Goal: Task Accomplishment & Management: Manage account settings

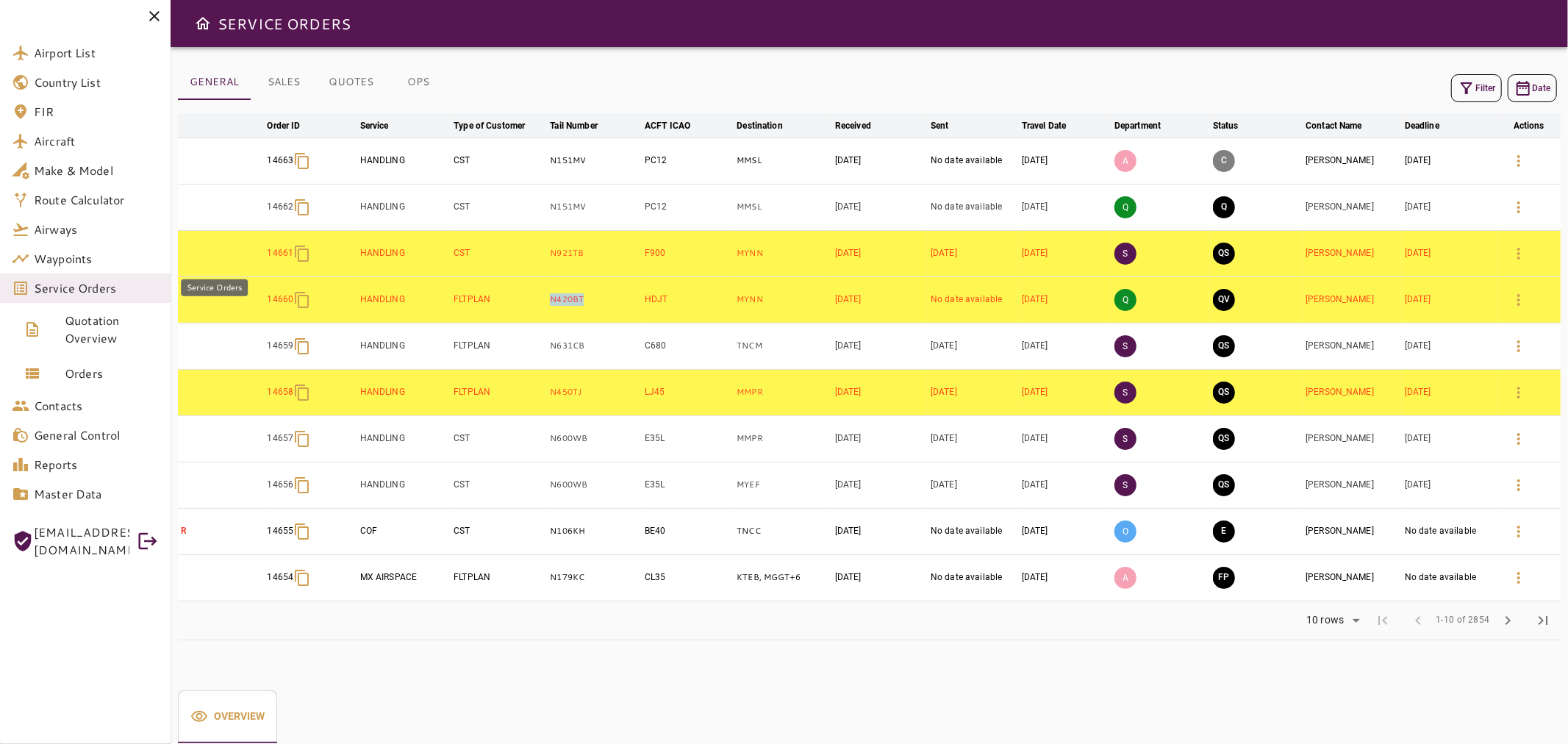
click at [113, 288] on span "Service Orders" at bounding box center [96, 288] width 125 height 17
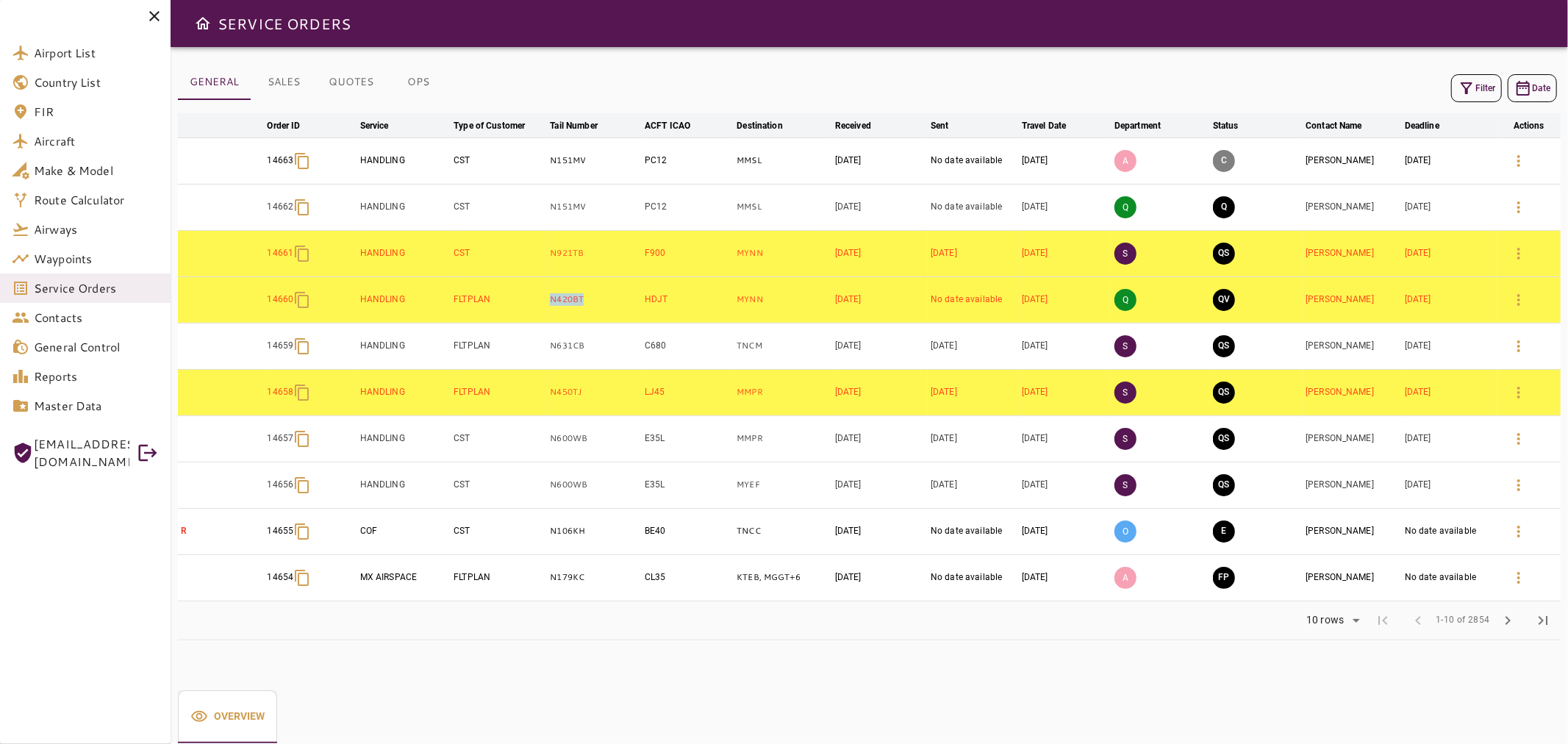
click at [1492, 94] on button "Filter" at bounding box center [1476, 88] width 51 height 28
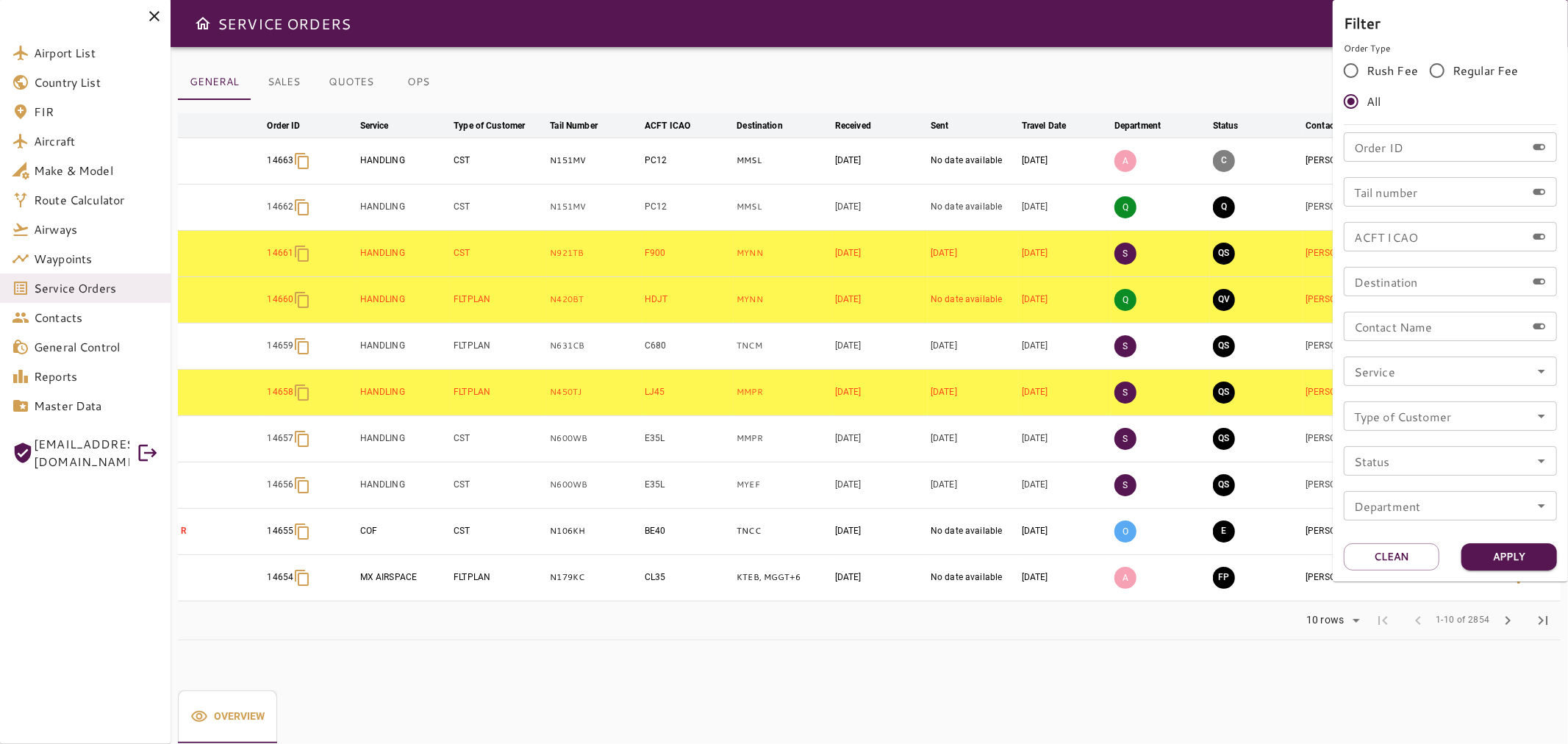
click at [1416, 186] on input "Tail number" at bounding box center [1435, 192] width 183 height 29
paste input "****"
type input "****"
click at [1521, 561] on button "Apply" at bounding box center [1508, 556] width 95 height 27
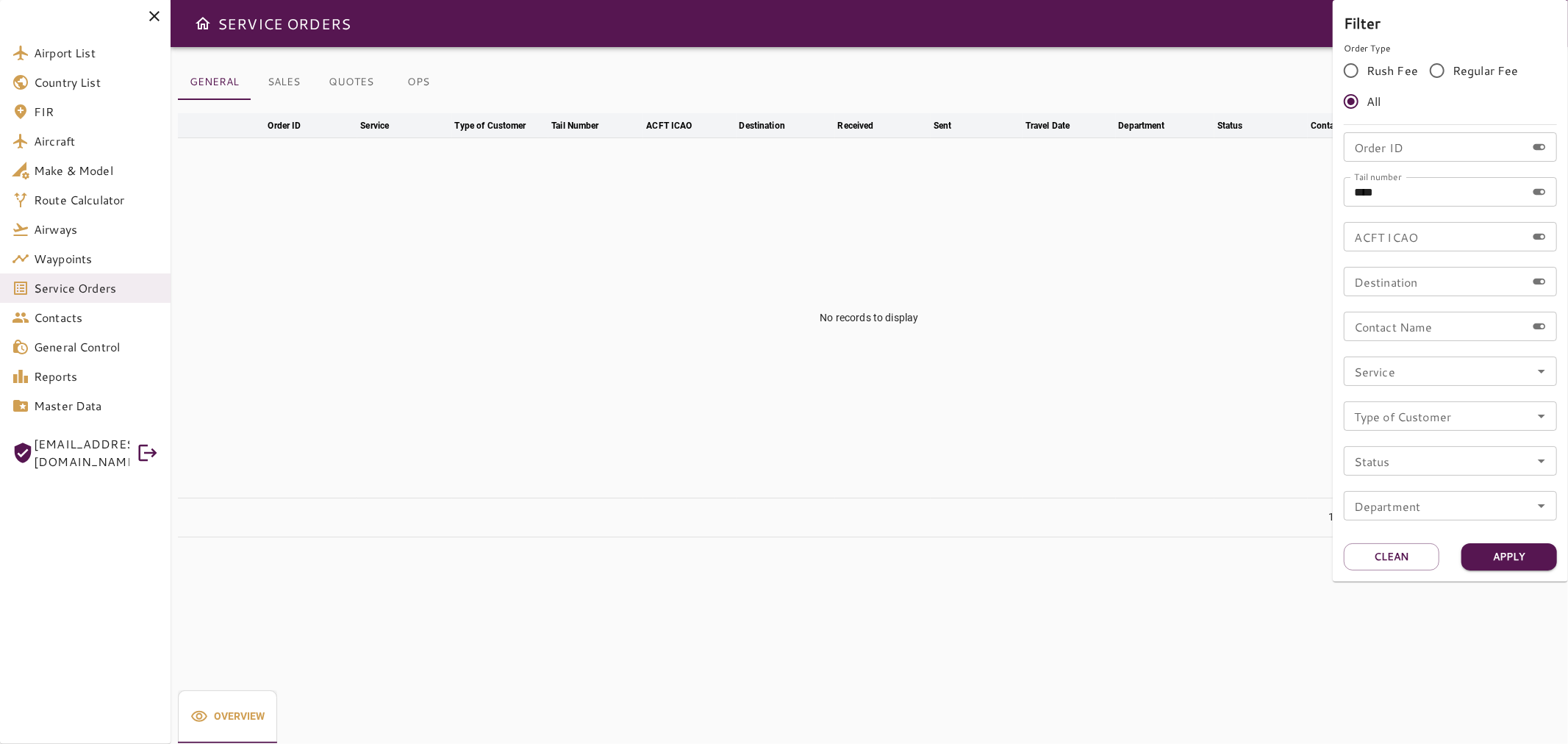
click at [94, 138] on div at bounding box center [784, 372] width 1568 height 744
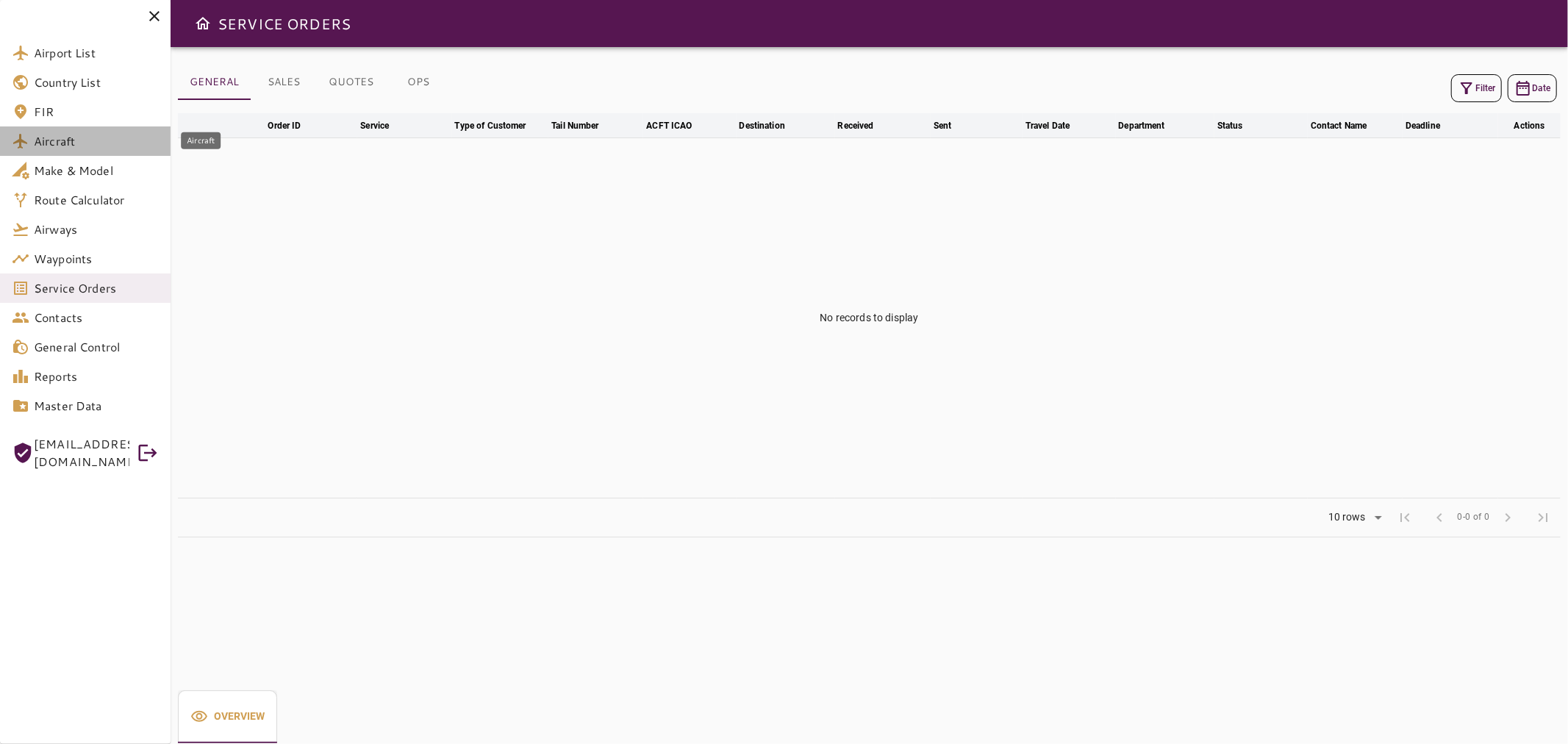
click at [75, 145] on span "Aircraft" at bounding box center [96, 141] width 125 height 17
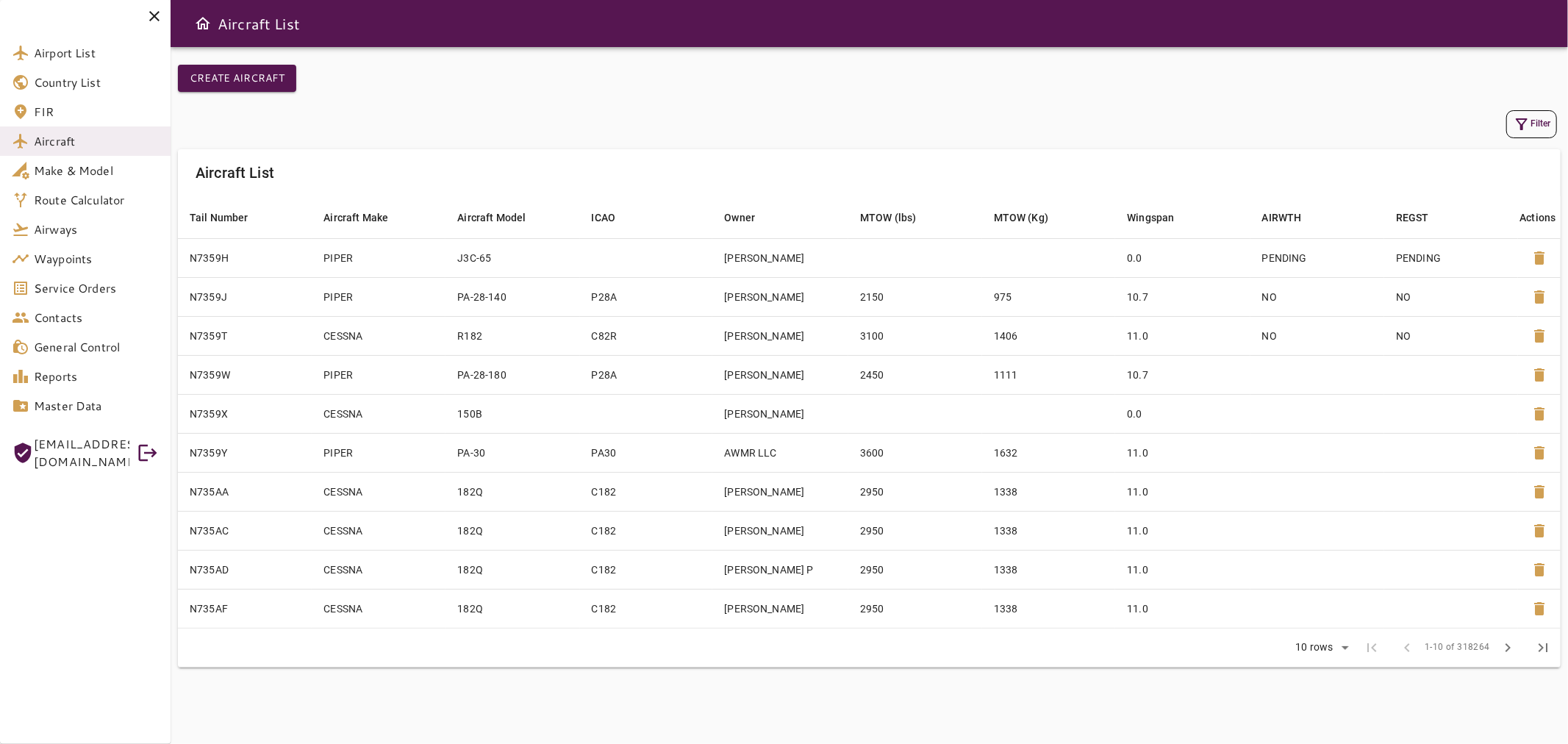
click at [1544, 120] on button "Filter" at bounding box center [1531, 124] width 51 height 28
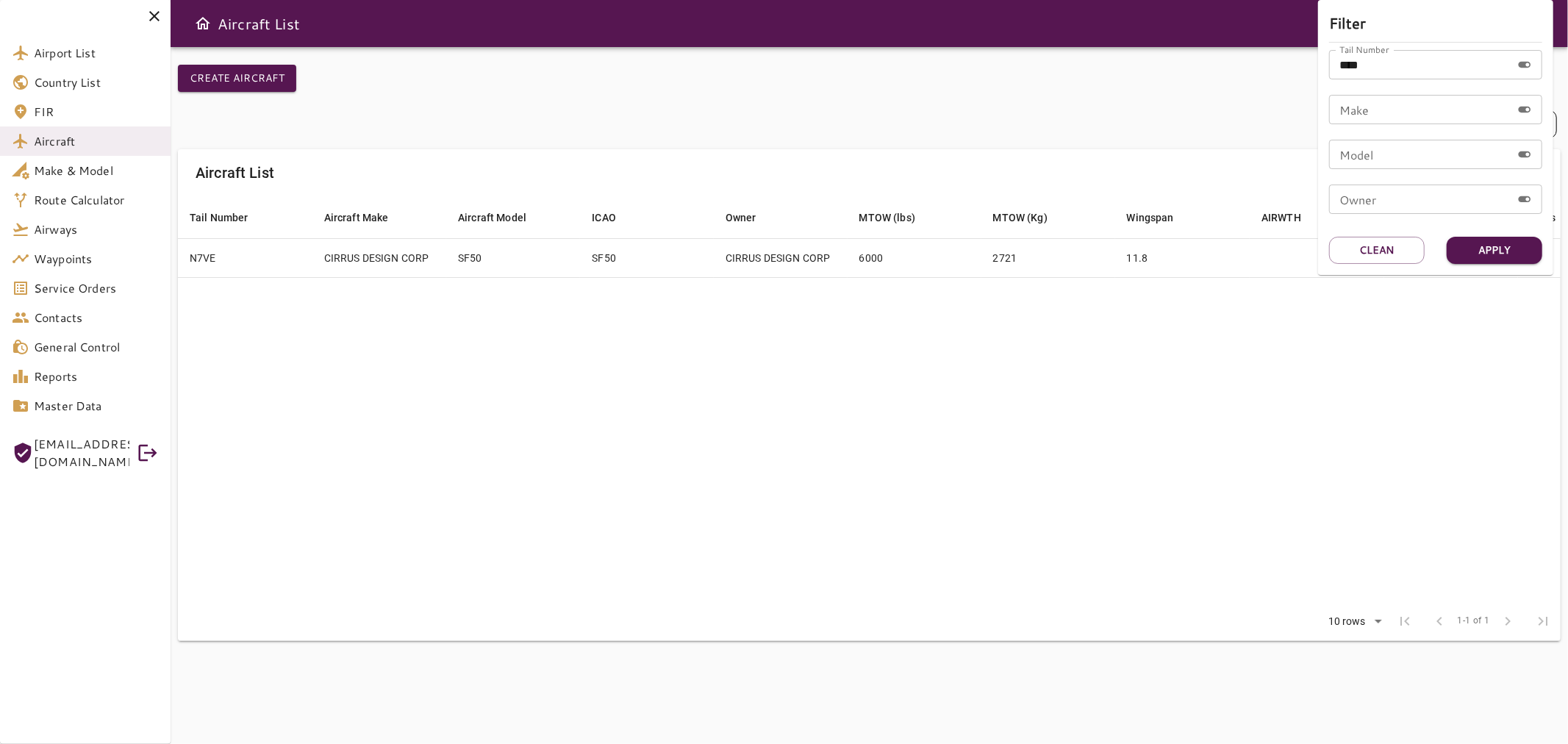
drag, startPoint x: 1281, startPoint y: 416, endPoint x: 1267, endPoint y: 407, distance: 16.6
click at [1274, 411] on div at bounding box center [784, 372] width 1568 height 744
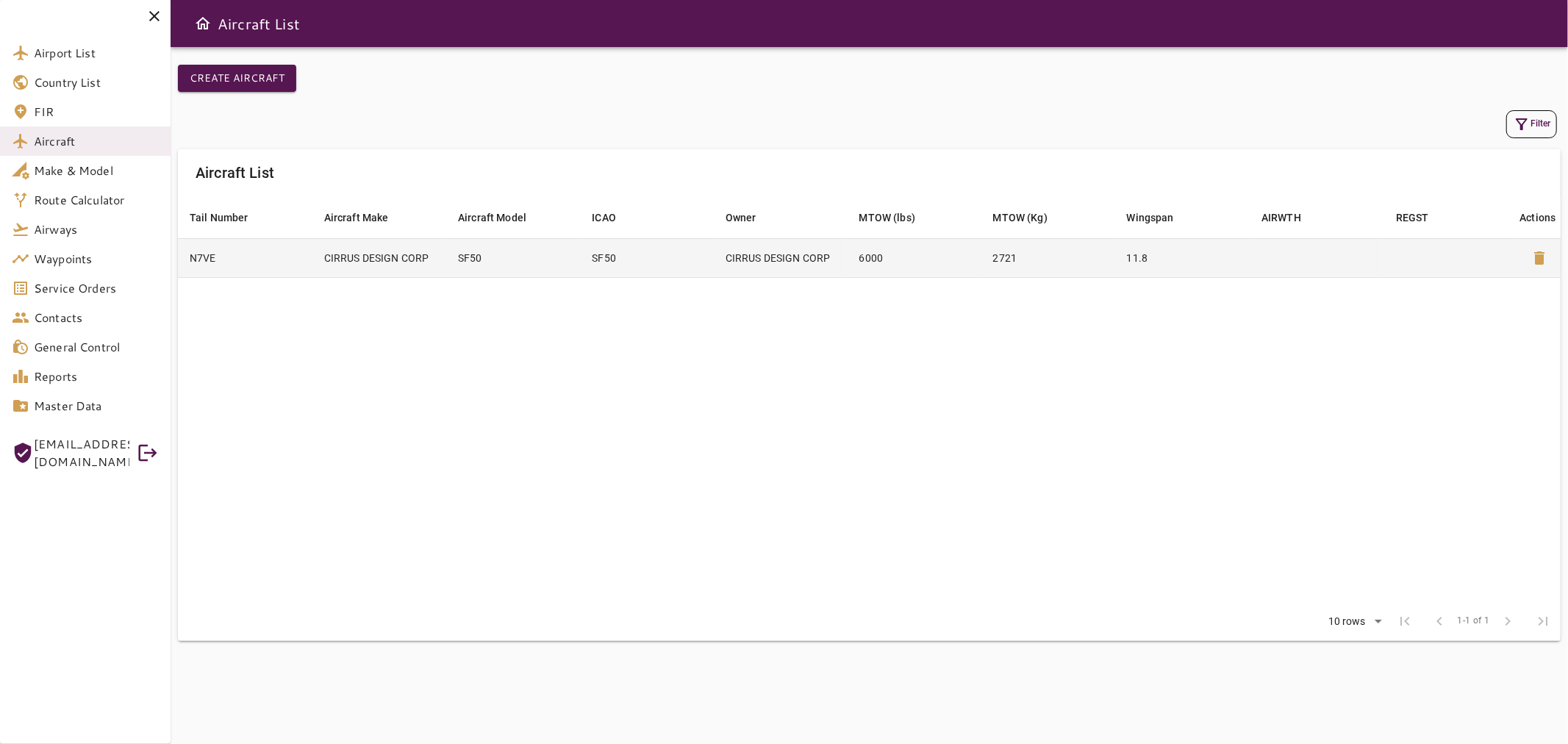
click at [1043, 261] on td "2721" at bounding box center [1048, 257] width 133 height 39
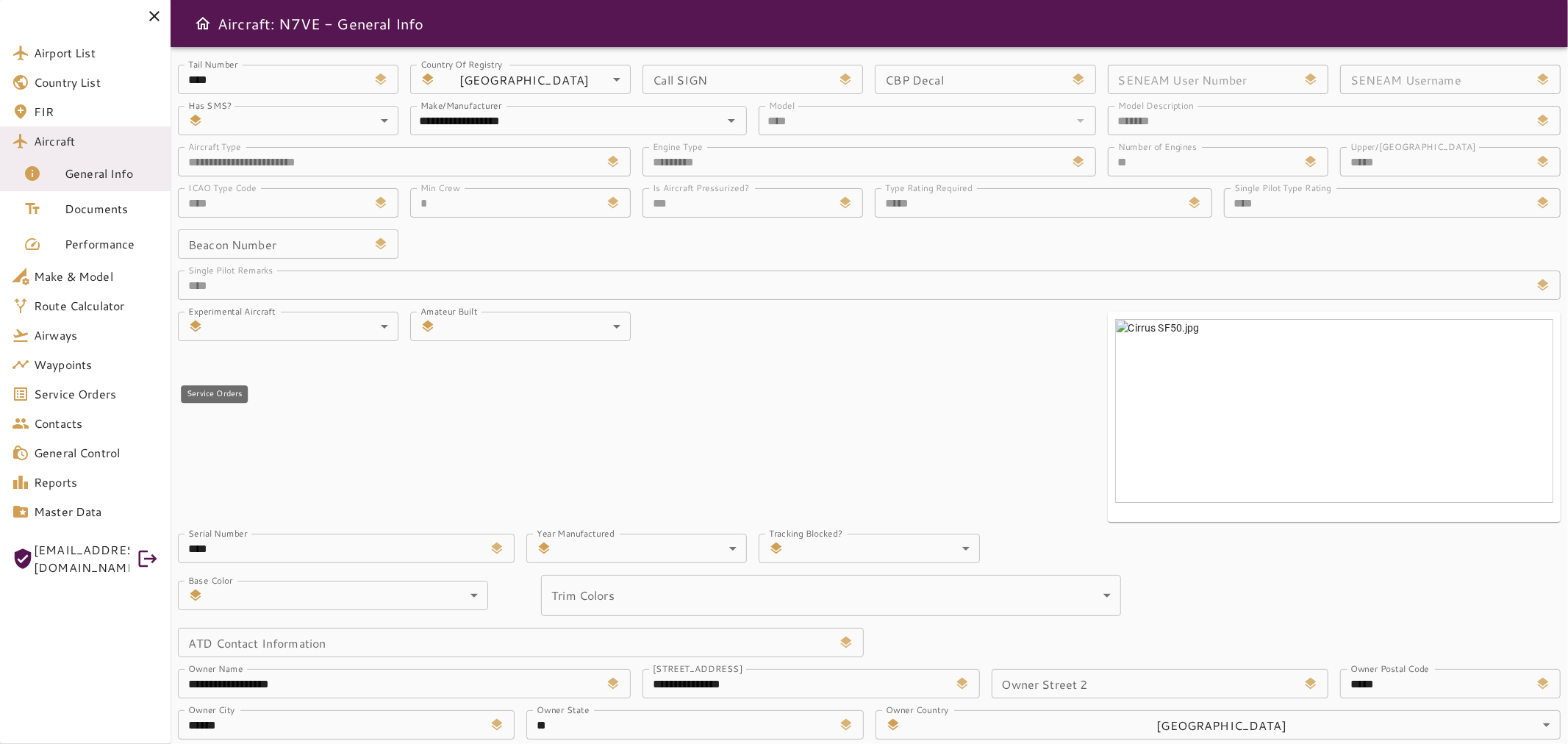
click at [92, 385] on span "Service Orders" at bounding box center [96, 394] width 125 height 17
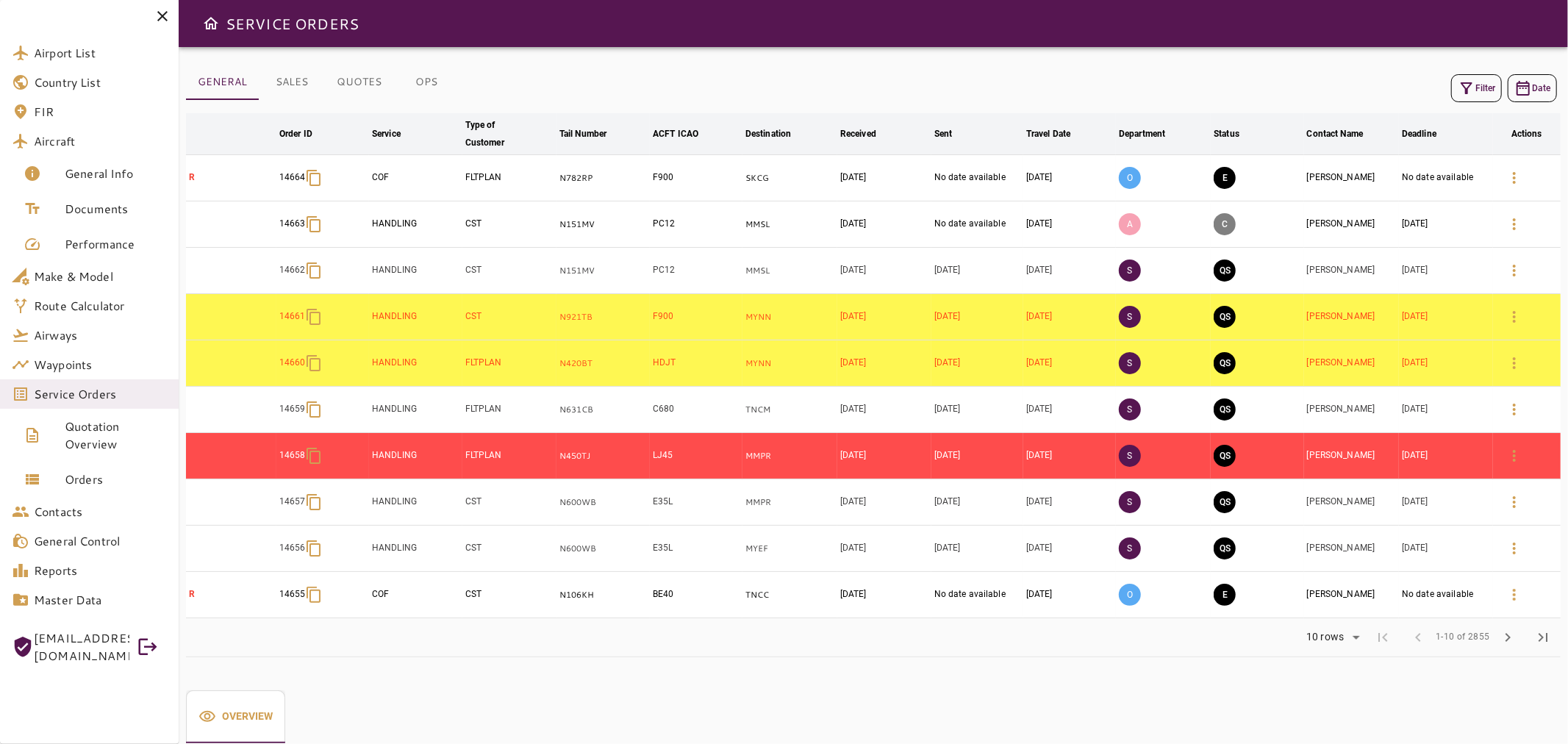
click at [1467, 93] on icon "button" at bounding box center [1467, 88] width 12 height 12
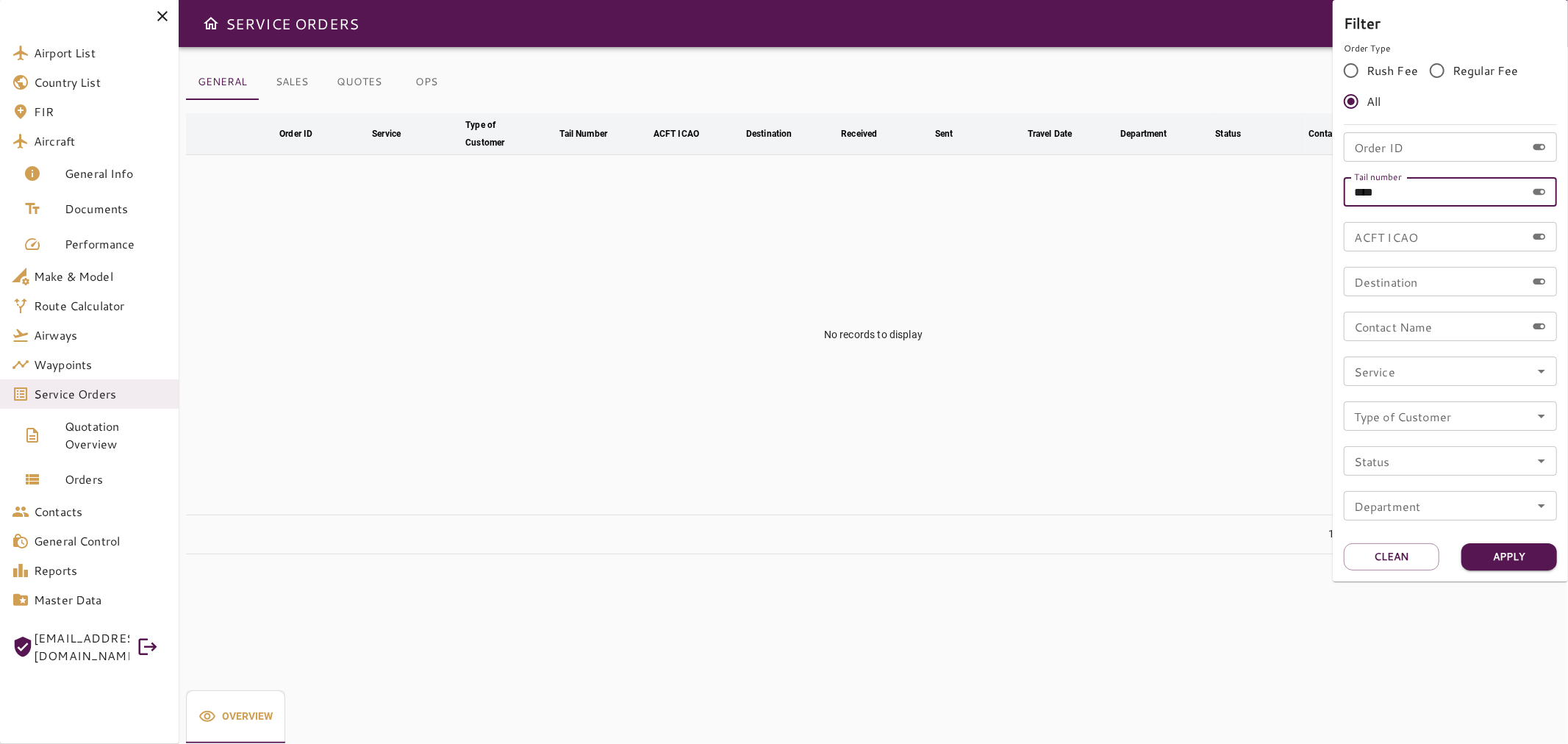
drag, startPoint x: 1462, startPoint y: 192, endPoint x: 1099, endPoint y: 184, distance: 363.1
click at [1094, 182] on div "Filter Order Type Rush Fee Regular Fee All Order ID Order ID Tail number **** T…" at bounding box center [784, 372] width 1568 height 744
type input "******"
click at [1494, 545] on button "Apply" at bounding box center [1508, 556] width 95 height 27
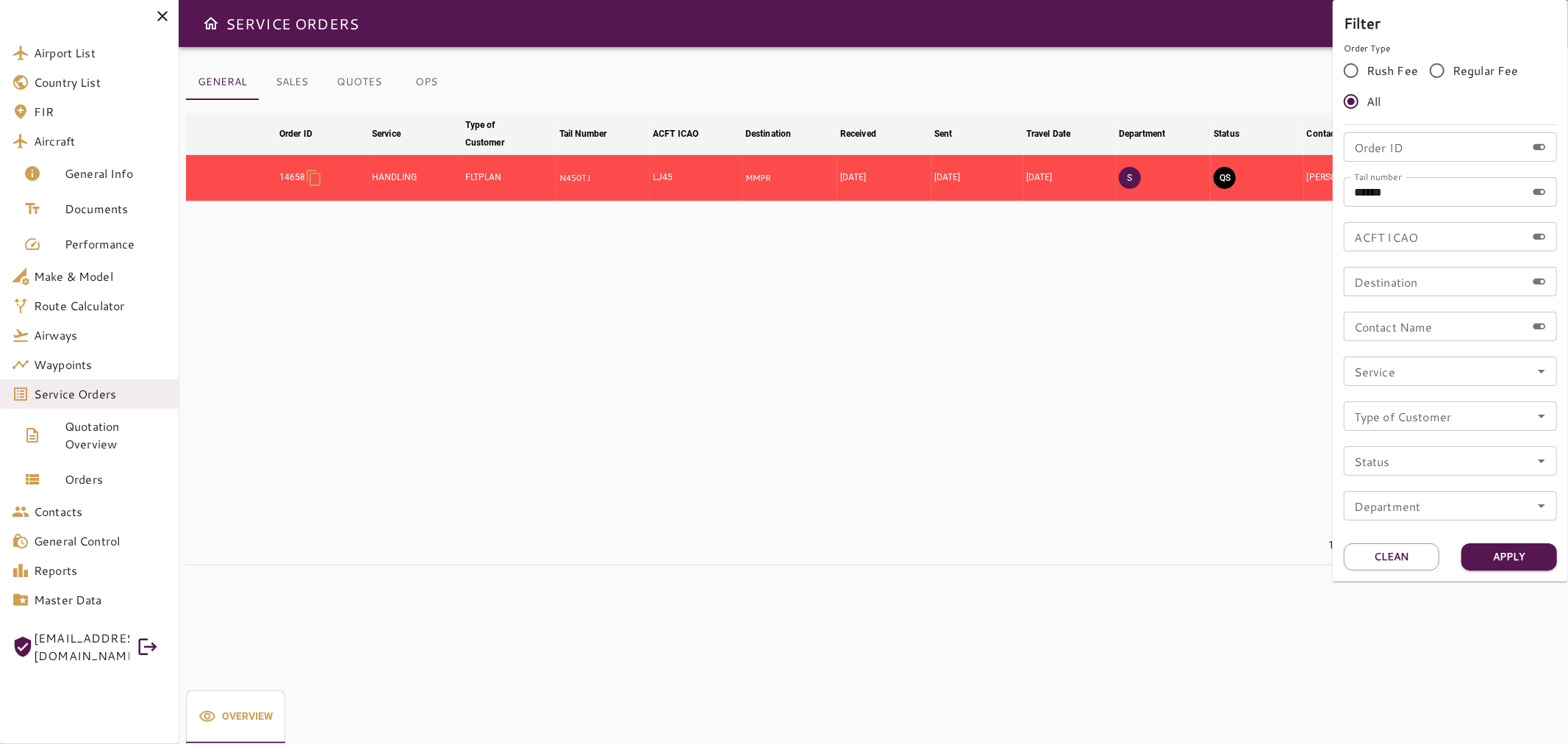
click at [1331, 533] on div at bounding box center [784, 372] width 1568 height 744
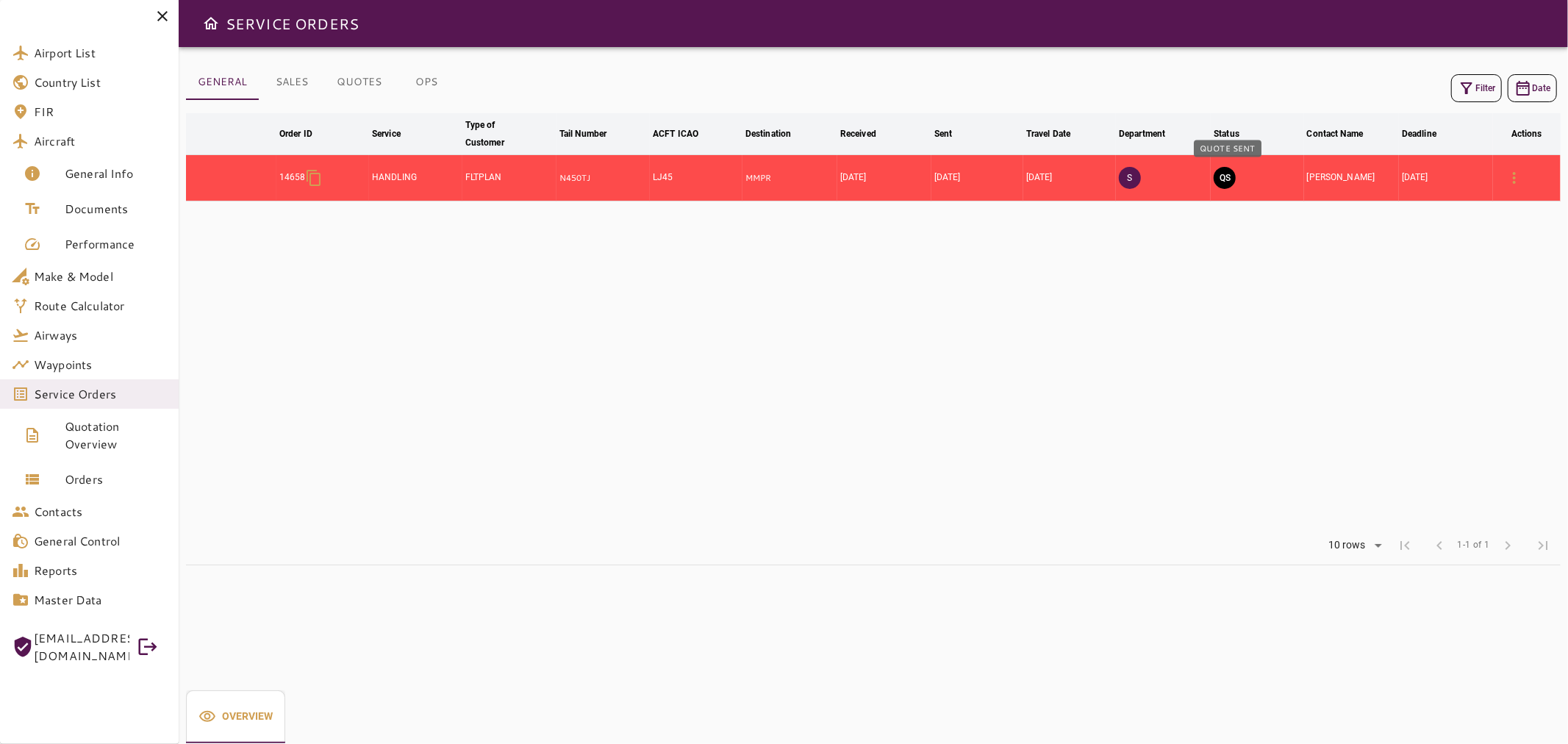
click at [1229, 178] on button "QS" at bounding box center [1223, 178] width 22 height 22
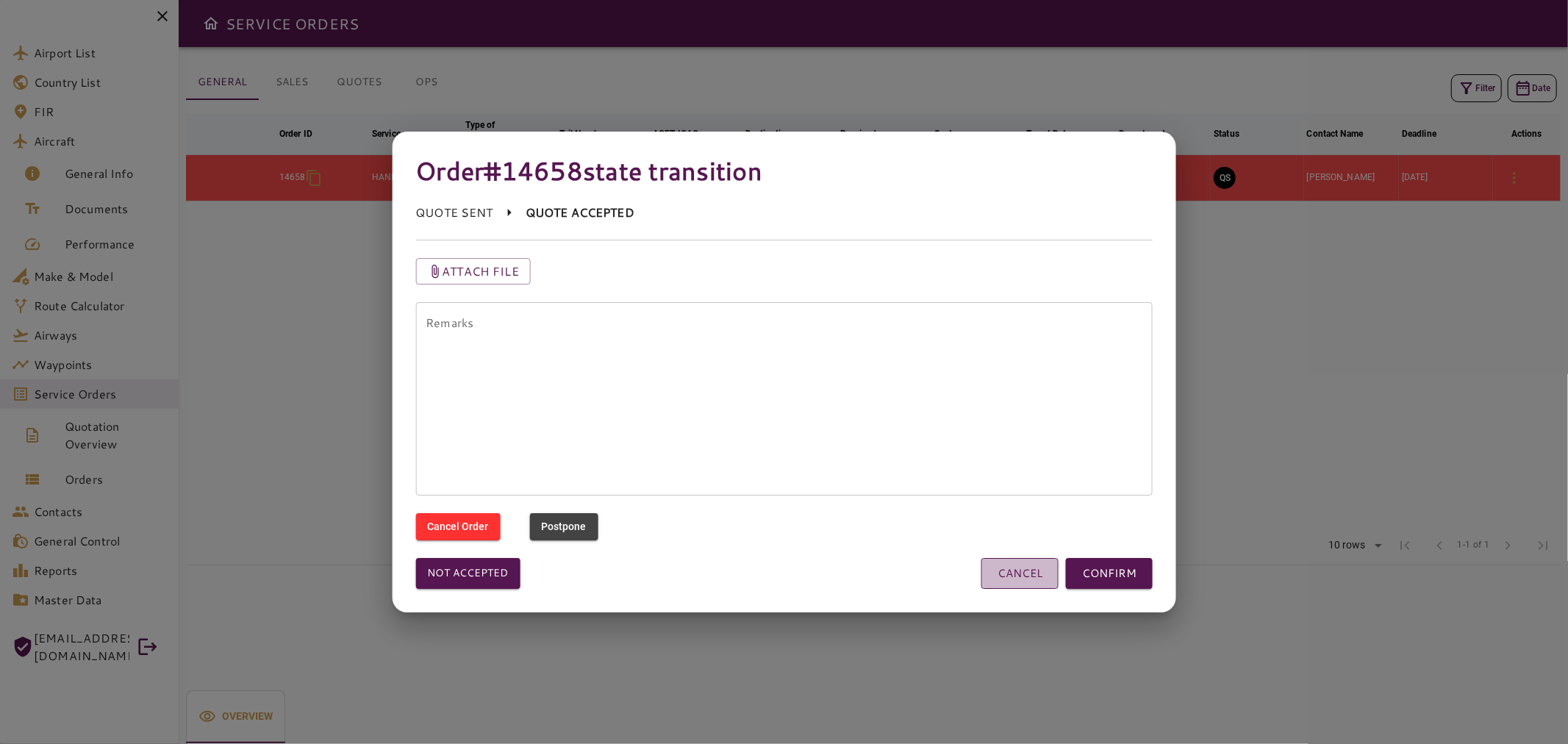
click at [1016, 570] on button "CANCEL" at bounding box center [1019, 573] width 77 height 31
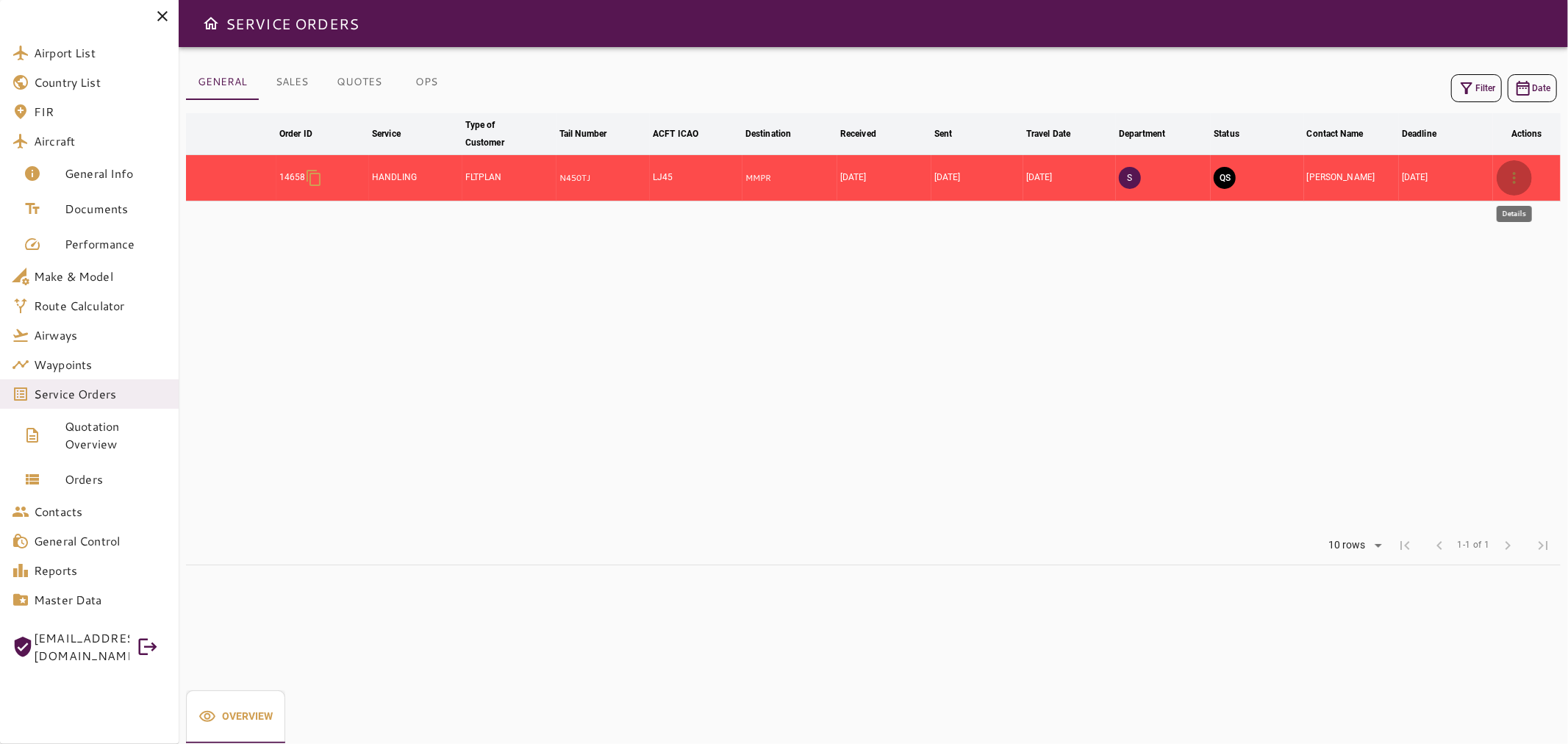
click at [1520, 178] on icon "button" at bounding box center [1513, 178] width 17 height 17
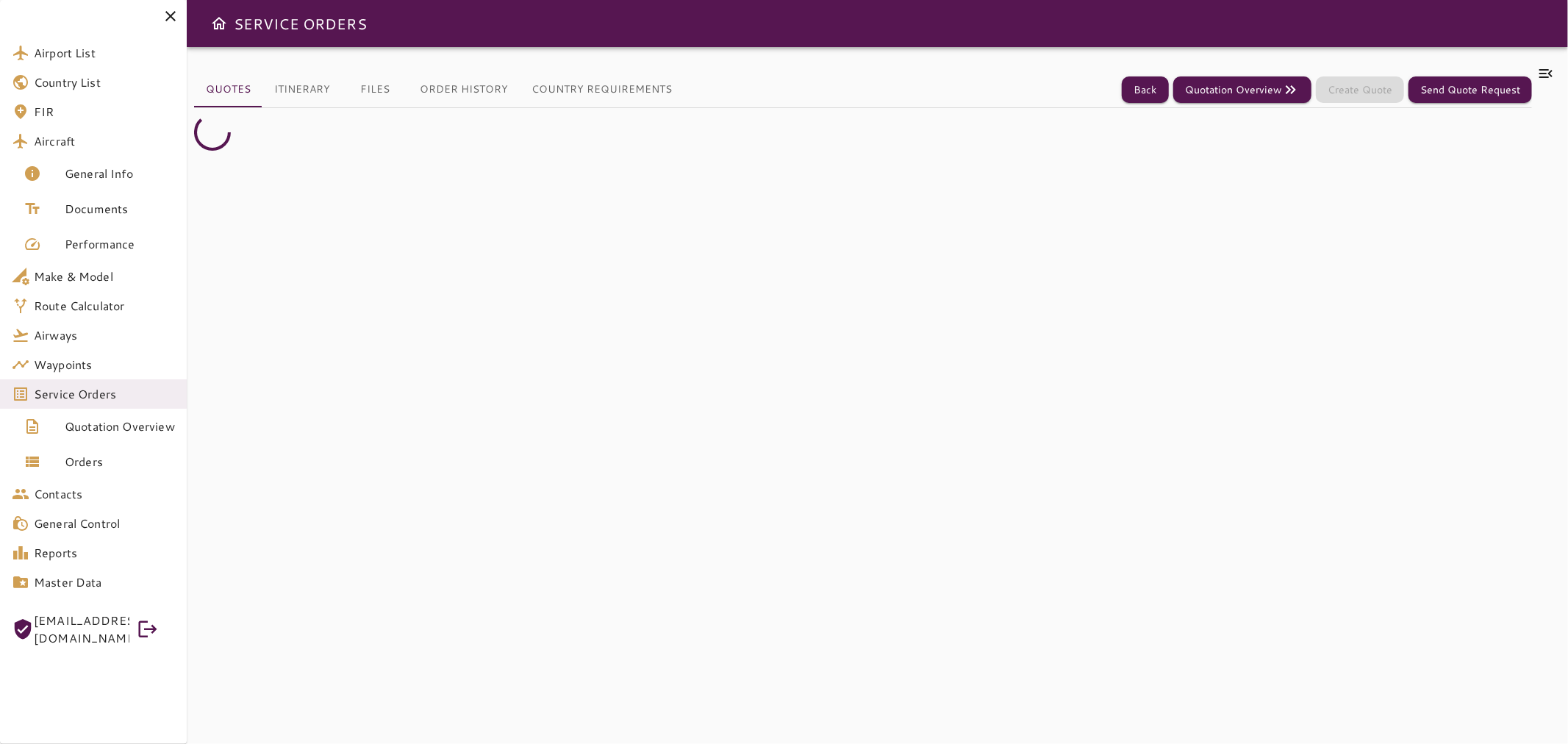
click at [1552, 65] on icon at bounding box center [1545, 74] width 17 height 17
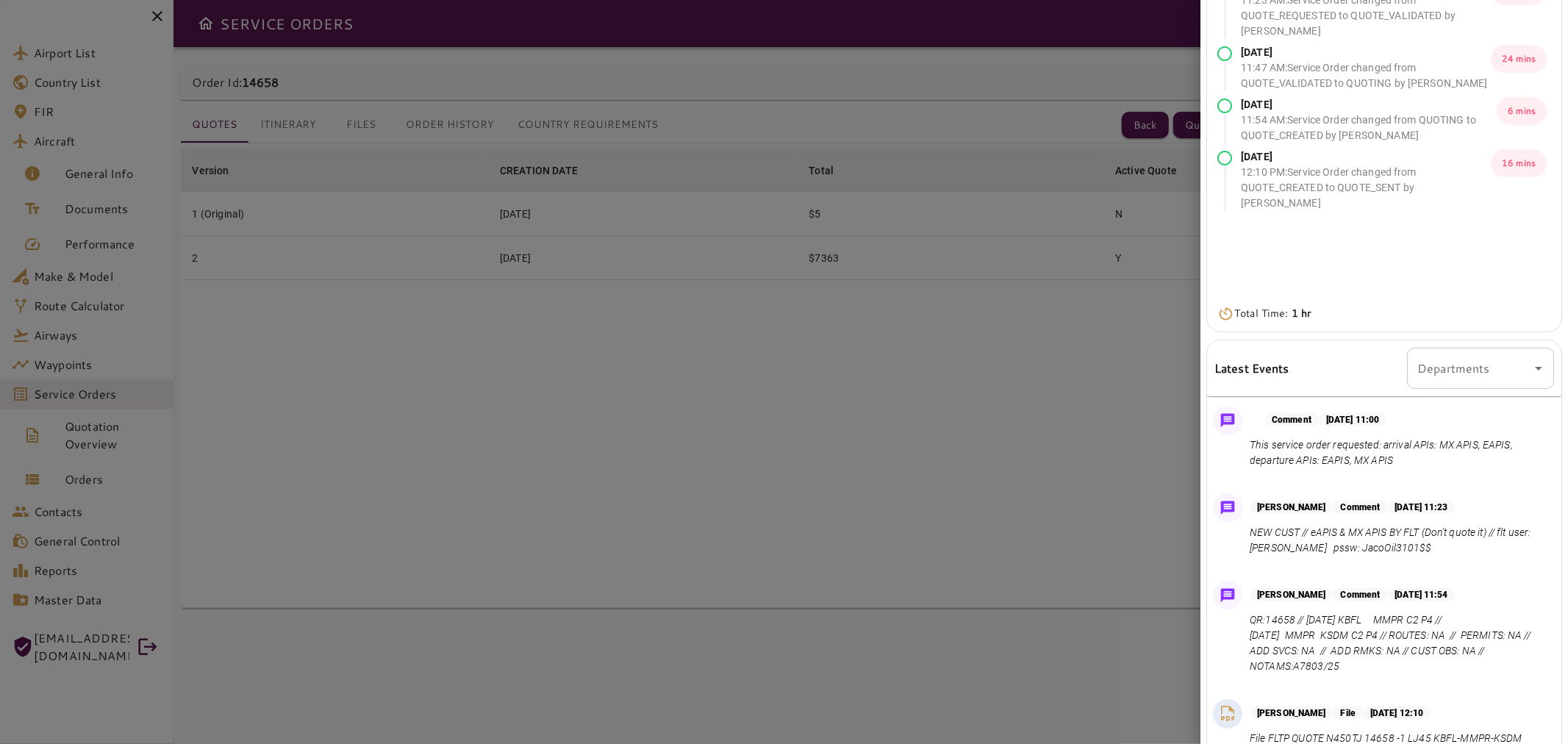
scroll to position [97, 0]
drag, startPoint x: 1275, startPoint y: 547, endPoint x: 1316, endPoint y: 552, distance: 41.3
click at [1316, 552] on p "NEW CUST // eAPIS & MX APIS BY FLT (Don't quote it) // flt user: [PERSON_NAME] …" at bounding box center [1398, 541] width 299 height 31
copy p "[PERSON_NAME]"
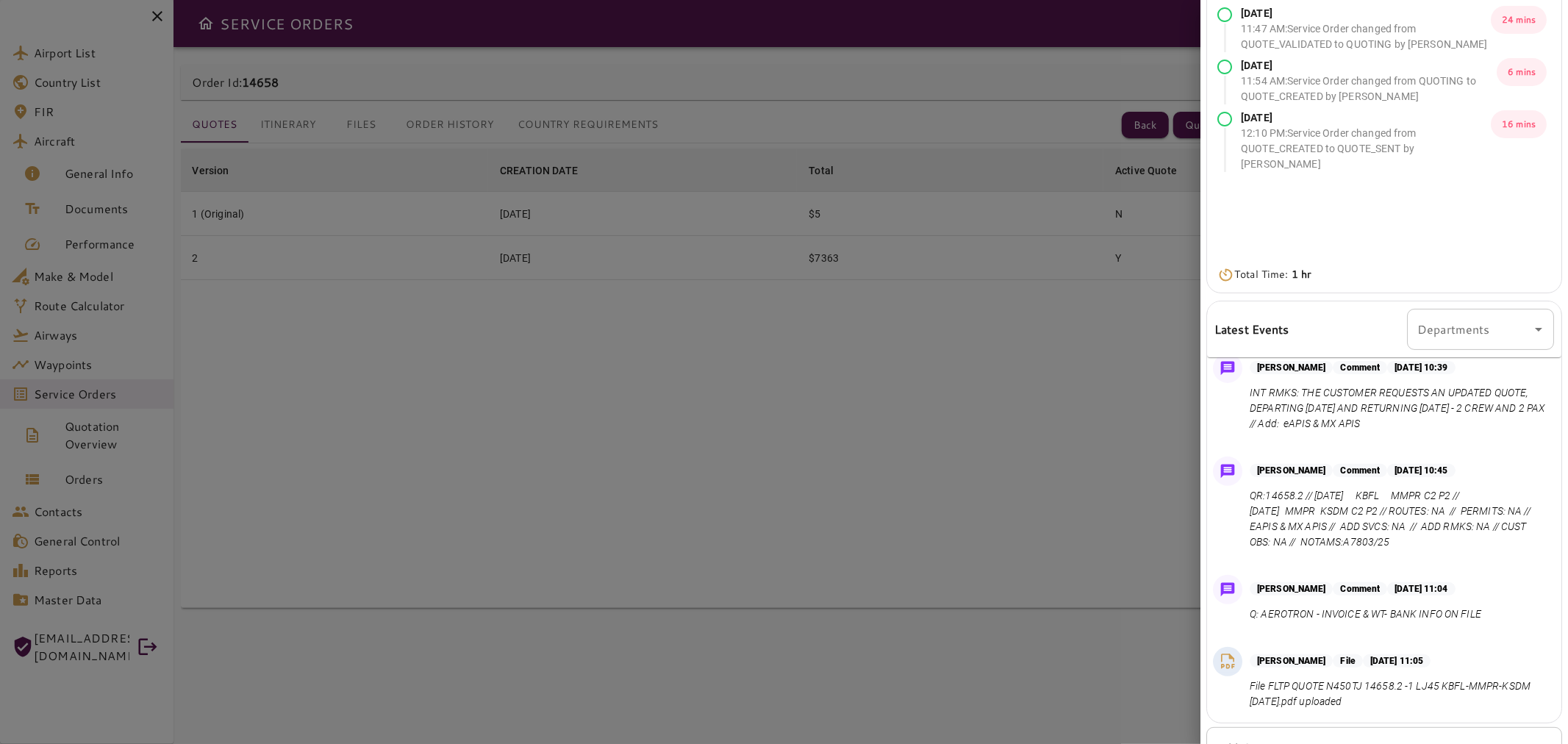
scroll to position [0, 0]
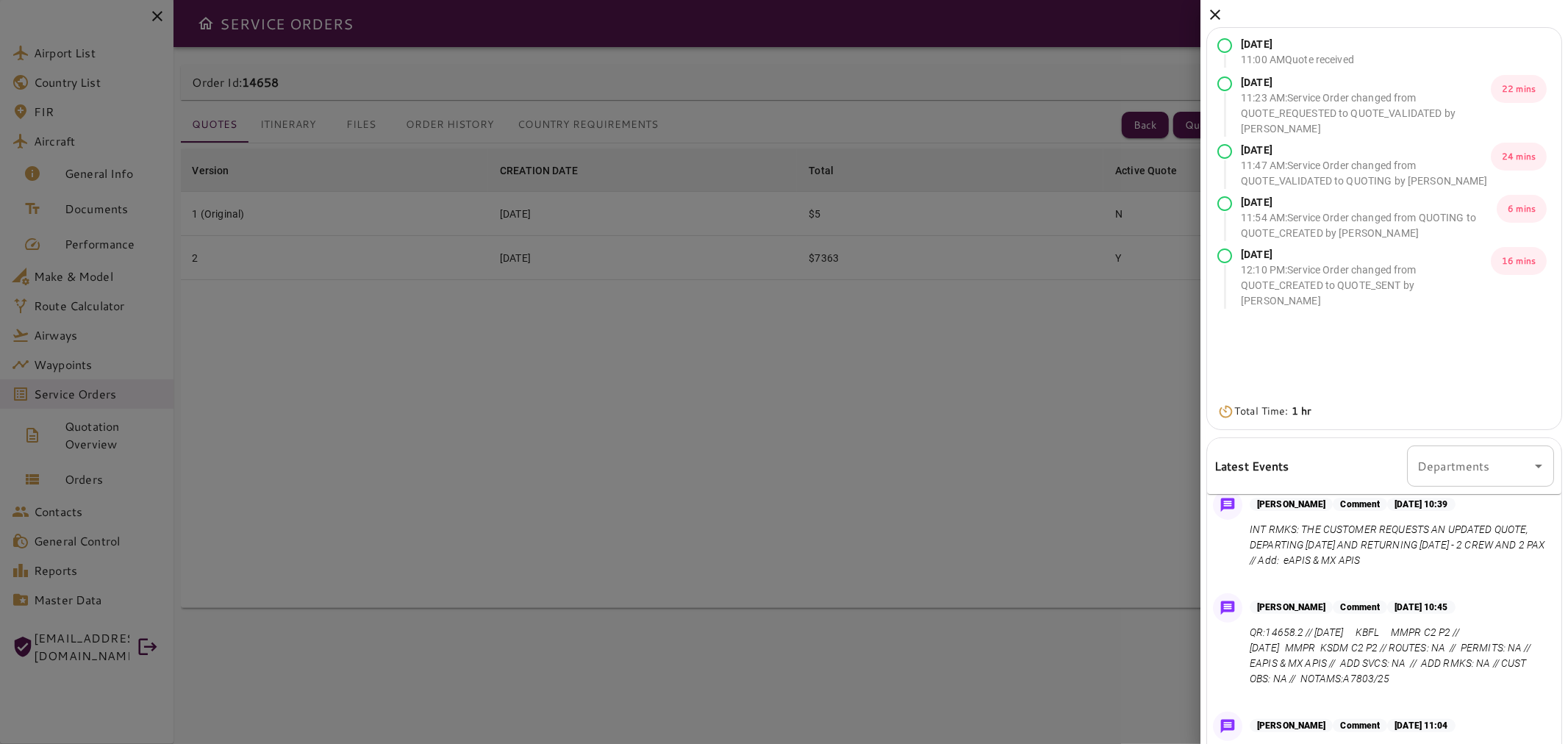
click at [1215, 7] on icon at bounding box center [1215, 15] width 17 height 17
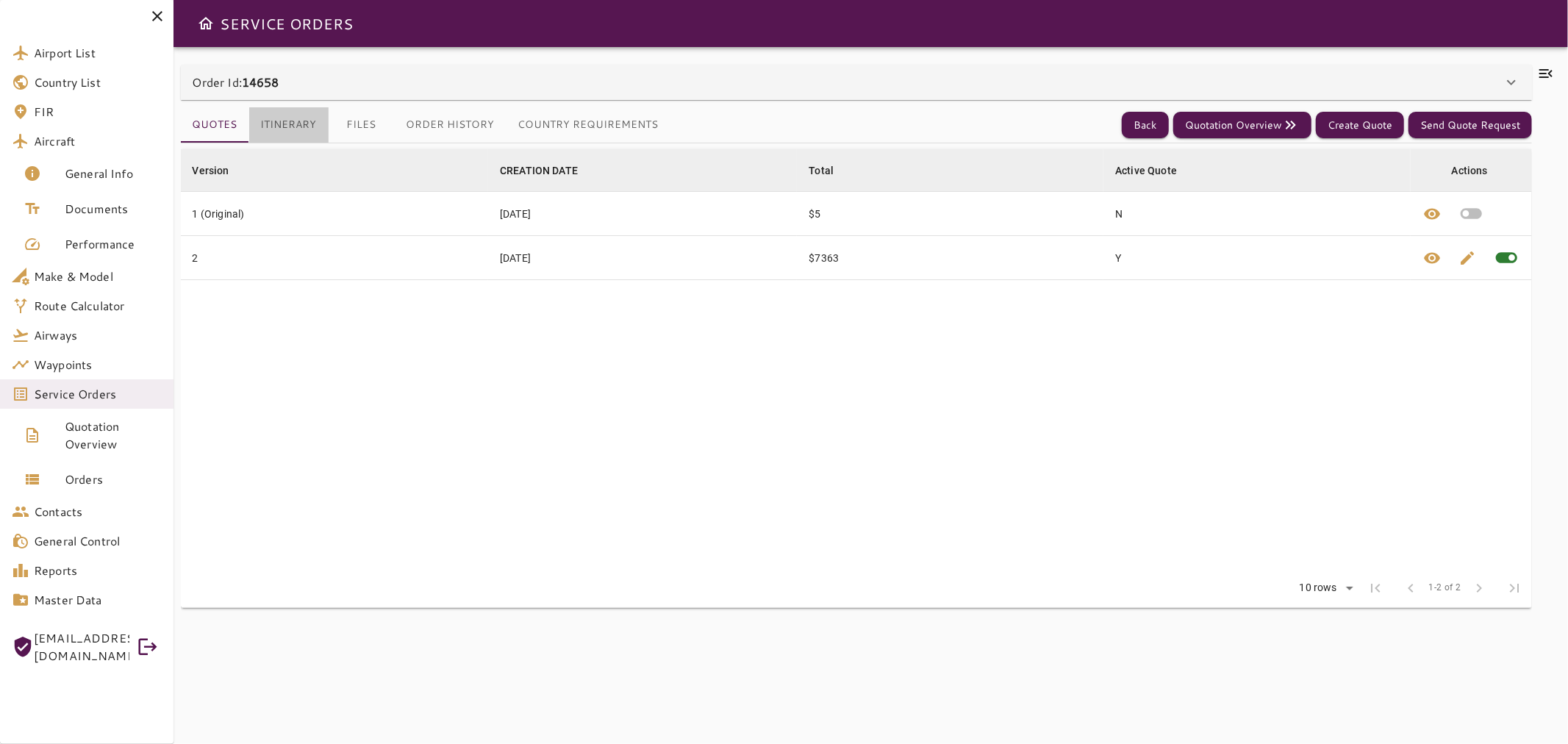
click at [319, 126] on button "Itinerary" at bounding box center [289, 125] width 80 height 36
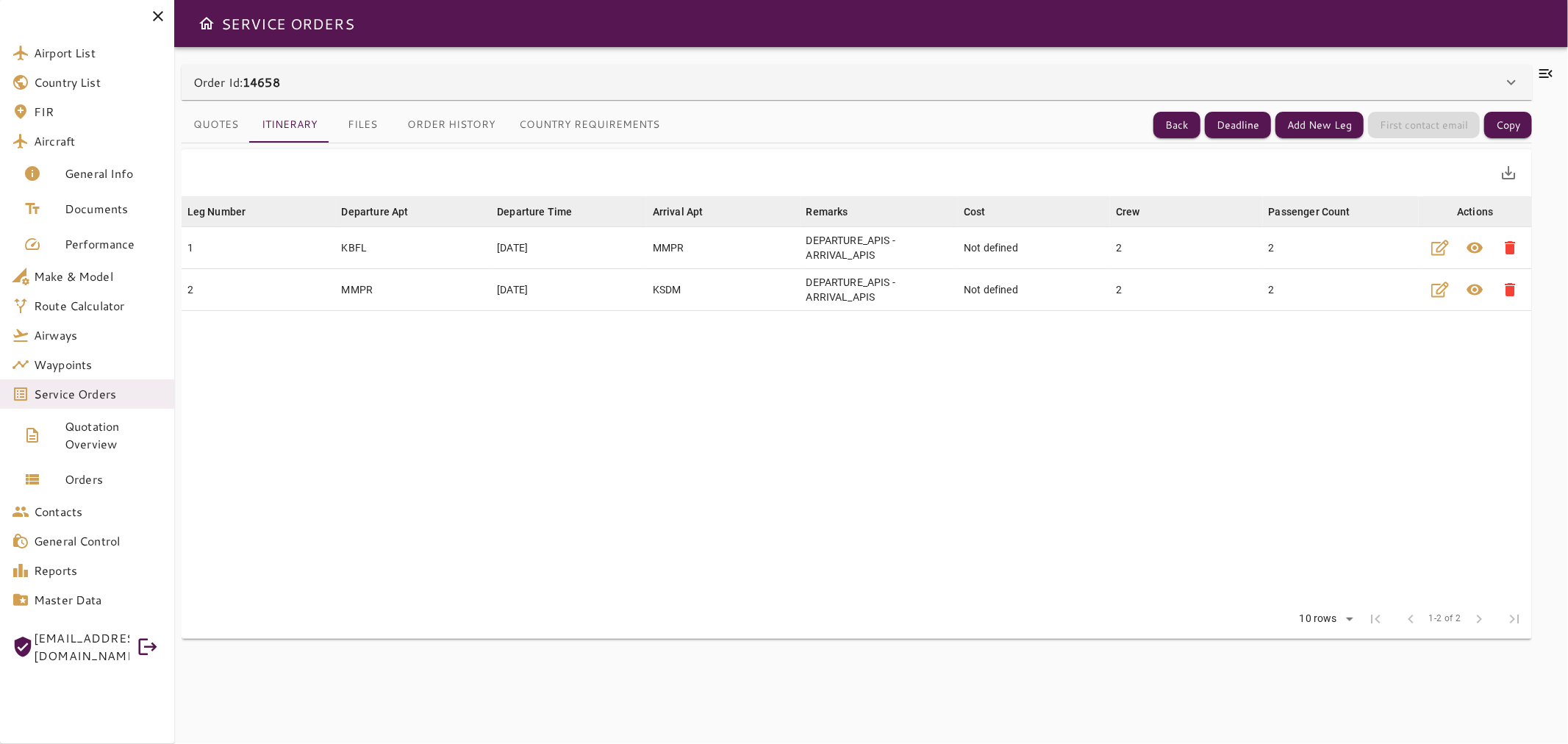
click at [1539, 65] on icon at bounding box center [1545, 74] width 17 height 17
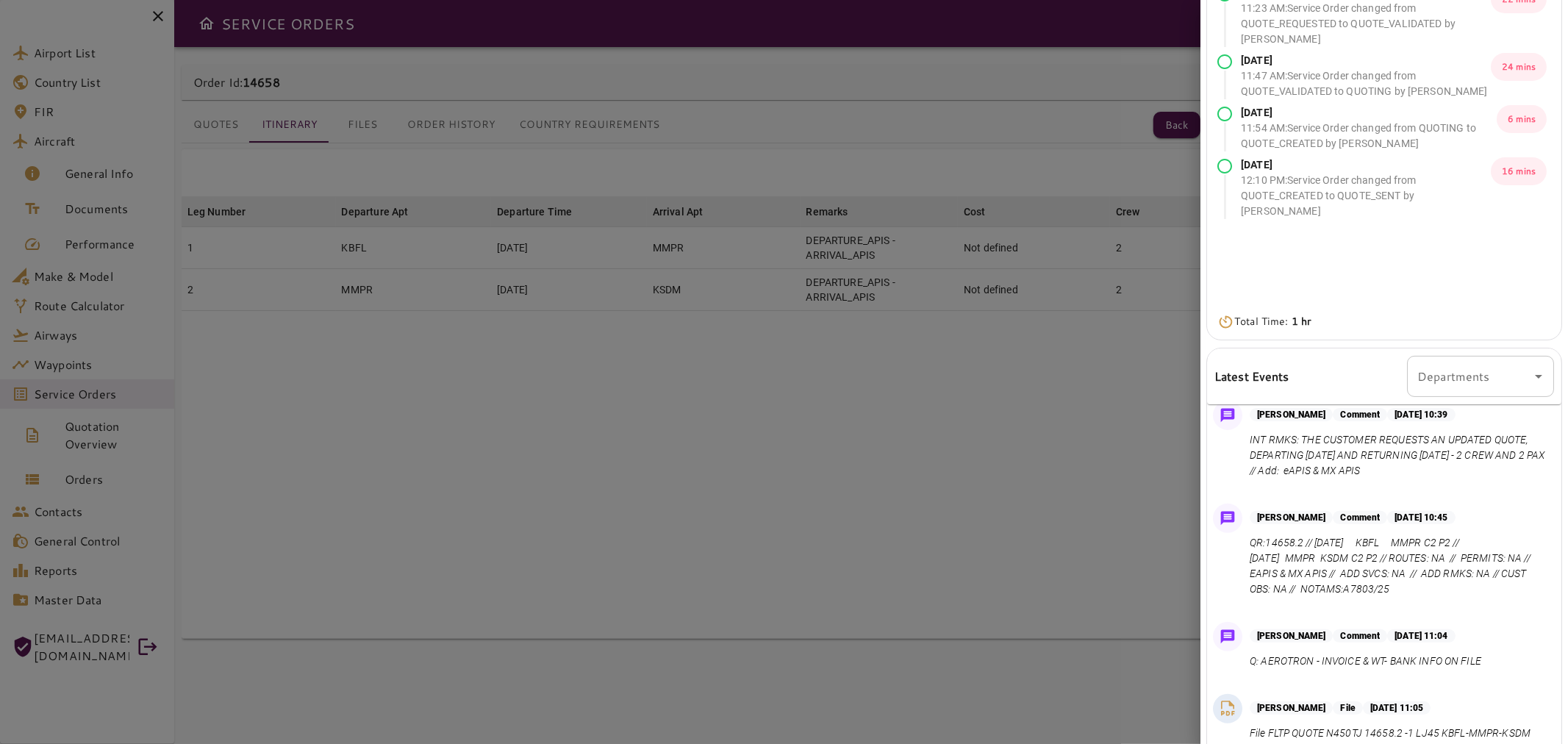
scroll to position [197, 0]
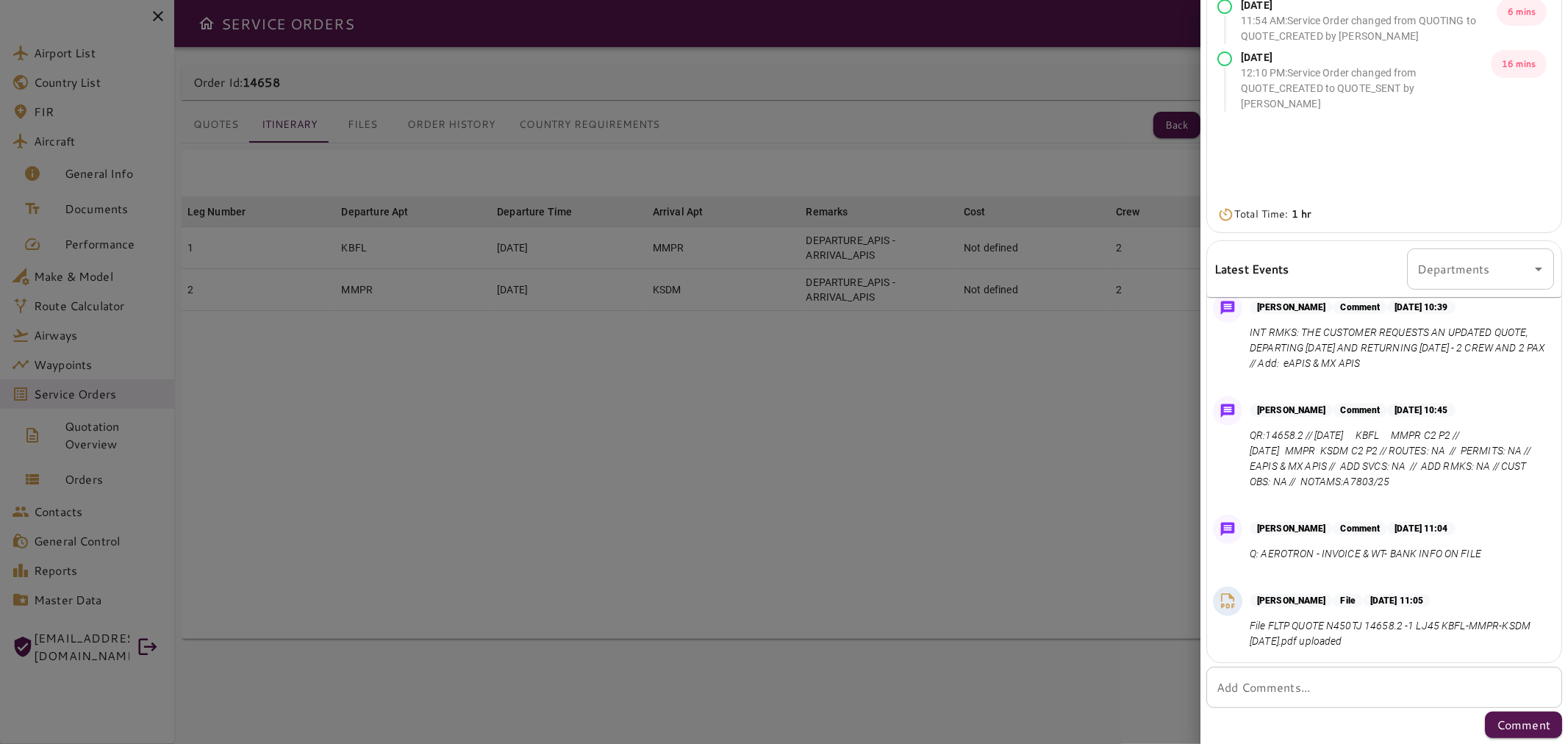
click at [1285, 682] on textarea "Add Comments..." at bounding box center [1384, 688] width 335 height 17
type textarea "*"
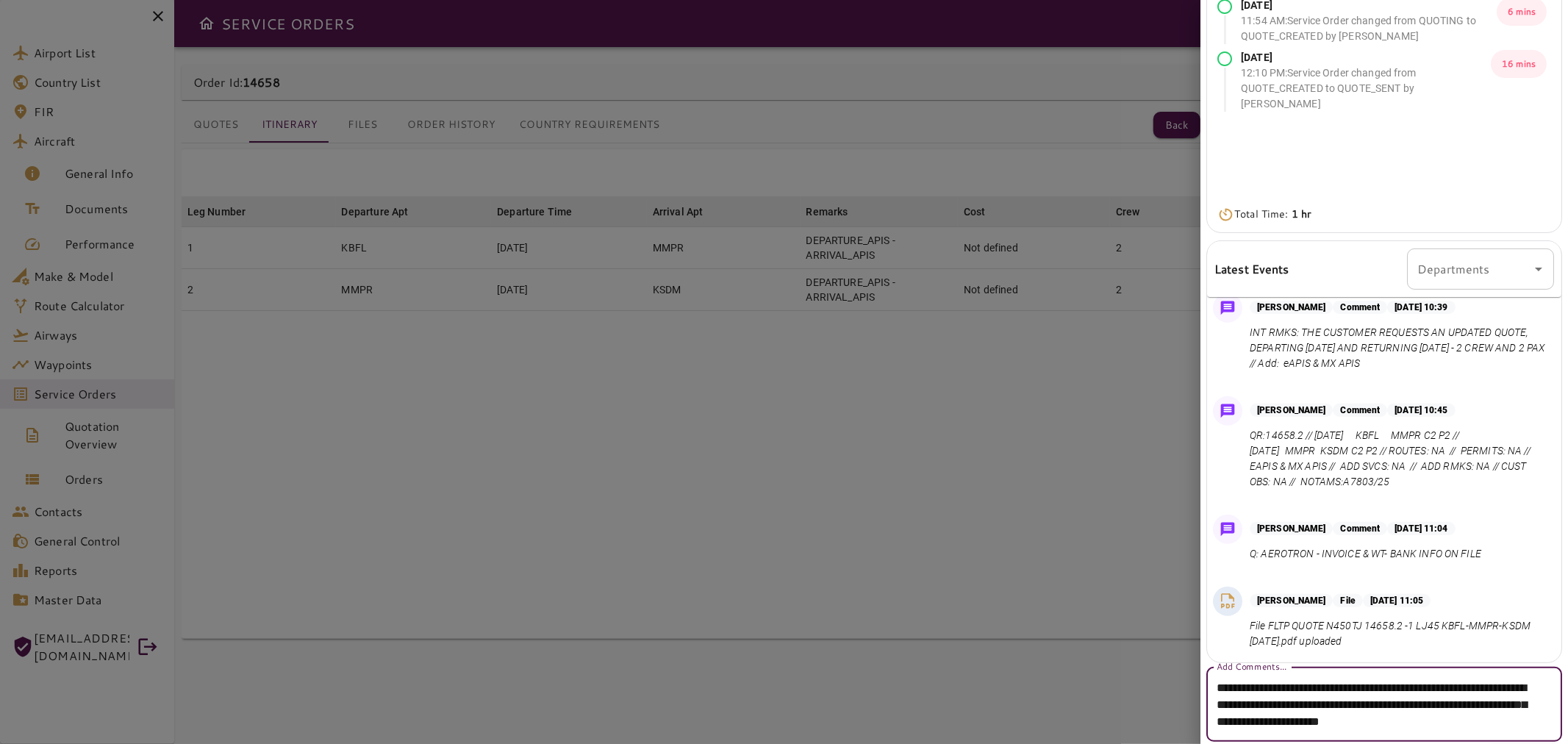
click at [1507, 721] on textarea "**********" at bounding box center [1378, 704] width 323 height 51
click at [1533, 718] on textarea "**********" at bounding box center [1378, 704] width 323 height 51
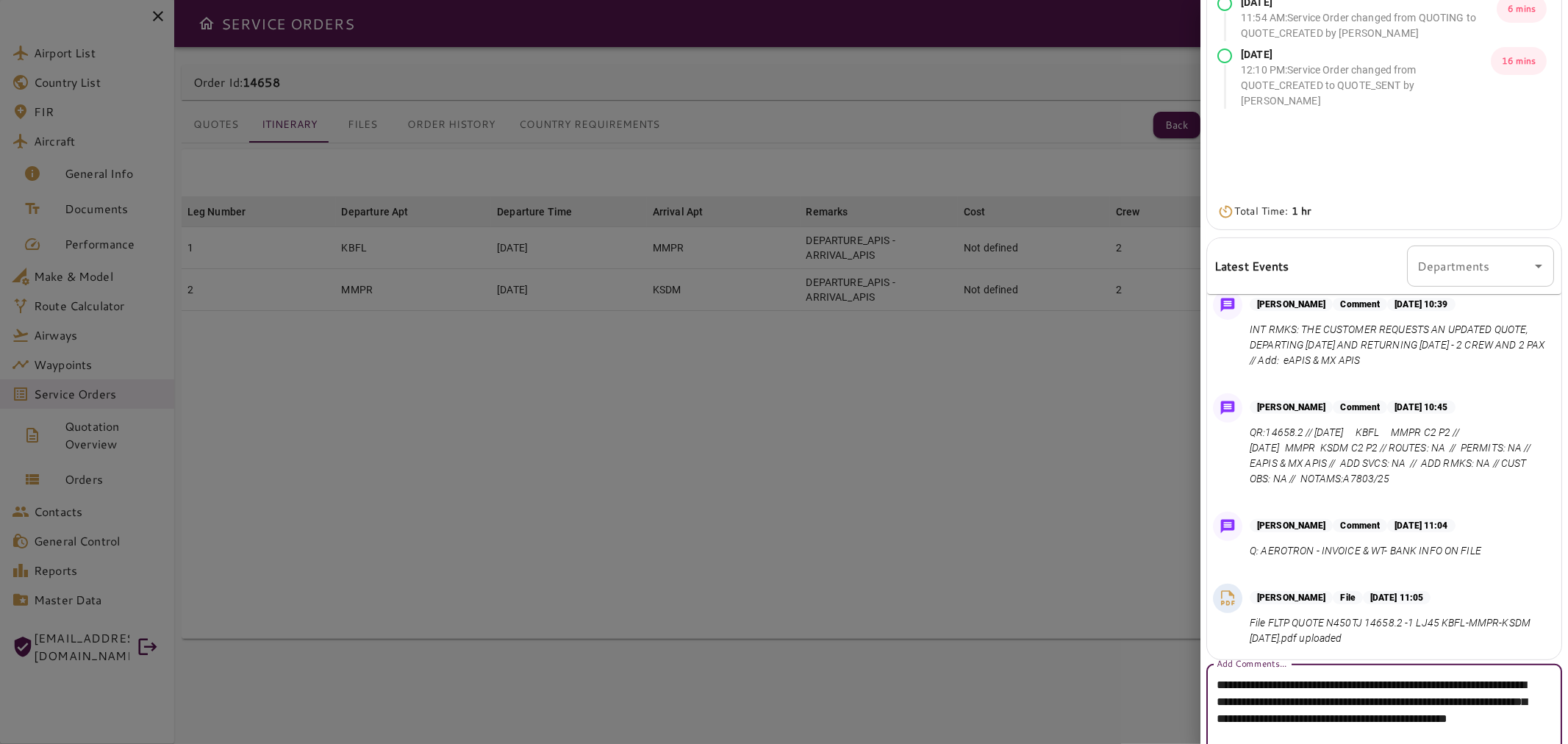
click at [1408, 678] on textarea "**********" at bounding box center [1378, 710] width 323 height 68
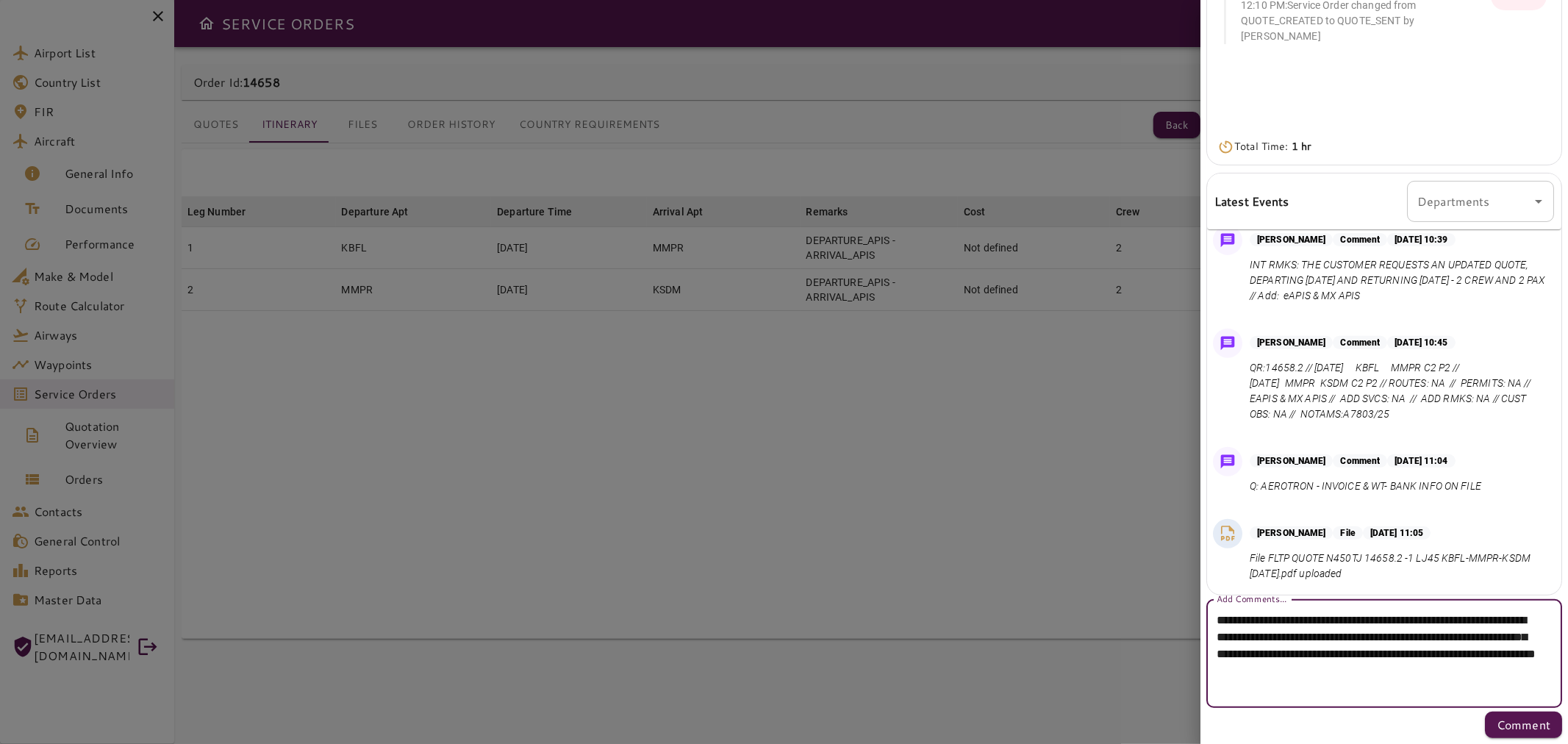
click at [1323, 691] on textarea "**********" at bounding box center [1378, 654] width 323 height 85
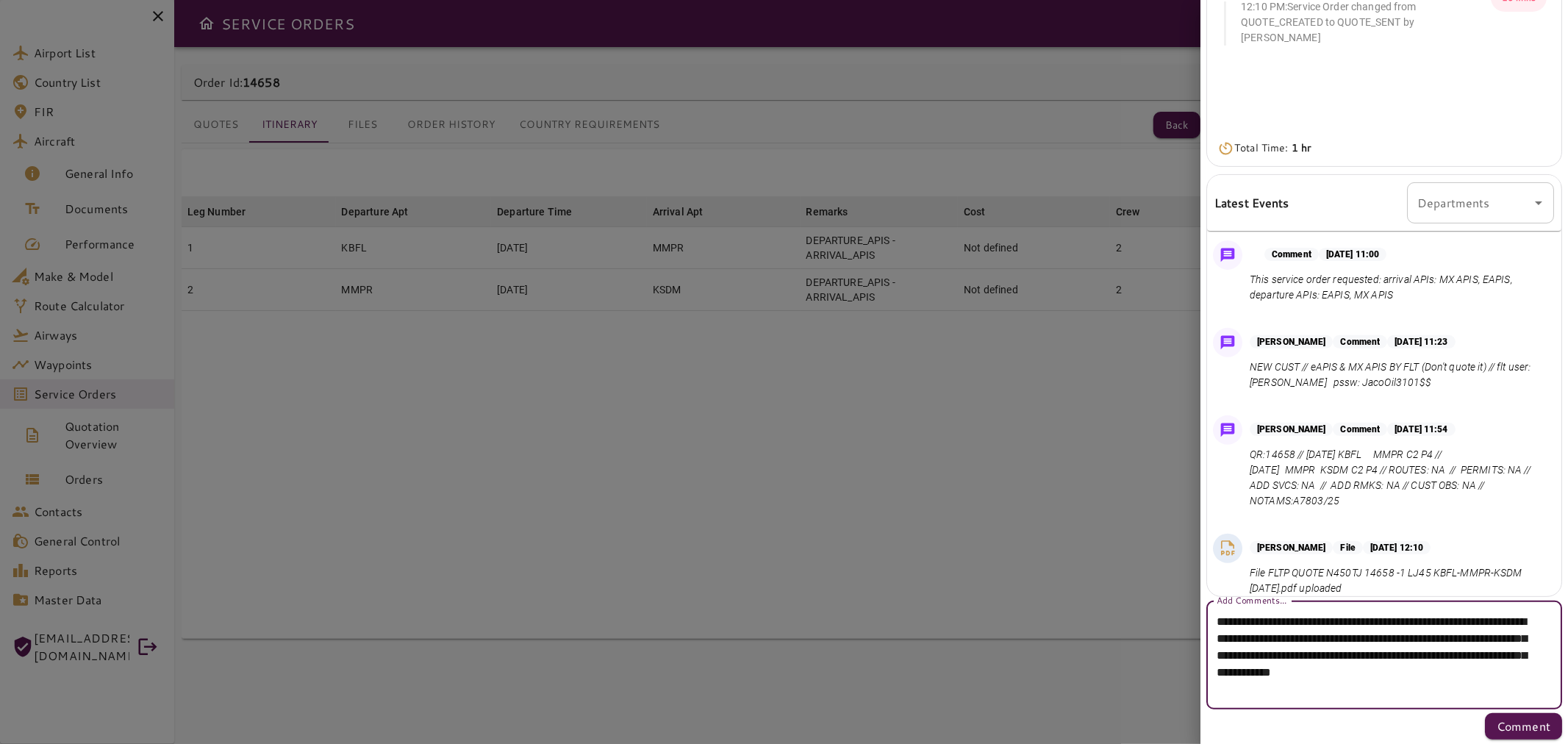
scroll to position [262, 0]
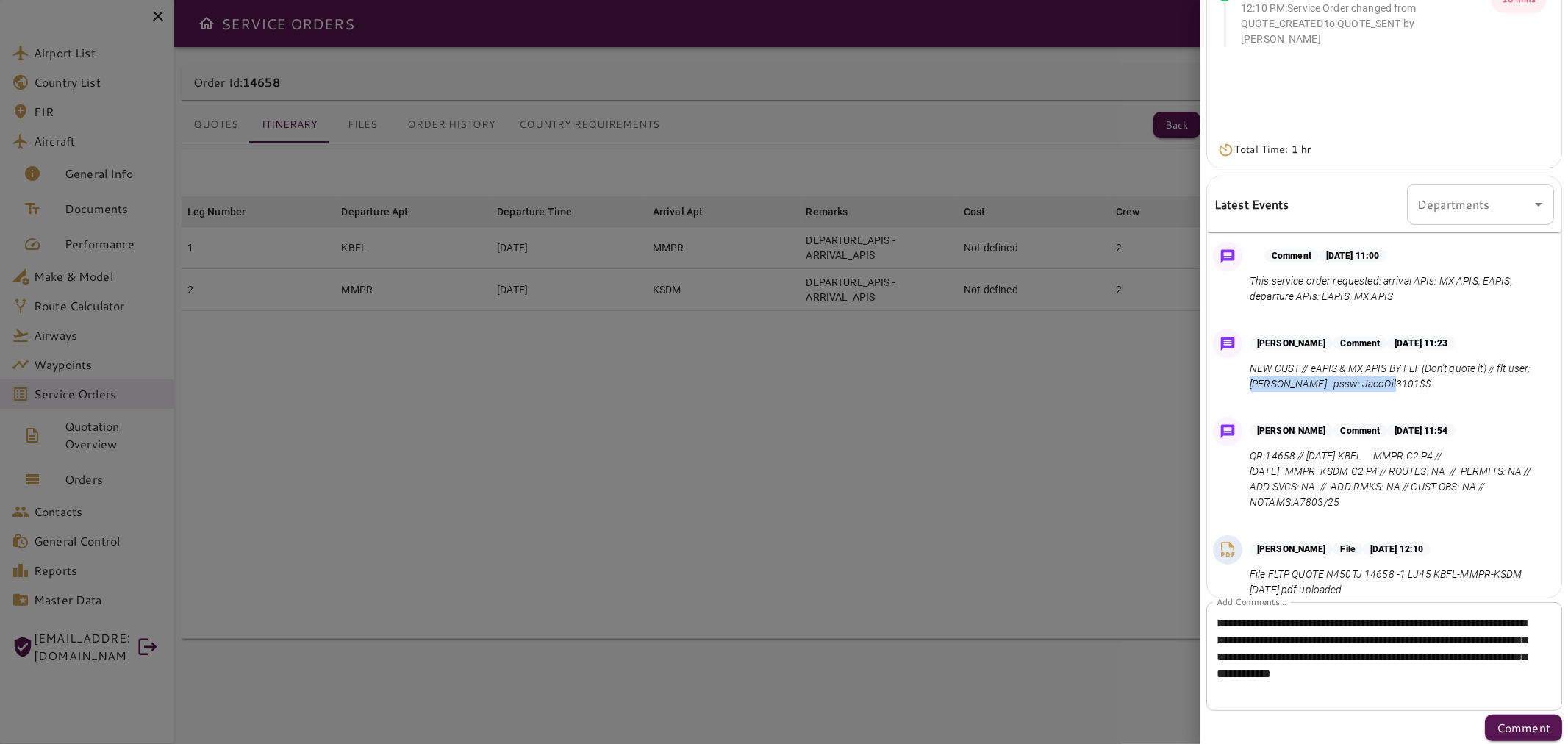
drag, startPoint x: 1419, startPoint y: 391, endPoint x: 1274, endPoint y: 396, distance: 145.1
click at [1275, 394] on div "[PERSON_NAME] Comment [DATE] 11:23 NEW CUST // eAPIS & MX APIS BY FLT (Don't qu…" at bounding box center [1384, 364] width 354 height 81
copy p "[PERSON_NAME] pssw: JacoOil3101$$"
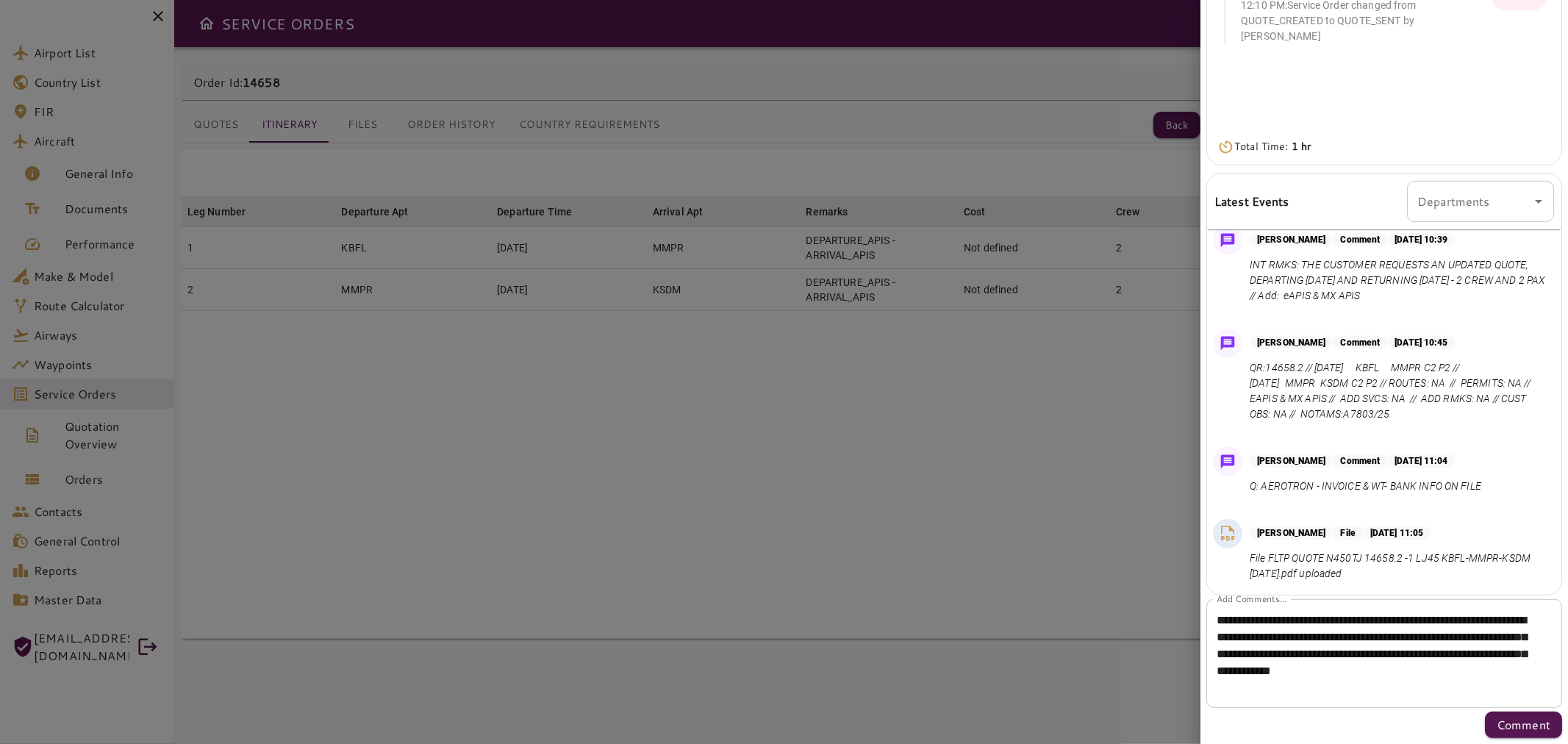
scroll to position [265, 0]
drag, startPoint x: 1334, startPoint y: 689, endPoint x: 1267, endPoint y: 686, distance: 67.1
click at [1267, 686] on textarea "**********" at bounding box center [1378, 654] width 323 height 85
paste textarea "**********"
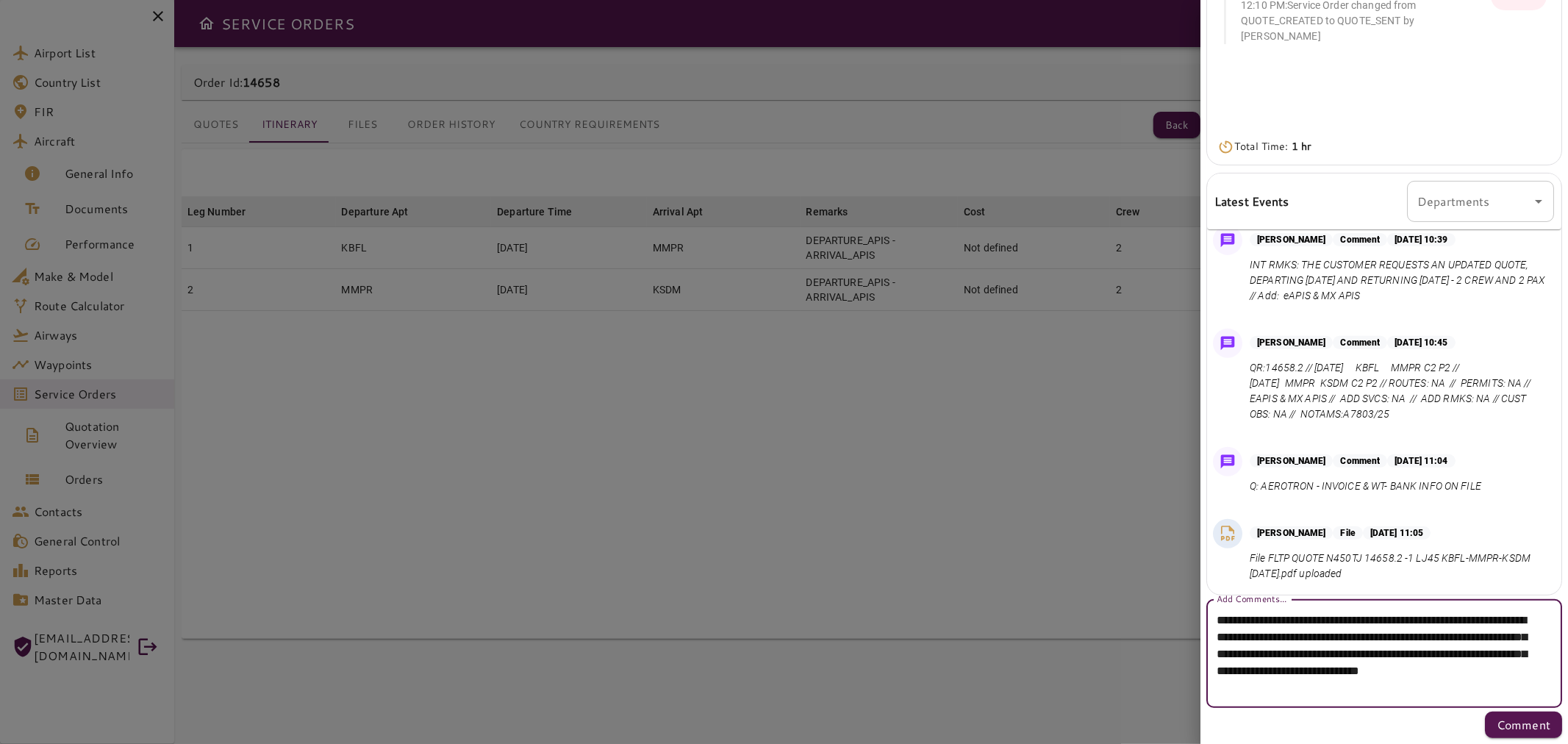
click at [1431, 640] on textarea "**********" at bounding box center [1378, 654] width 323 height 85
click at [1268, 685] on textarea "**********" at bounding box center [1378, 654] width 323 height 85
click at [1364, 689] on textarea "**********" at bounding box center [1378, 654] width 323 height 85
click at [1526, 694] on textarea "**********" at bounding box center [1378, 654] width 323 height 85
click at [1218, 637] on textarea "**********" at bounding box center [1378, 654] width 323 height 85
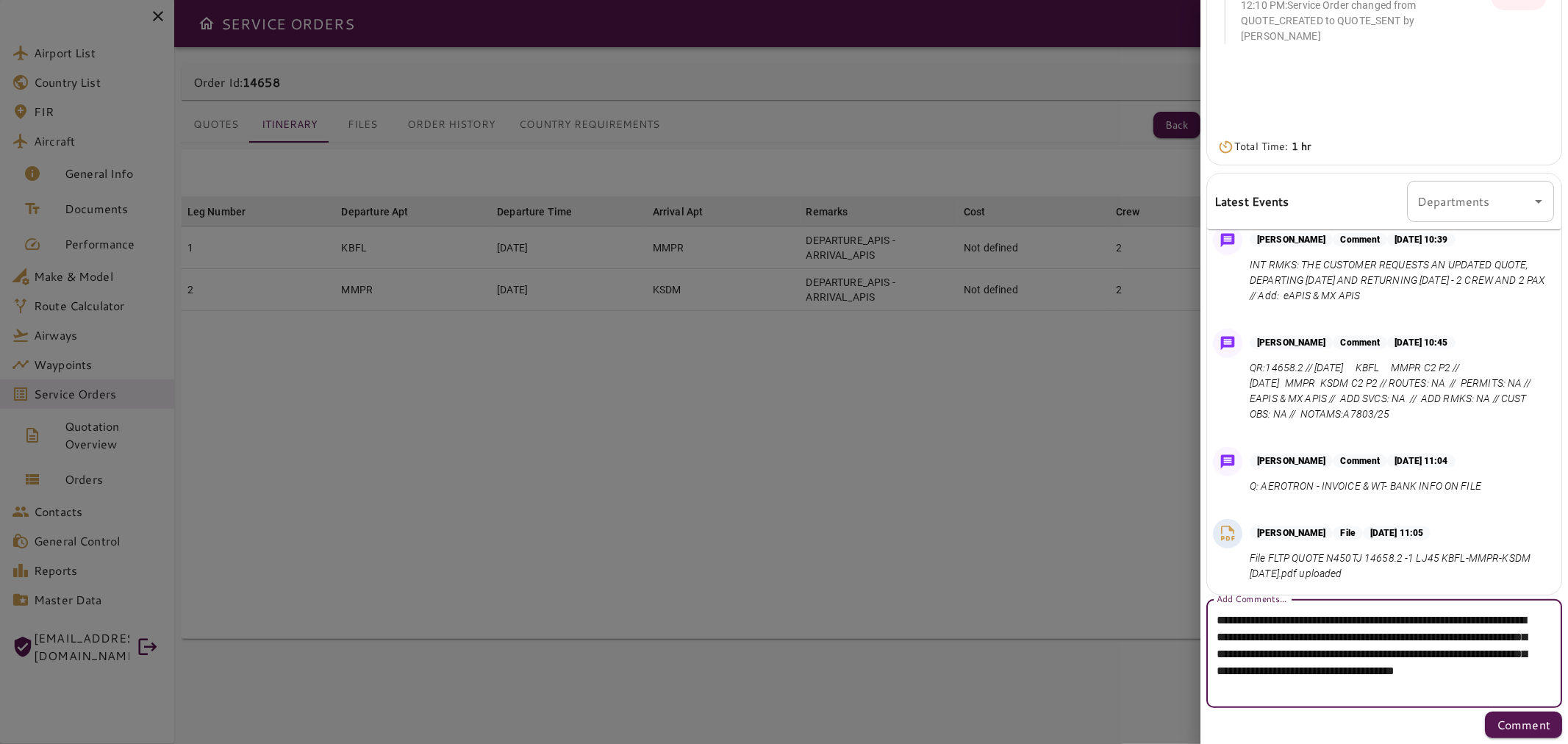
click at [1254, 633] on textarea "**********" at bounding box center [1378, 654] width 323 height 85
type textarea "**********"
click at [1502, 722] on p "Comment" at bounding box center [1523, 725] width 54 height 17
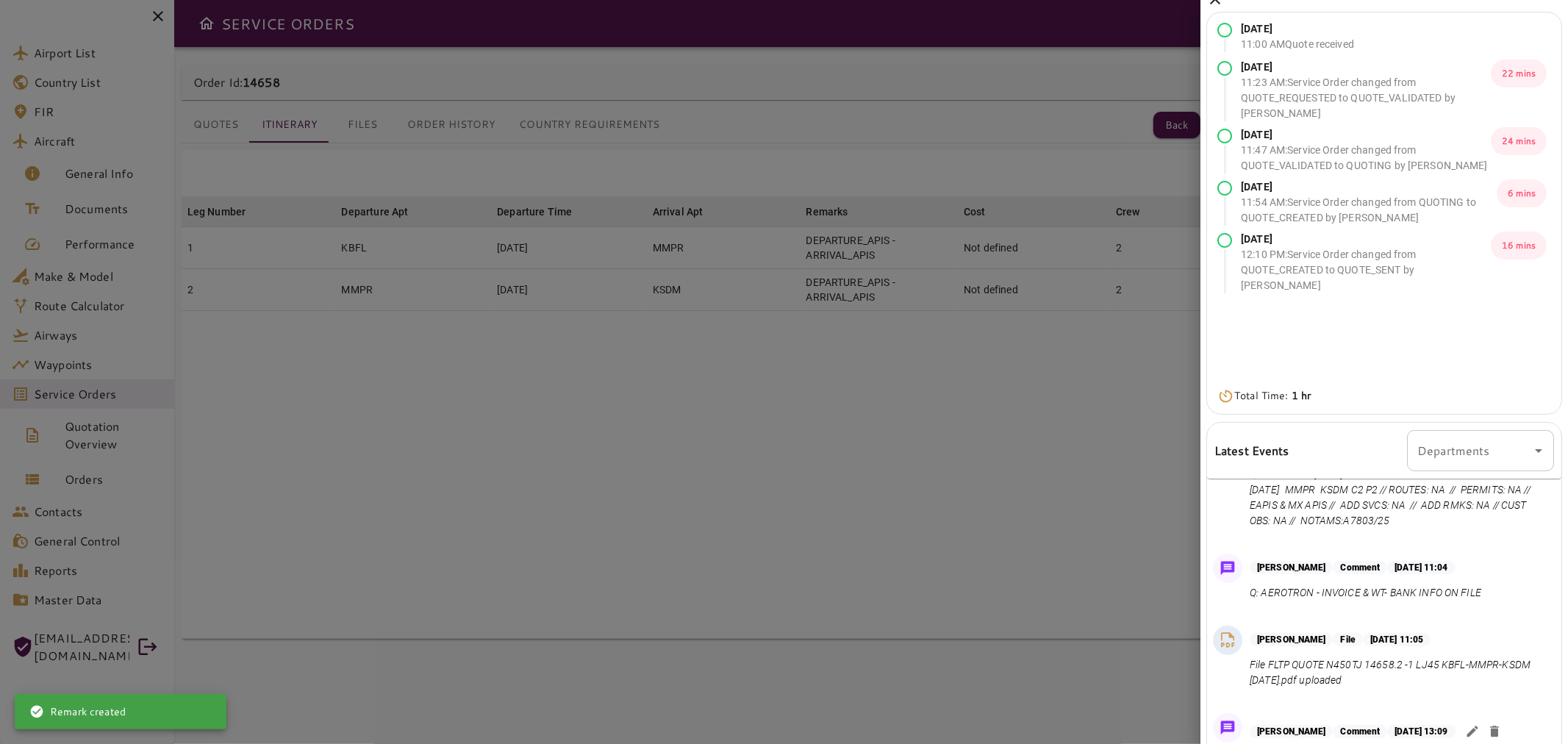
scroll to position [0, 0]
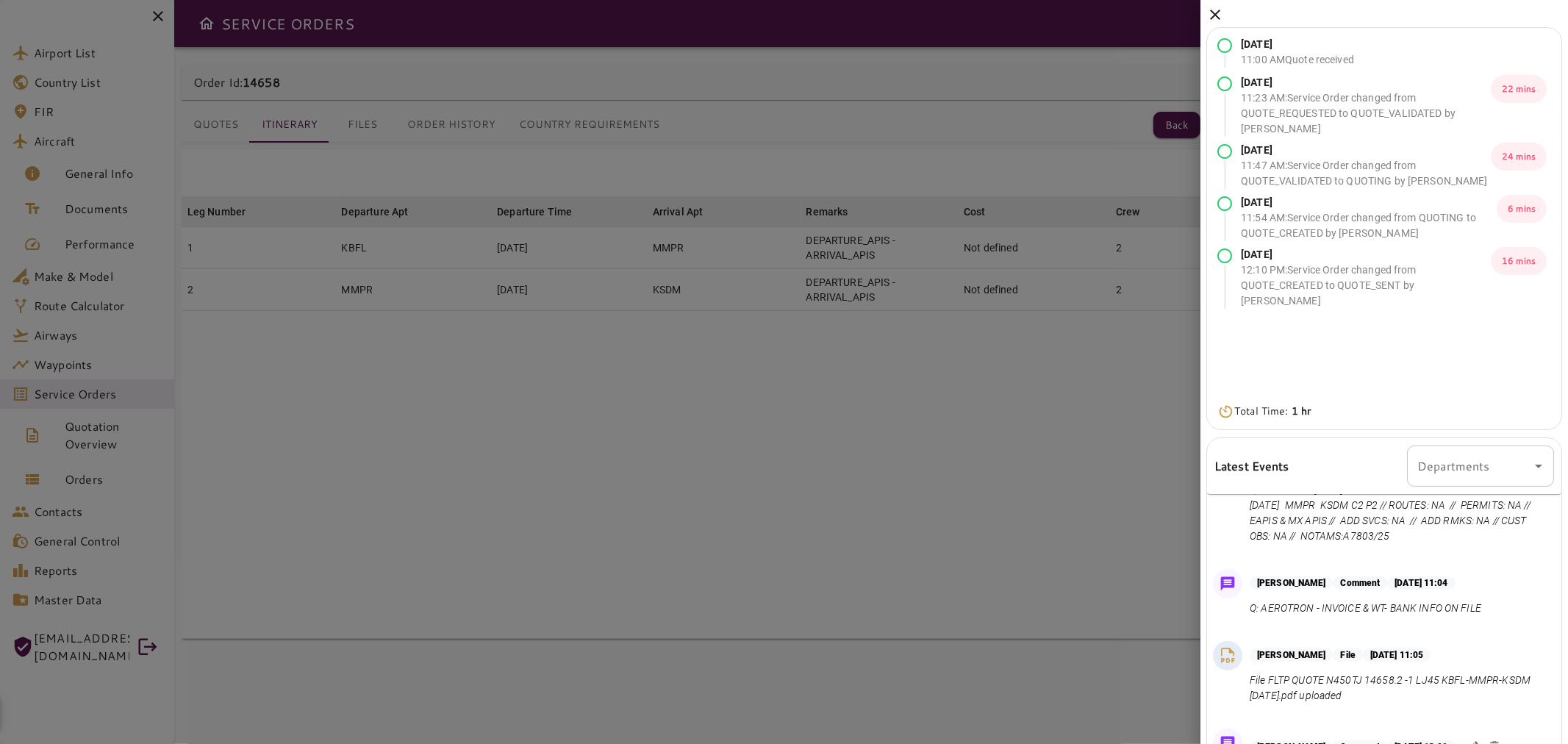
click at [1213, 19] on icon at bounding box center [1215, 15] width 17 height 17
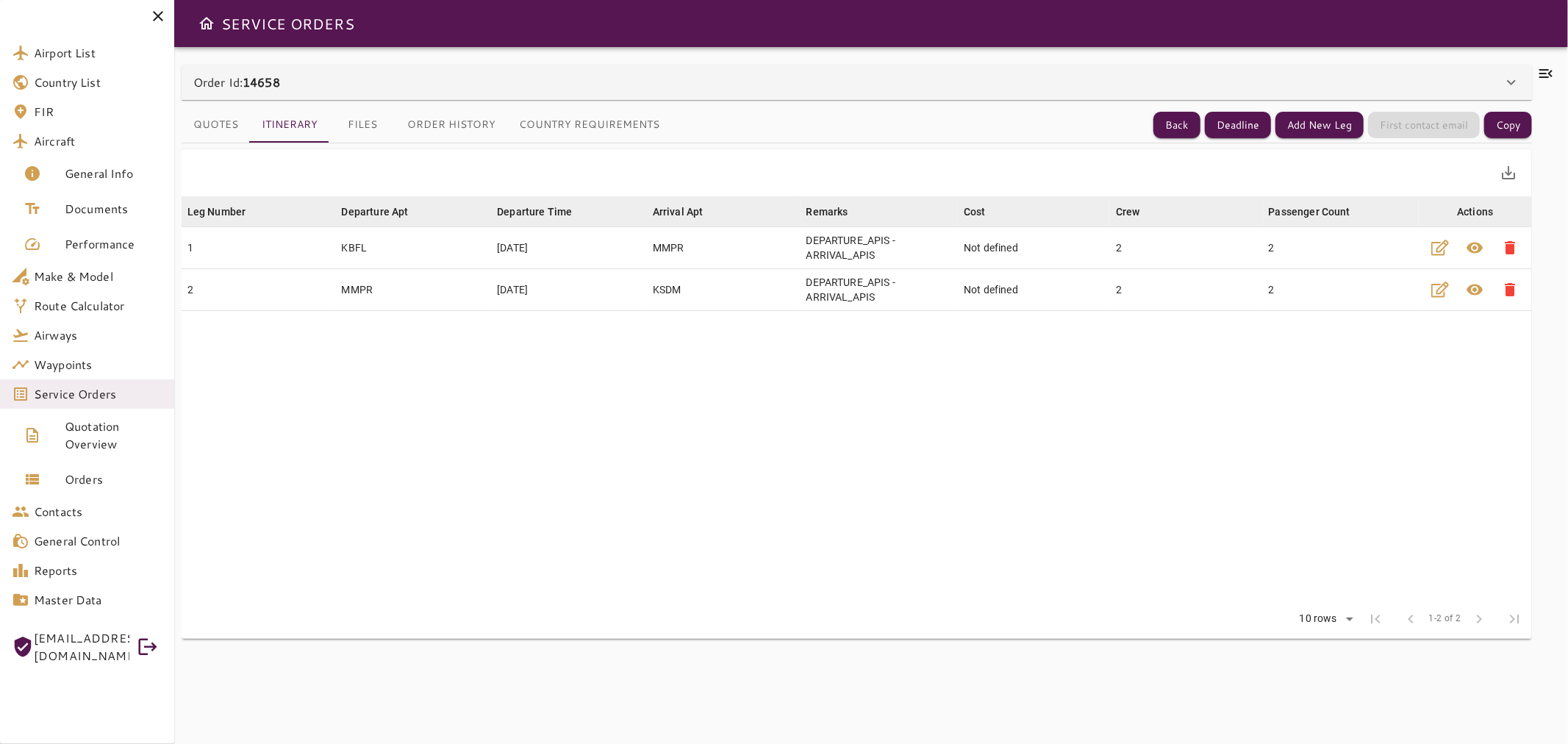
click at [1154, 123] on div "Back Deadline Add New Leg First contact email Copy" at bounding box center [1340, 125] width 383 height 27
click at [1179, 126] on button "Back" at bounding box center [1177, 125] width 47 height 27
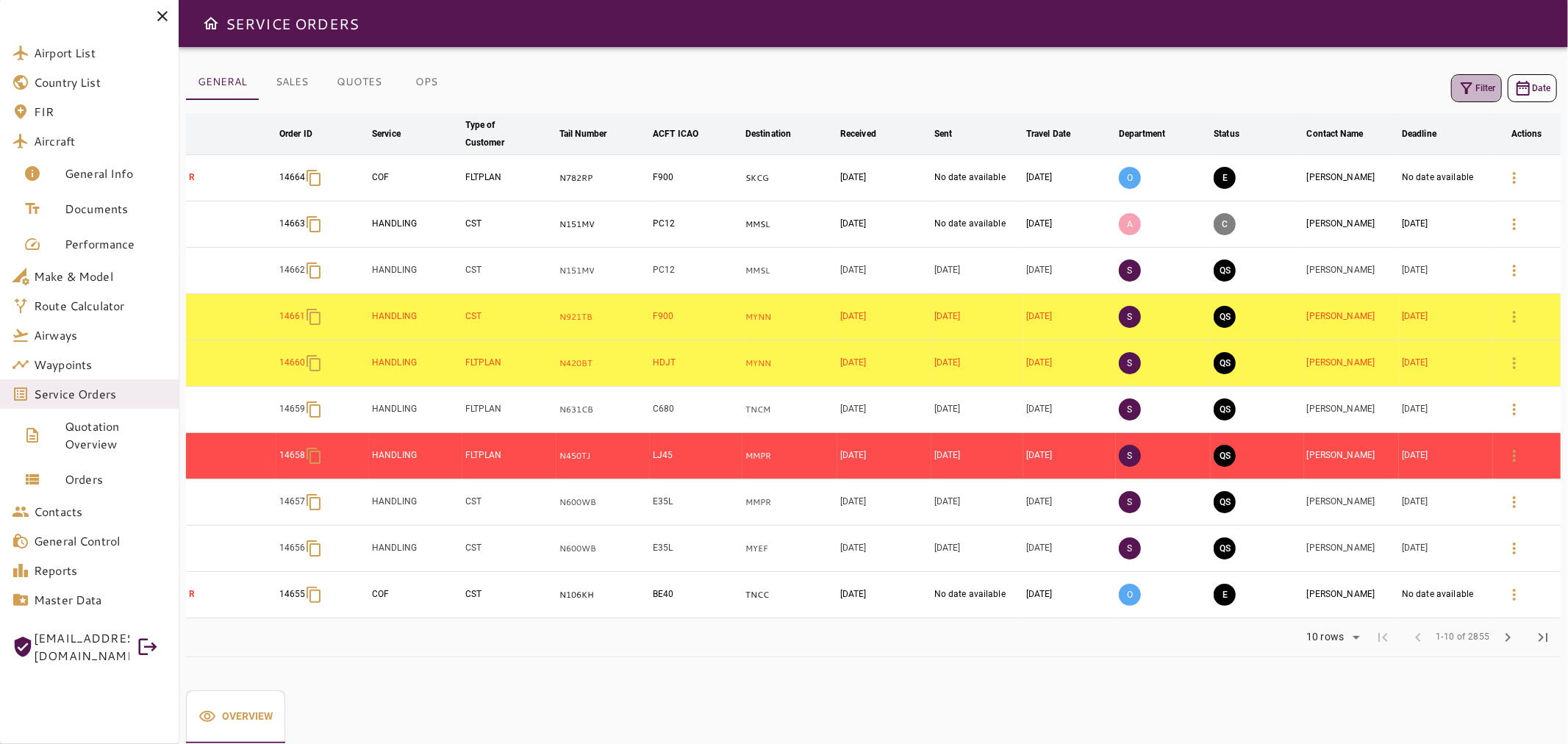
click at [1472, 86] on icon "button" at bounding box center [1466, 88] width 17 height 17
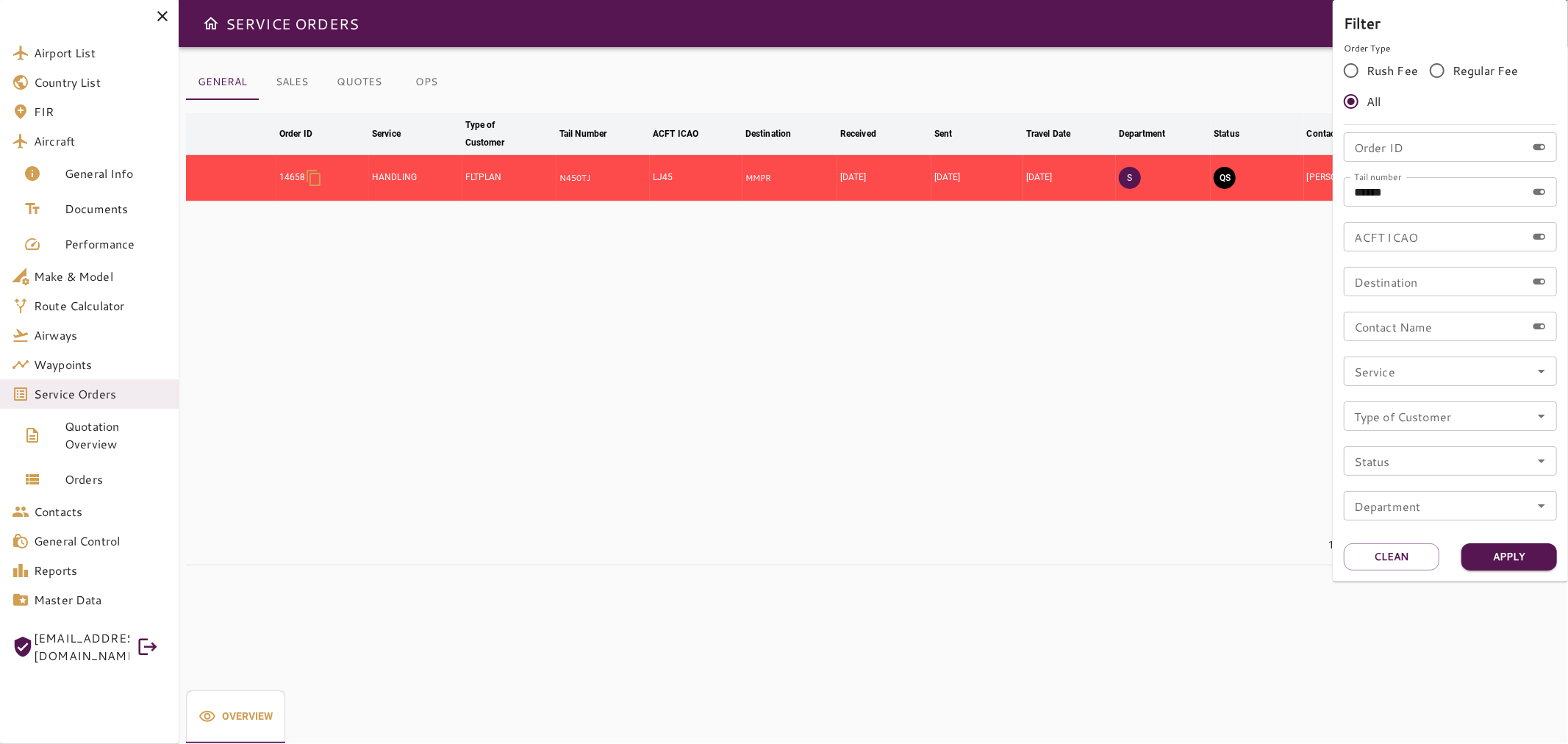
click at [1287, 267] on div at bounding box center [784, 372] width 1568 height 744
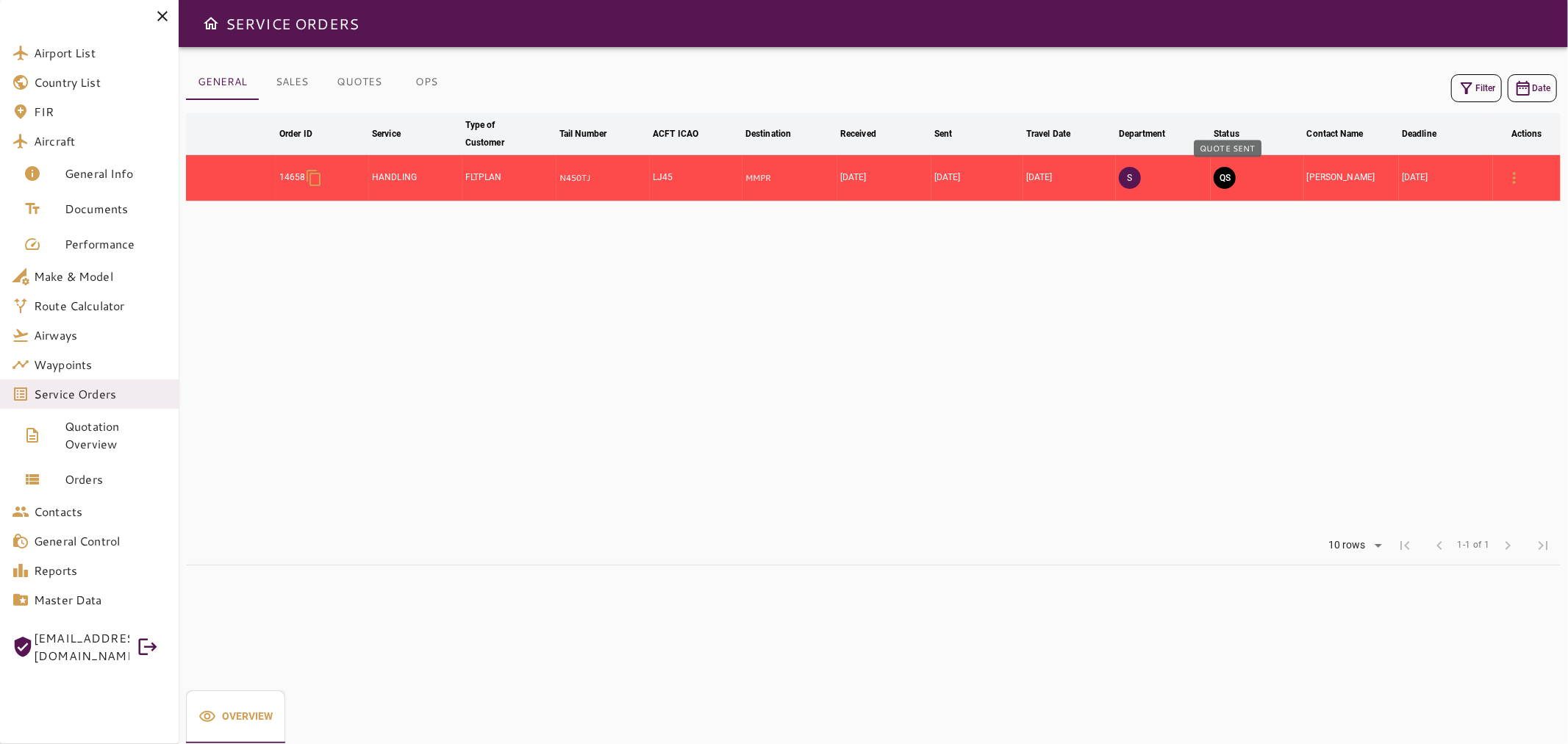
click at [1228, 178] on button "QS" at bounding box center [1223, 178] width 22 height 22
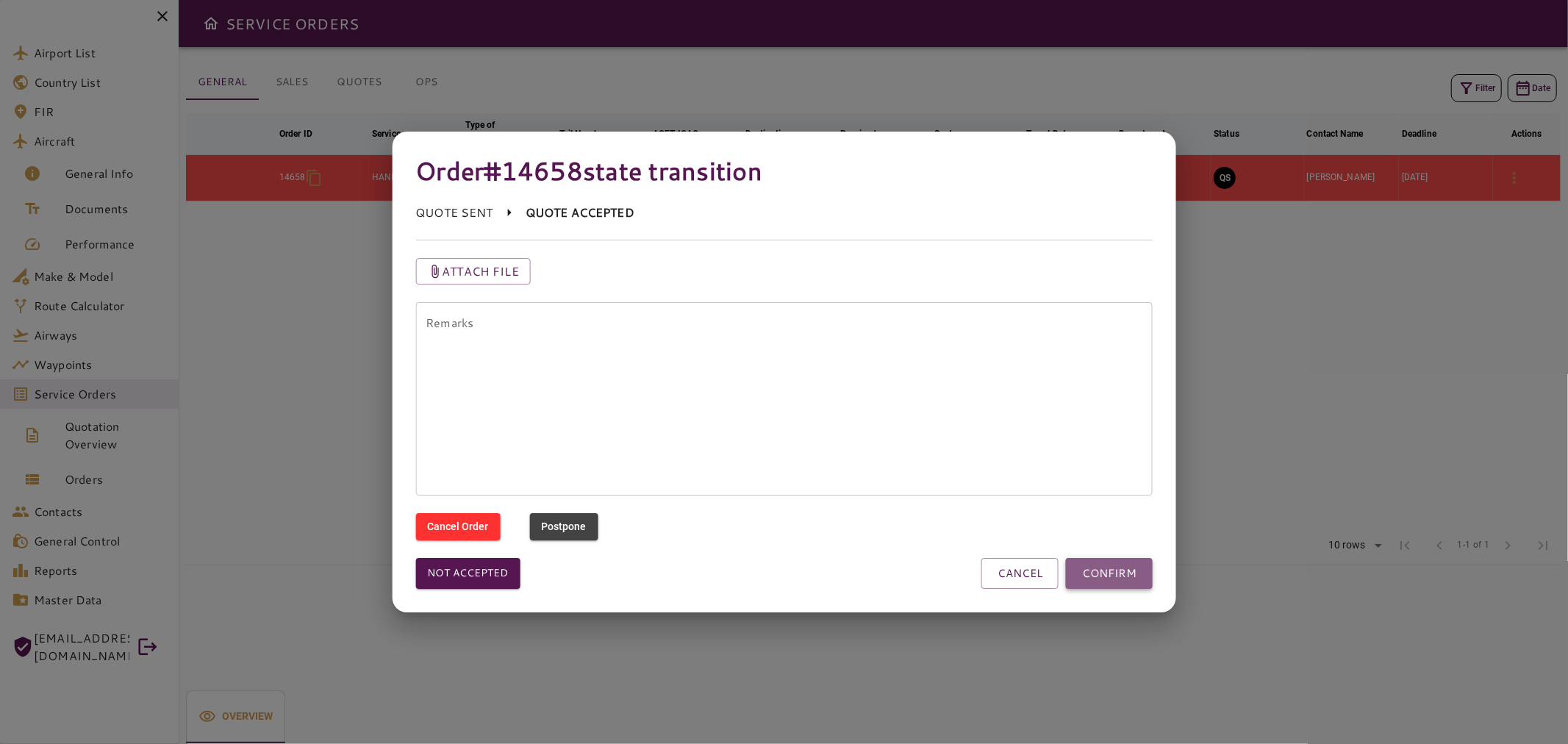
click at [1114, 571] on button "CONFIRM" at bounding box center [1109, 573] width 87 height 31
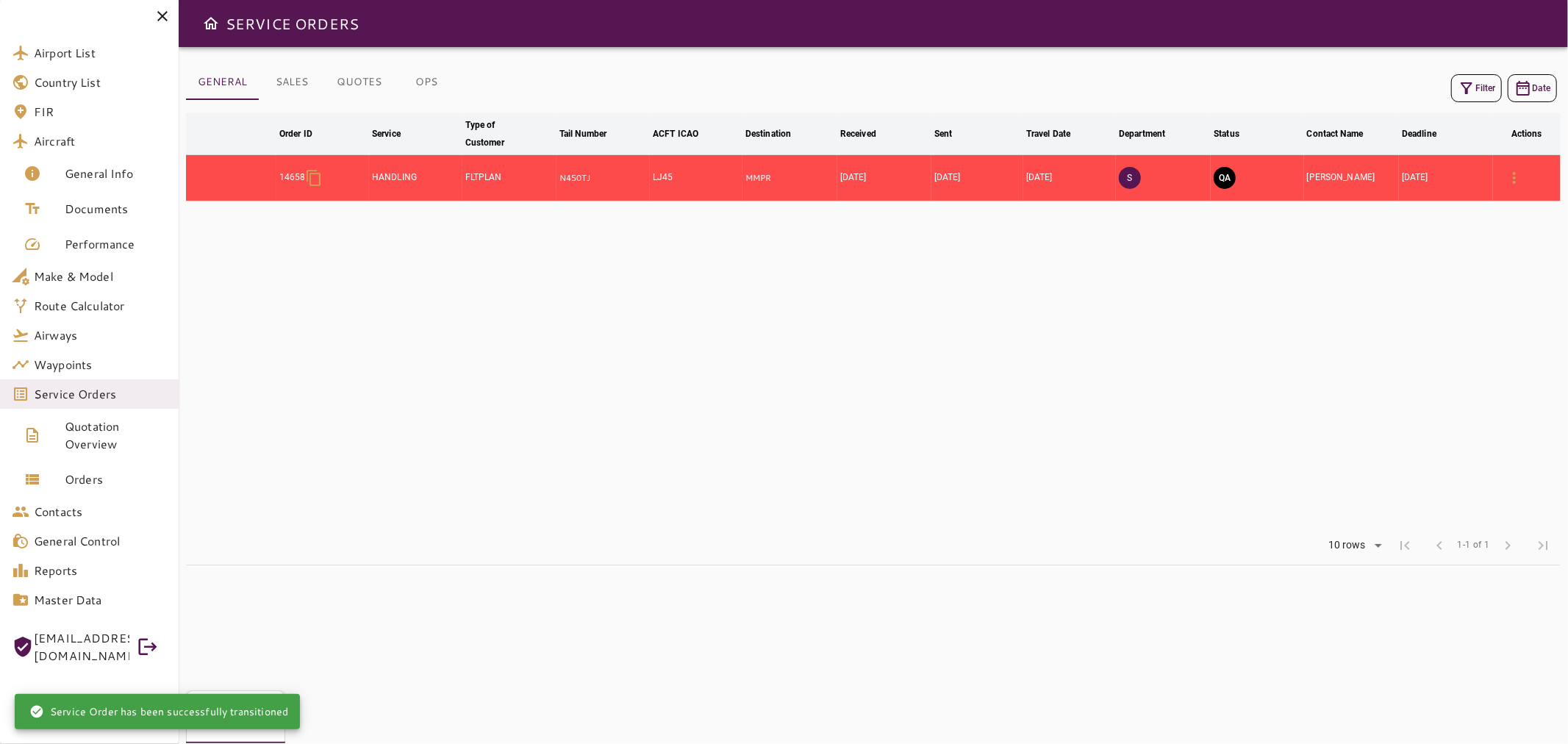
click at [1221, 179] on button "QA" at bounding box center [1223, 178] width 22 height 22
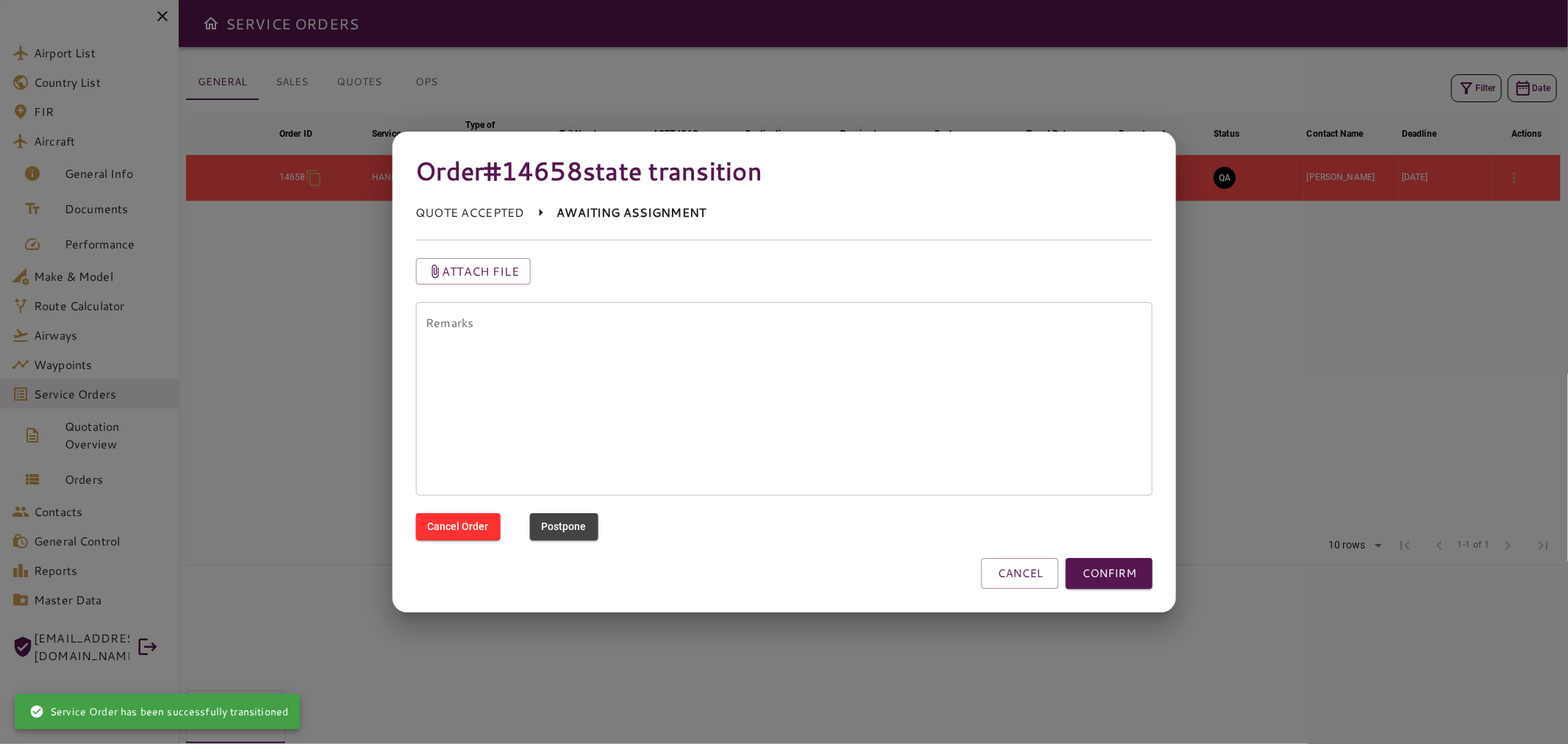
click at [1119, 581] on button "CONFIRM" at bounding box center [1109, 573] width 87 height 31
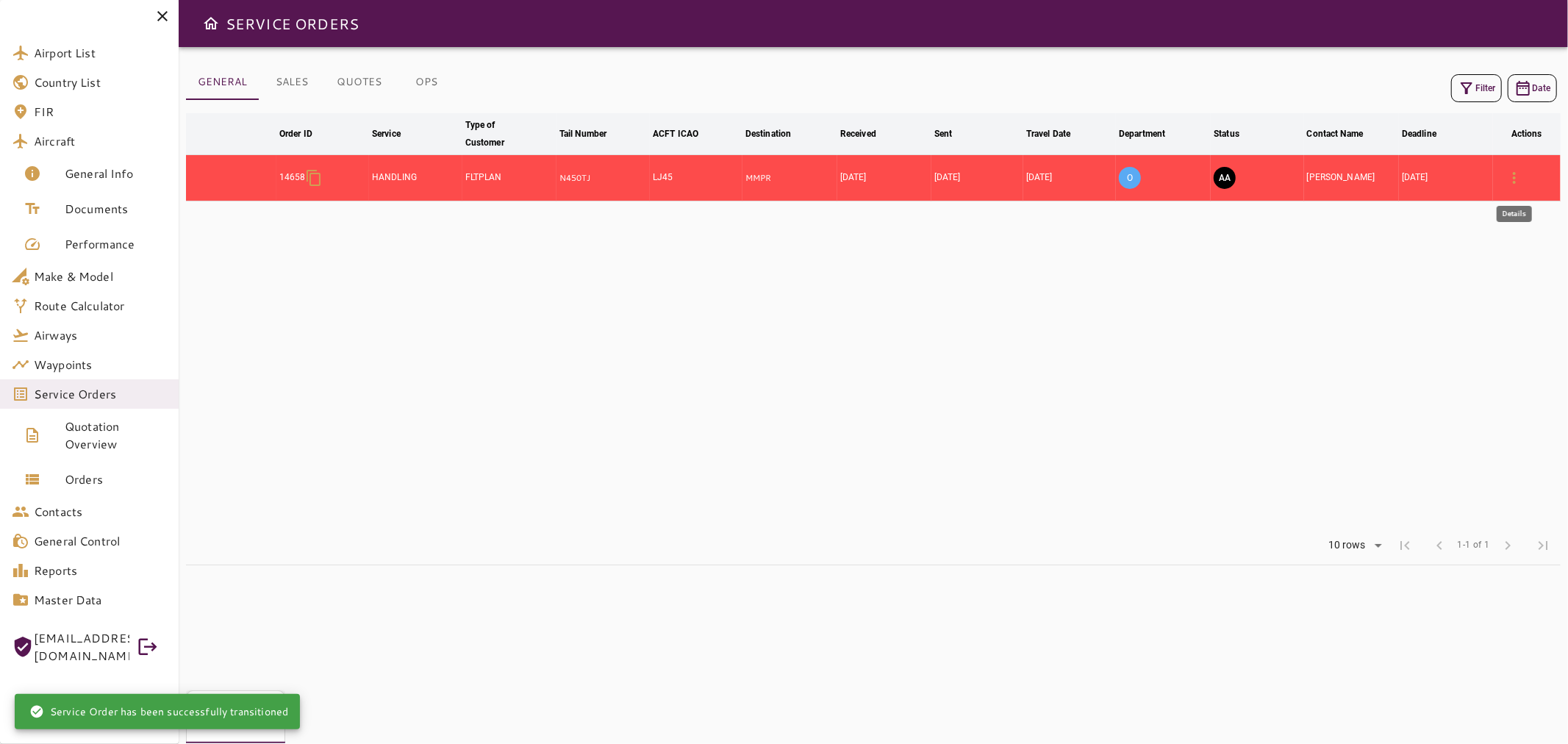
click at [1519, 180] on icon "button" at bounding box center [1513, 178] width 17 height 17
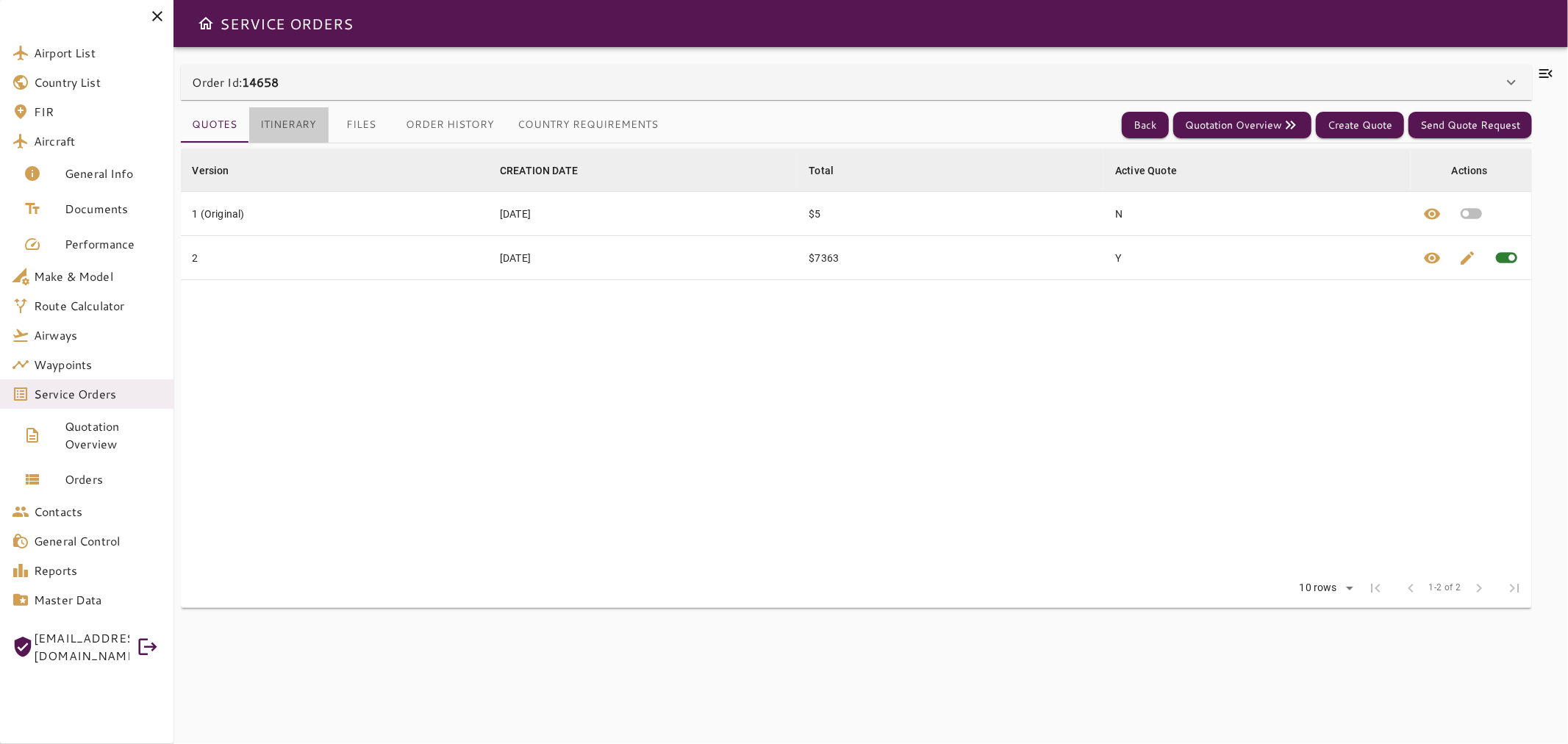
click at [316, 124] on button "Itinerary" at bounding box center [289, 125] width 80 height 36
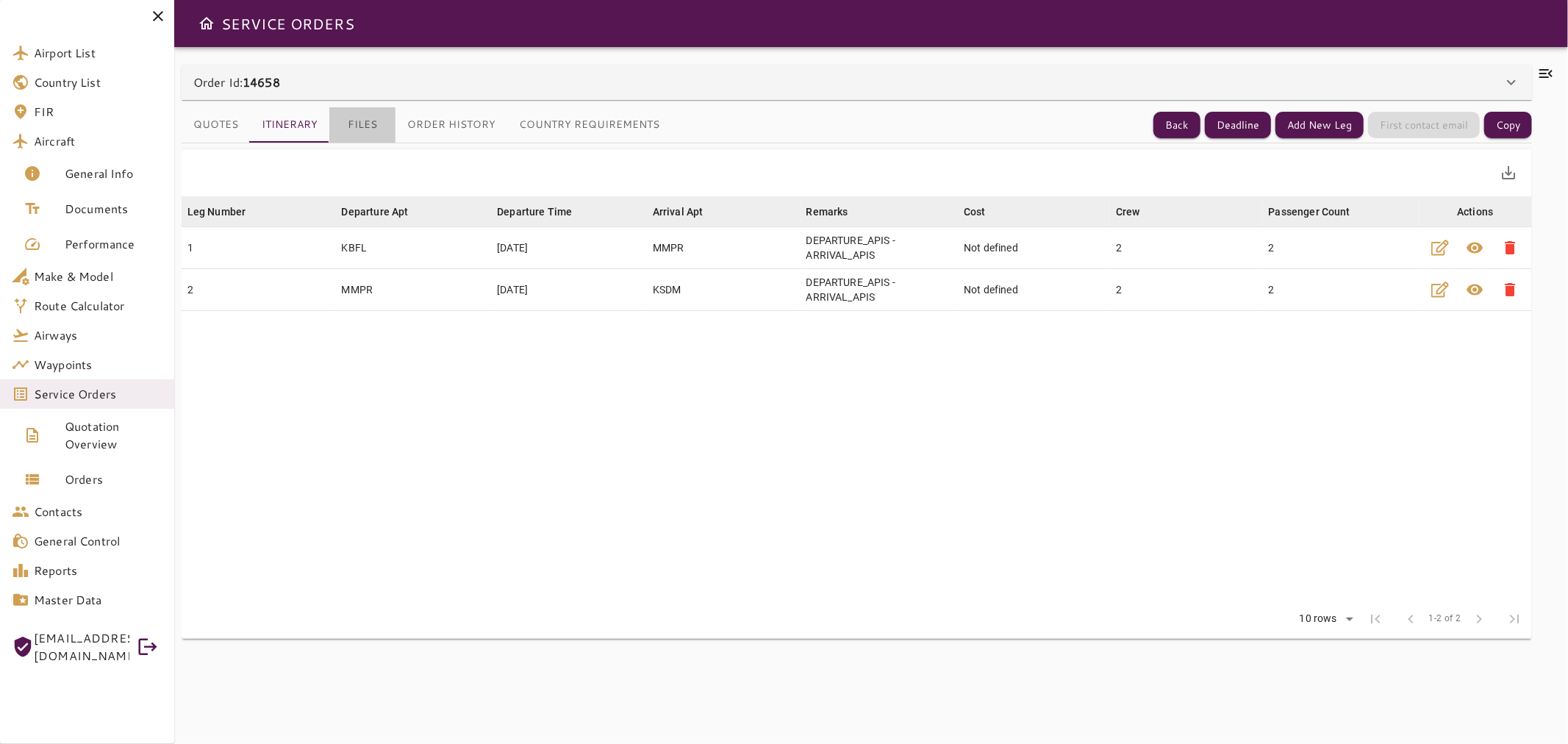
click at [371, 123] on button "Files" at bounding box center [362, 125] width 66 height 36
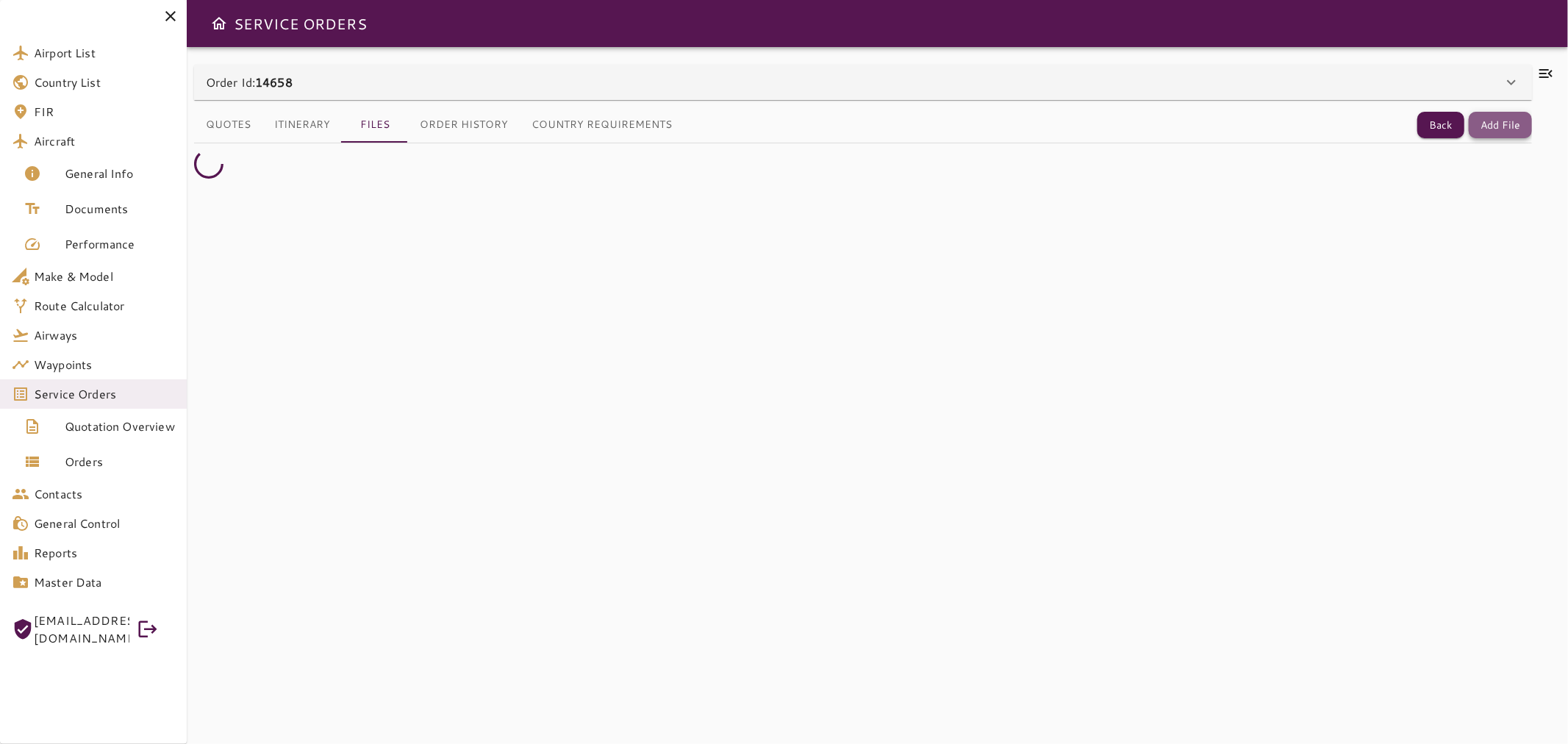
click at [1487, 129] on button "Add File" at bounding box center [1500, 125] width 63 height 27
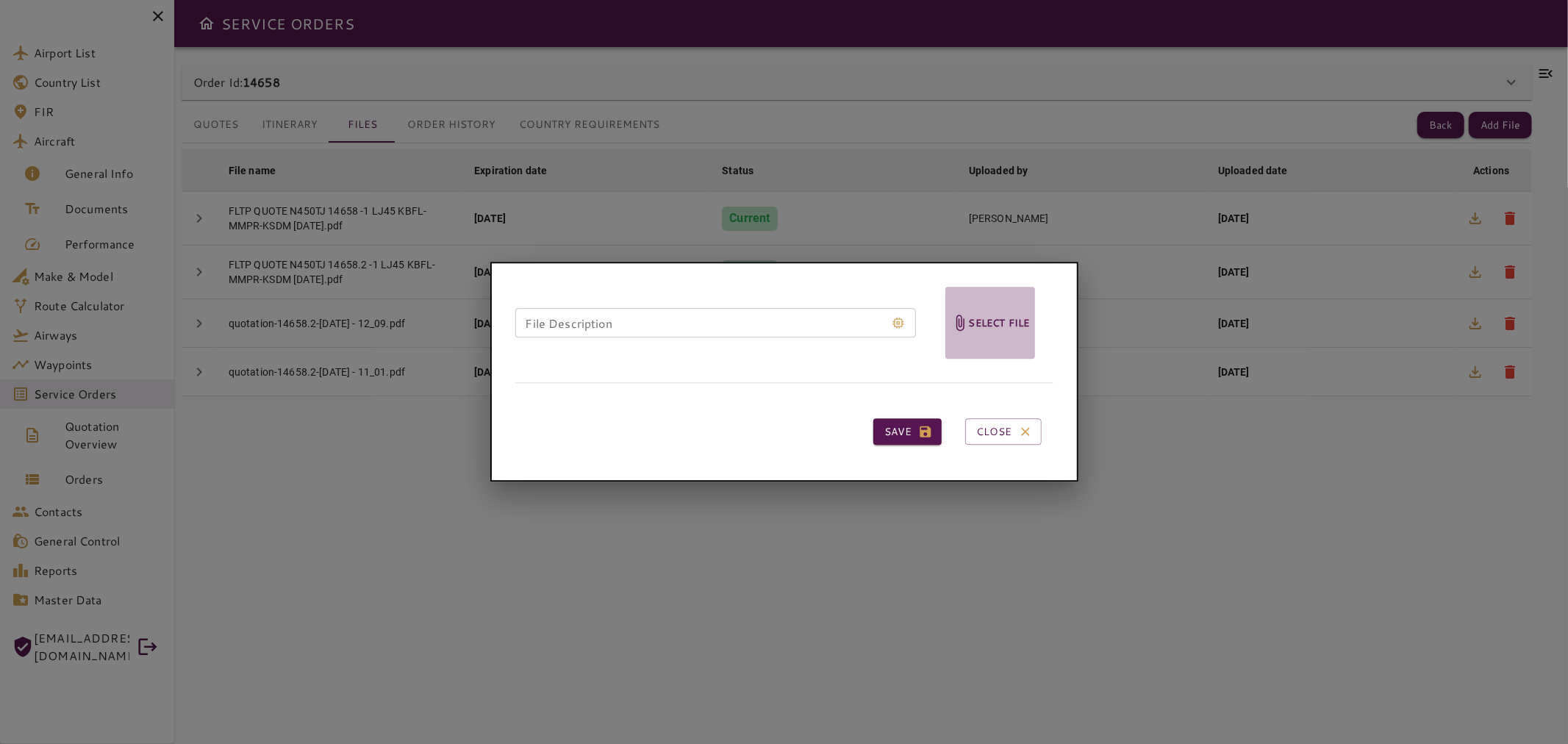
click at [983, 332] on span "Select file" at bounding box center [990, 322] width 90 height 72
click at [0, 0] on input "Select file" at bounding box center [0, 0] width 0 height 0
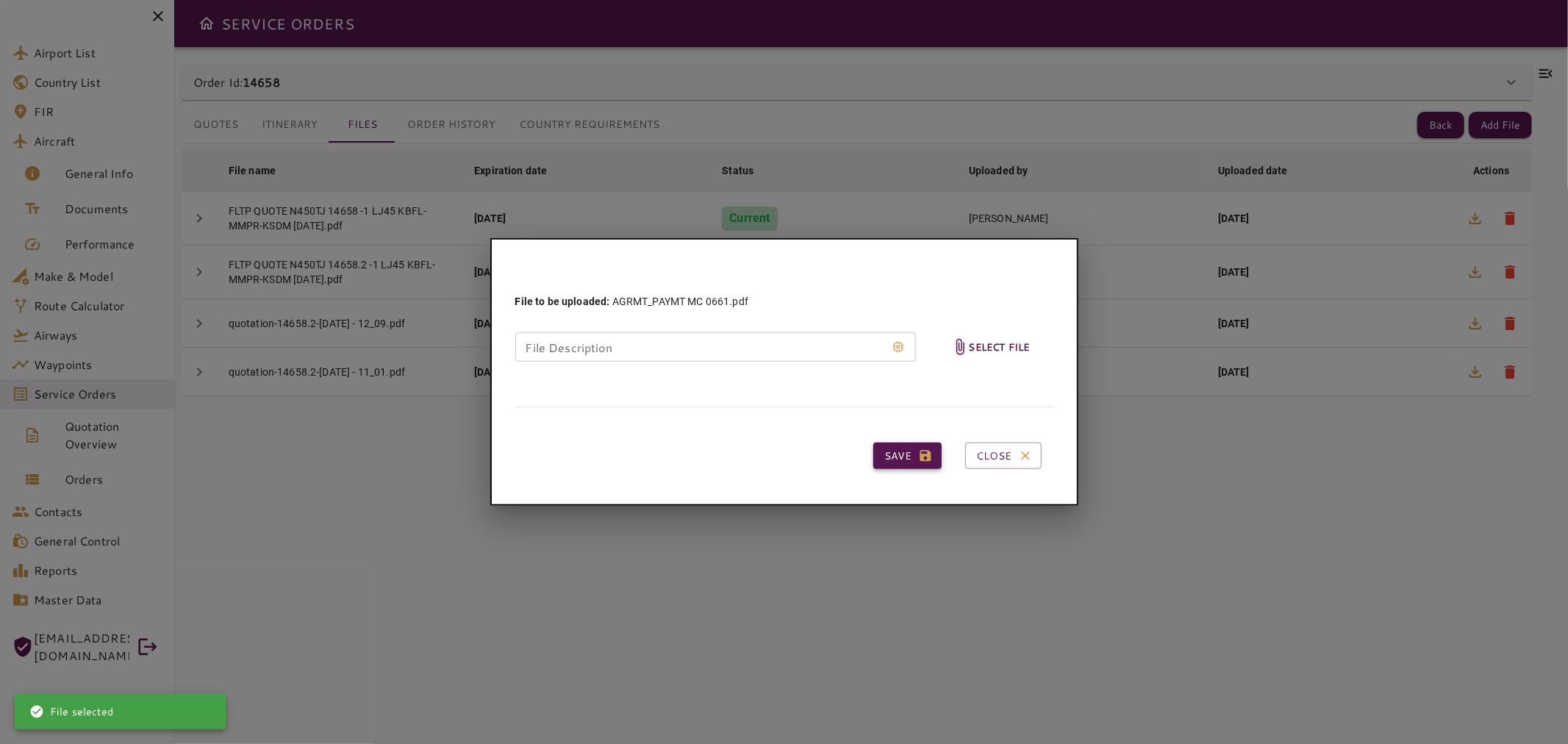
click at [900, 450] on button "Save" at bounding box center [907, 456] width 68 height 27
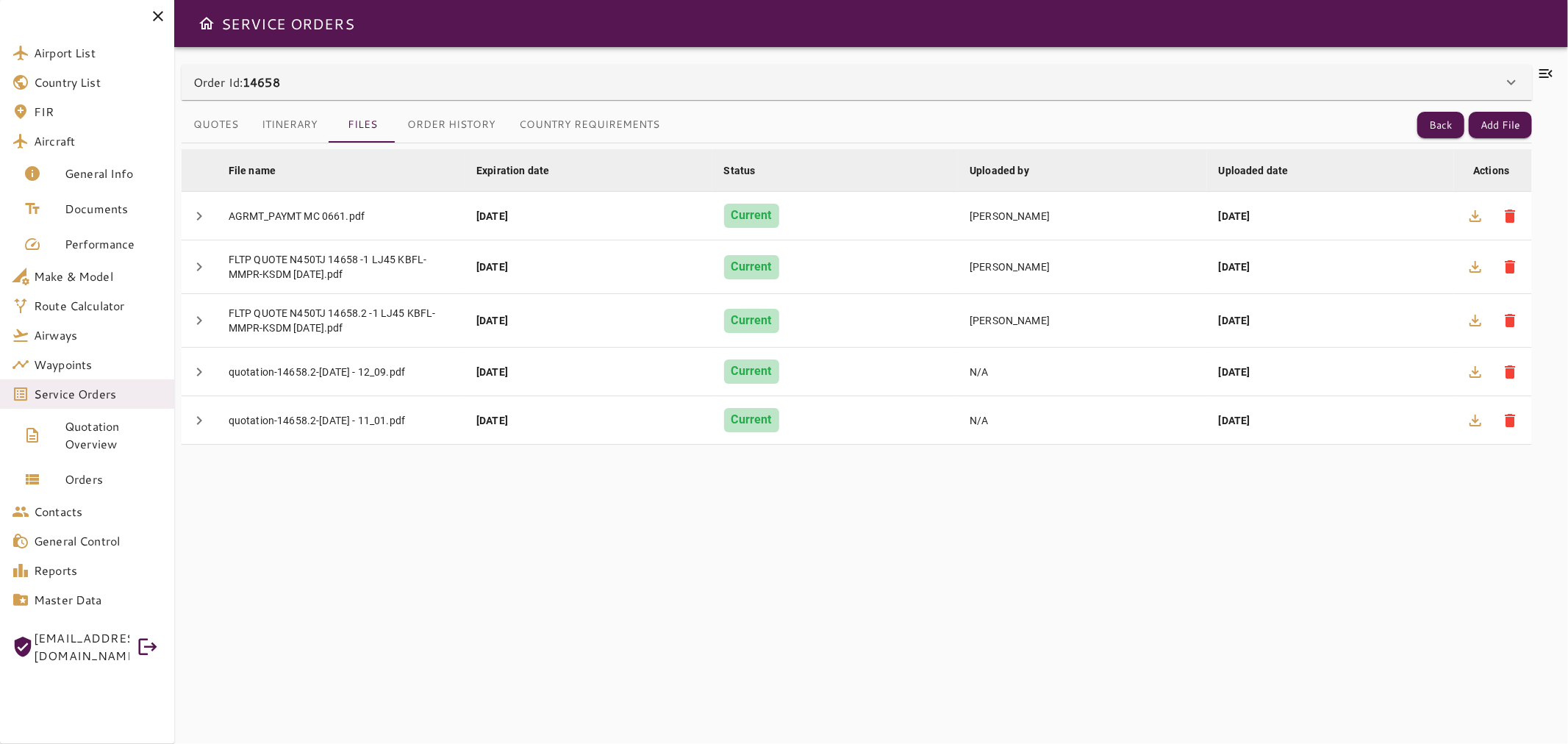
click at [678, 495] on div "File name arrow_downward Expiration date arrow_downward Status arrow_downward U…" at bounding box center [856, 435] width 1350 height 583
click at [1539, 76] on icon at bounding box center [1545, 74] width 17 height 17
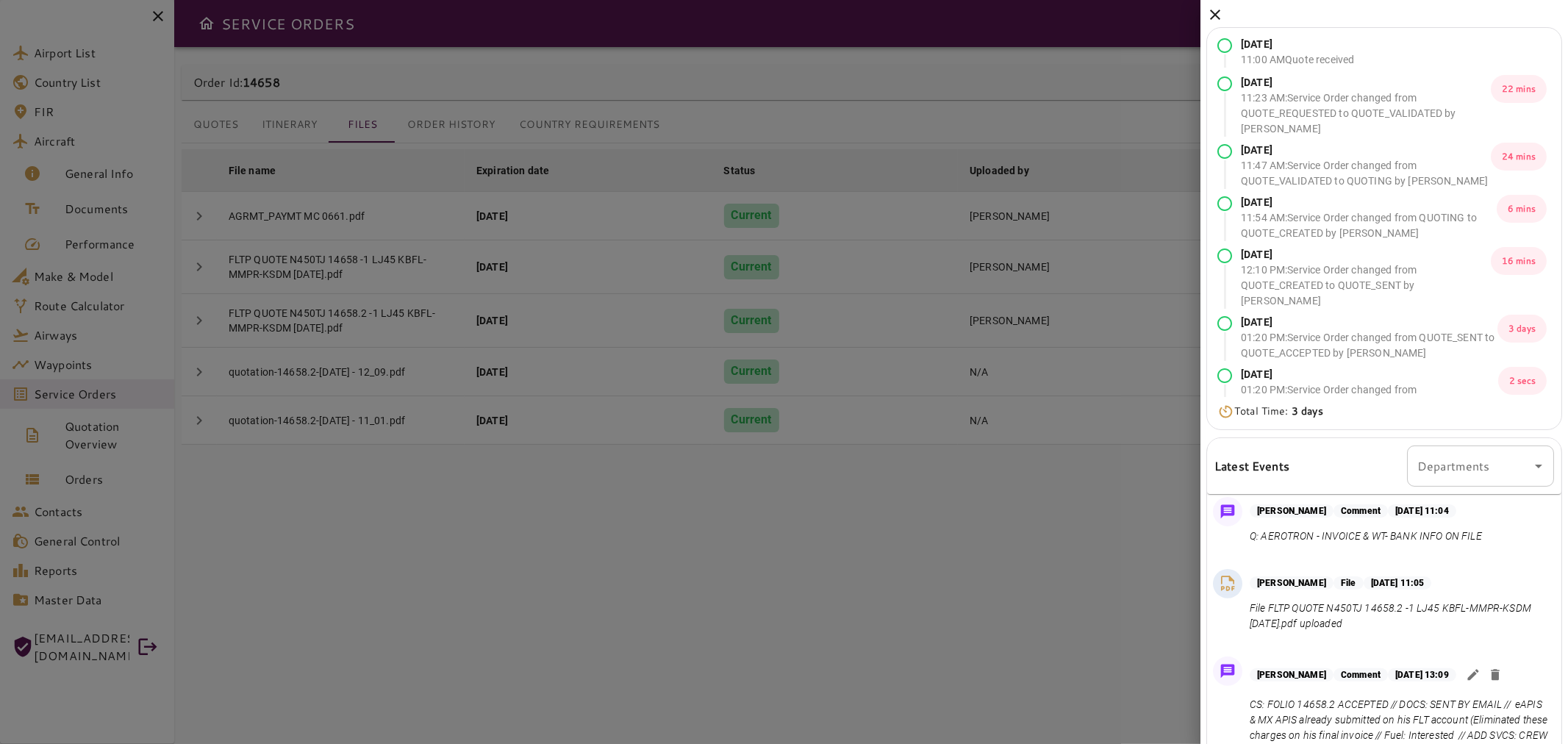
click at [1214, 6] on icon at bounding box center [1215, 15] width 17 height 17
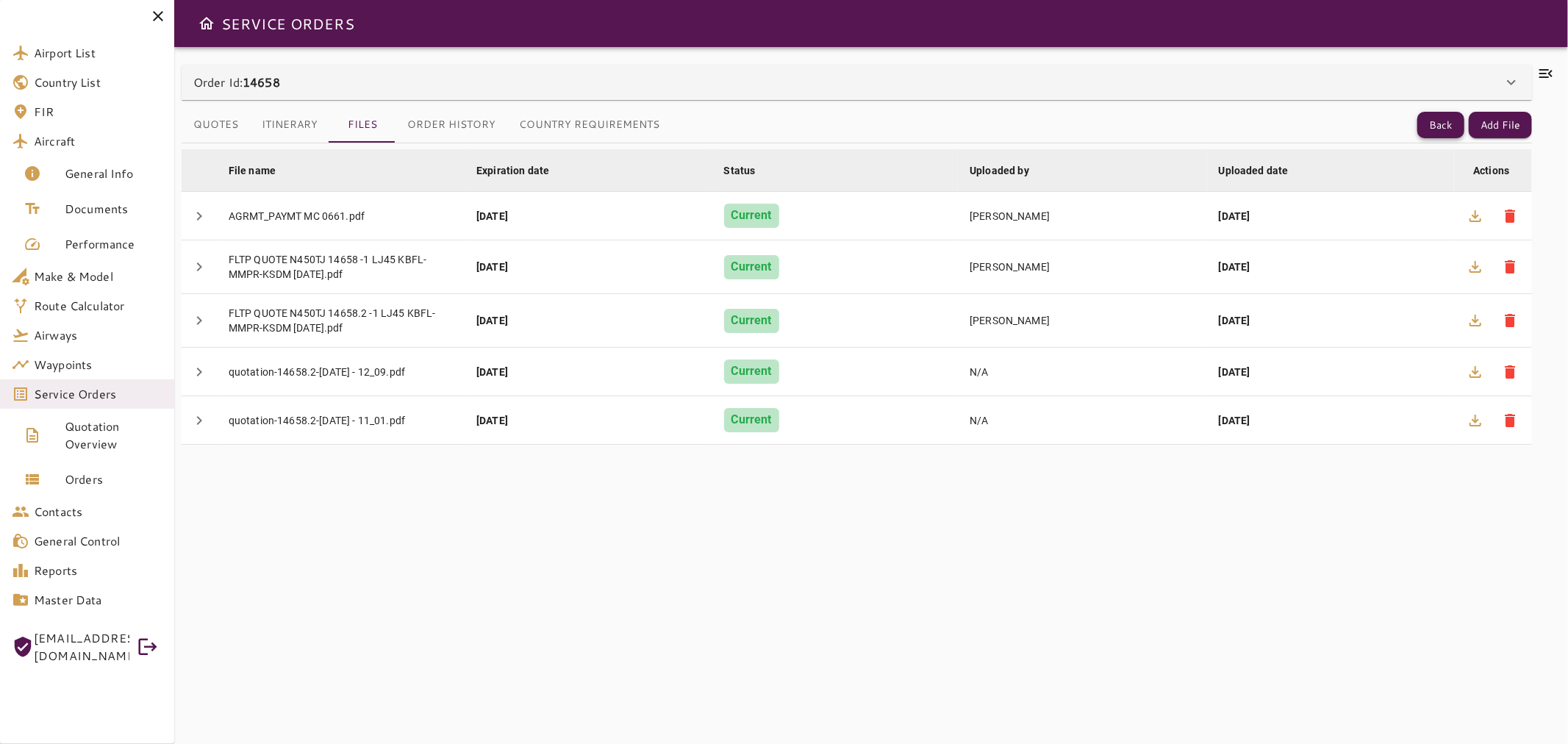
click at [1427, 127] on button "Back" at bounding box center [1441, 125] width 47 height 27
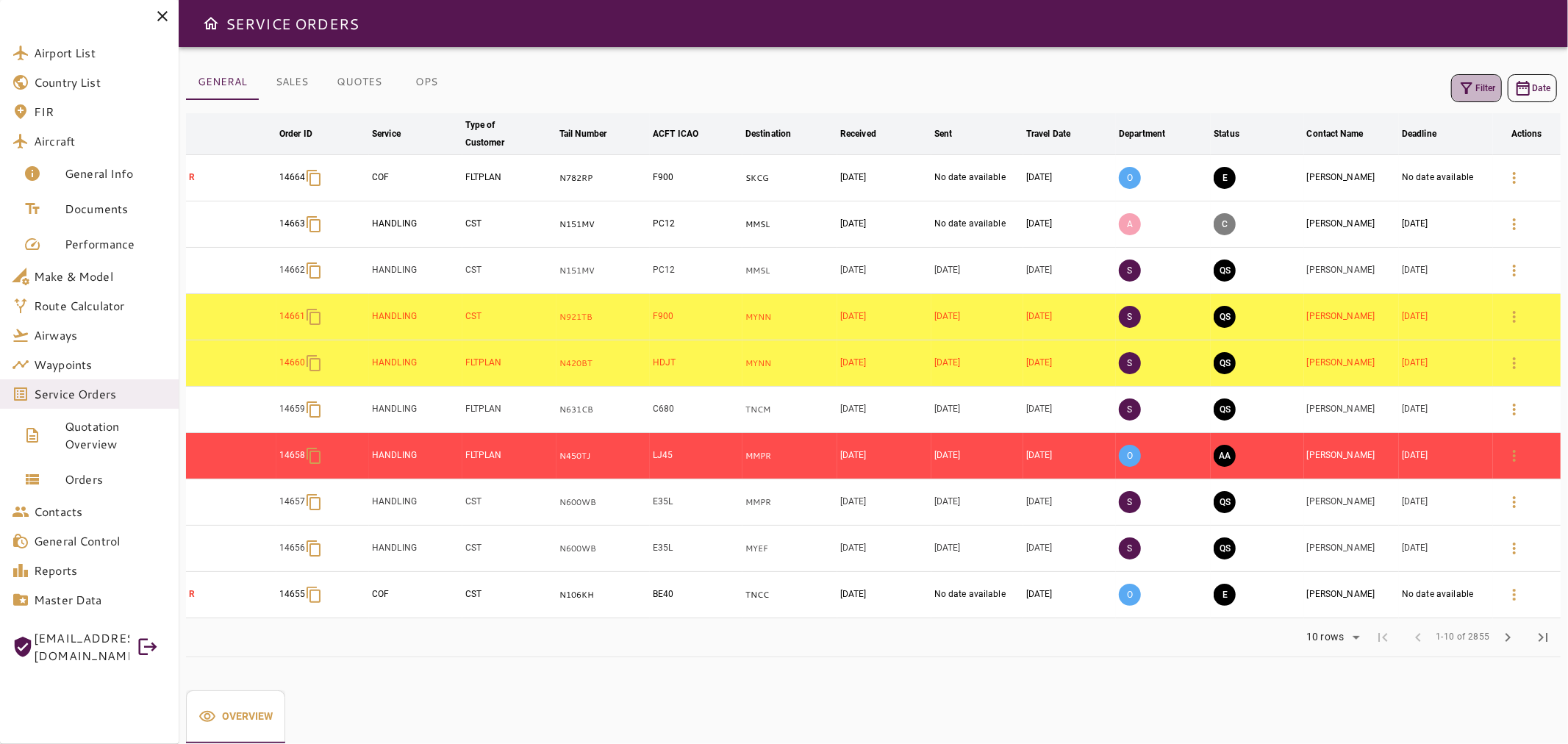
click at [1474, 91] on icon "button" at bounding box center [1466, 88] width 17 height 17
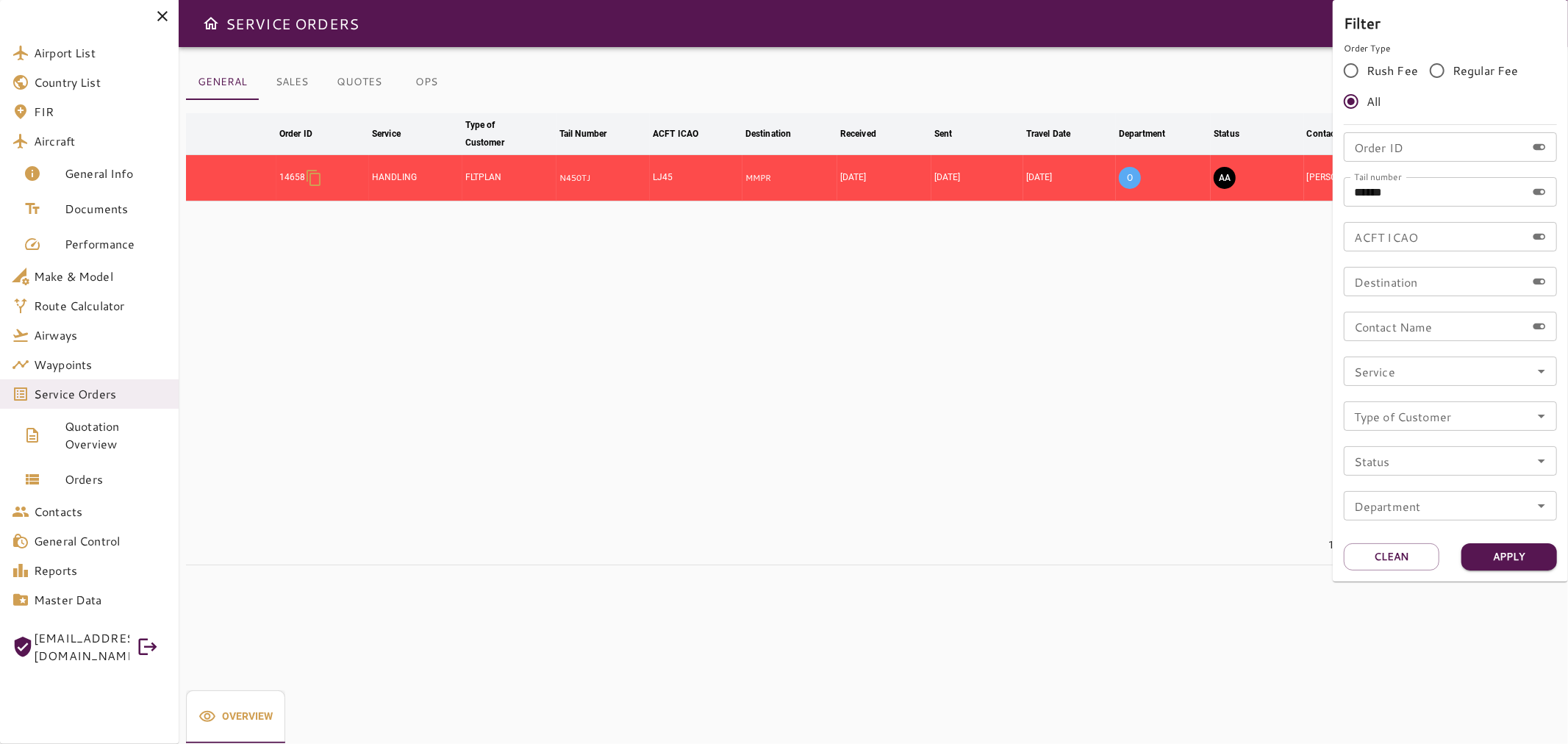
click at [1266, 364] on div at bounding box center [784, 372] width 1568 height 744
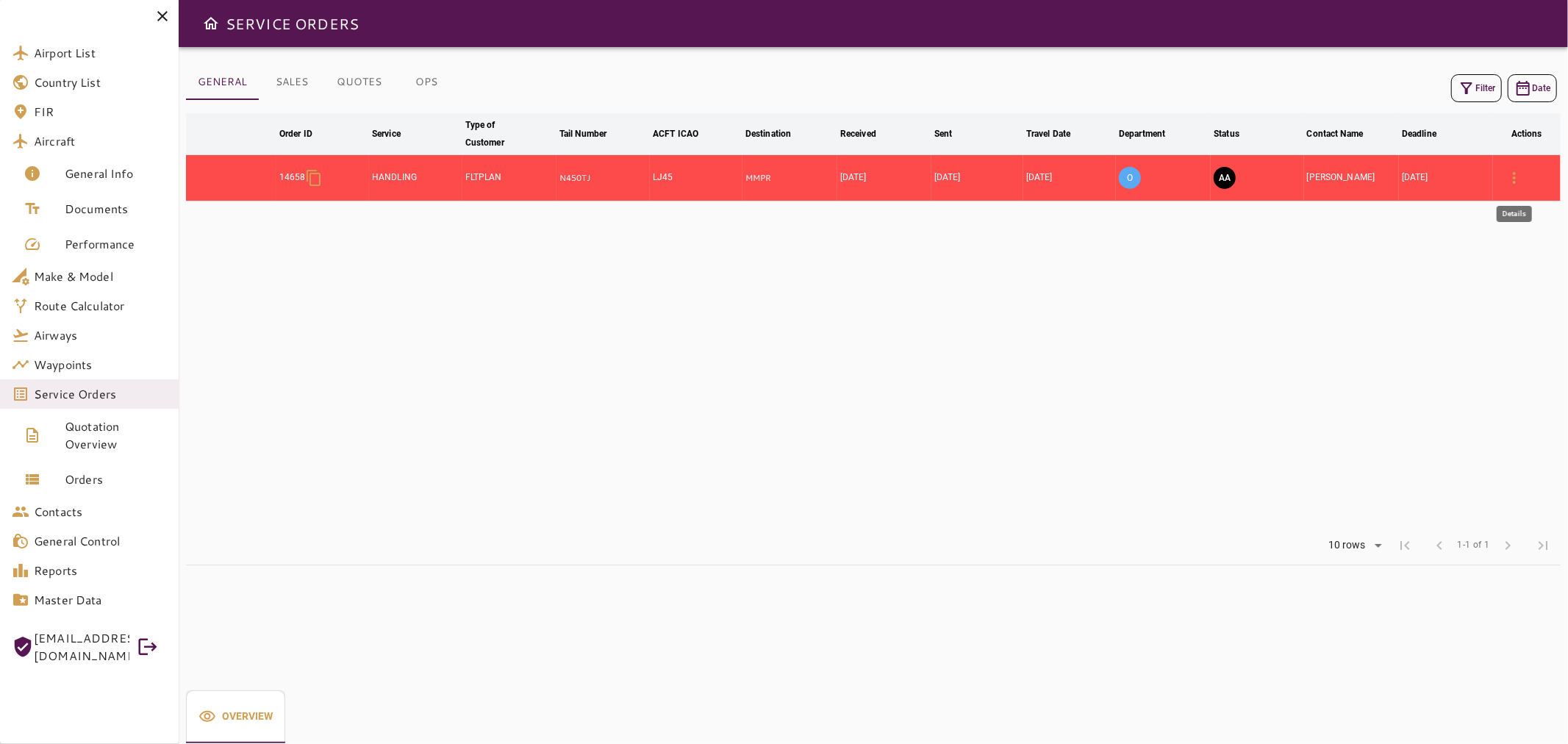
click at [1507, 180] on icon "button" at bounding box center [1513, 178] width 17 height 17
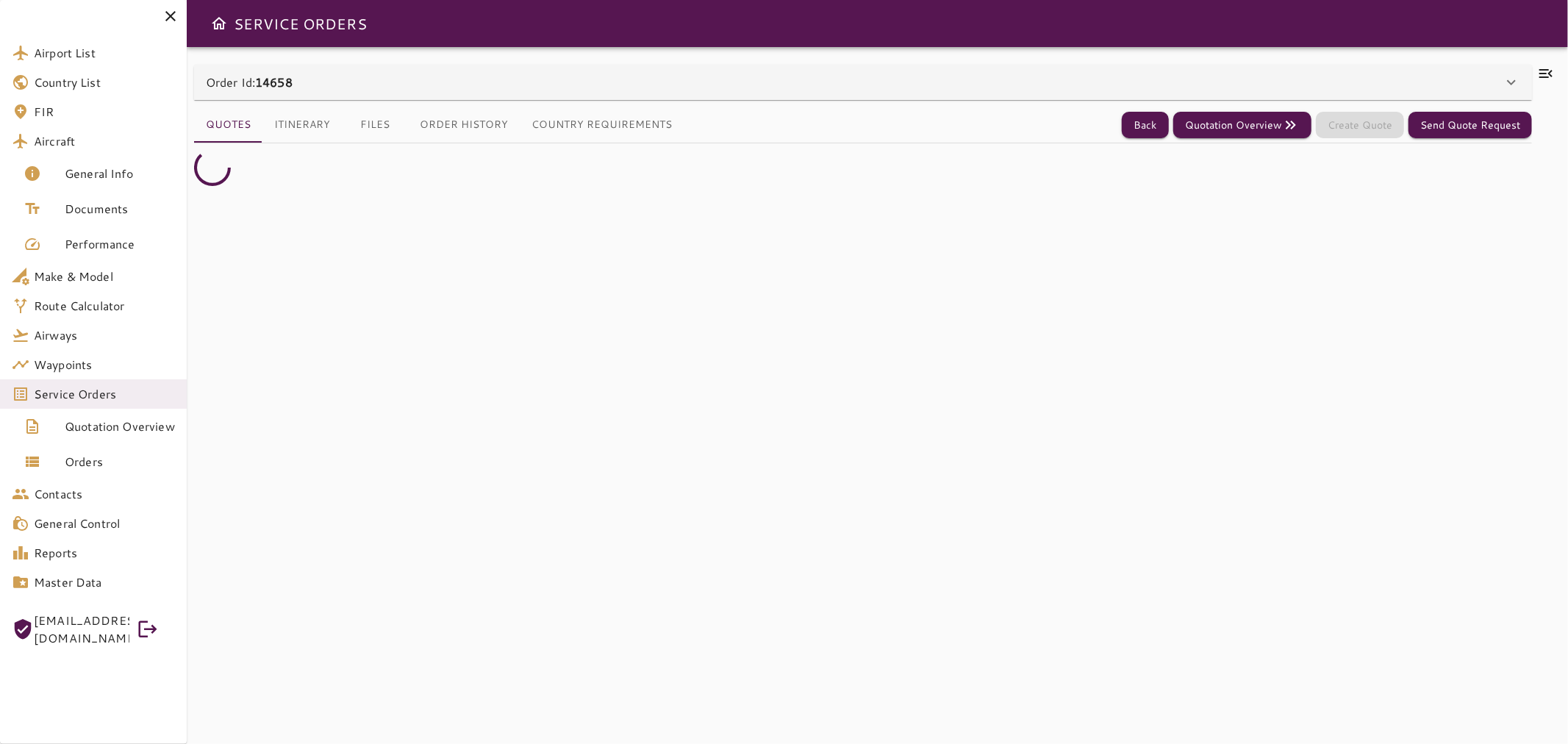
click at [316, 91] on div "Order Id: 14658 Order #14658 Edit Service Type: HANDLING ******** ​ Client: FLT…" at bounding box center [862, 396] width 1338 height 662
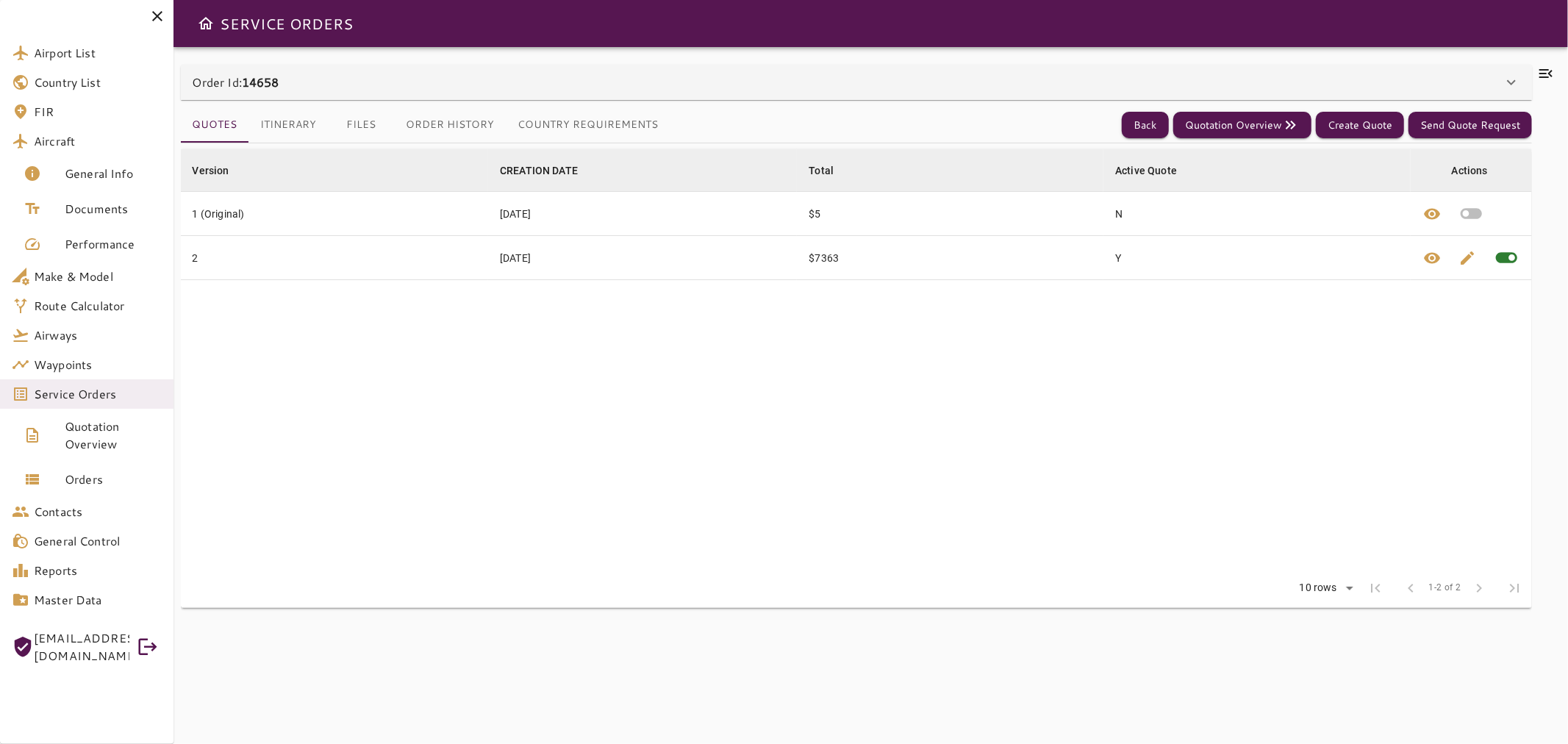
click at [347, 133] on button "Files" at bounding box center [361, 125] width 66 height 36
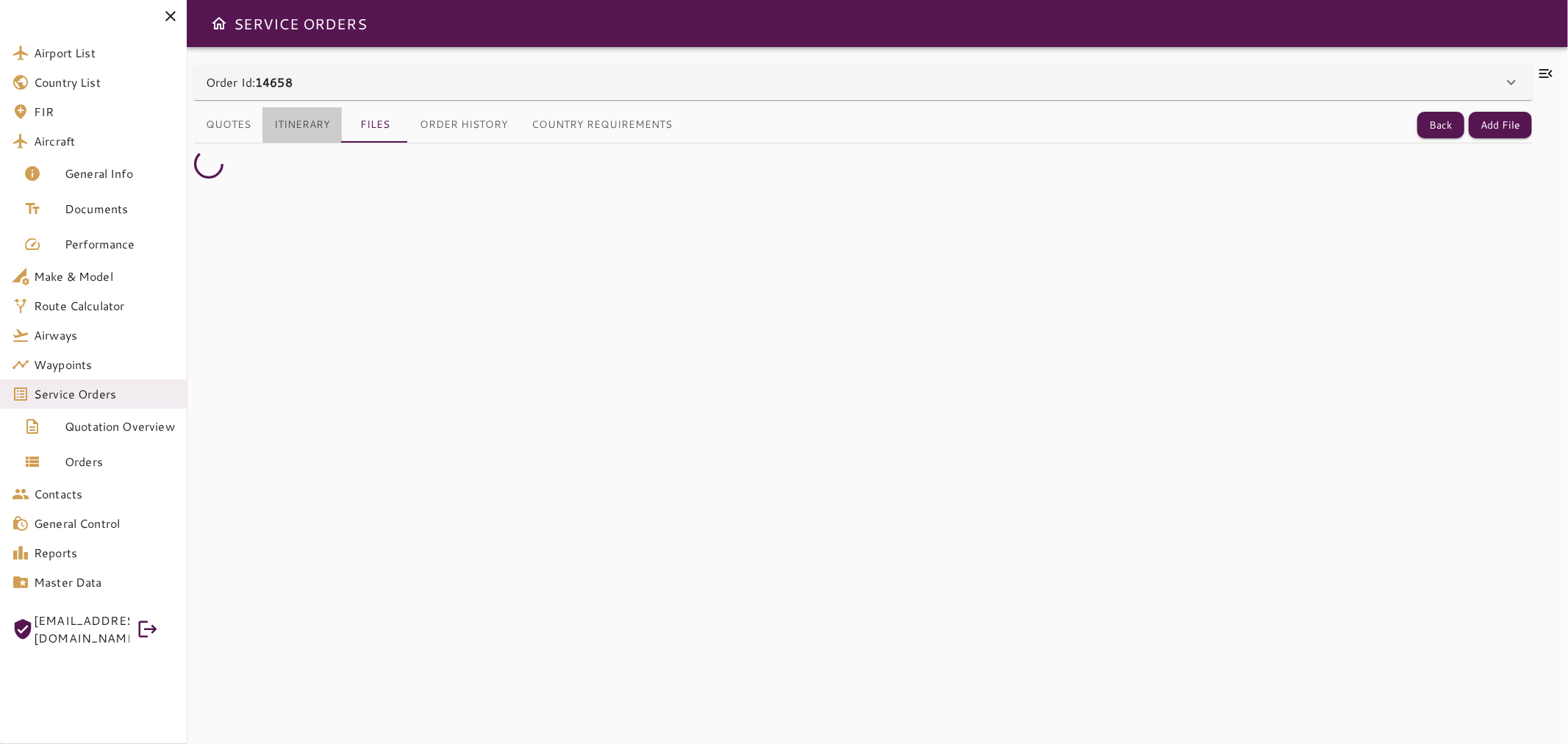
click at [294, 126] on button "Itinerary" at bounding box center [302, 125] width 80 height 36
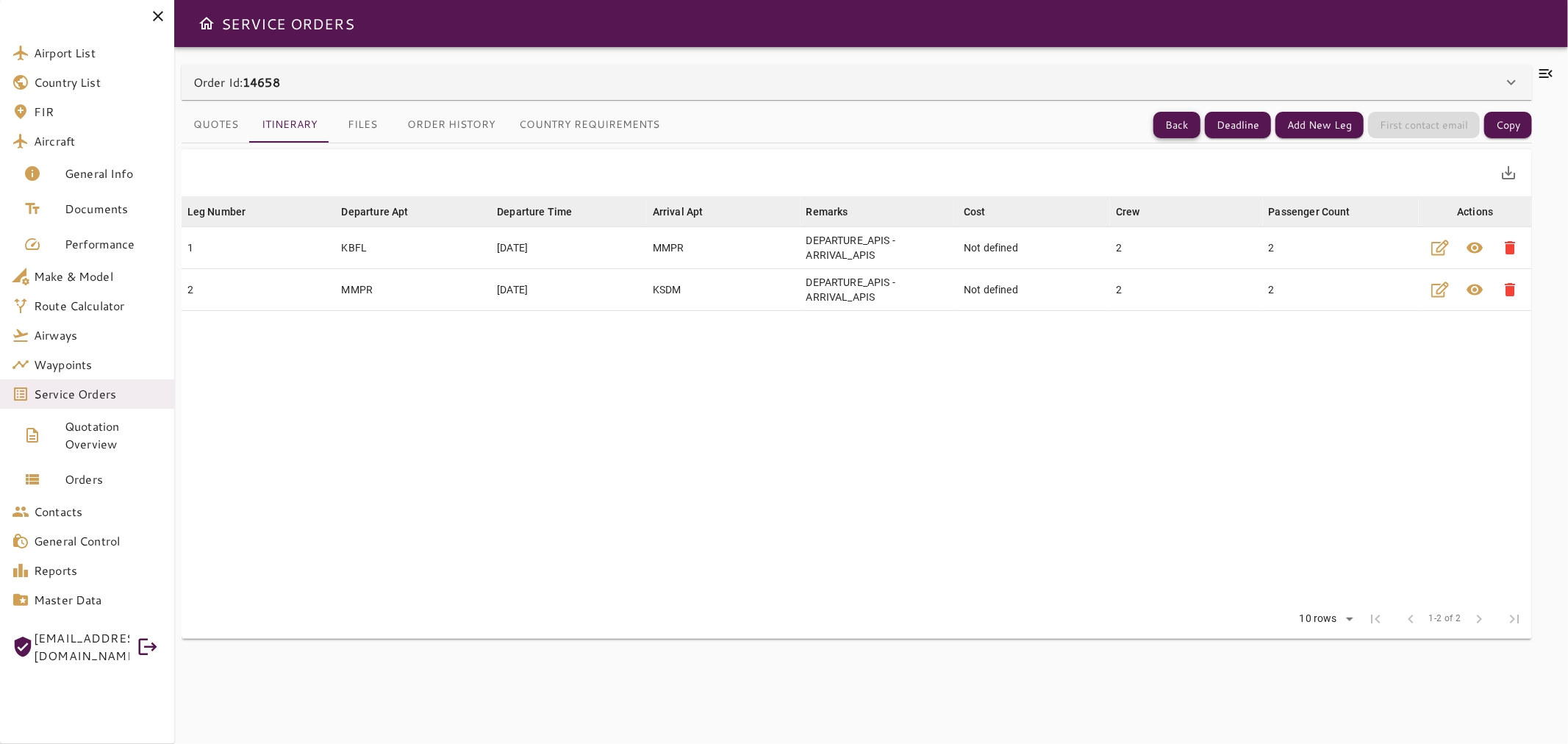
click at [1163, 135] on button "Back" at bounding box center [1177, 125] width 47 height 27
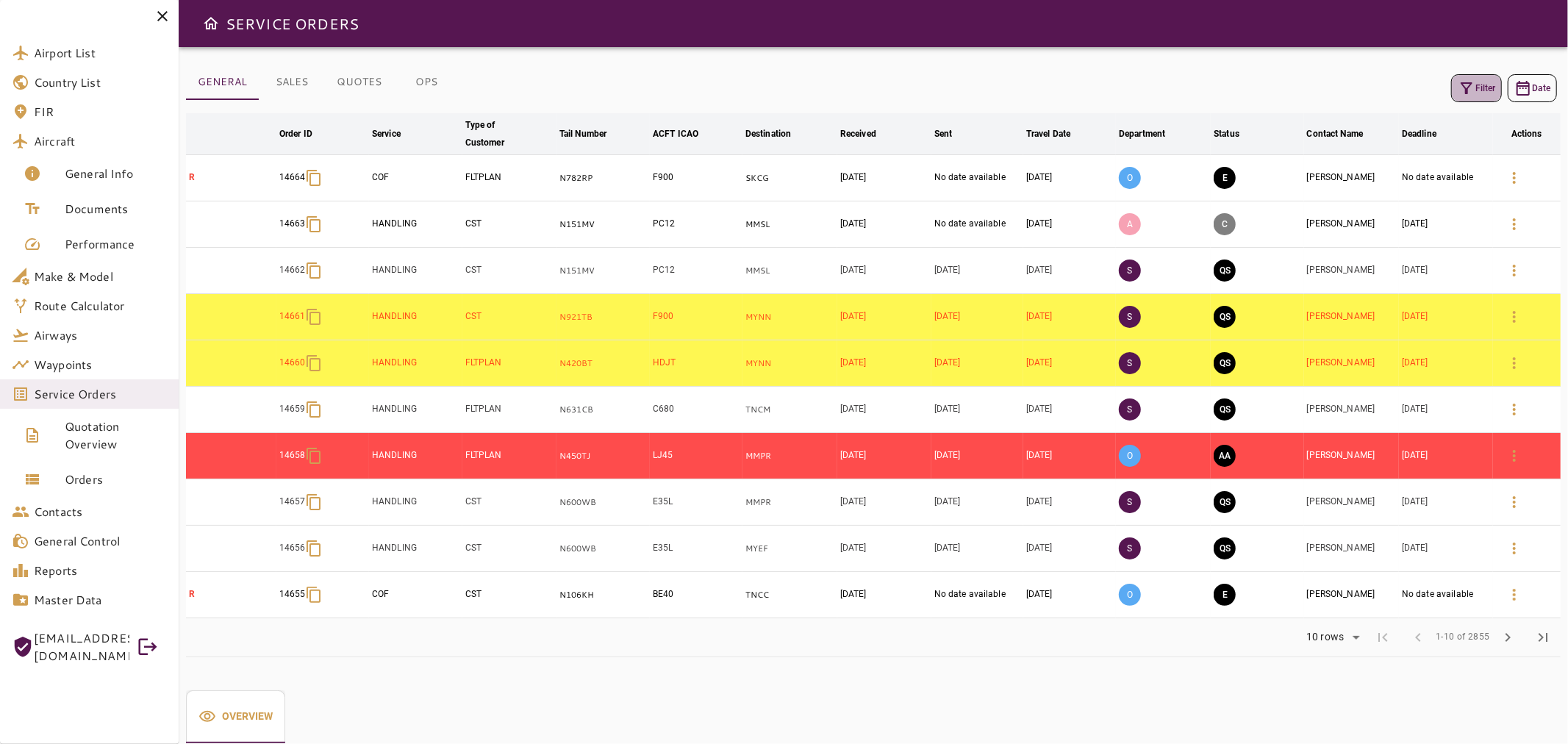
click at [1485, 92] on button "Filter" at bounding box center [1476, 88] width 51 height 28
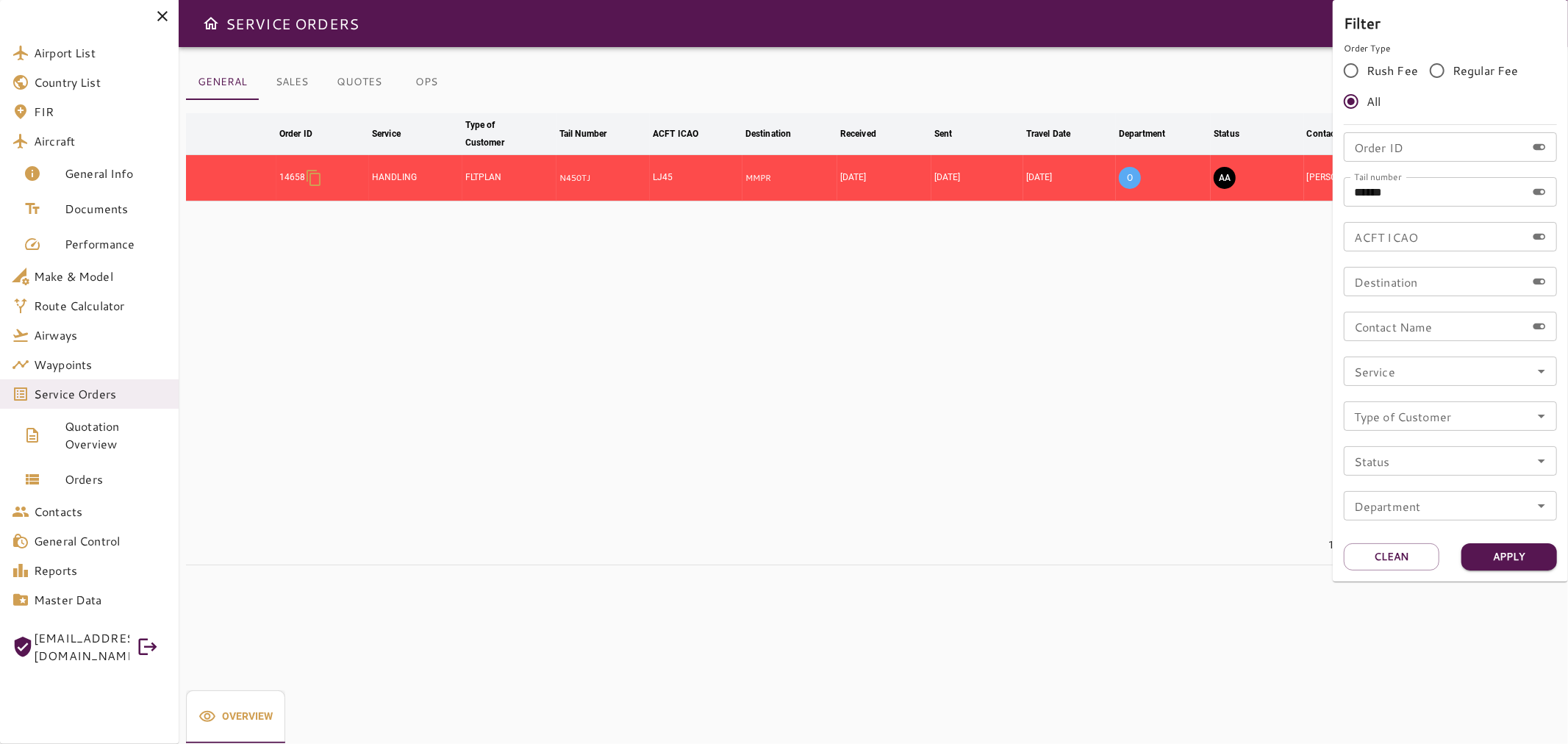
drag, startPoint x: 1339, startPoint y: 303, endPoint x: 1325, endPoint y: 294, distance: 16.6
click at [1335, 303] on div "Filter Order Type Rush Fee Regular Fee All Order ID Order ID Tail number ******…" at bounding box center [1450, 290] width 236 height 581
click at [1312, 288] on div at bounding box center [784, 372] width 1568 height 744
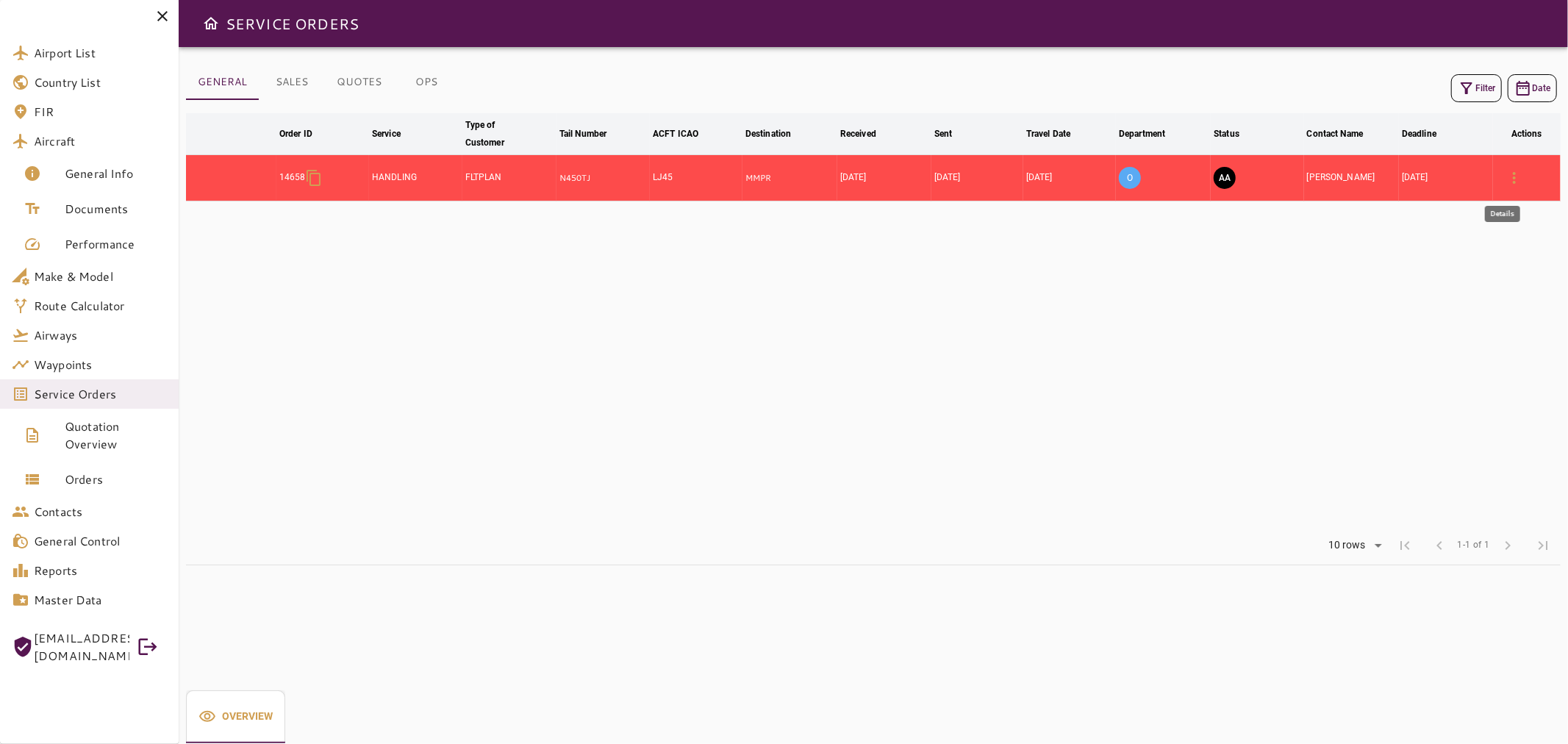
click at [1518, 182] on icon "button" at bounding box center [1513, 178] width 17 height 17
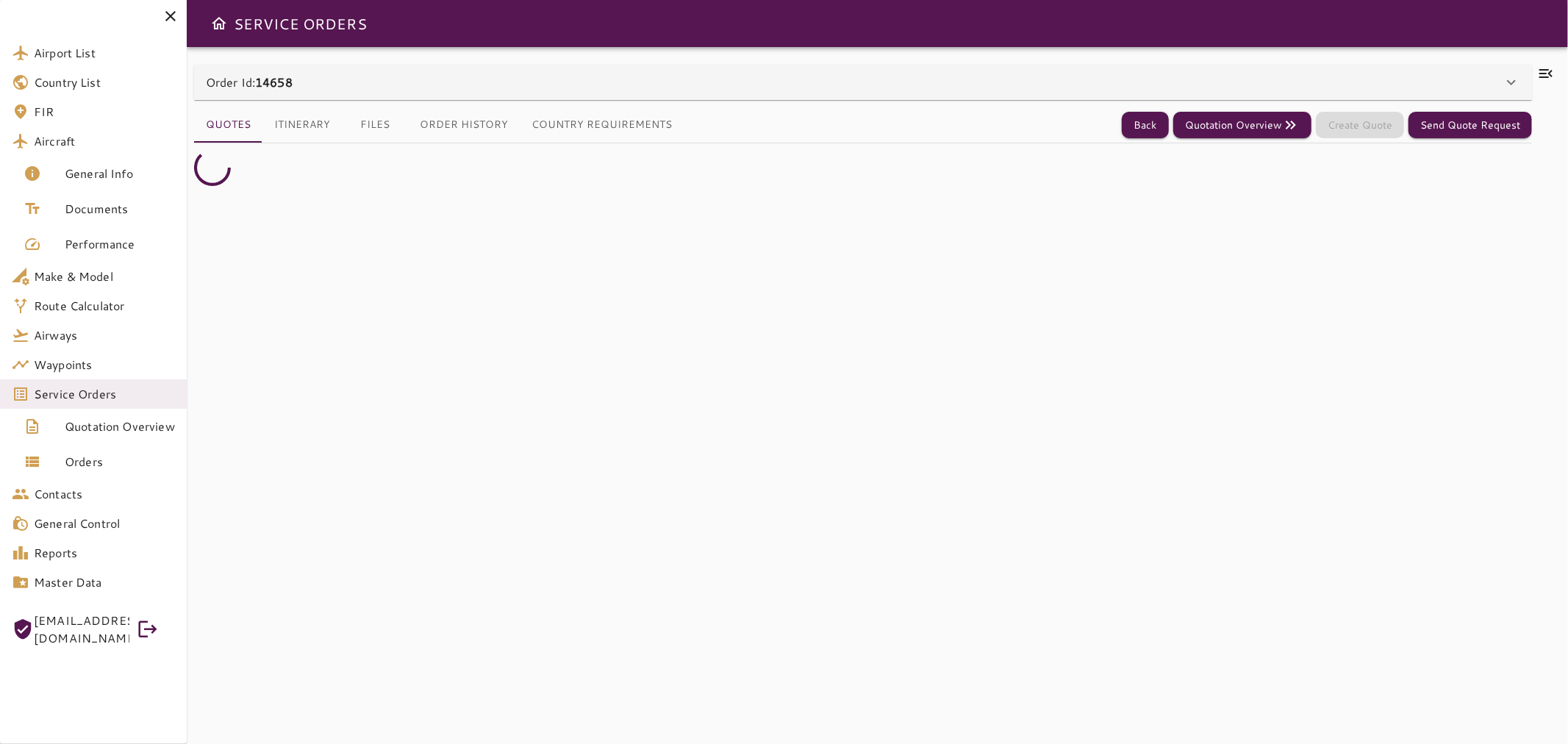
click at [1544, 72] on icon at bounding box center [1545, 74] width 17 height 17
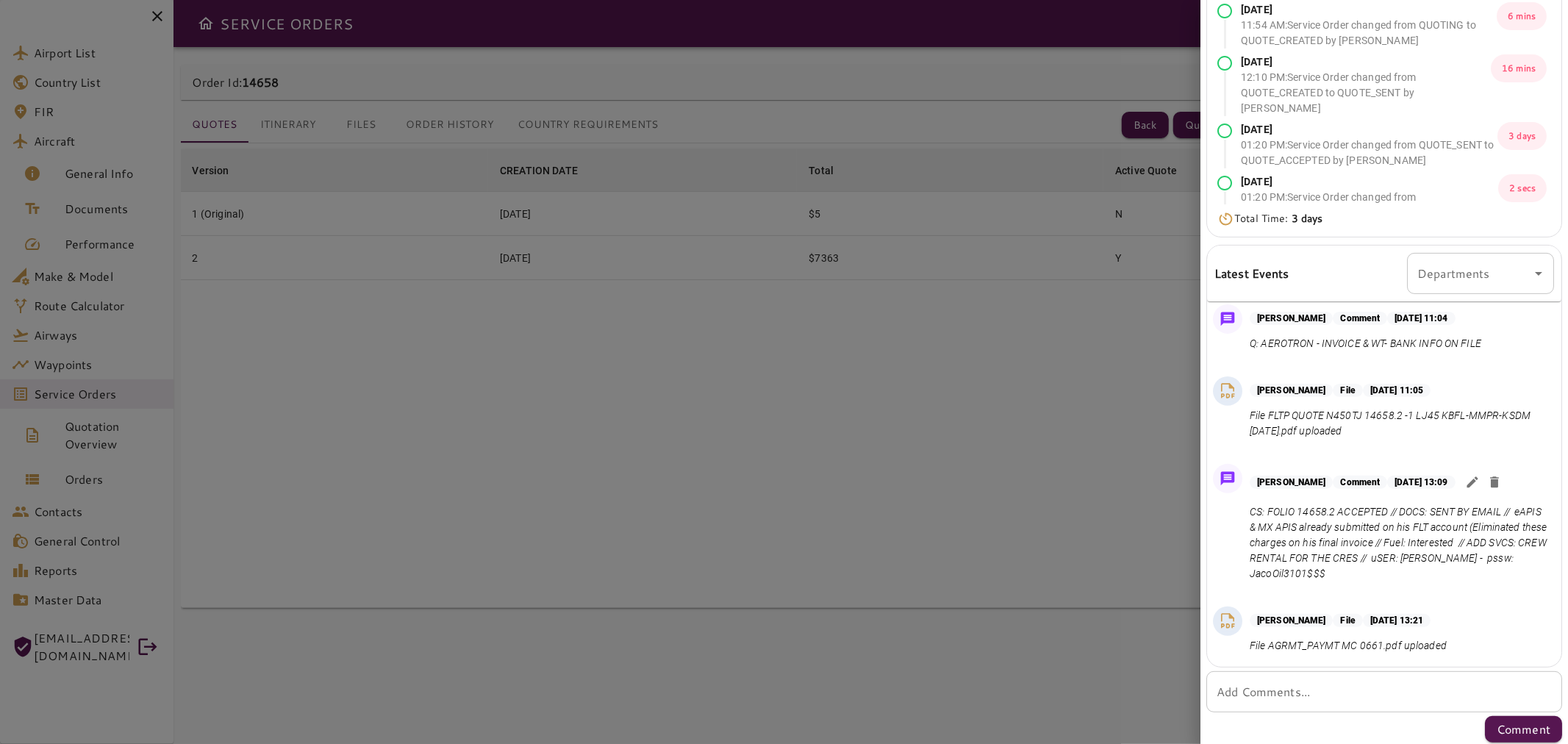
scroll to position [197, 0]
click at [1480, 478] on icon "button" at bounding box center [1472, 477] width 15 height 15
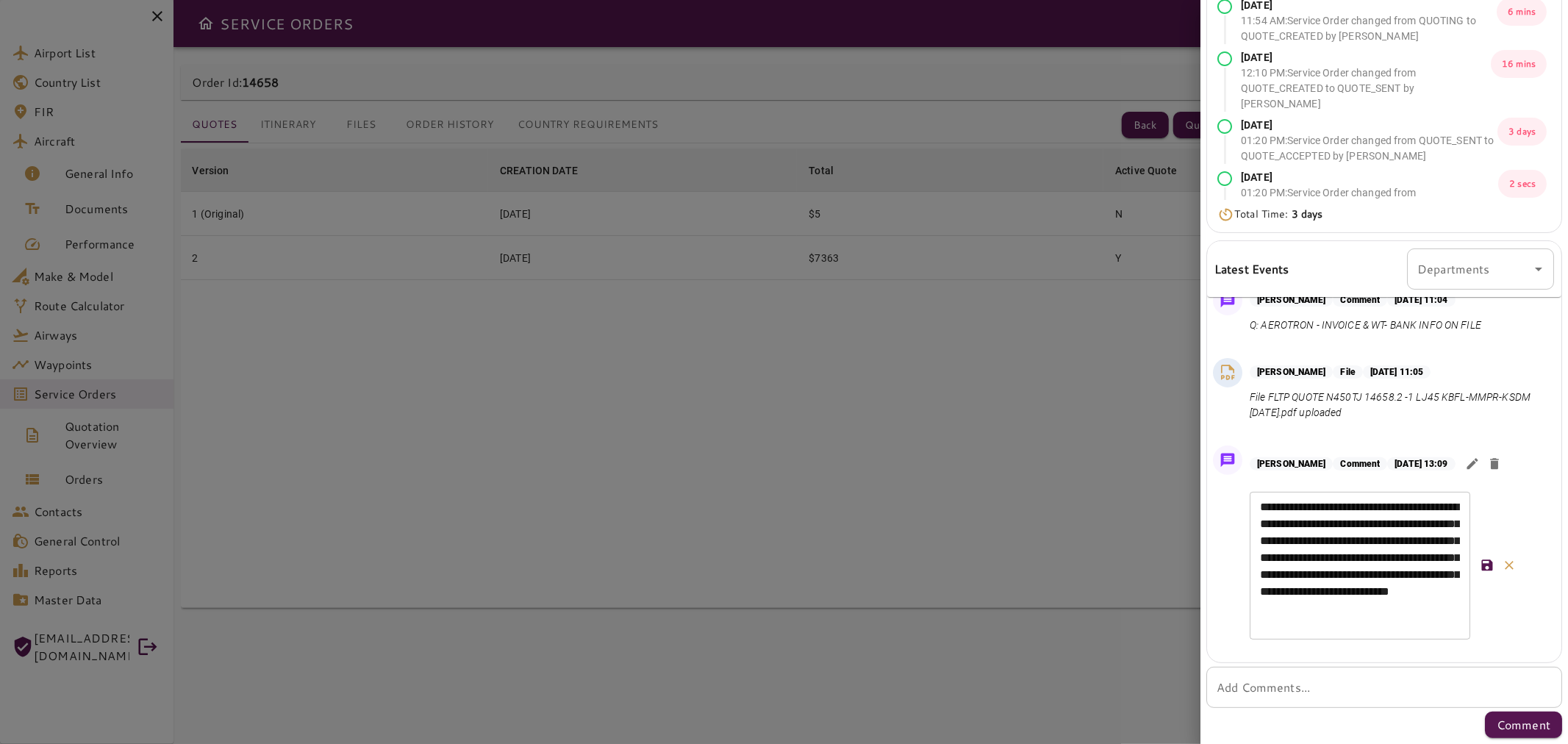
click at [1391, 572] on textarea "**********" at bounding box center [1359, 566] width 200 height 135
click at [1392, 573] on textarea "**********" at bounding box center [1359, 566] width 200 height 135
type textarea "**********"
click at [1488, 573] on icon "button" at bounding box center [1487, 565] width 15 height 15
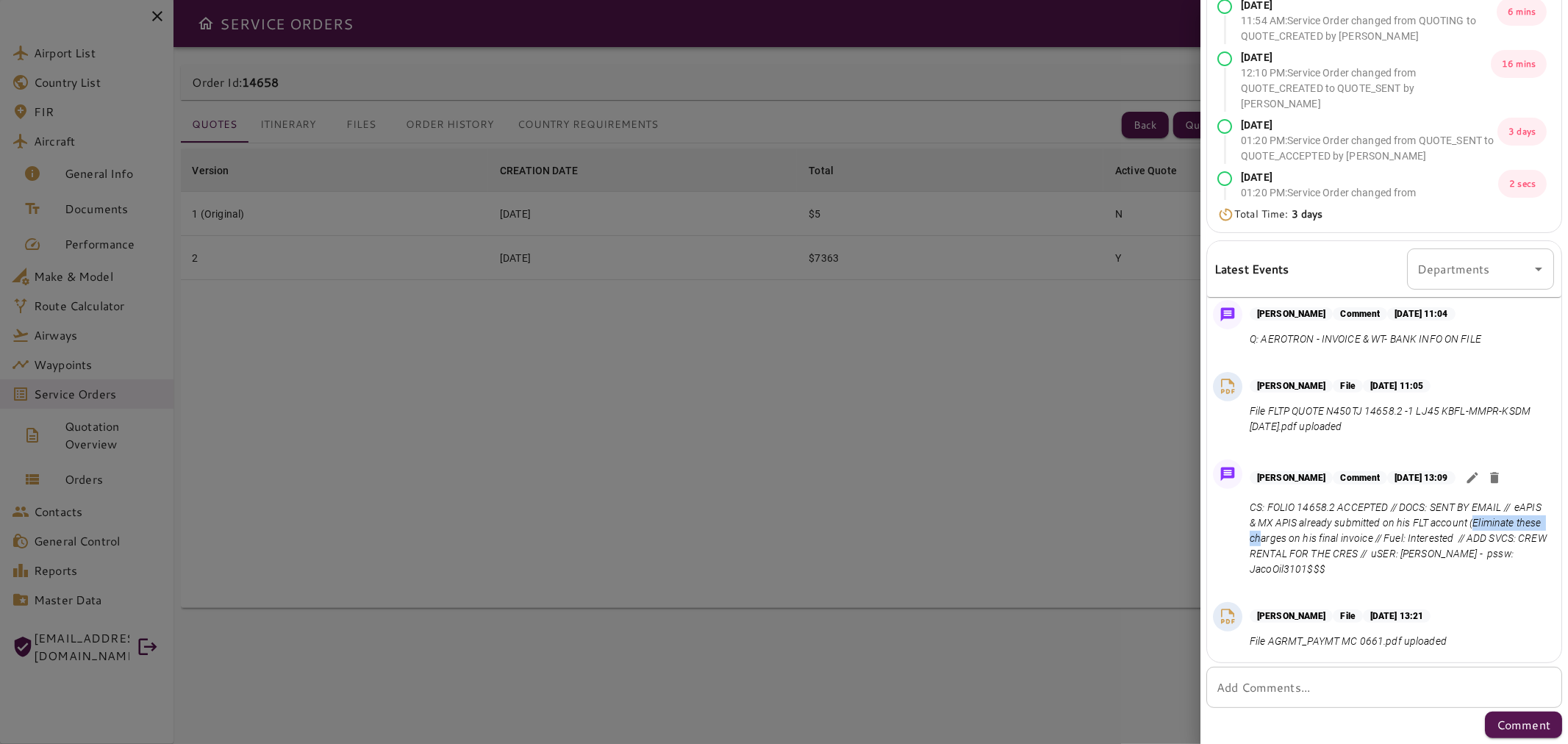
drag, startPoint x: 1254, startPoint y: 534, endPoint x: 1338, endPoint y: 537, distance: 84.1
click at [1338, 537] on p "CS: FOLIO 14658.2 ACCEPTED // DOCS: SENT BY EMAIL // eAPIS & MX APIS already su…" at bounding box center [1398, 538] width 299 height 77
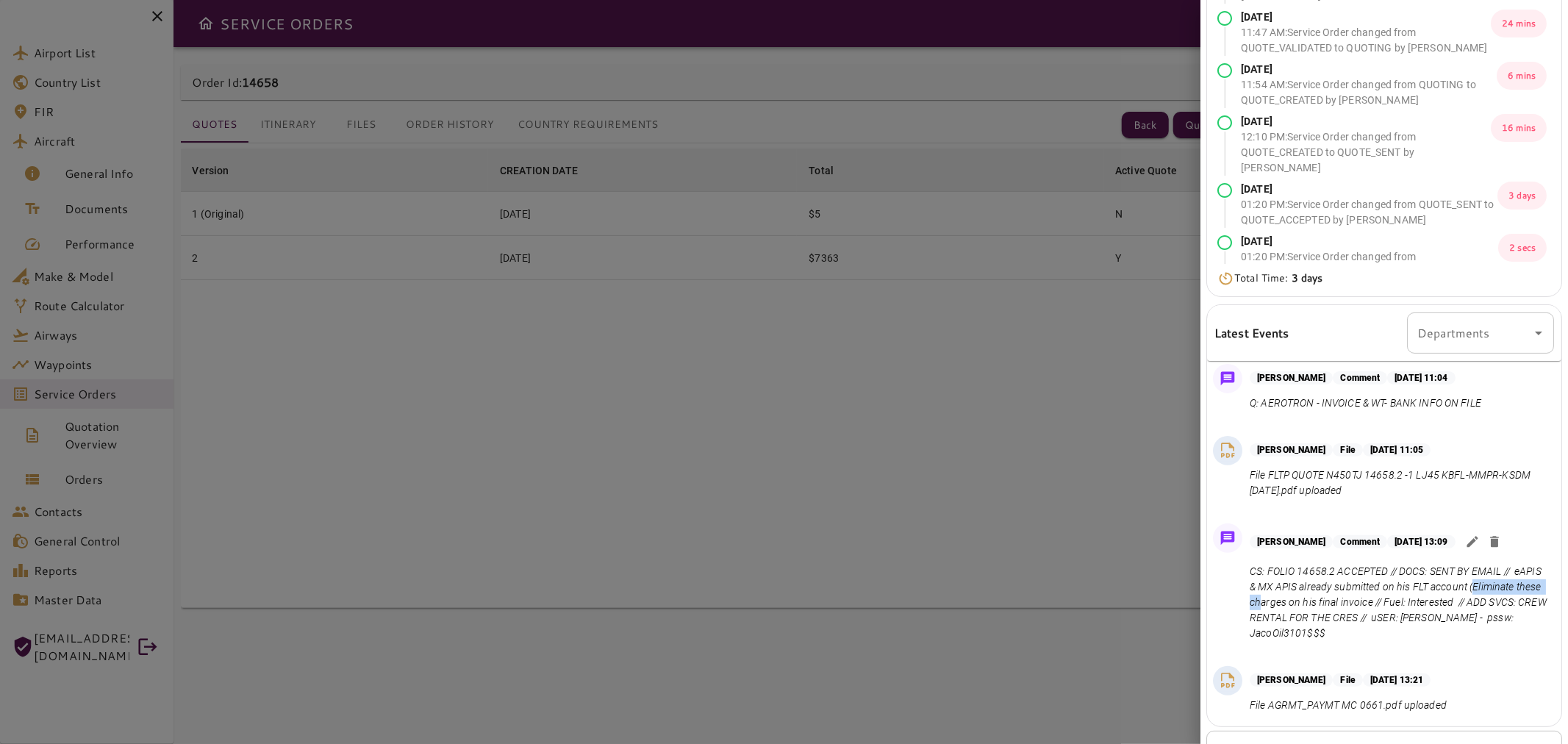
scroll to position [0, 0]
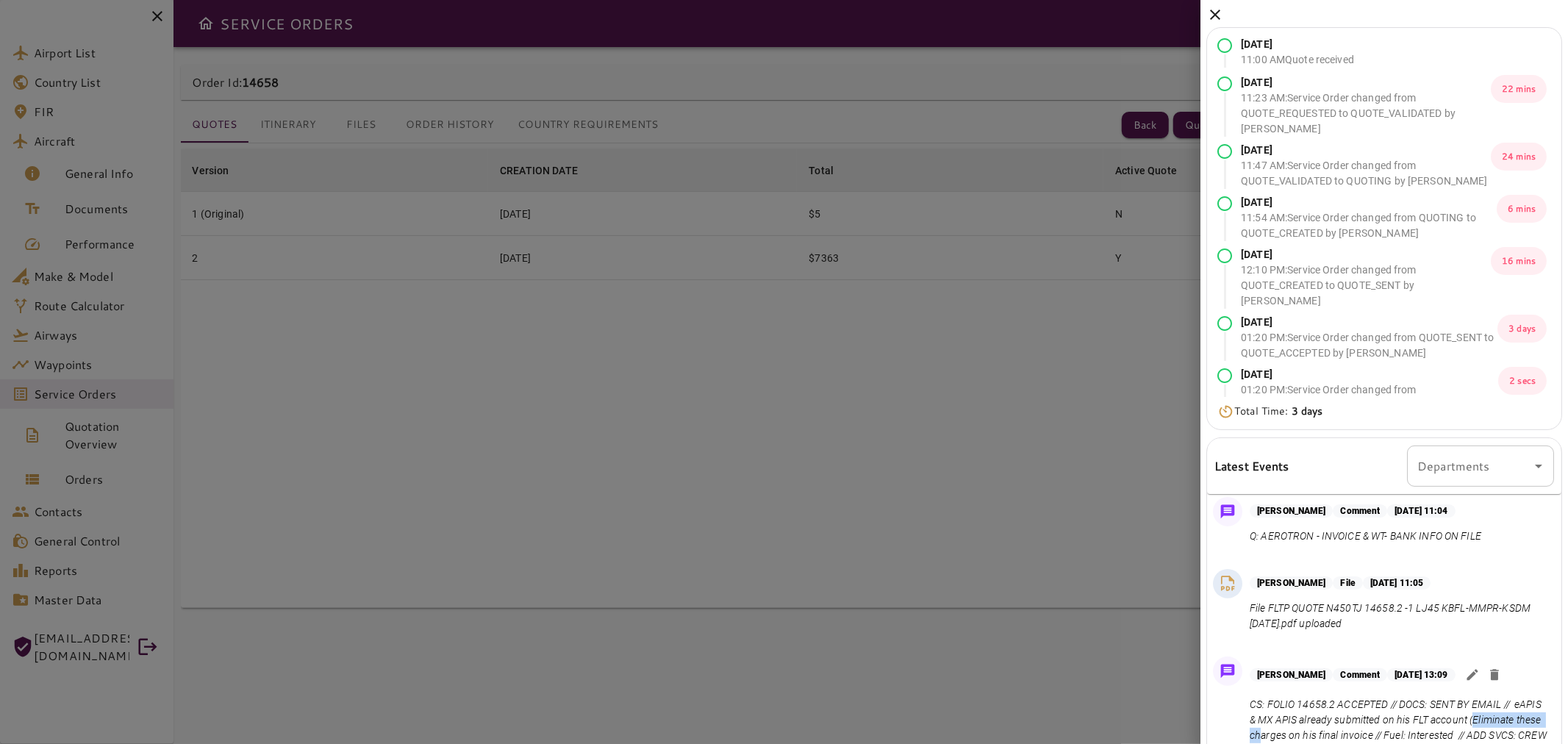
click at [1213, 11] on icon at bounding box center [1215, 15] width 17 height 17
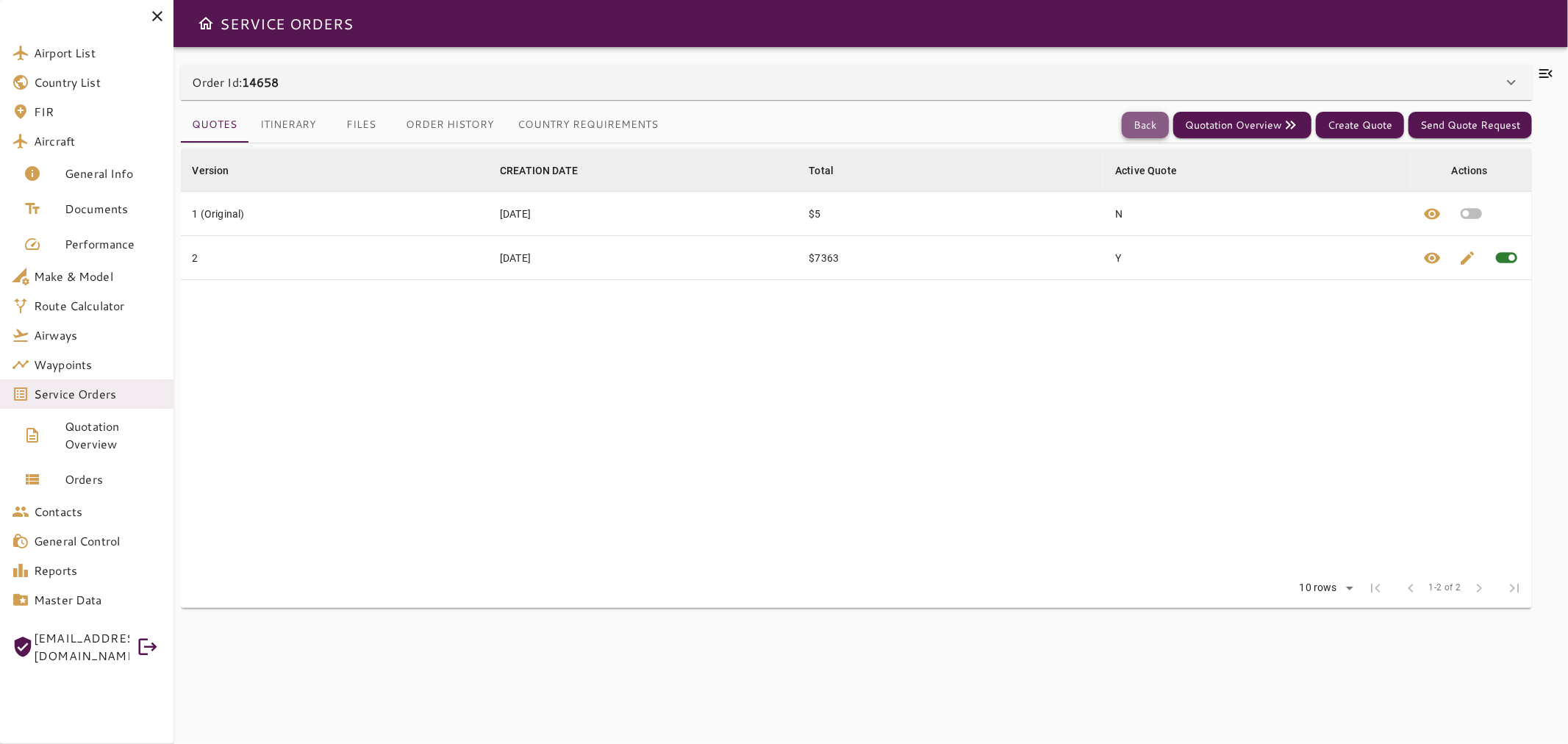
click at [1149, 118] on button "Back" at bounding box center [1145, 125] width 47 height 27
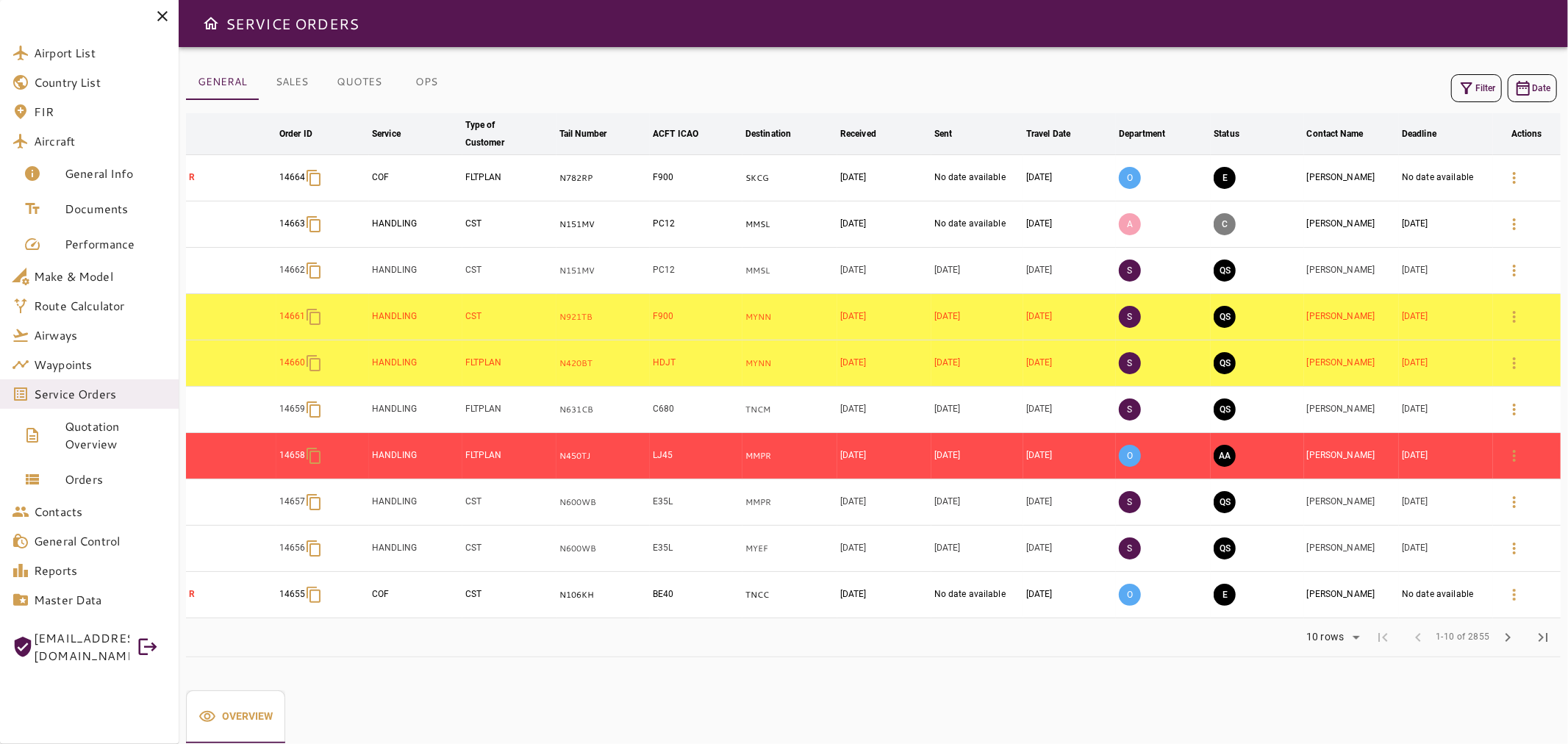
click at [164, 18] on icon at bounding box center [162, 16] width 17 height 17
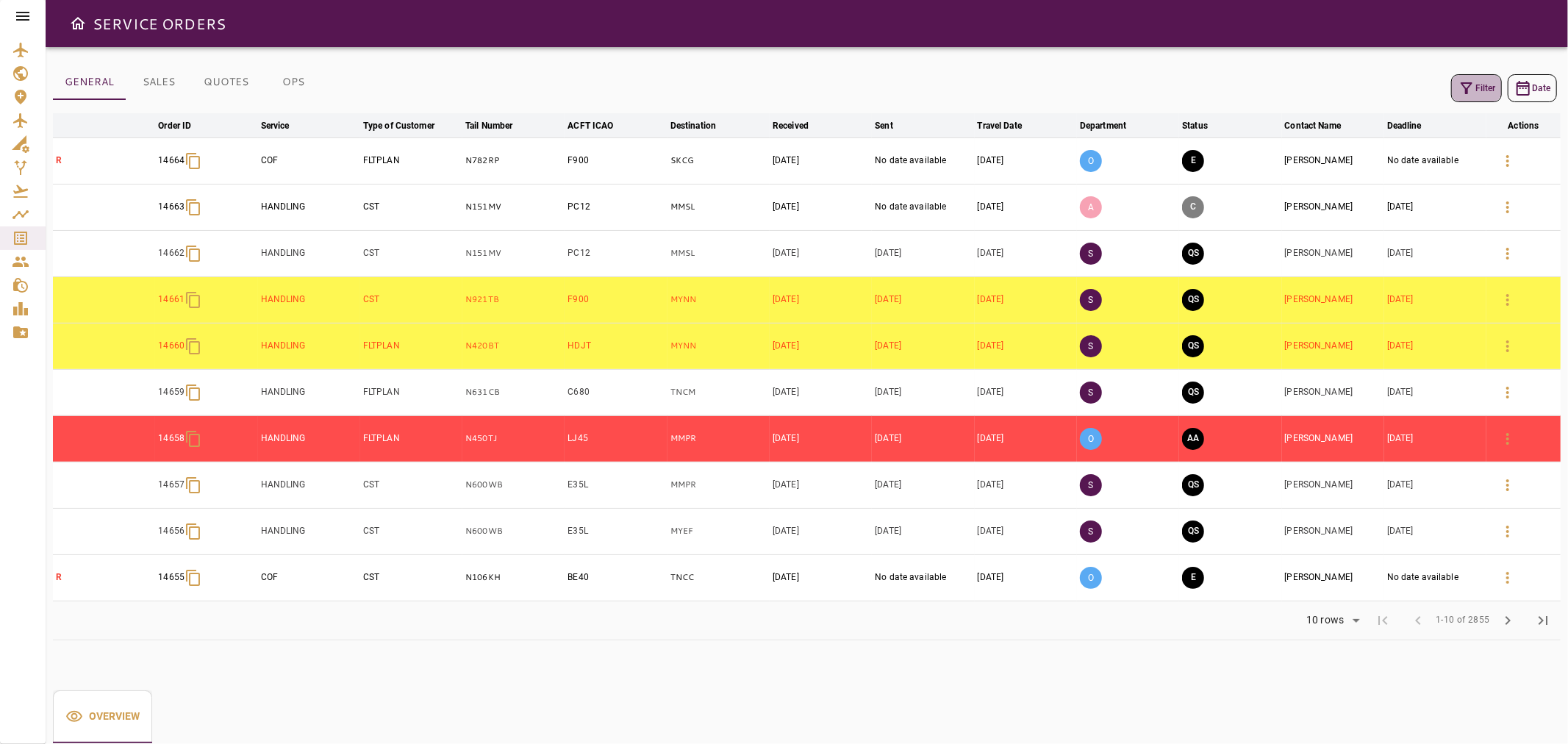
click at [1481, 88] on button "Filter" at bounding box center [1476, 88] width 51 height 28
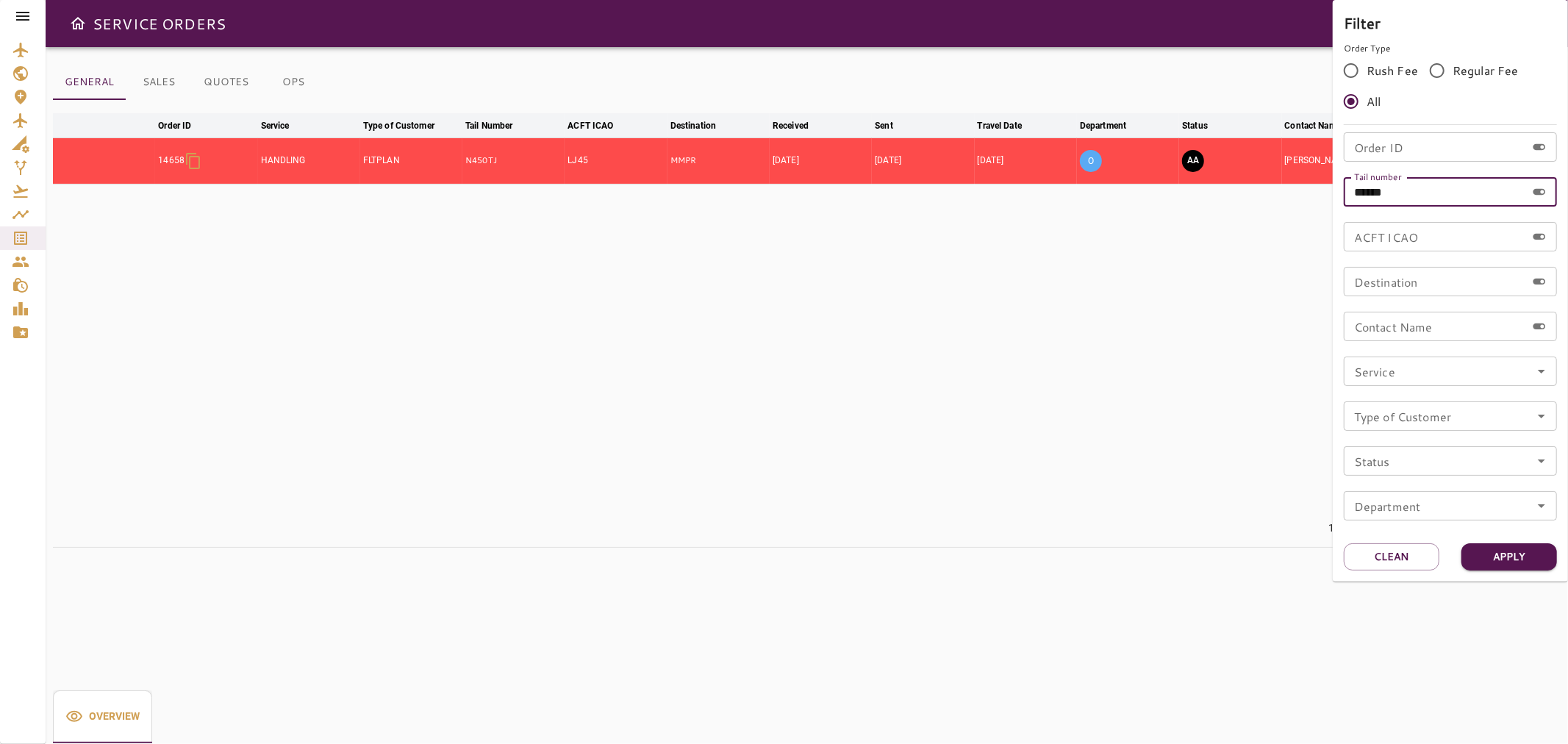
click at [1311, 195] on div "Filter Order Type Rush Fee Regular Fee All Order ID Order ID Tail number ******…" at bounding box center [784, 372] width 1568 height 744
paste input "text"
type input "******"
click at [1524, 552] on button "Apply" at bounding box center [1508, 556] width 95 height 27
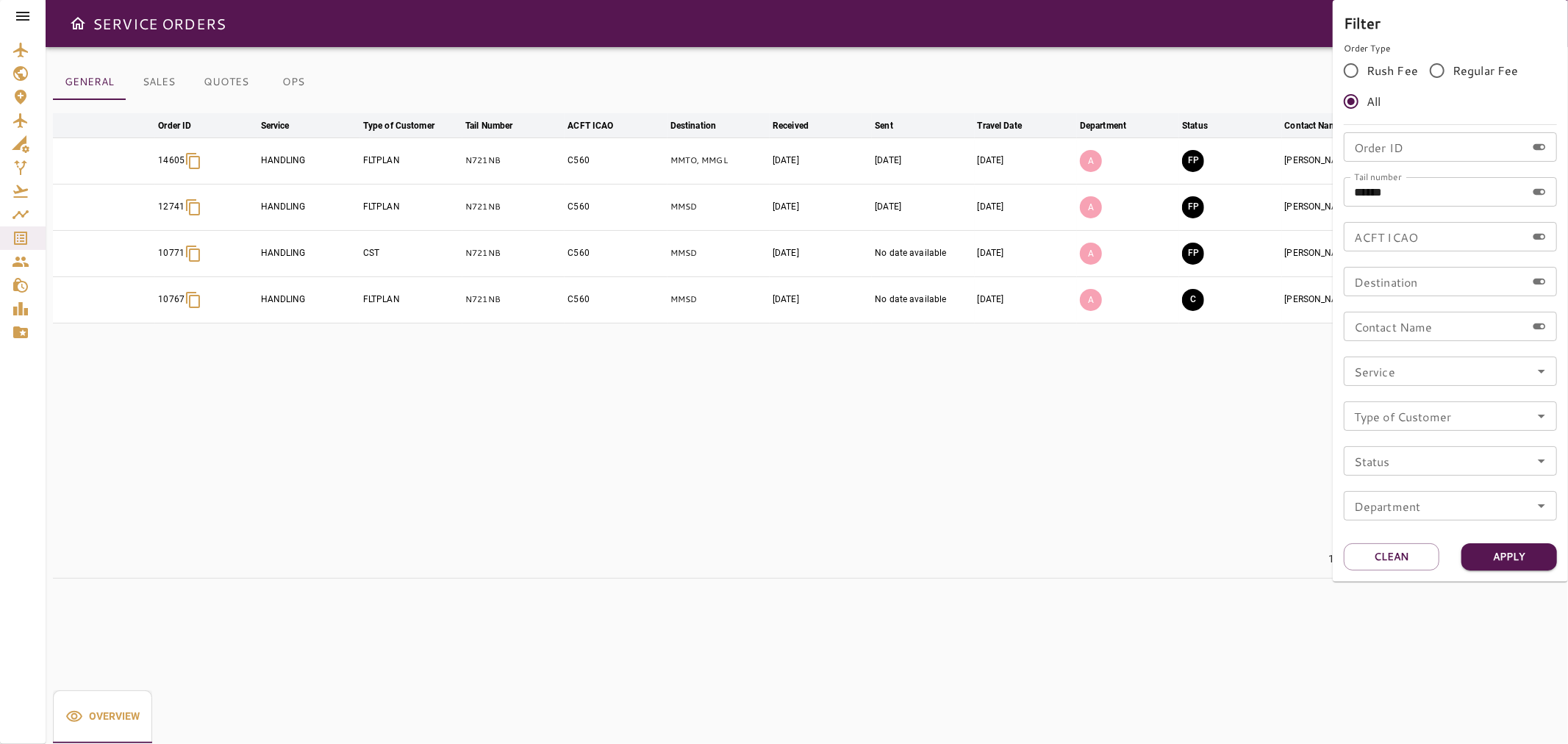
click at [1133, 391] on div at bounding box center [784, 372] width 1568 height 744
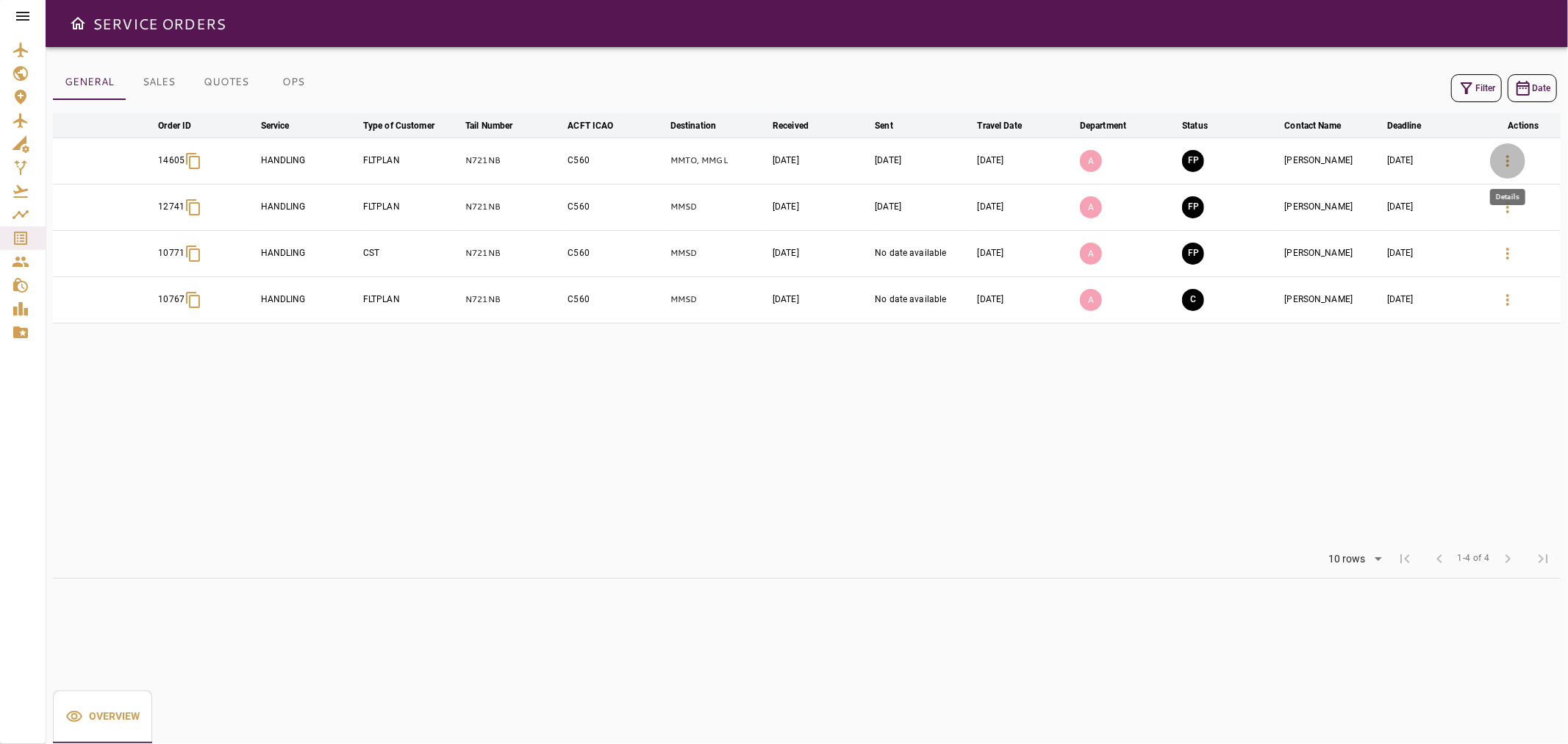
click at [1511, 156] on icon "button" at bounding box center [1507, 161] width 17 height 17
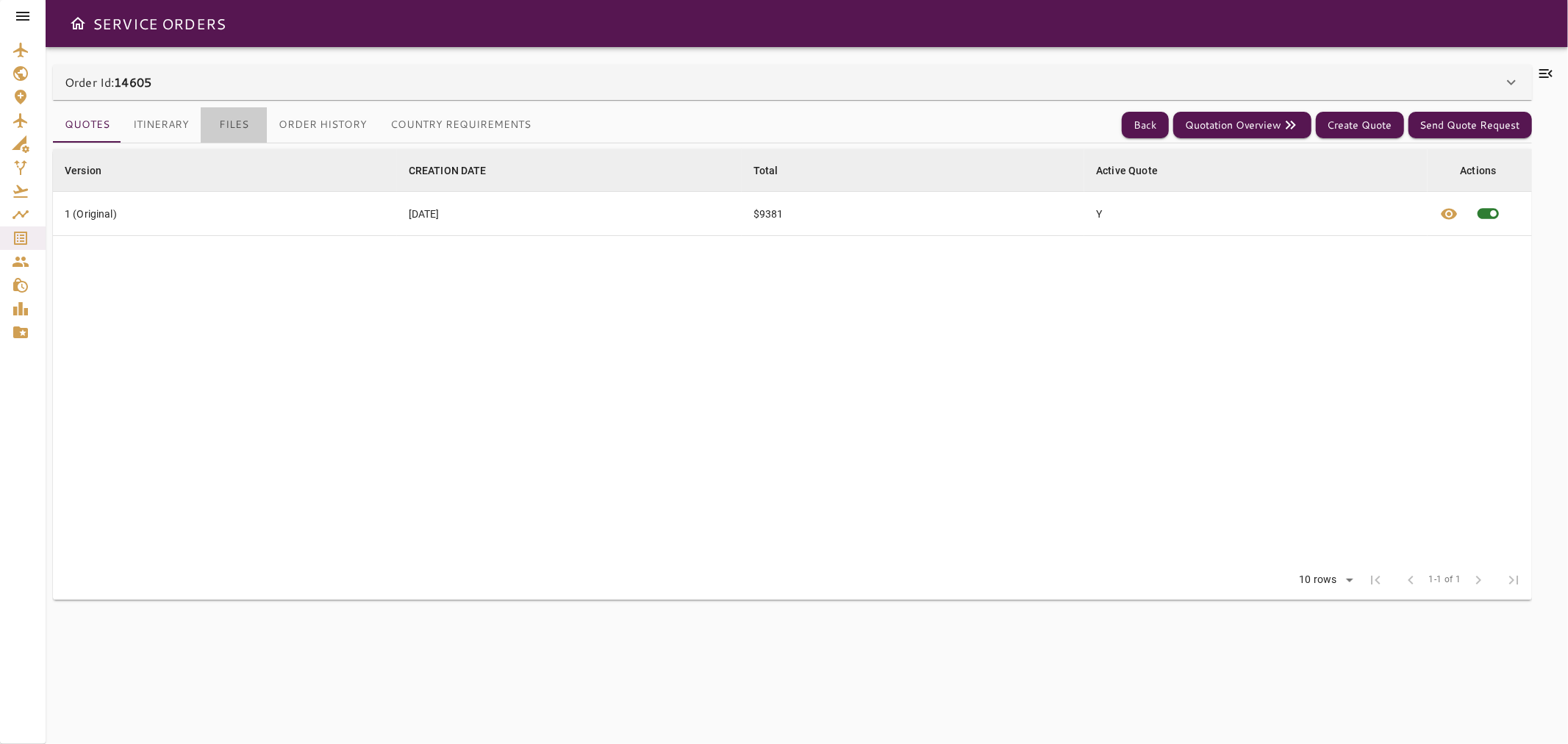
click at [239, 128] on button "Files" at bounding box center [234, 125] width 66 height 36
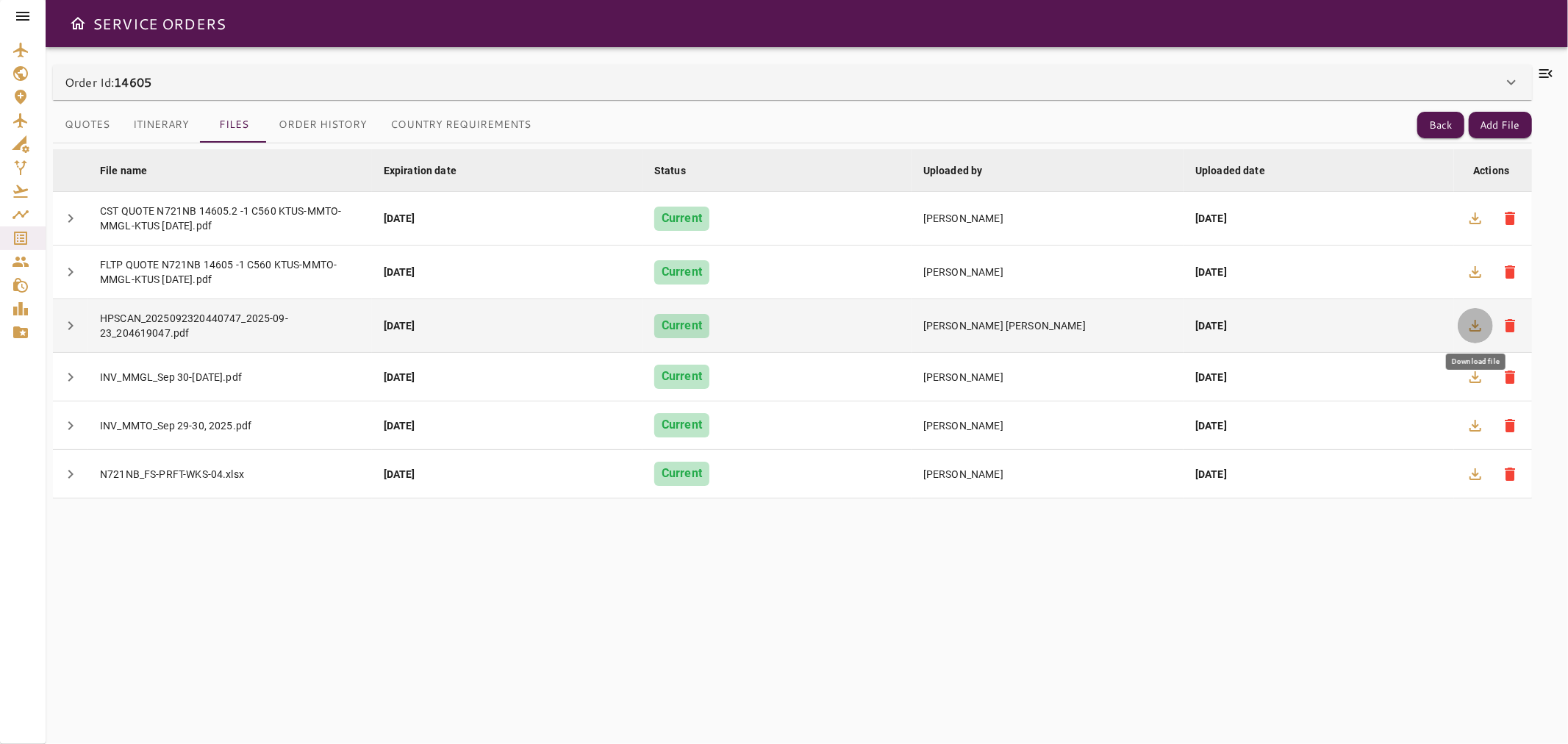
click at [1468, 328] on icon "button" at bounding box center [1474, 326] width 17 height 17
click at [1509, 328] on span "delete" at bounding box center [1510, 326] width 17 height 17
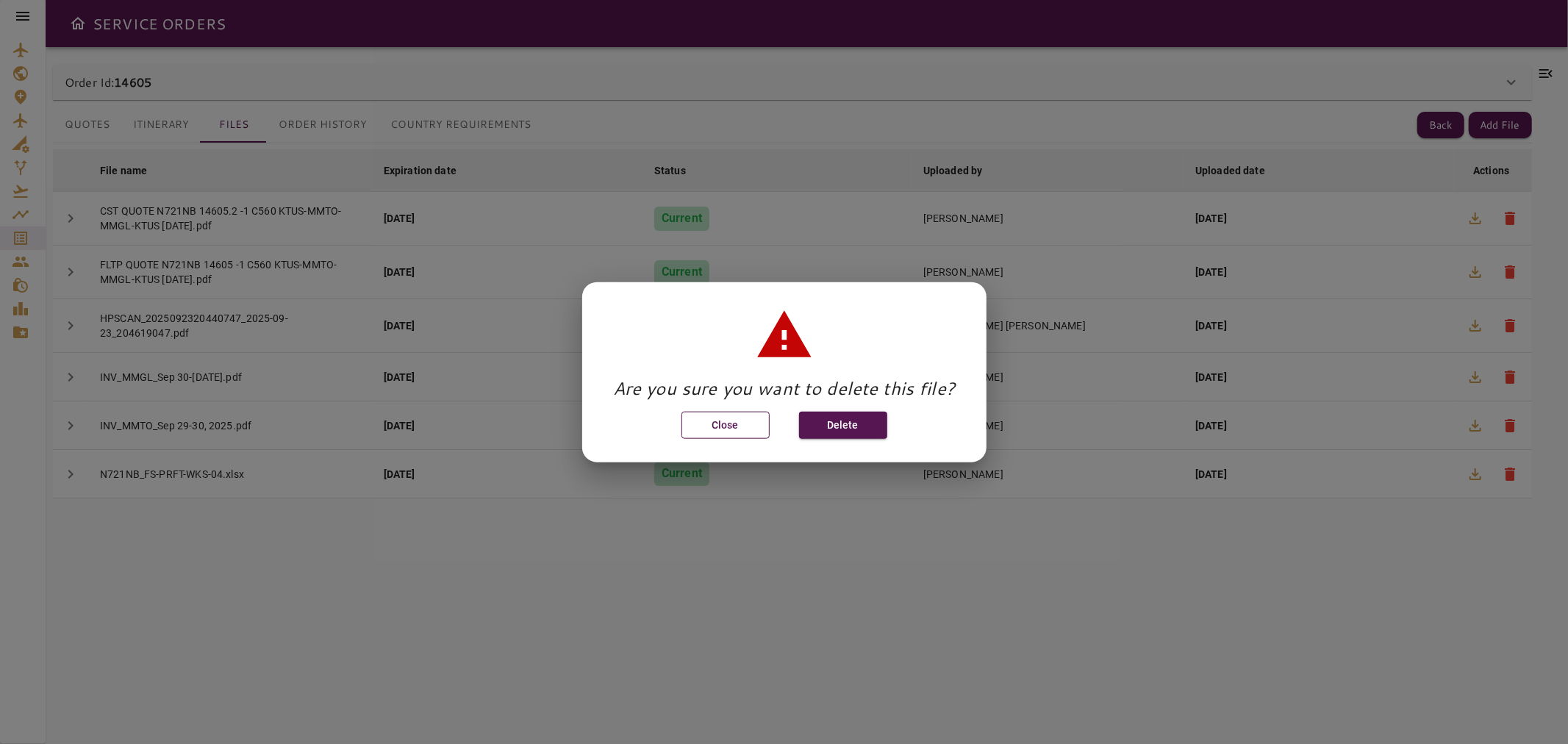
click at [708, 426] on button "Close" at bounding box center [726, 424] width 88 height 27
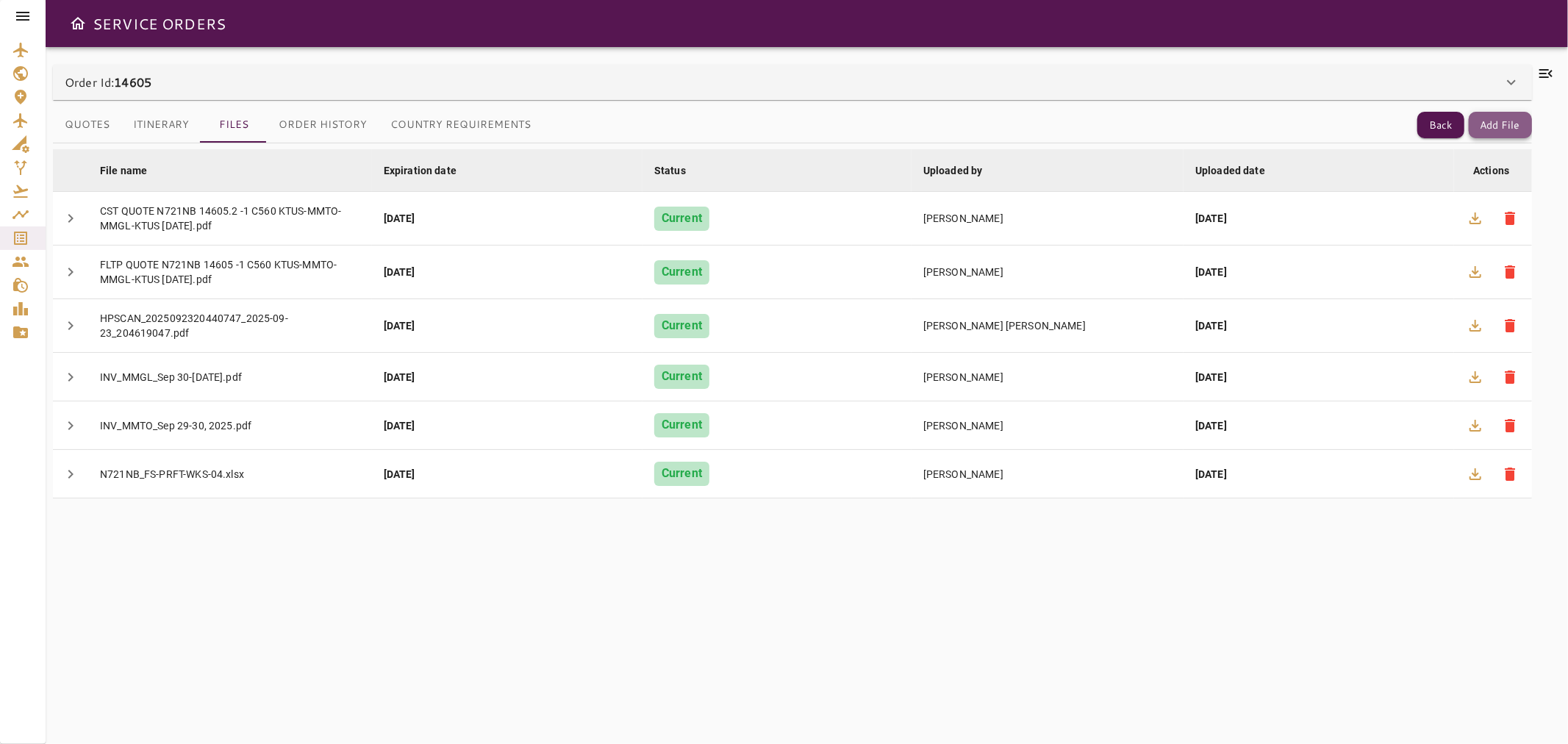
click at [1498, 138] on button "Add File" at bounding box center [1500, 125] width 63 height 27
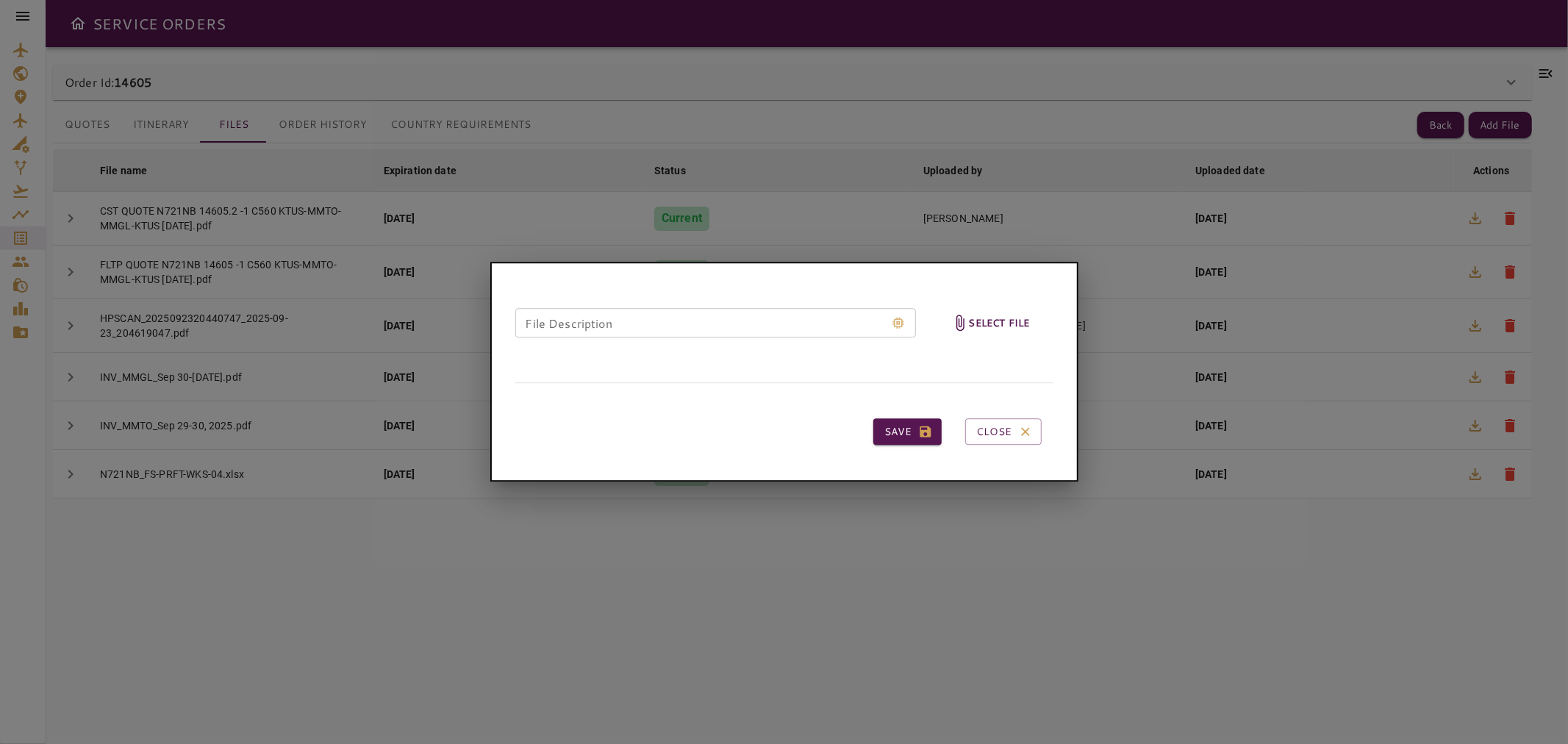
click at [1002, 318] on h6 "Select file" at bounding box center [999, 323] width 61 height 17
click at [0, 0] on input "Select file" at bounding box center [0, 0] width 0 height 0
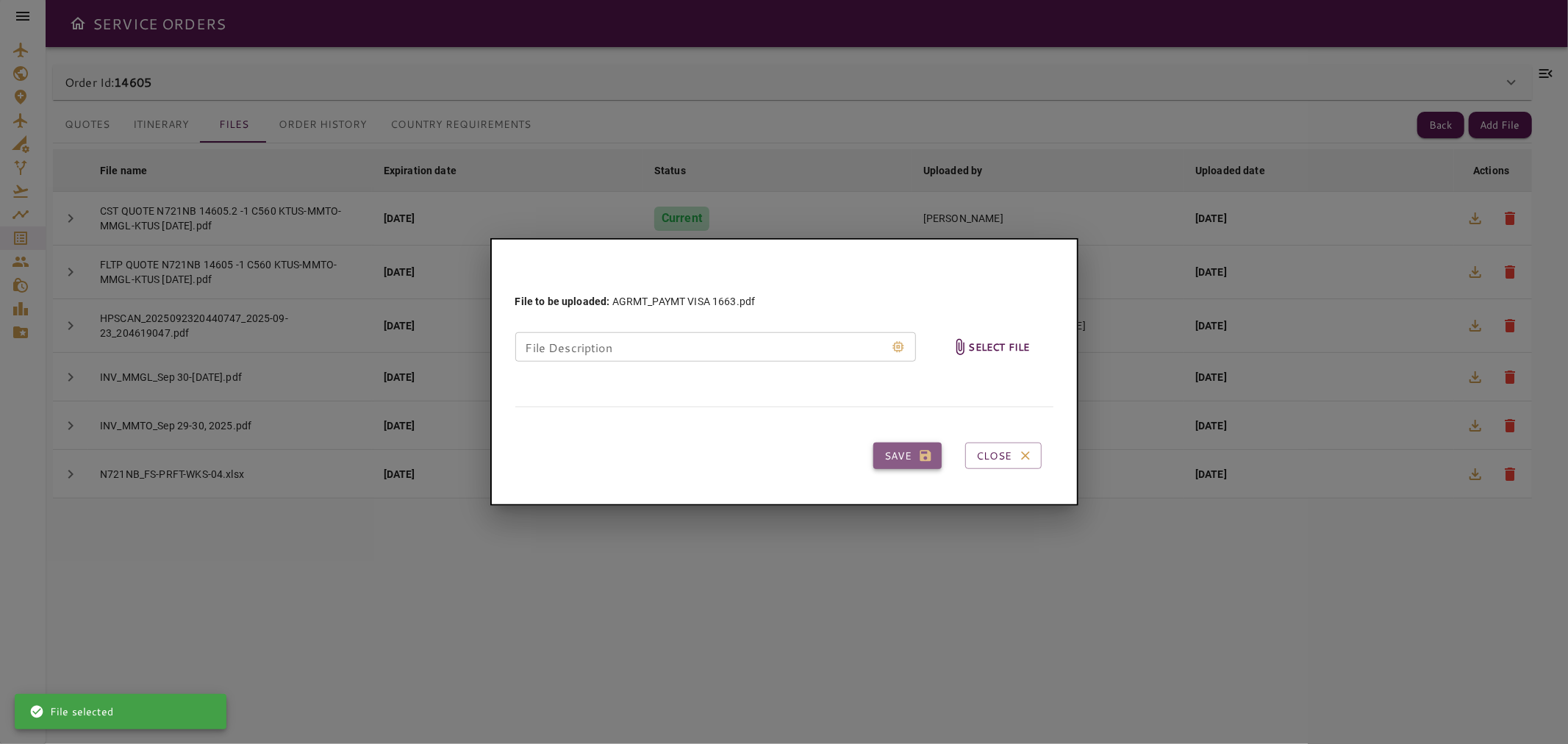
click at [892, 450] on button "Save" at bounding box center [907, 456] width 68 height 27
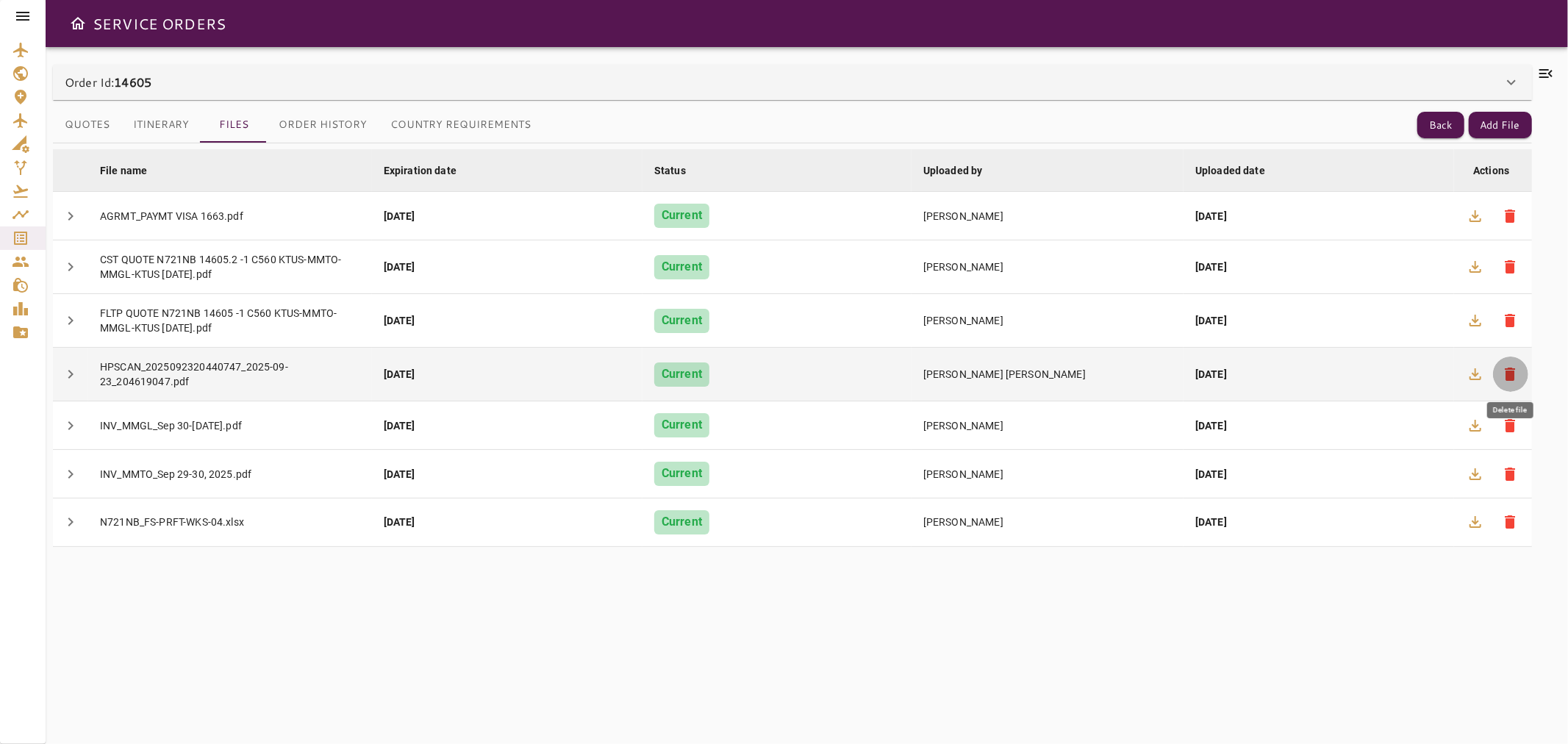
click at [1515, 372] on span "delete" at bounding box center [1510, 374] width 17 height 17
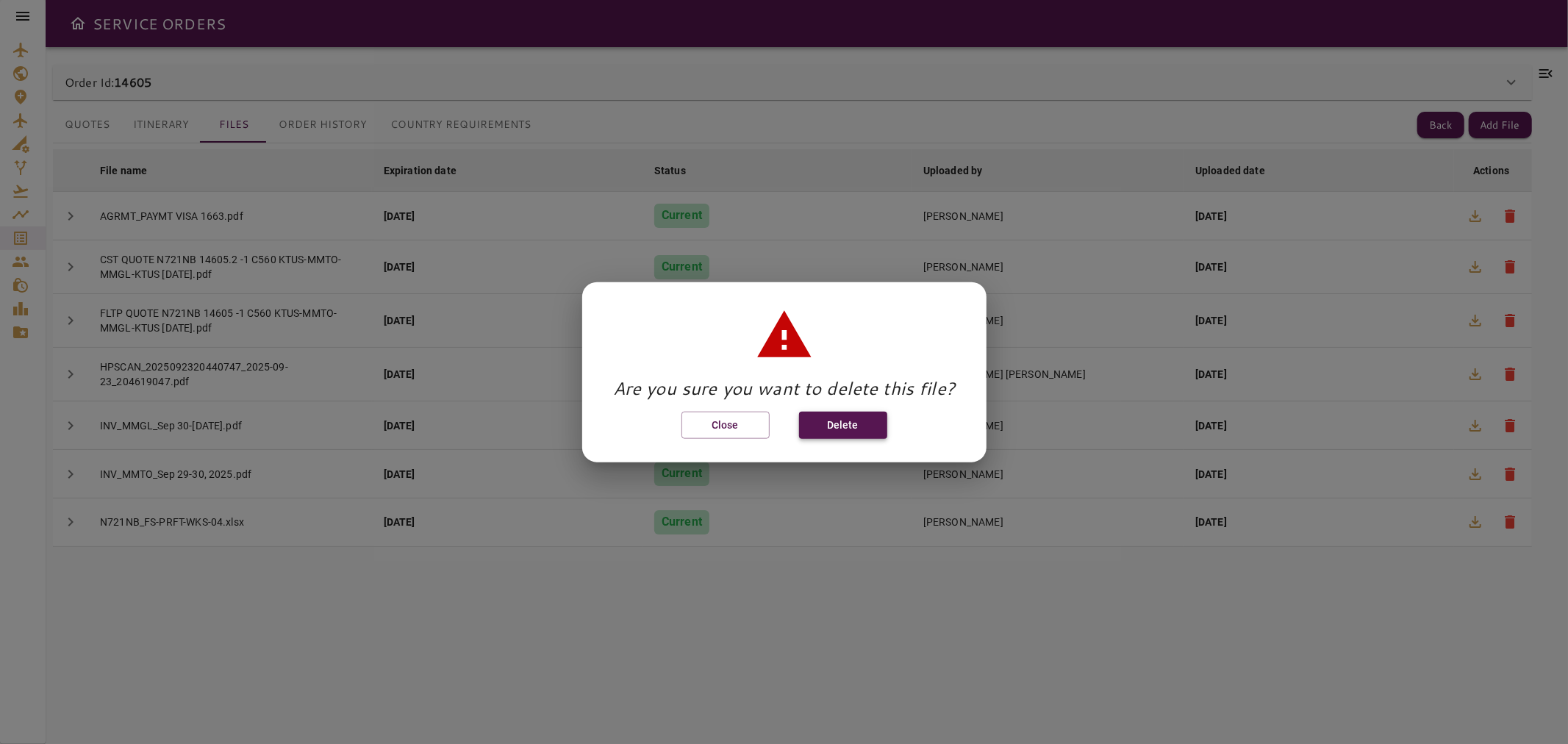
click at [861, 419] on button "Delete" at bounding box center [843, 424] width 88 height 27
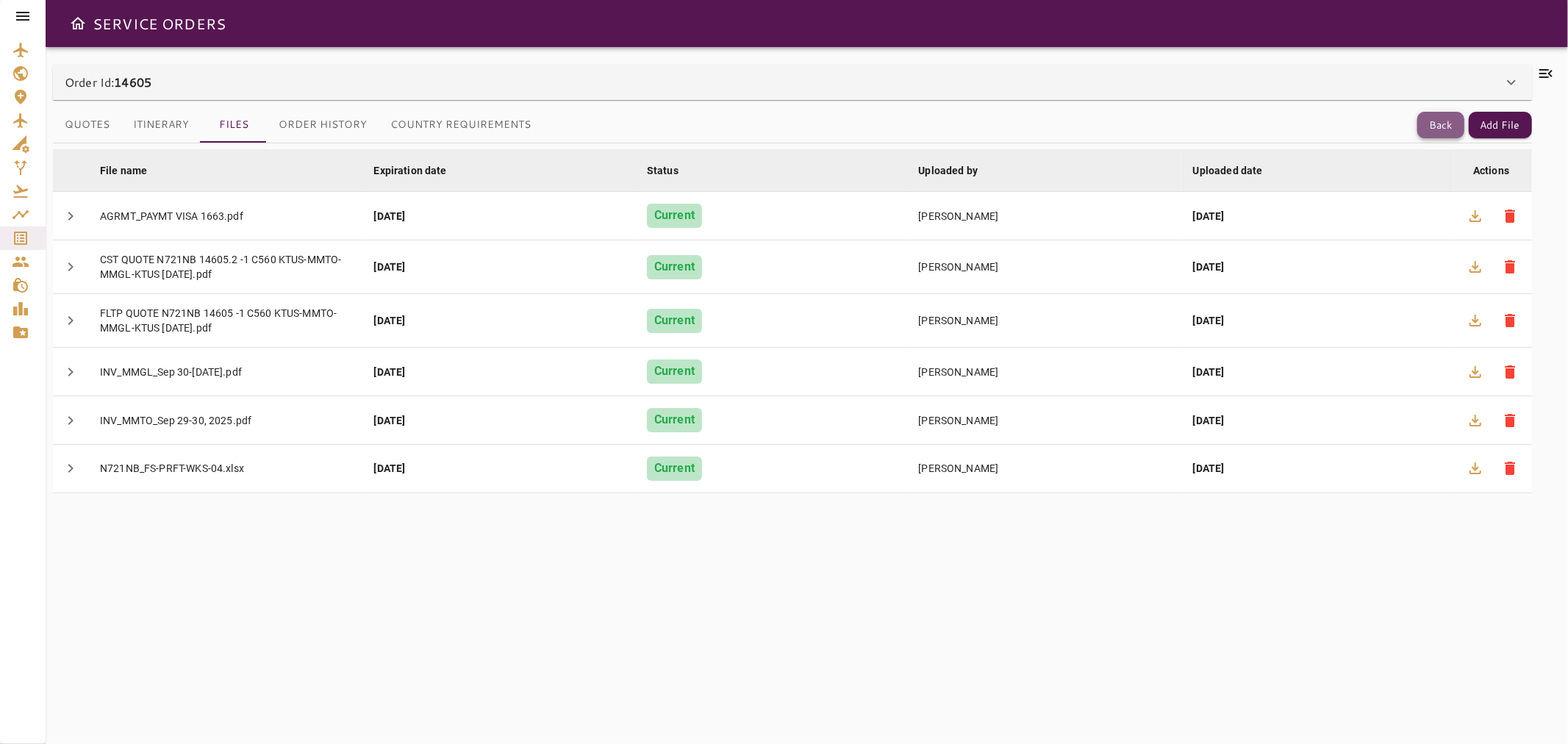
click at [1451, 123] on button "Back" at bounding box center [1441, 125] width 47 height 27
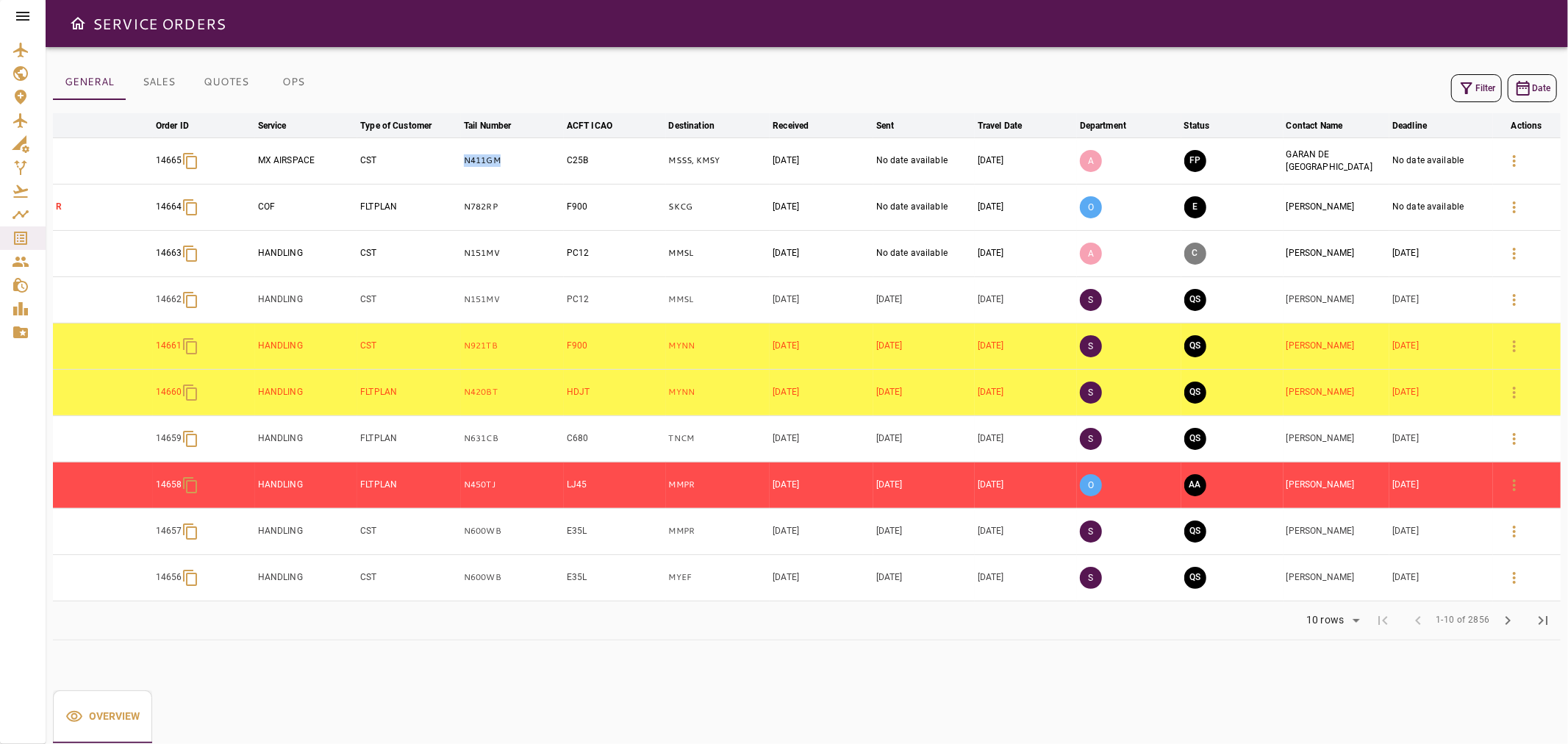
drag, startPoint x: 468, startPoint y: 165, endPoint x: 454, endPoint y: 165, distance: 14.0
click at [454, 165] on tr "14665 MX AIRSPACE CST N411GM C25B MSSS, KMSY [DATE] No date available [DATE] A …" at bounding box center [806, 160] width 1507 height 46
click at [1490, 94] on button "Filter" at bounding box center [1476, 88] width 51 height 28
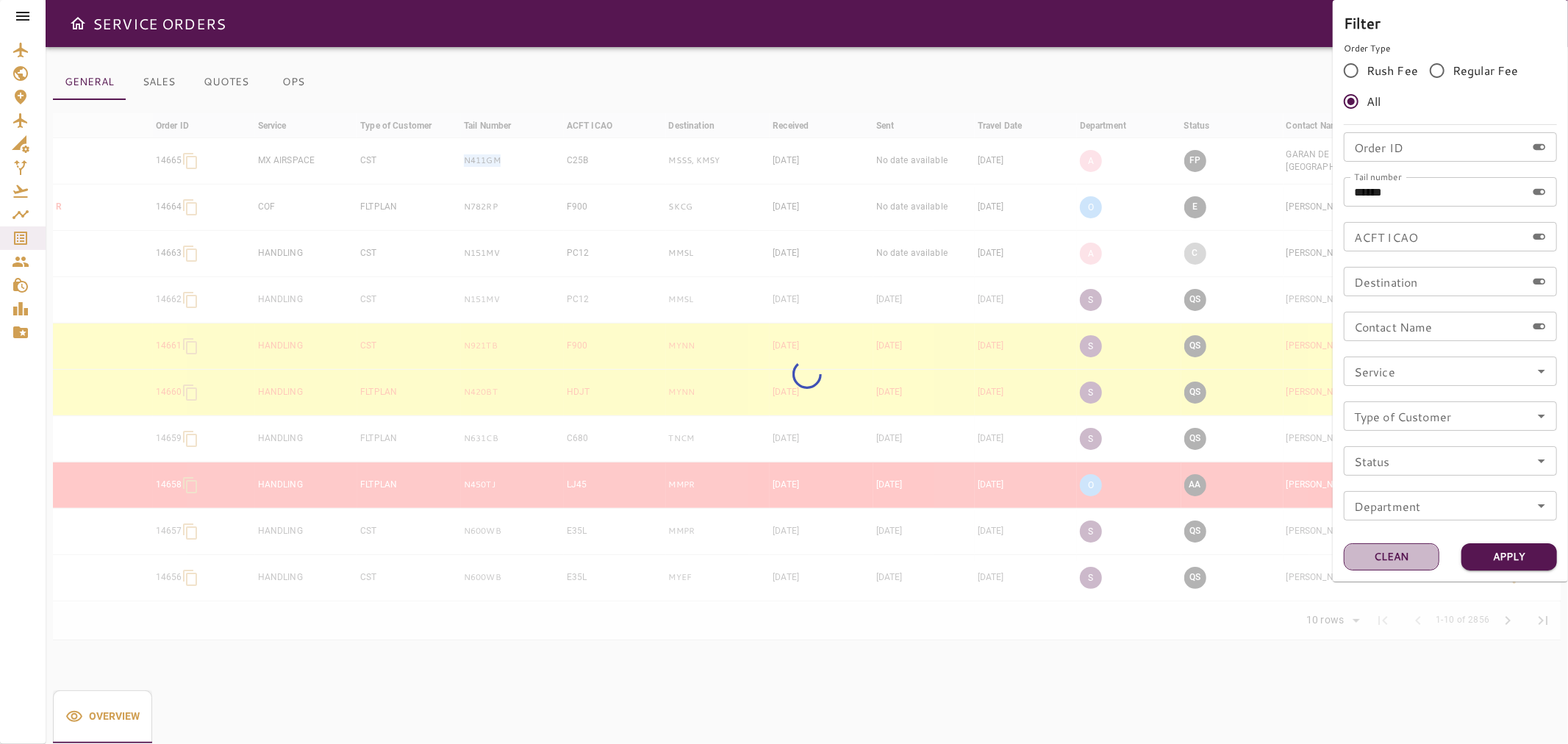
click at [1393, 557] on button "Clean" at bounding box center [1391, 556] width 95 height 27
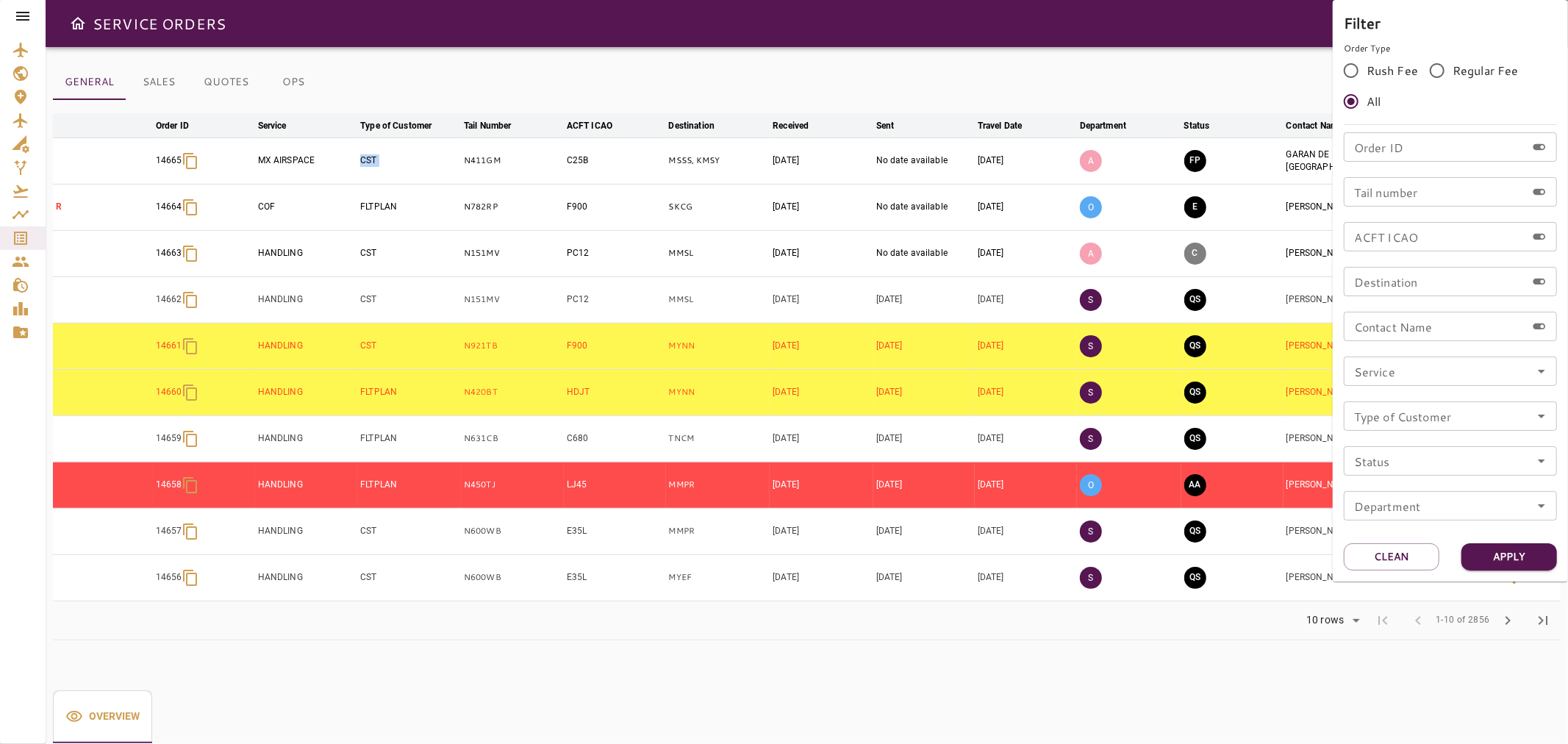
click at [1438, 198] on input "Tail number" at bounding box center [1435, 192] width 183 height 29
paste input "******"
type input "******"
click at [1518, 554] on button "Apply" at bounding box center [1508, 556] width 95 height 27
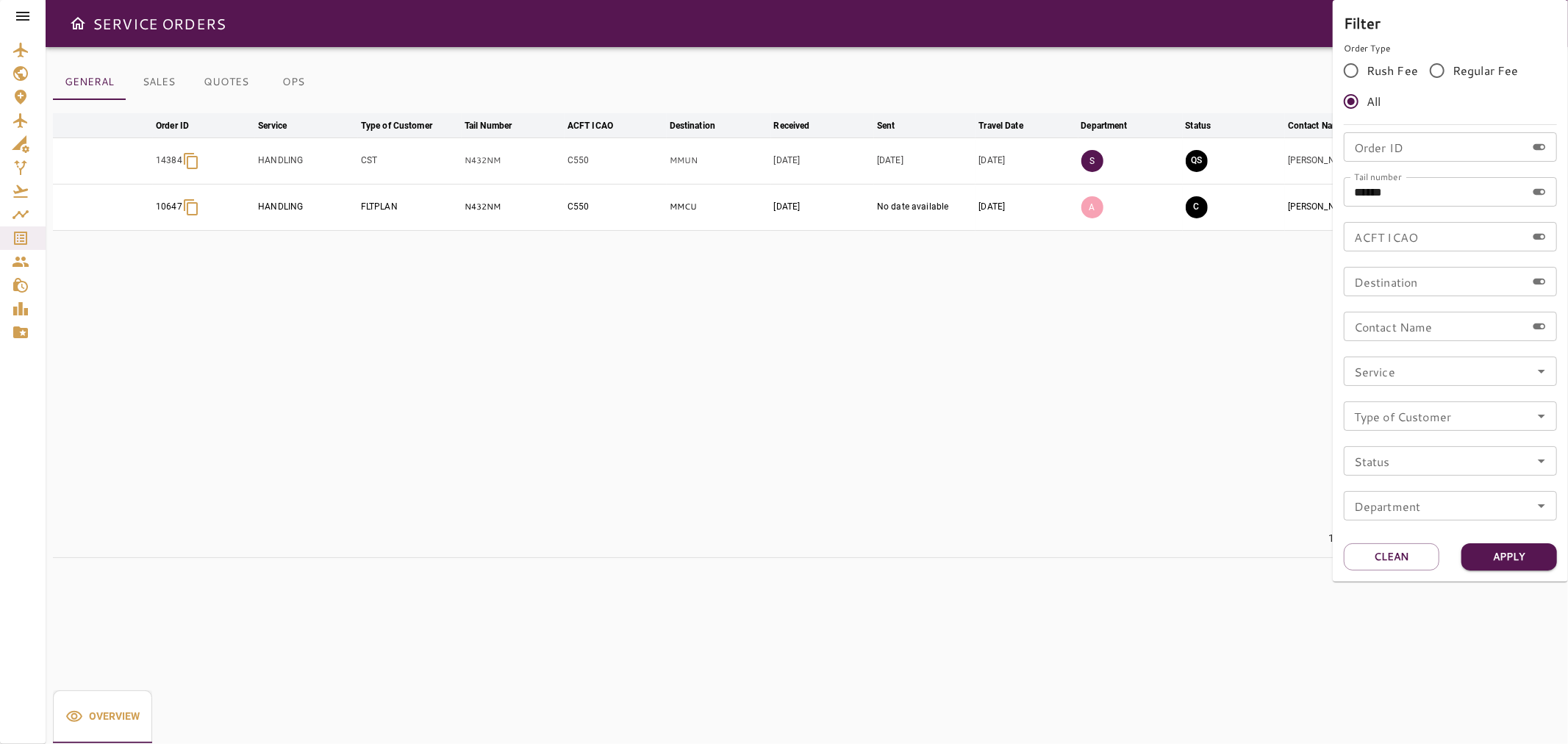
click at [1117, 75] on div at bounding box center [784, 372] width 1568 height 744
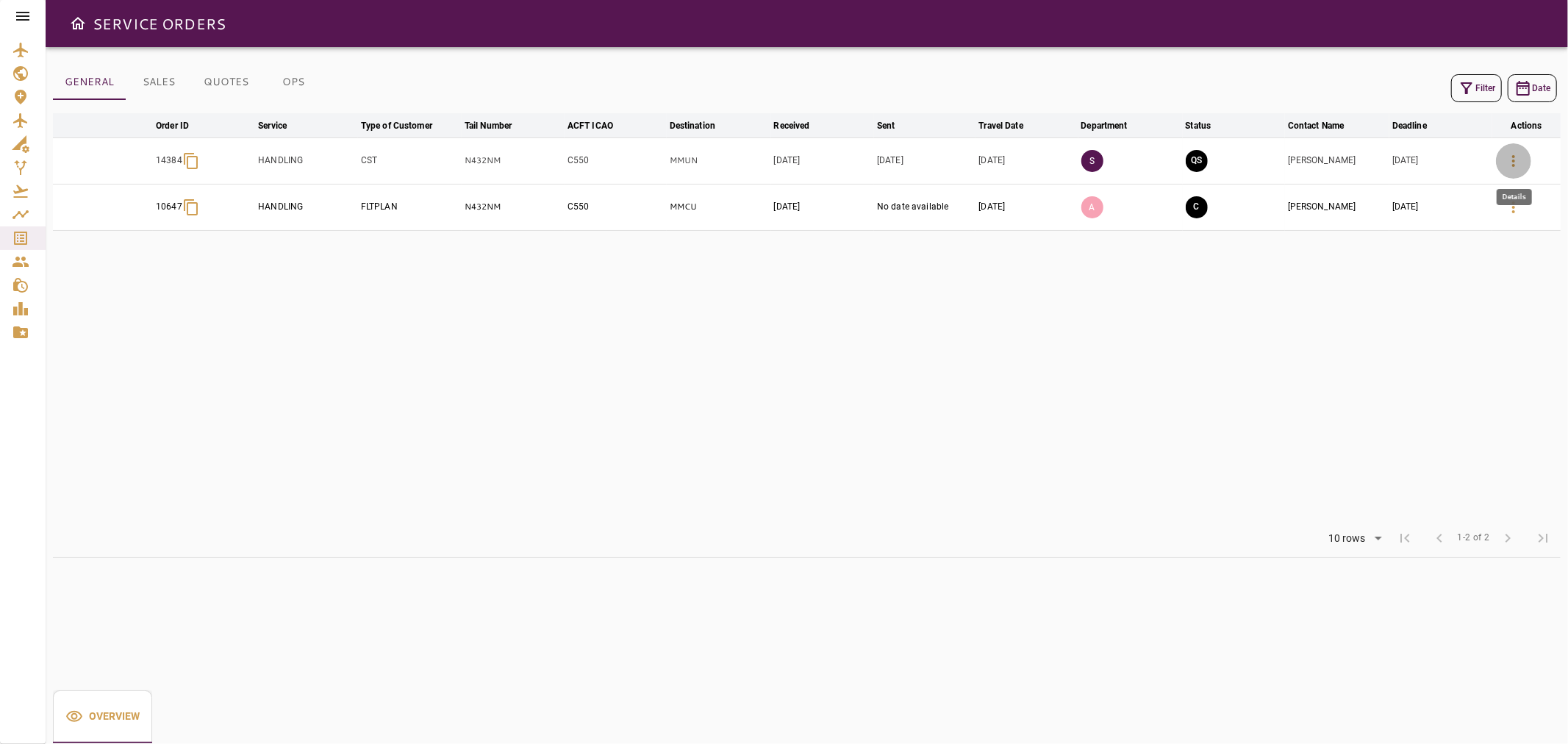
click at [1523, 148] on button "button" at bounding box center [1513, 161] width 35 height 36
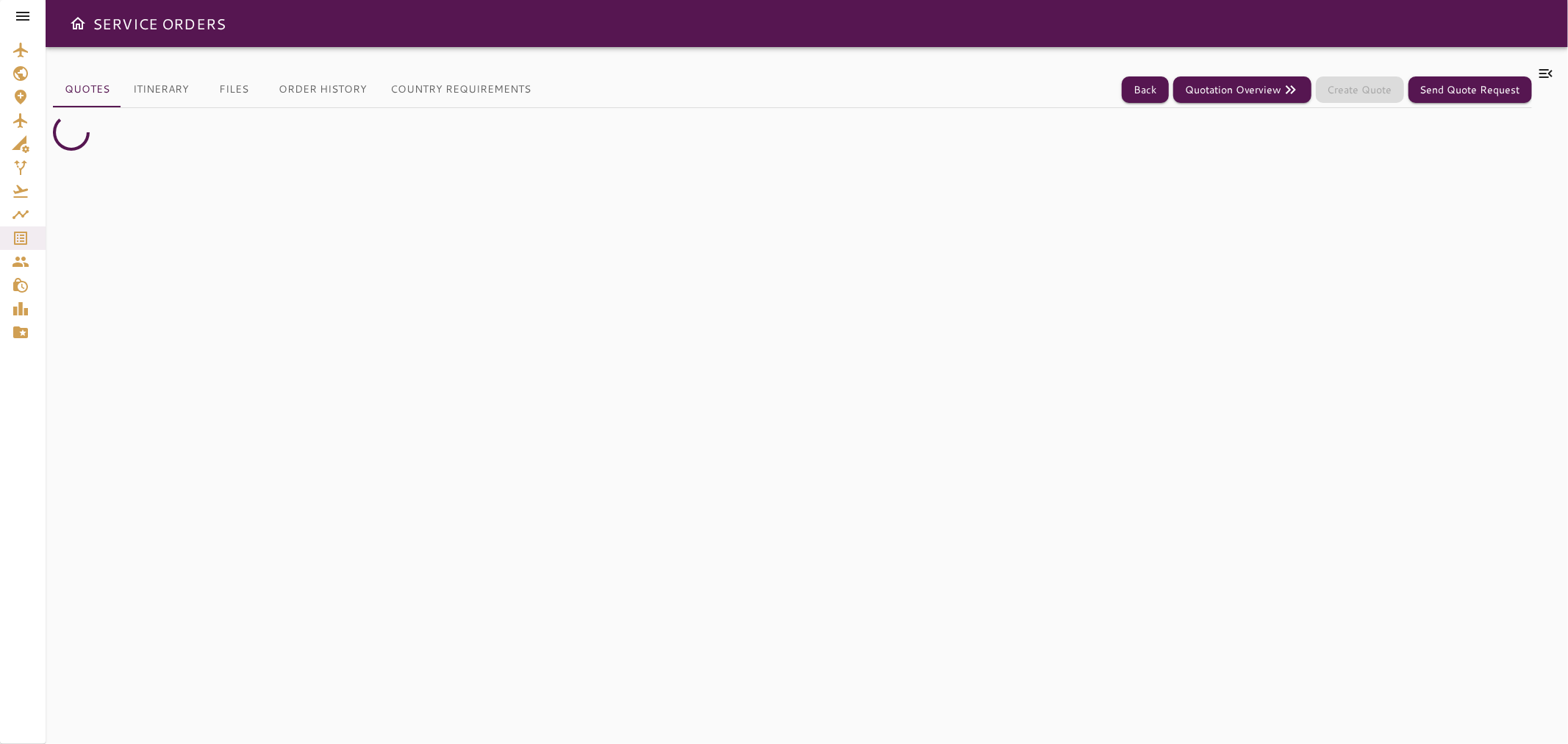
click at [1548, 68] on icon at bounding box center [1545, 74] width 17 height 17
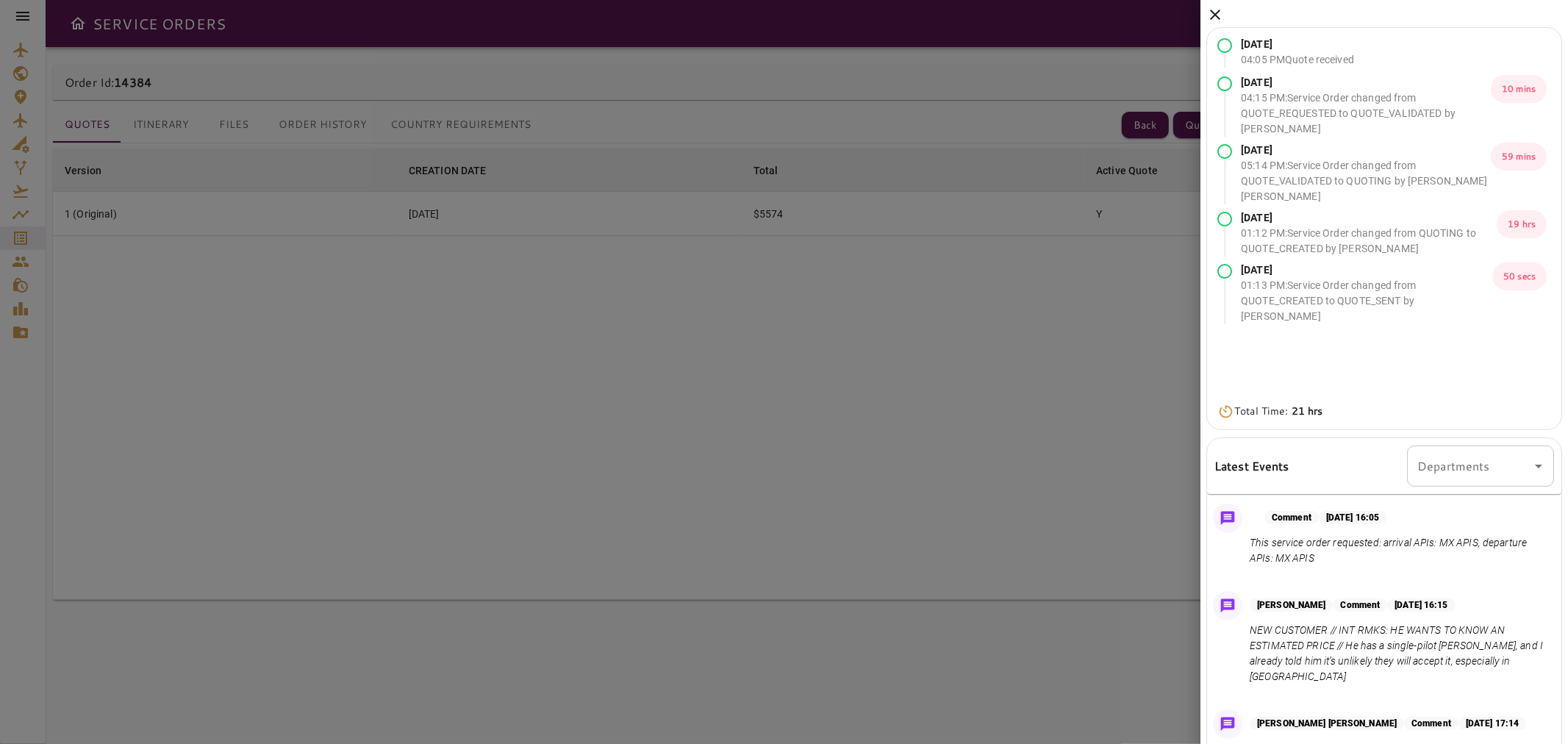
click at [1213, 12] on icon at bounding box center [1215, 15] width 10 height 10
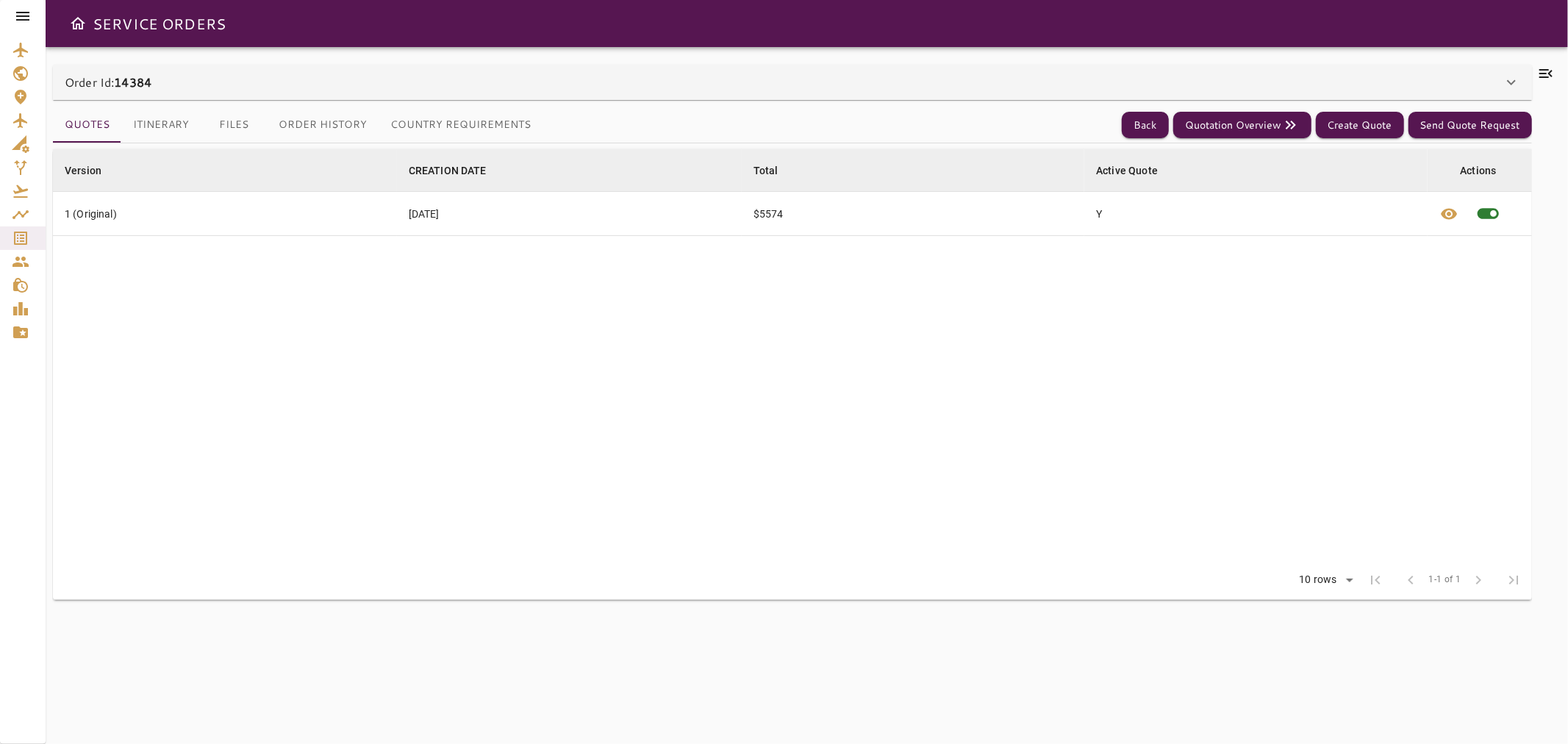
click at [248, 97] on div "Order Id: 14384" at bounding box center [792, 82] width 1479 height 36
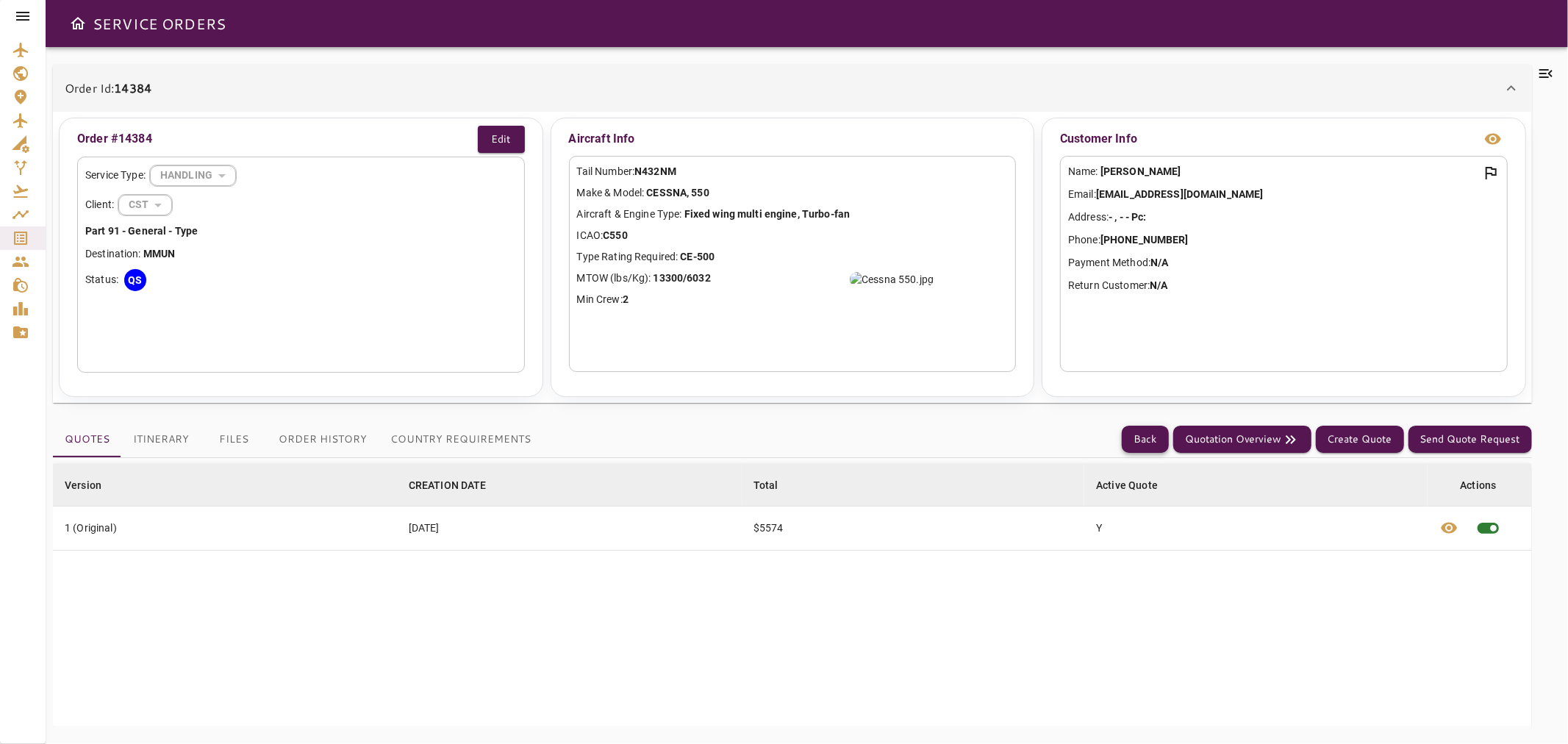
click at [1147, 435] on button "Back" at bounding box center [1145, 438] width 47 height 27
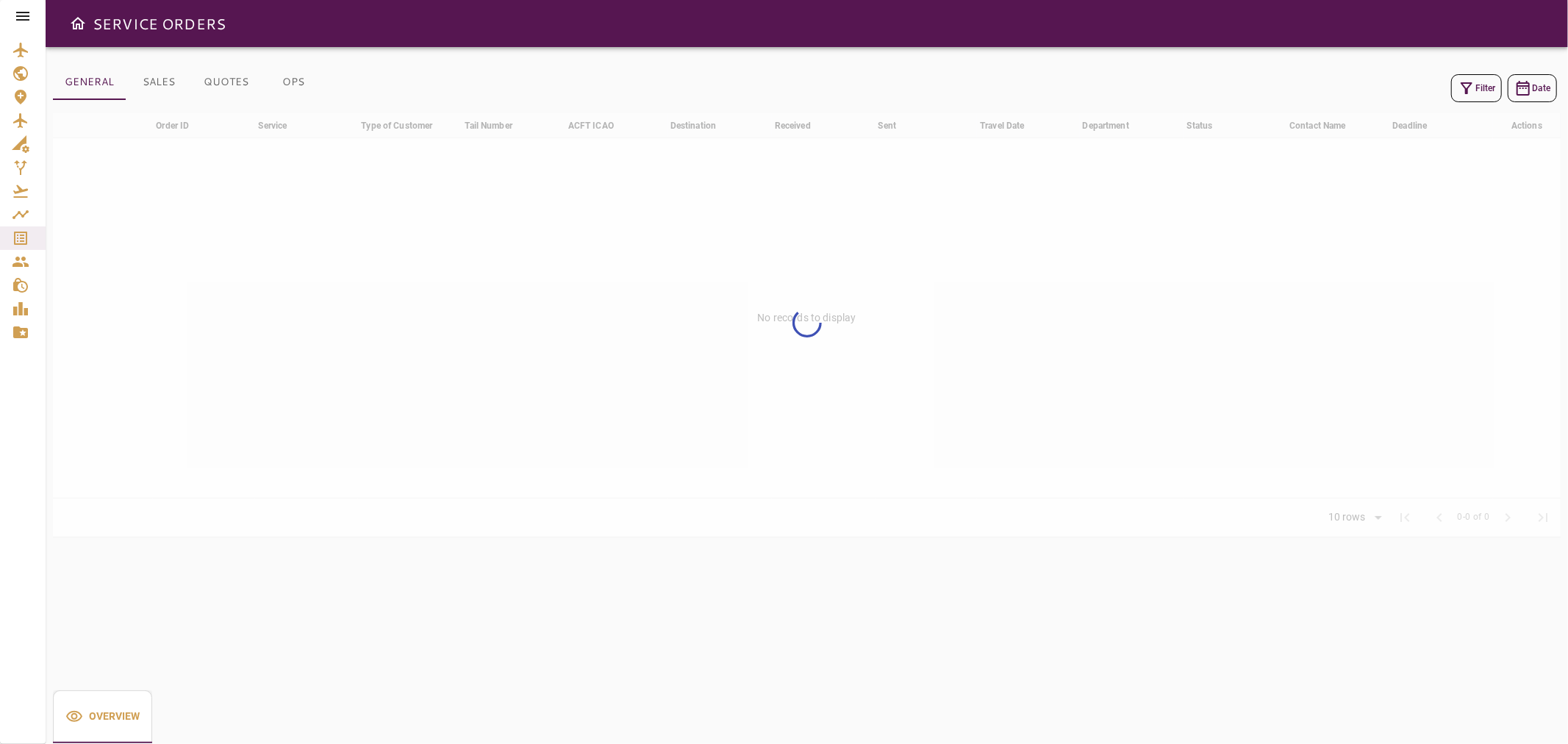
click at [1465, 90] on icon "button" at bounding box center [1467, 88] width 12 height 12
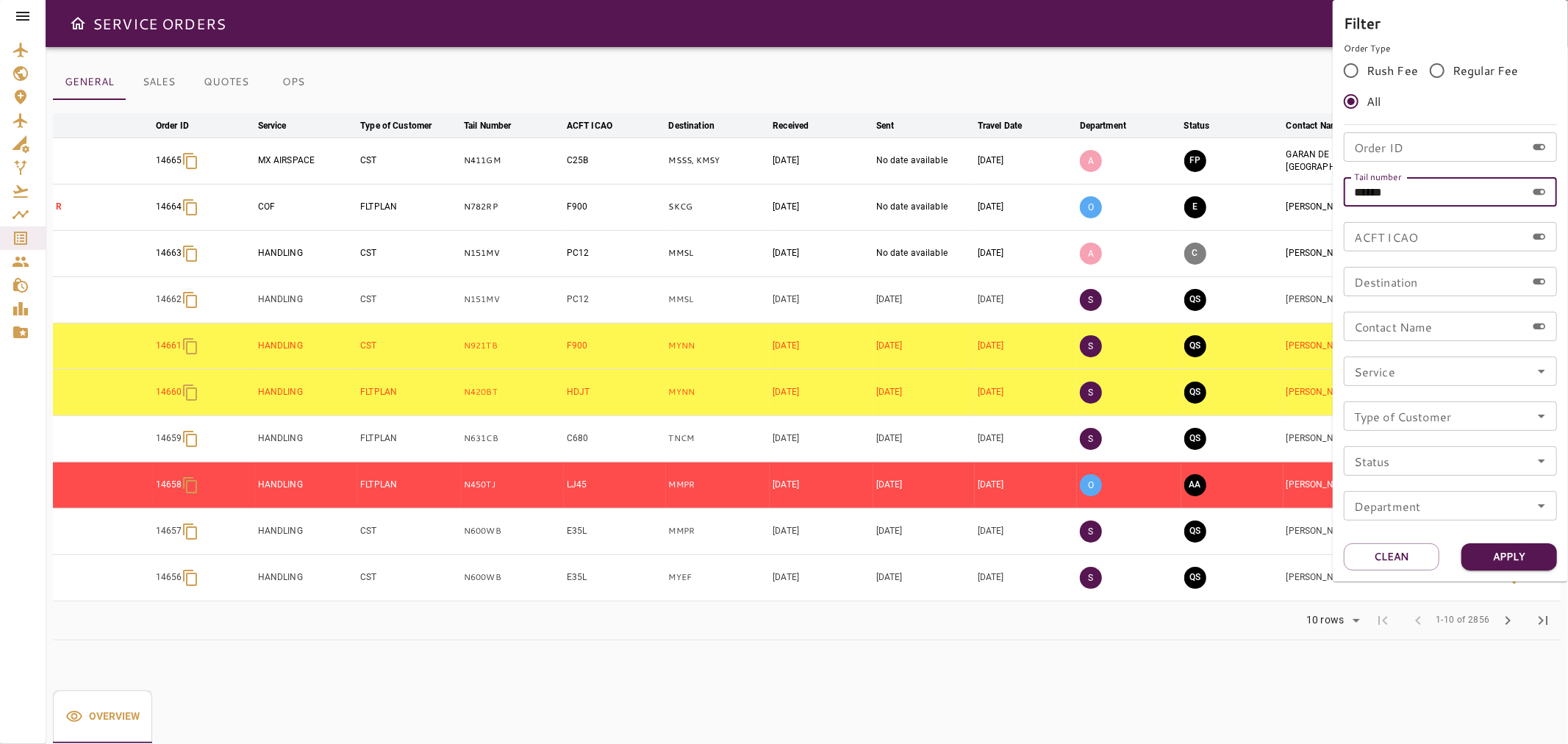
drag, startPoint x: 1406, startPoint y: 192, endPoint x: 1281, endPoint y: 207, distance: 125.9
click at [1275, 192] on div "Filter Order Type Rush Fee Regular Fee All Order ID Order ID Tail number ******…" at bounding box center [784, 372] width 1568 height 744
paste input "text"
type input "******"
click at [1519, 553] on button "Apply" at bounding box center [1508, 556] width 95 height 27
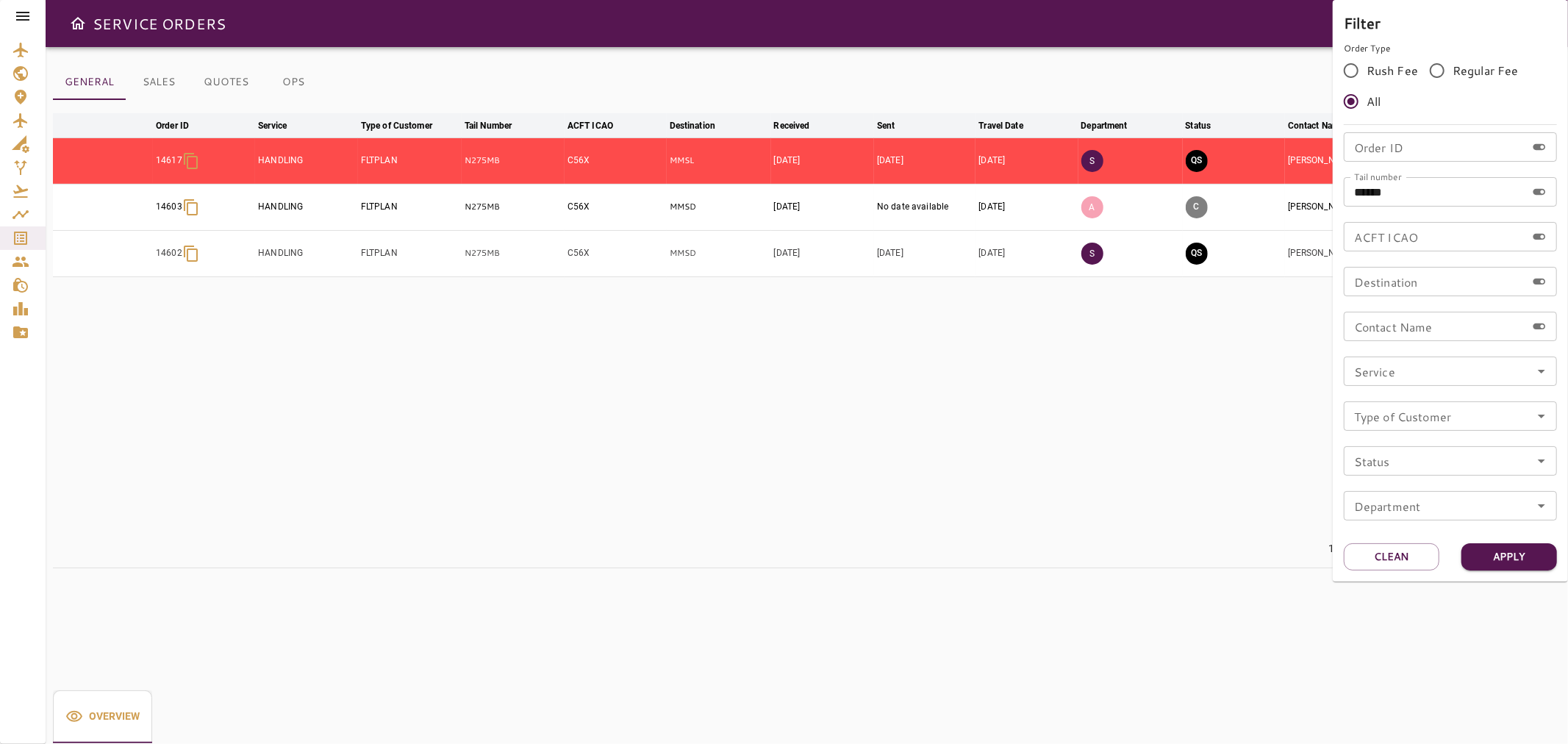
click at [1206, 65] on div at bounding box center [784, 372] width 1568 height 744
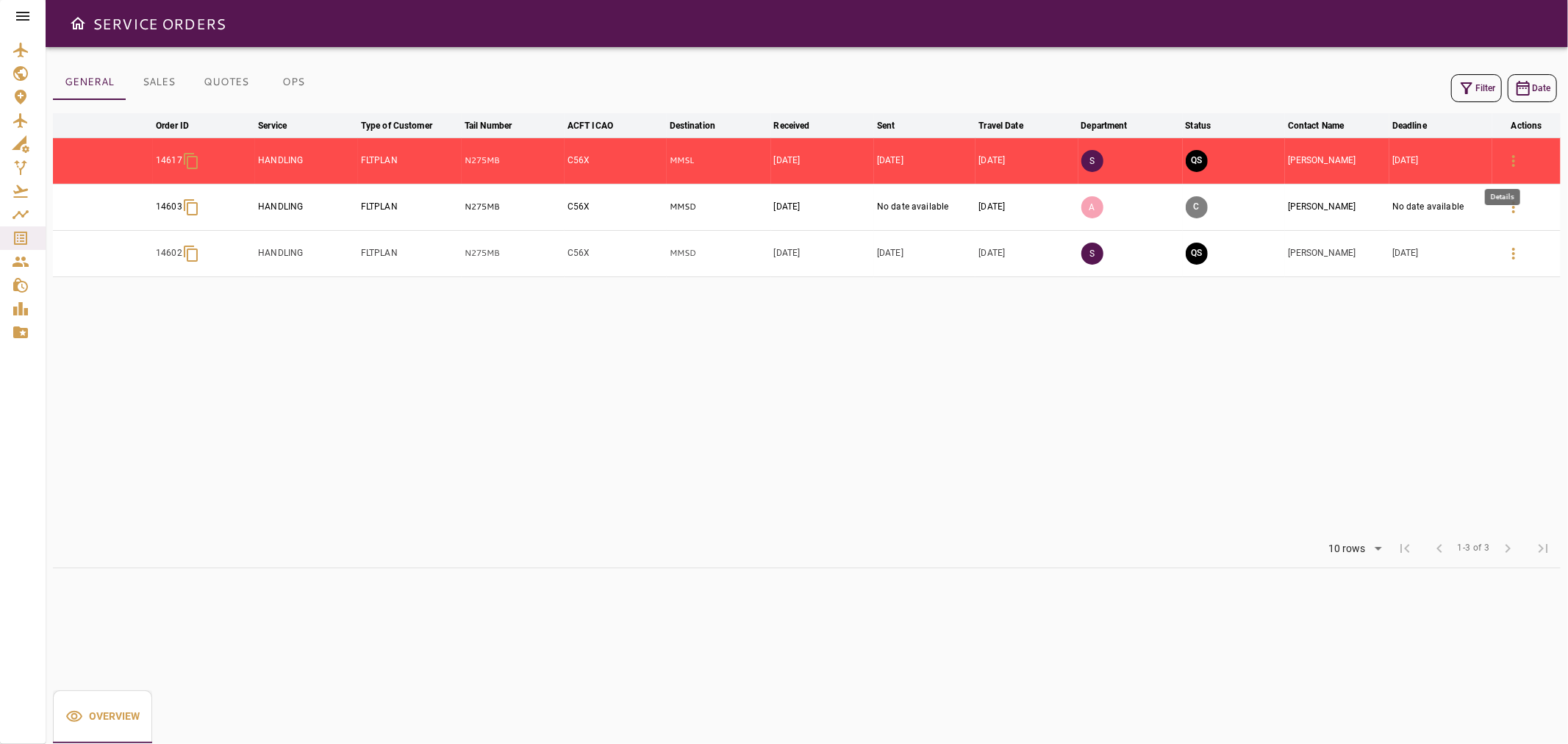
click at [1520, 158] on icon "button" at bounding box center [1513, 161] width 17 height 17
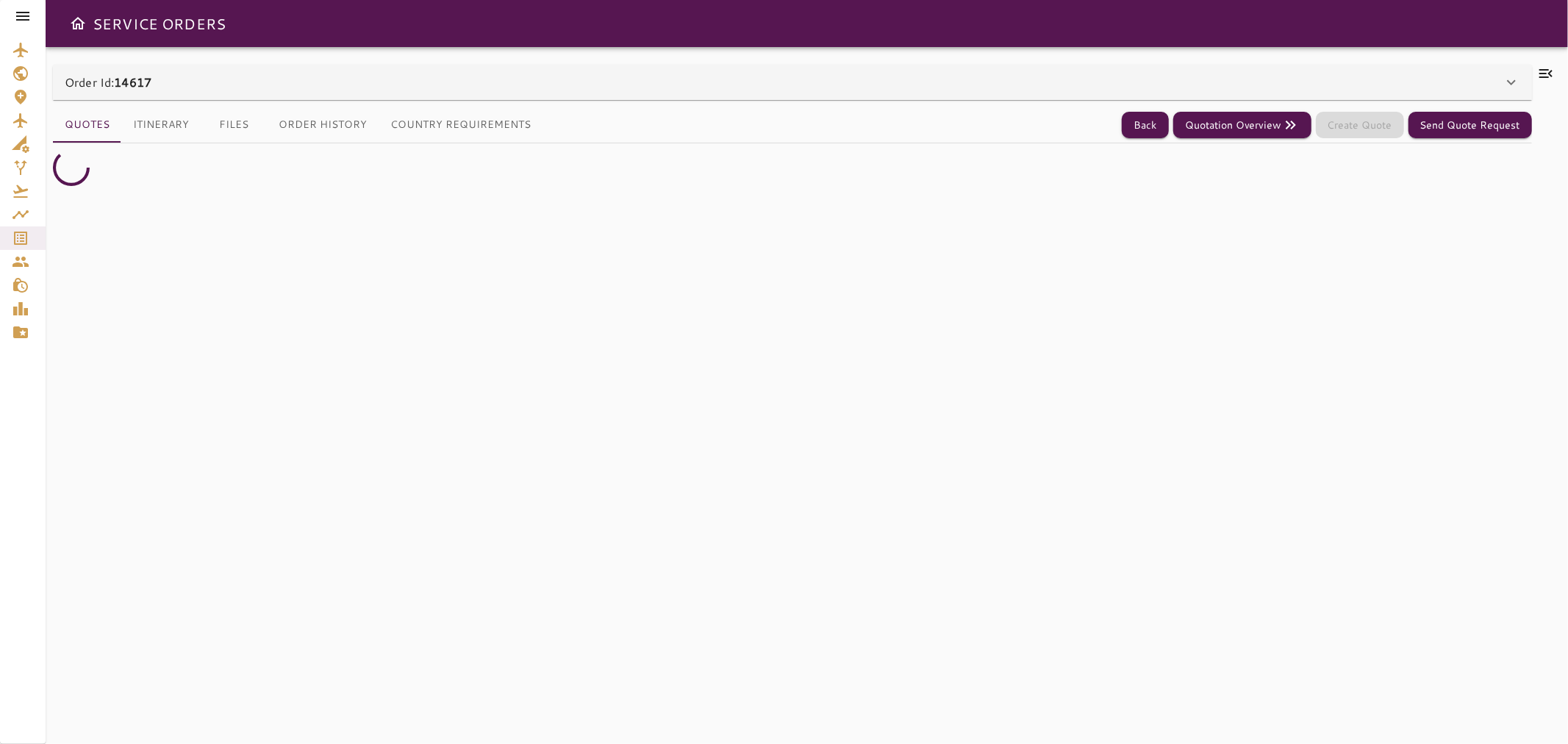
click at [1548, 68] on icon at bounding box center [1545, 74] width 17 height 17
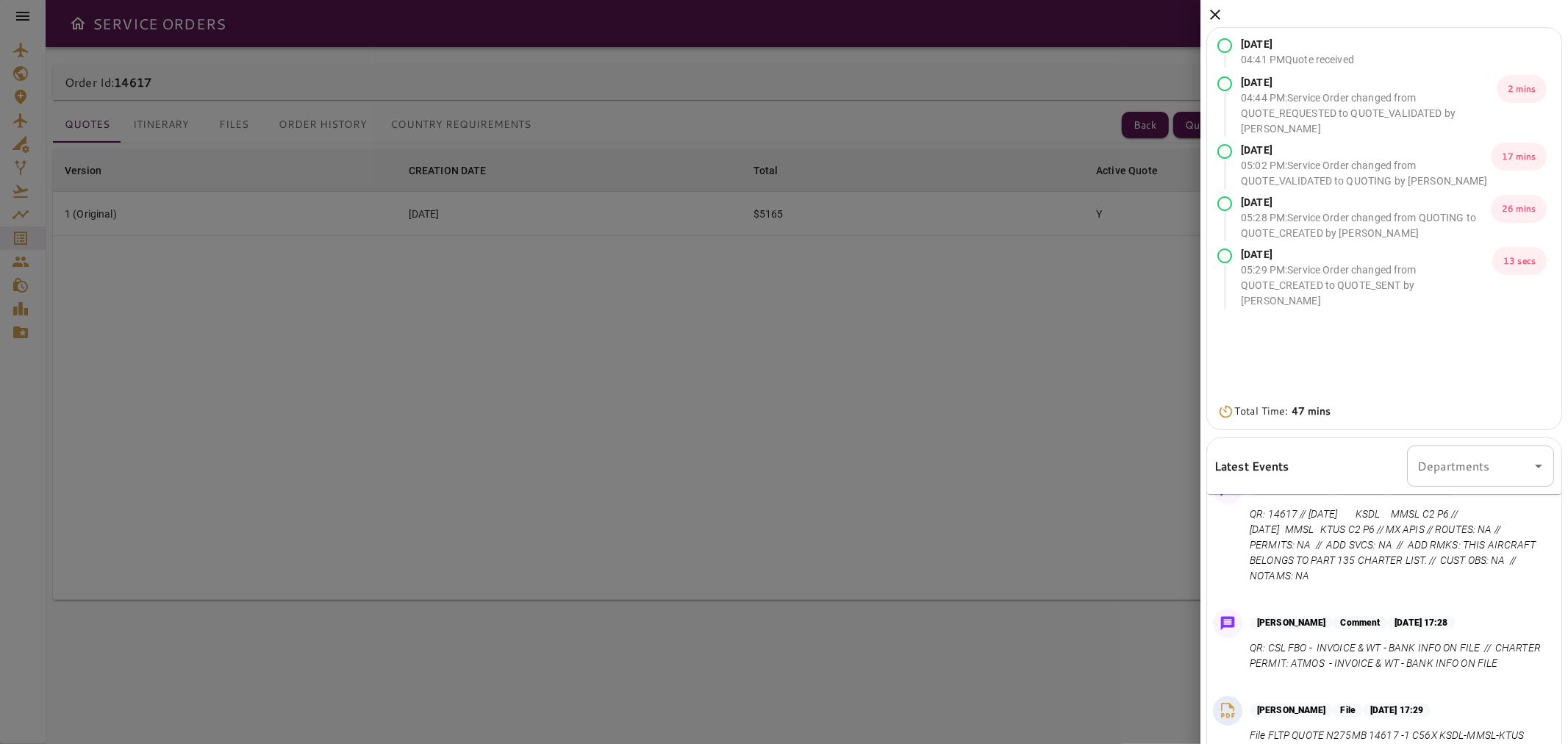
click at [1208, 7] on icon at bounding box center [1215, 15] width 17 height 17
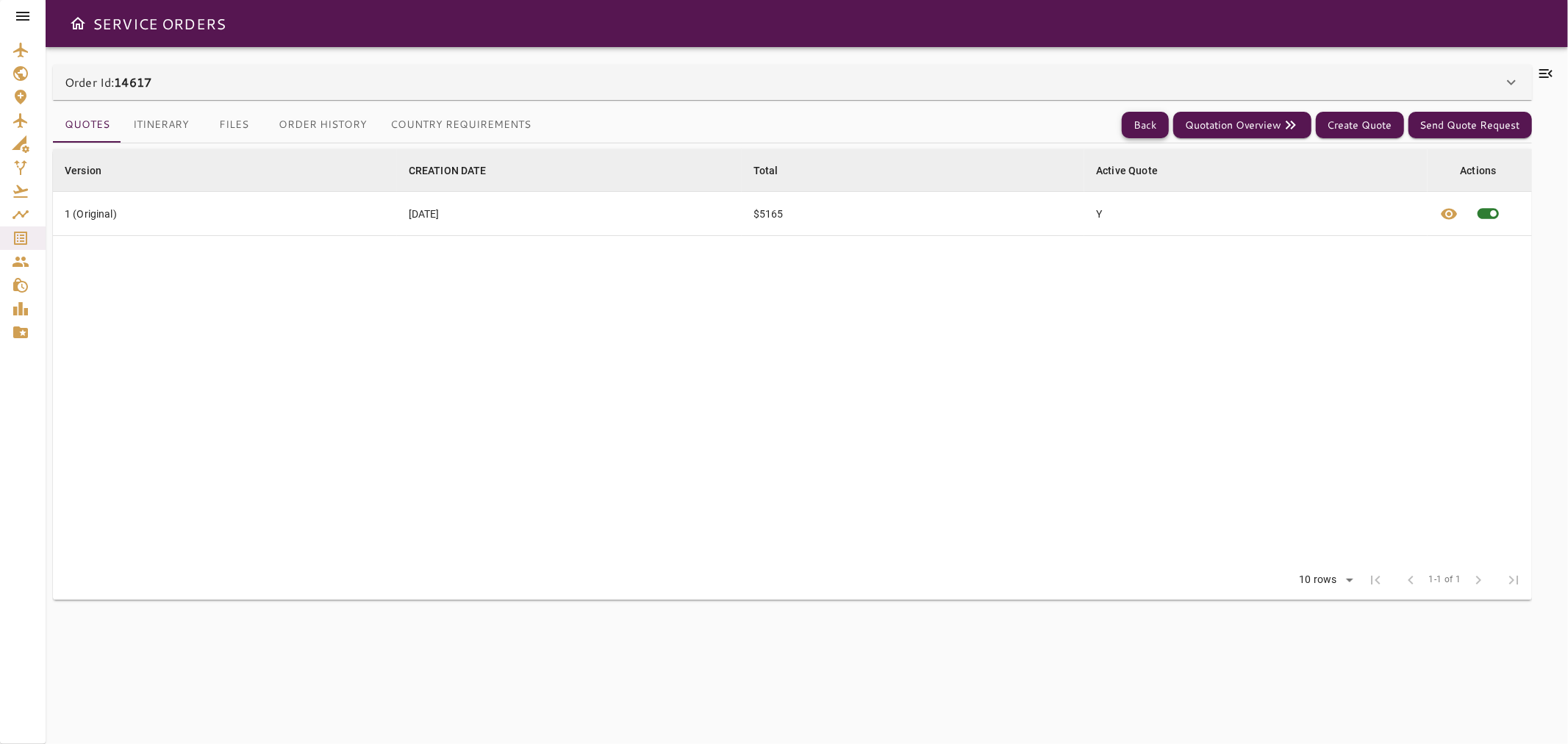
click at [1135, 124] on button "Back" at bounding box center [1145, 125] width 47 height 27
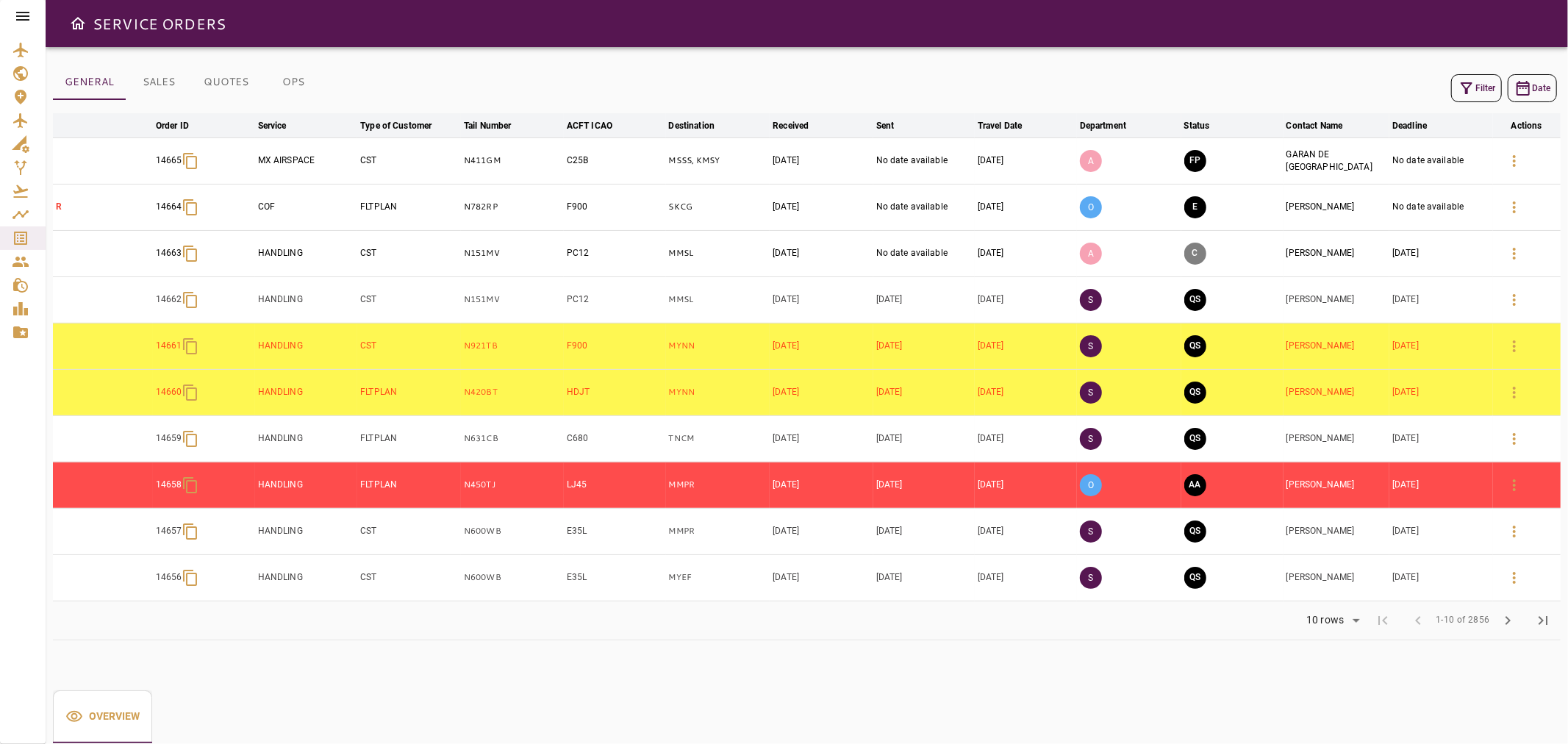
click at [1475, 88] on button "Filter" at bounding box center [1476, 88] width 51 height 28
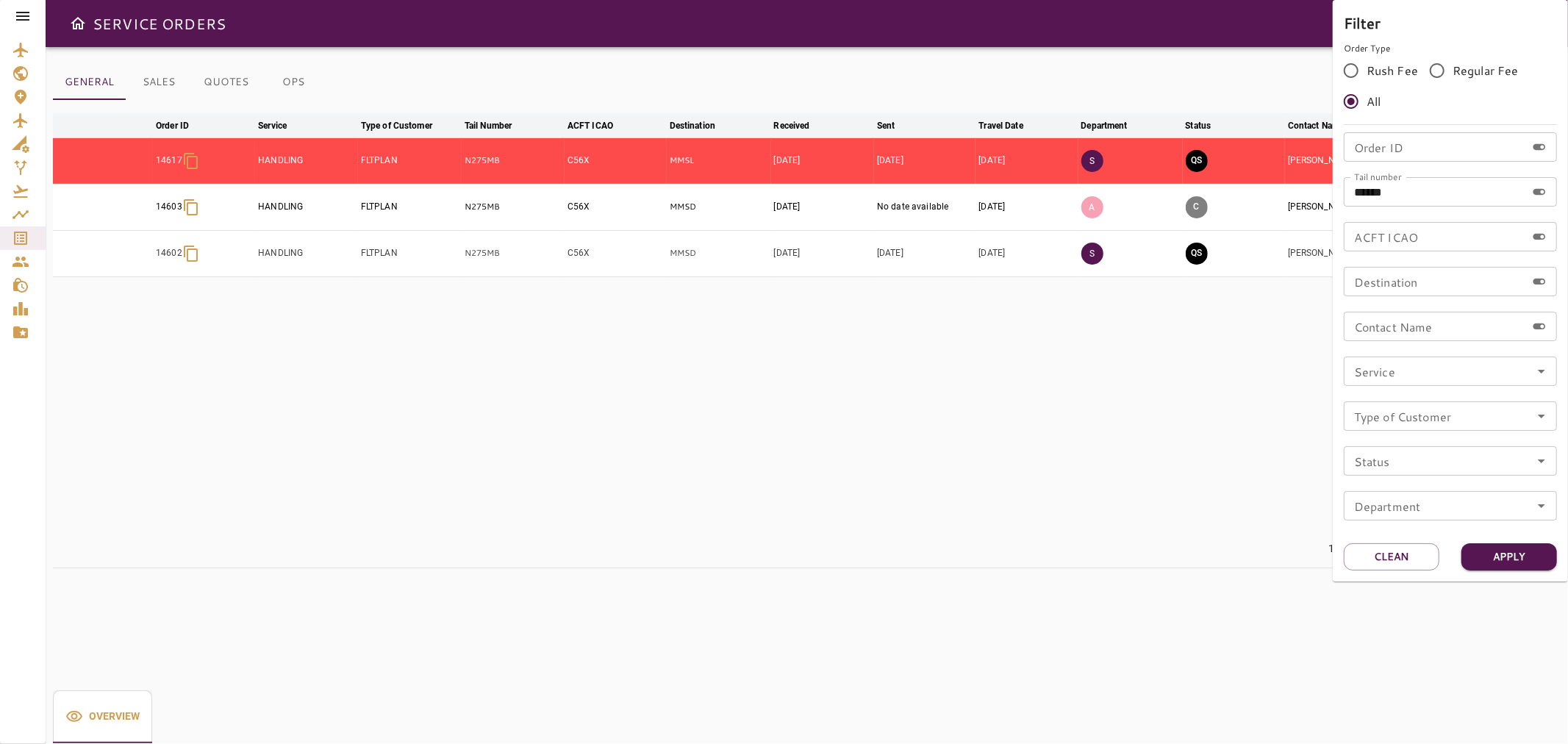
click at [1216, 355] on div at bounding box center [784, 372] width 1568 height 744
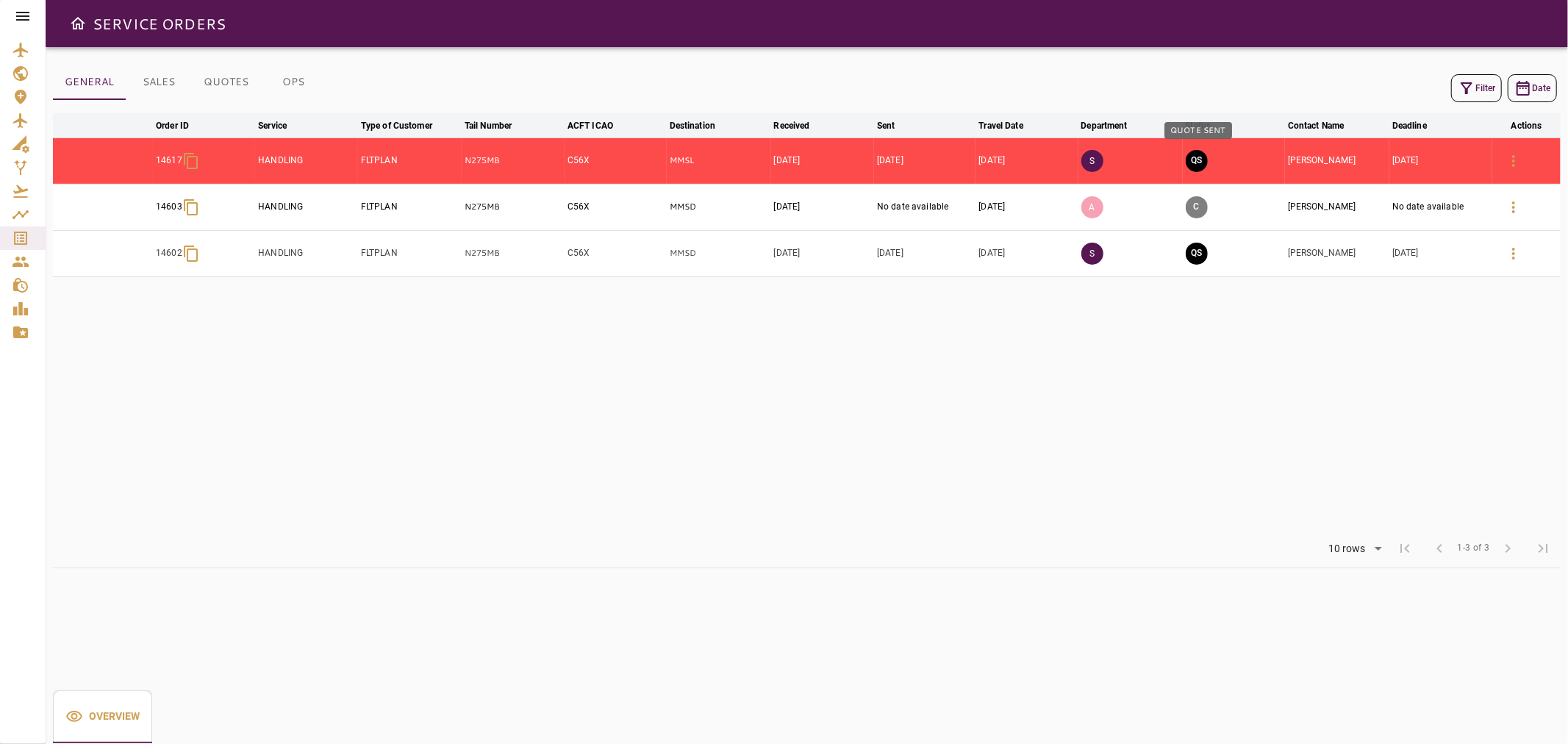
click at [1194, 156] on button "QS" at bounding box center [1196, 160] width 22 height 22
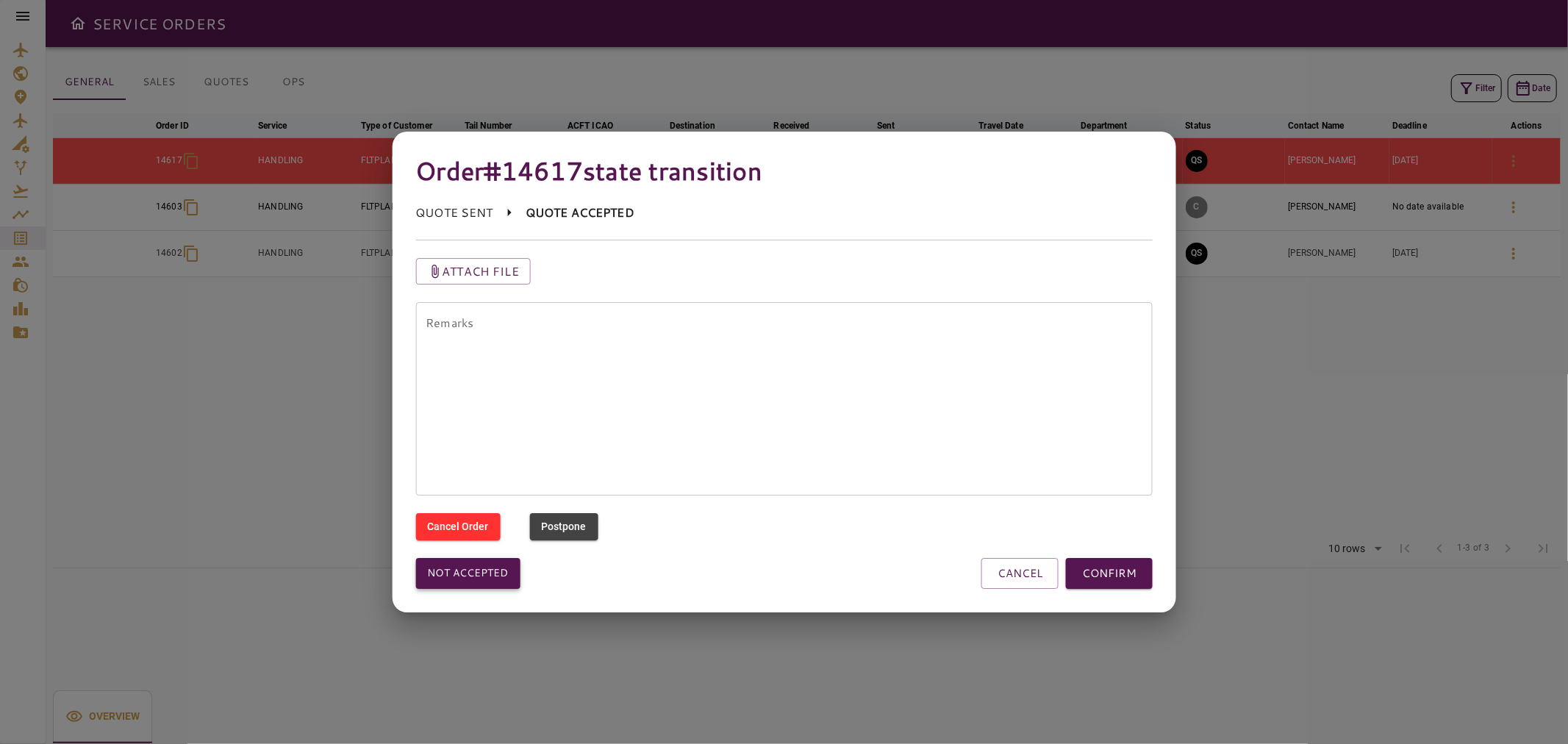
click at [513, 572] on button "Not accepted" at bounding box center [468, 573] width 105 height 31
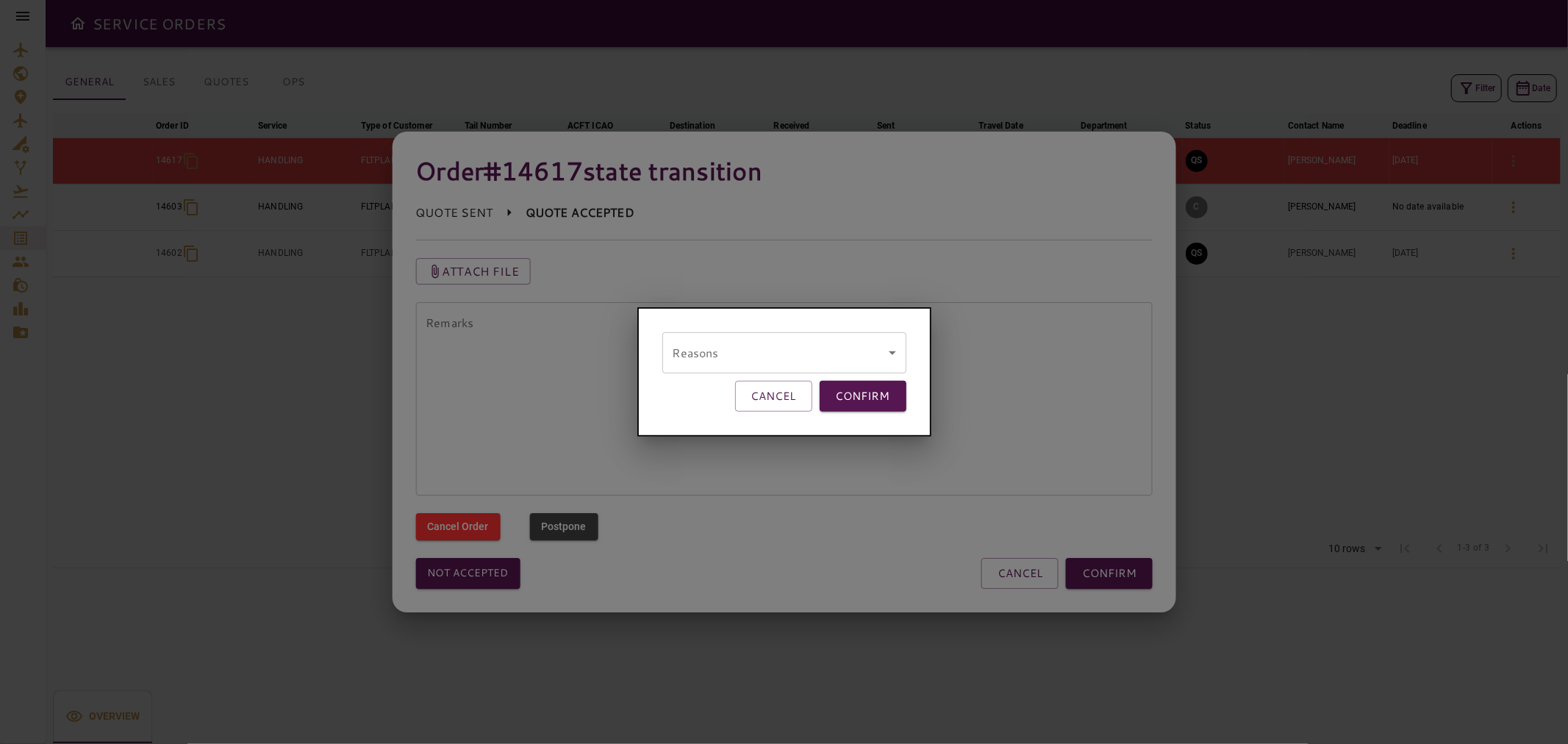
click at [741, 361] on body "SERVICE ORDERS GENERAL SALES QUOTES OPS Filter Date arrow_downward Order ID arr…" at bounding box center [784, 372] width 1568 height 744
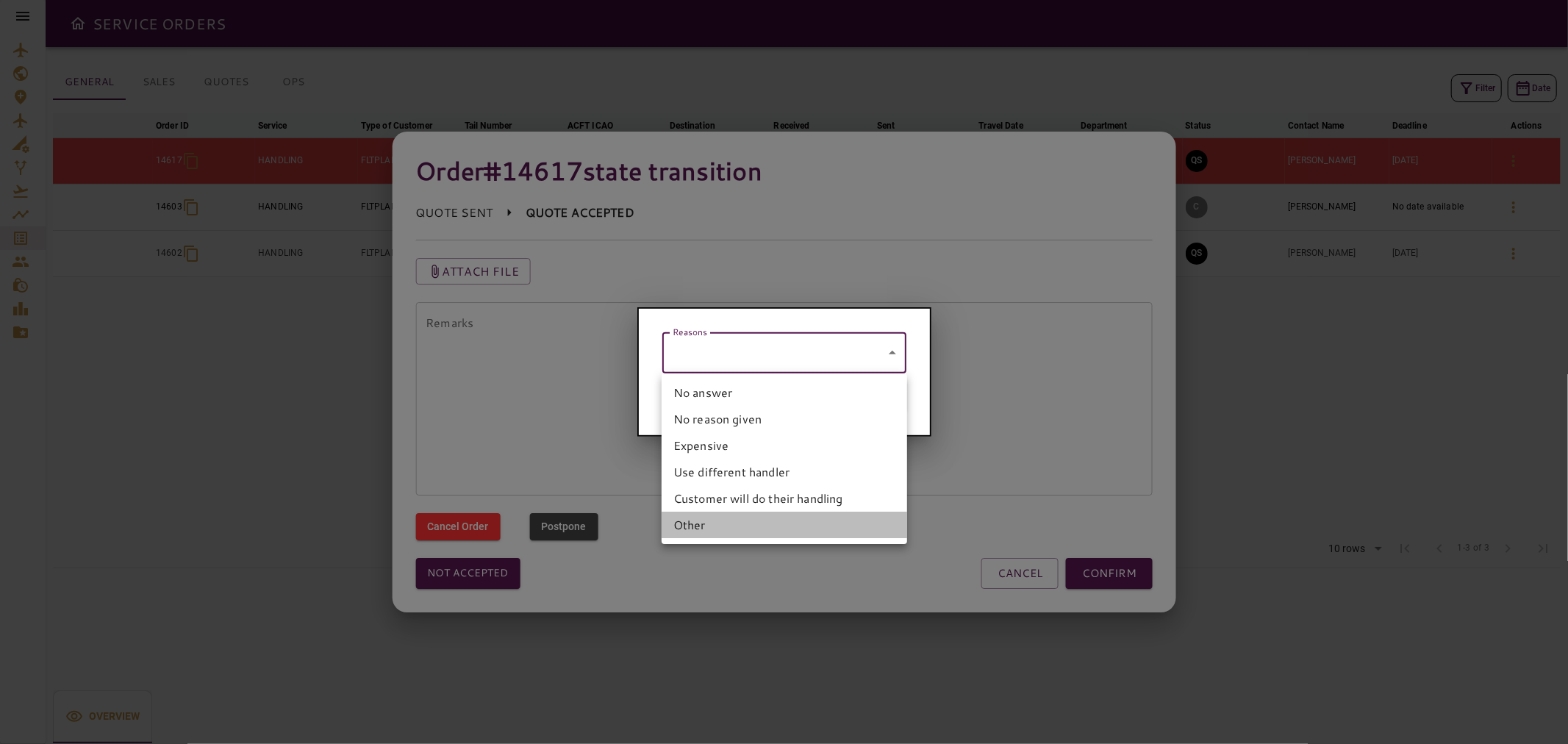
click at [757, 521] on li "Other" at bounding box center [784, 525] width 246 height 27
type input "*****"
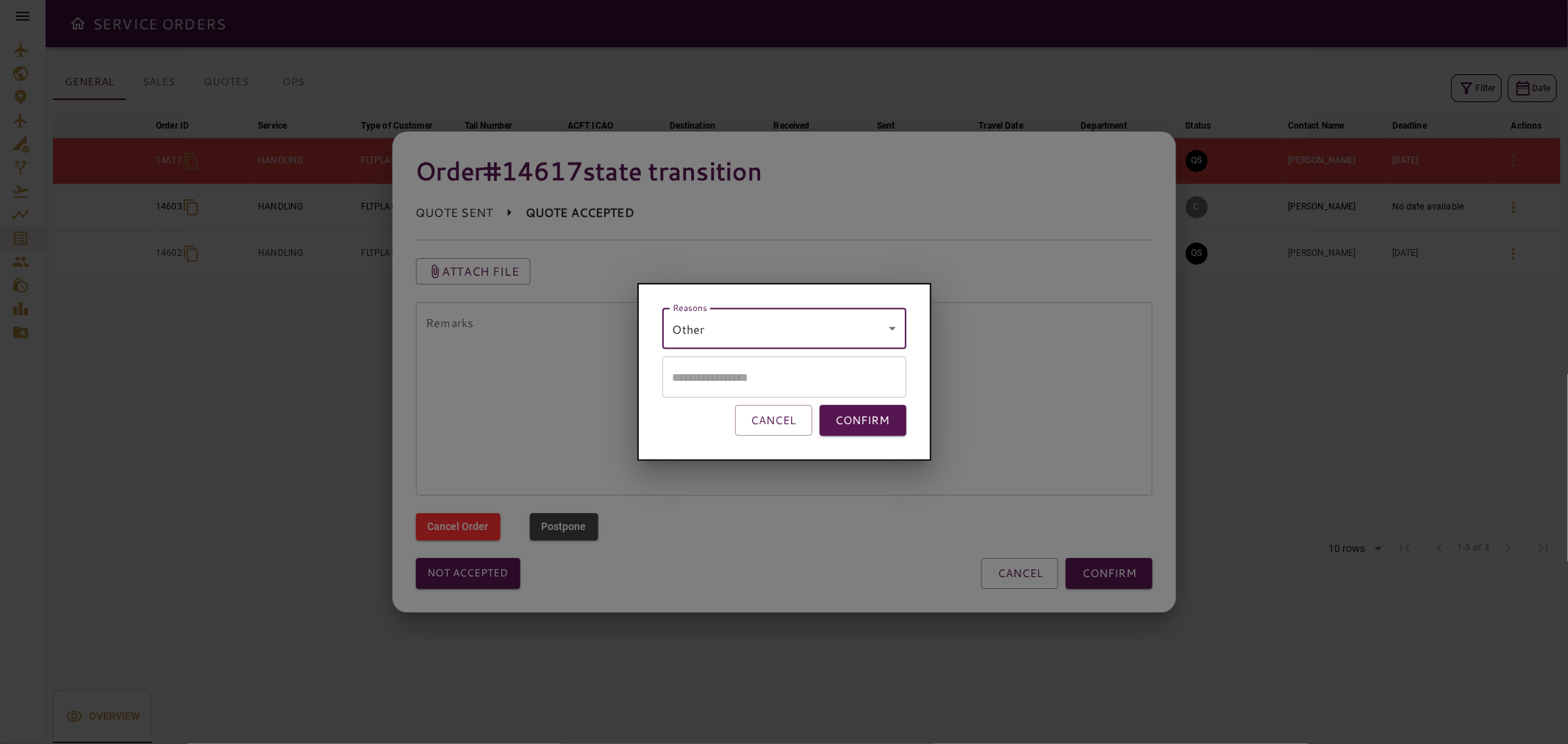
click at [788, 379] on input "text" at bounding box center [784, 378] width 244 height 42
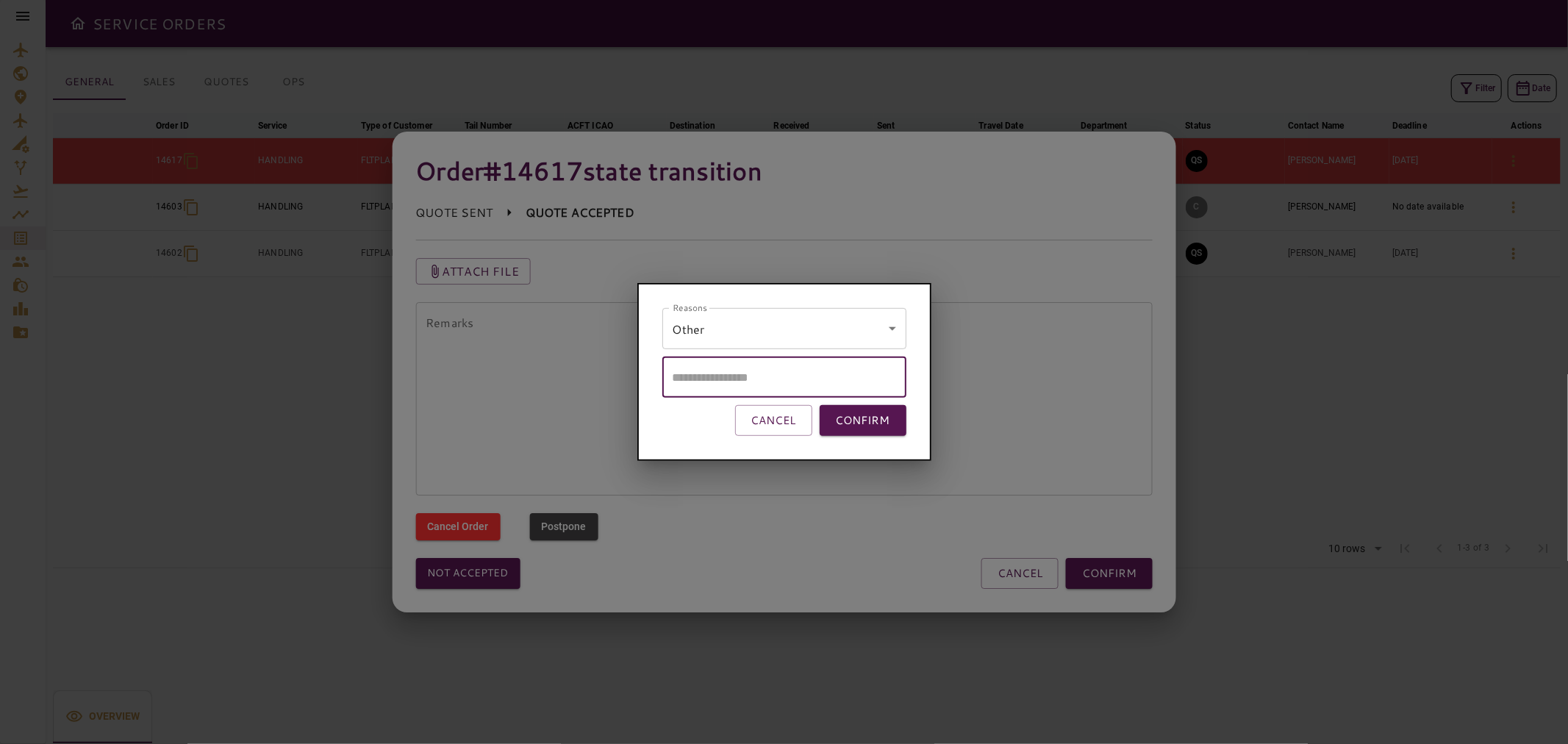
type input "*"
type input "**********"
click at [843, 417] on button "CONFIRM" at bounding box center [862, 421] width 87 height 31
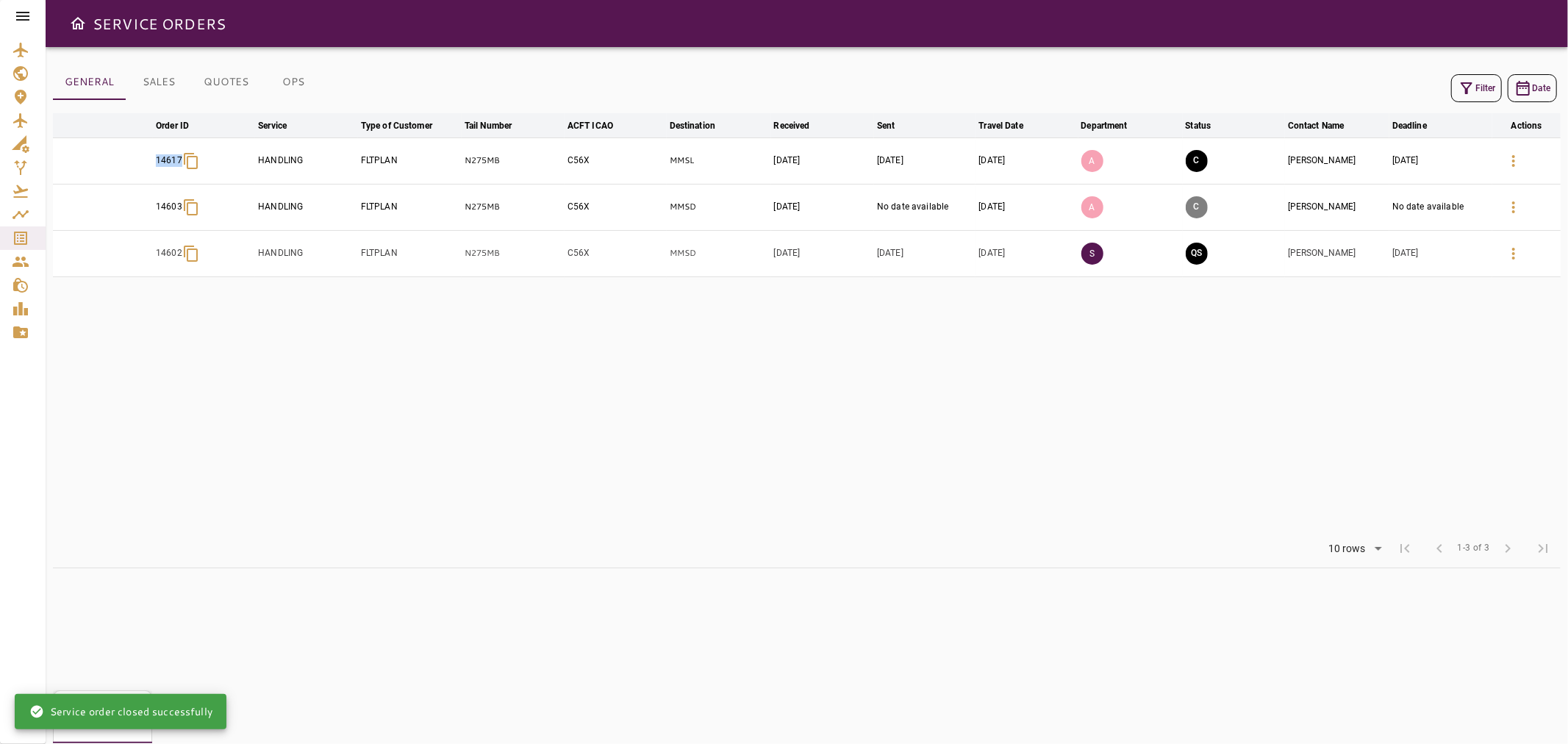
drag, startPoint x: 152, startPoint y: 163, endPoint x: 190, endPoint y: 165, distance: 38.1
click at [190, 165] on tr "14617 HANDLING FLTPLAN N275MB C56X MMSL [DATE] [DATE] [DATE] A C [PERSON_NAME] …" at bounding box center [806, 160] width 1507 height 46
copy p "14617"
drag, startPoint x: 516, startPoint y: 162, endPoint x: 436, endPoint y: 166, distance: 80.1
click at [436, 166] on tr "14617 HANDLING FLTPLAN N275MB C56X MMSL [DATE] [DATE] [DATE] A C [PERSON_NAME] …" at bounding box center [806, 160] width 1507 height 46
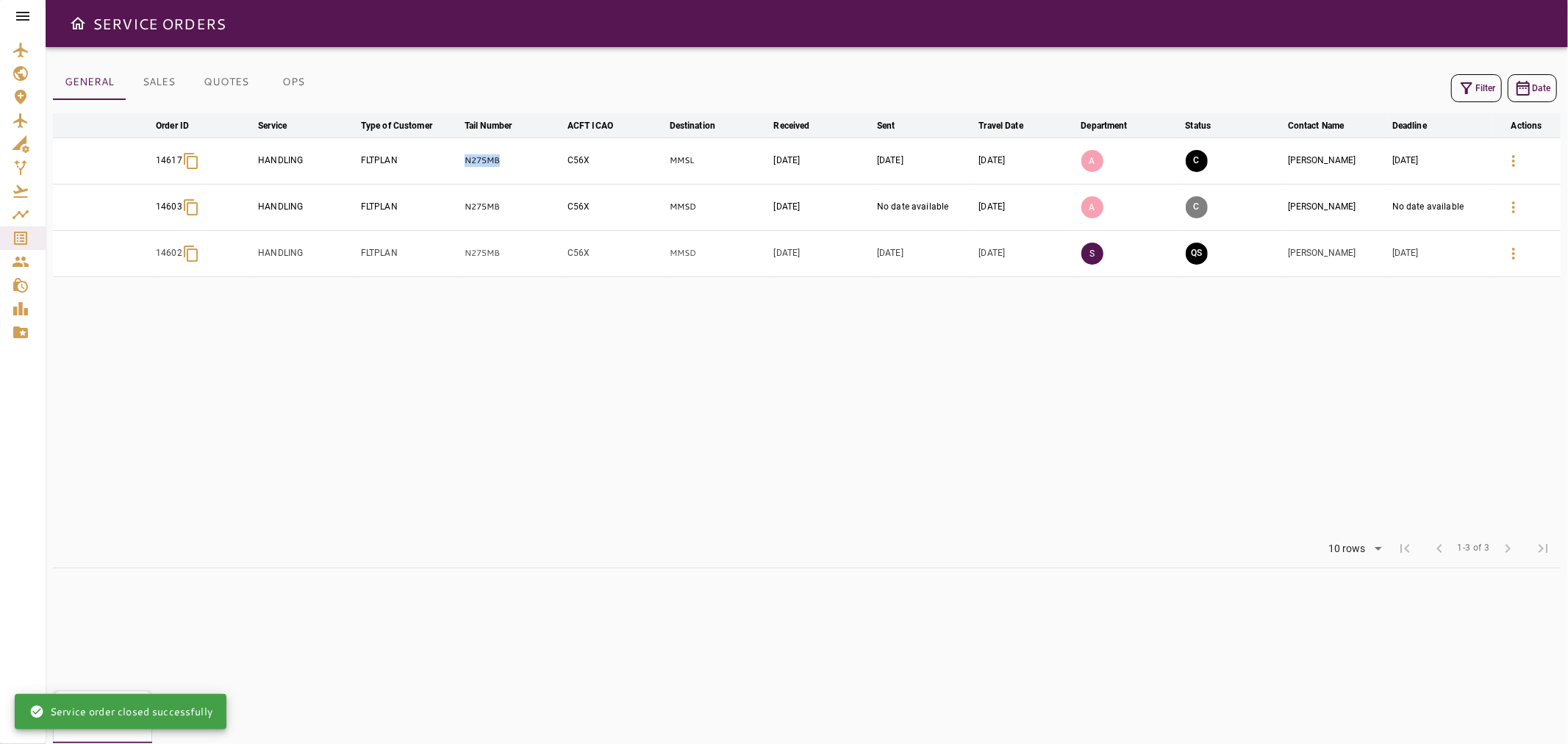
copy tr "N275MB"
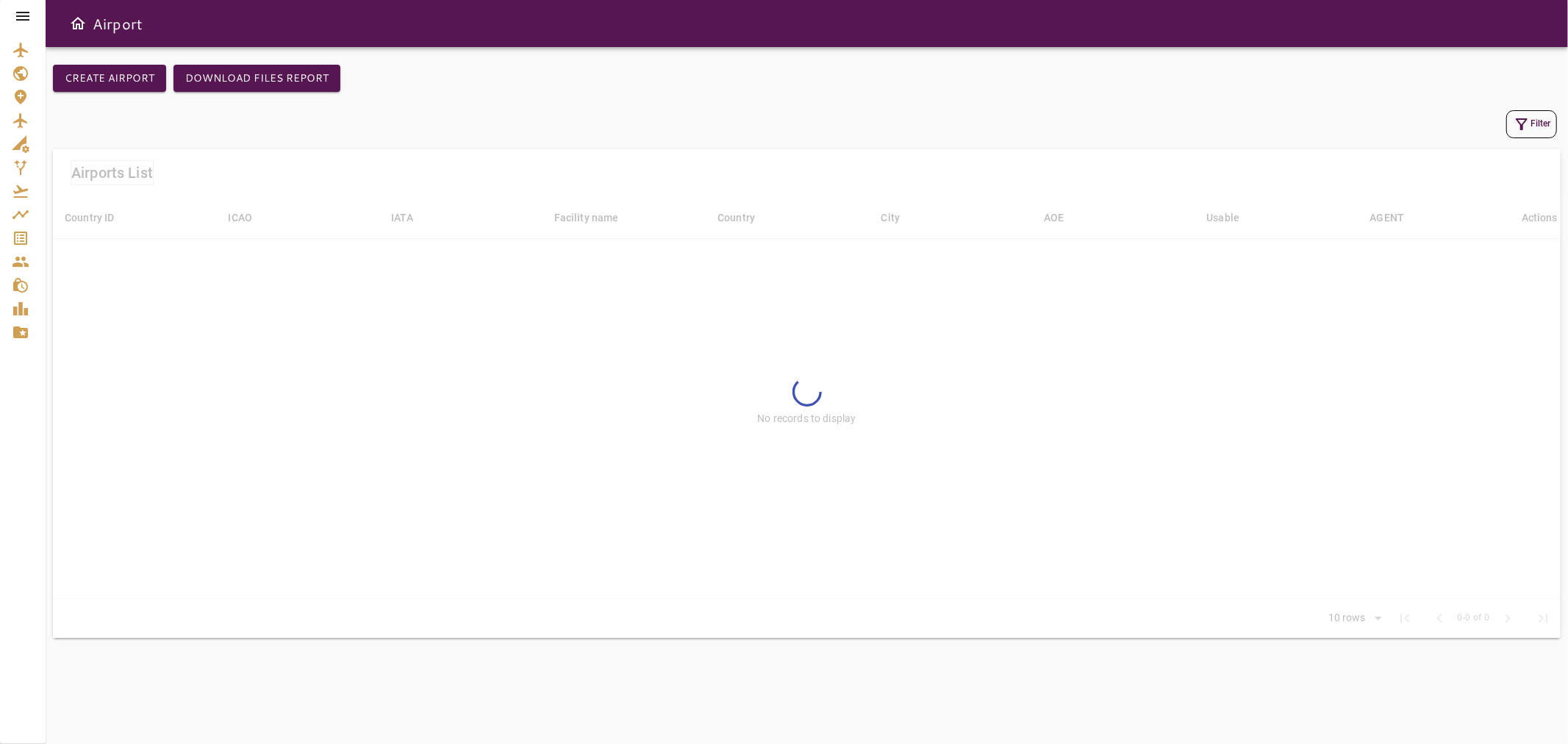
click at [24, 15] on icon at bounding box center [23, 16] width 17 height 17
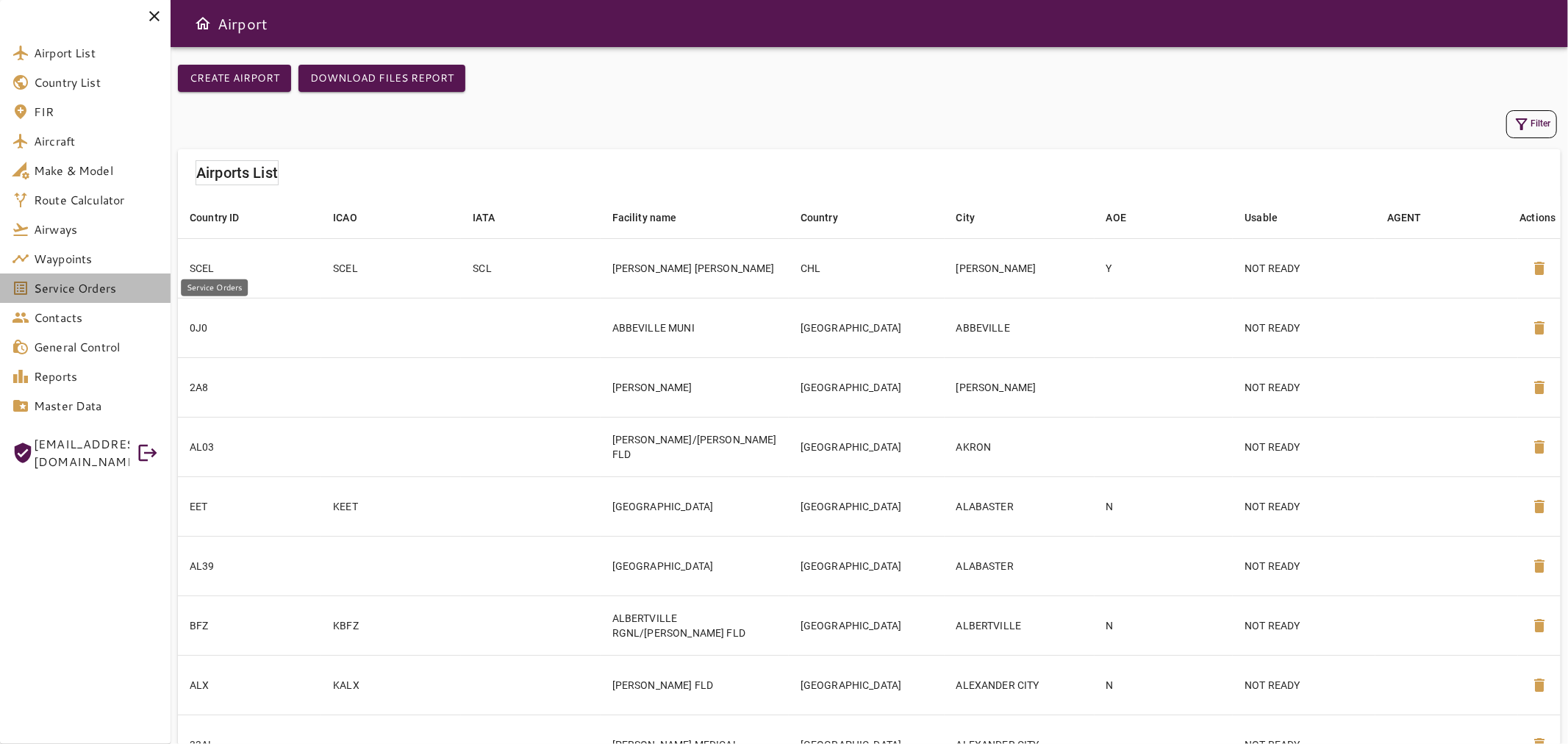
click at [126, 289] on span "Service Orders" at bounding box center [96, 288] width 125 height 17
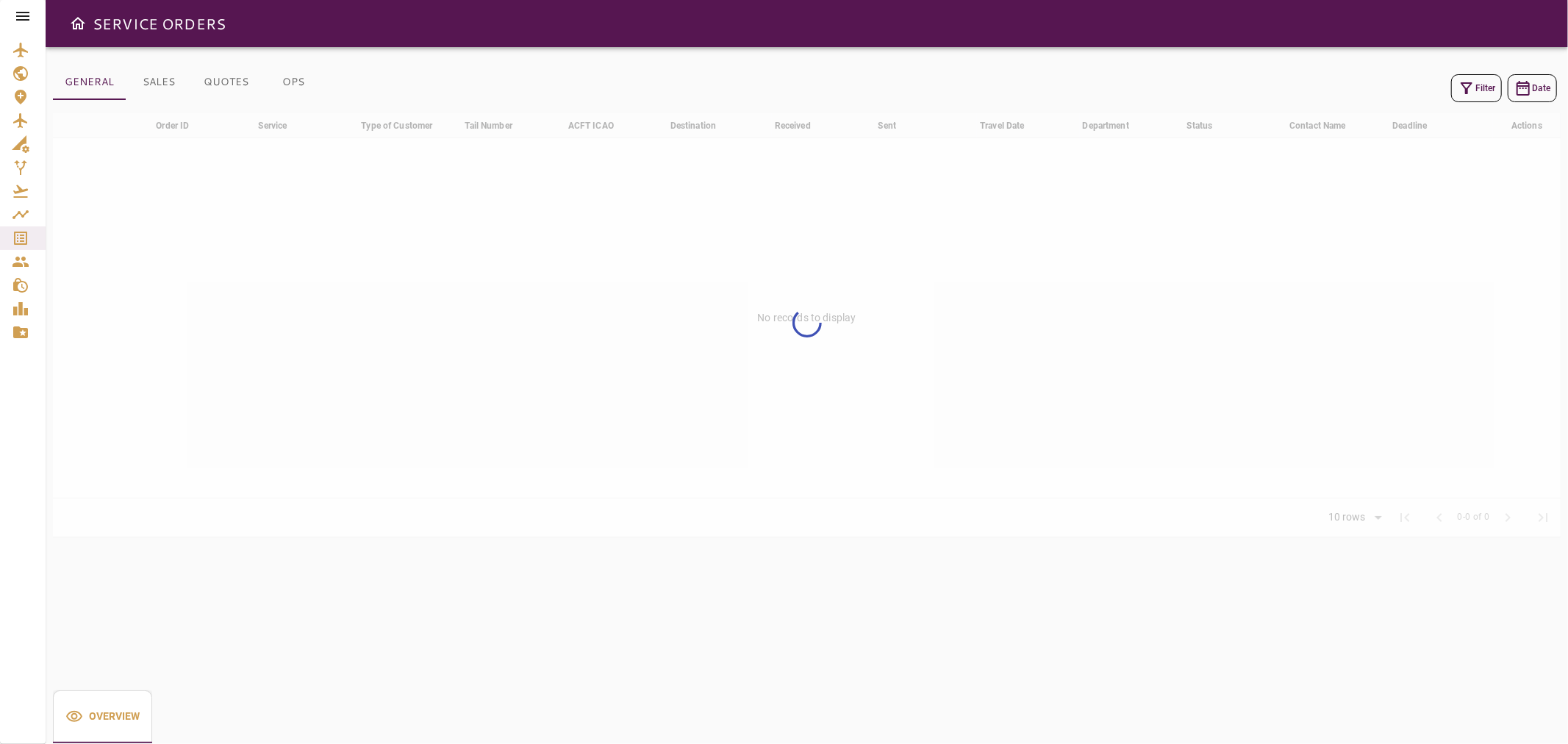
click at [1481, 87] on button "Filter" at bounding box center [1476, 88] width 51 height 28
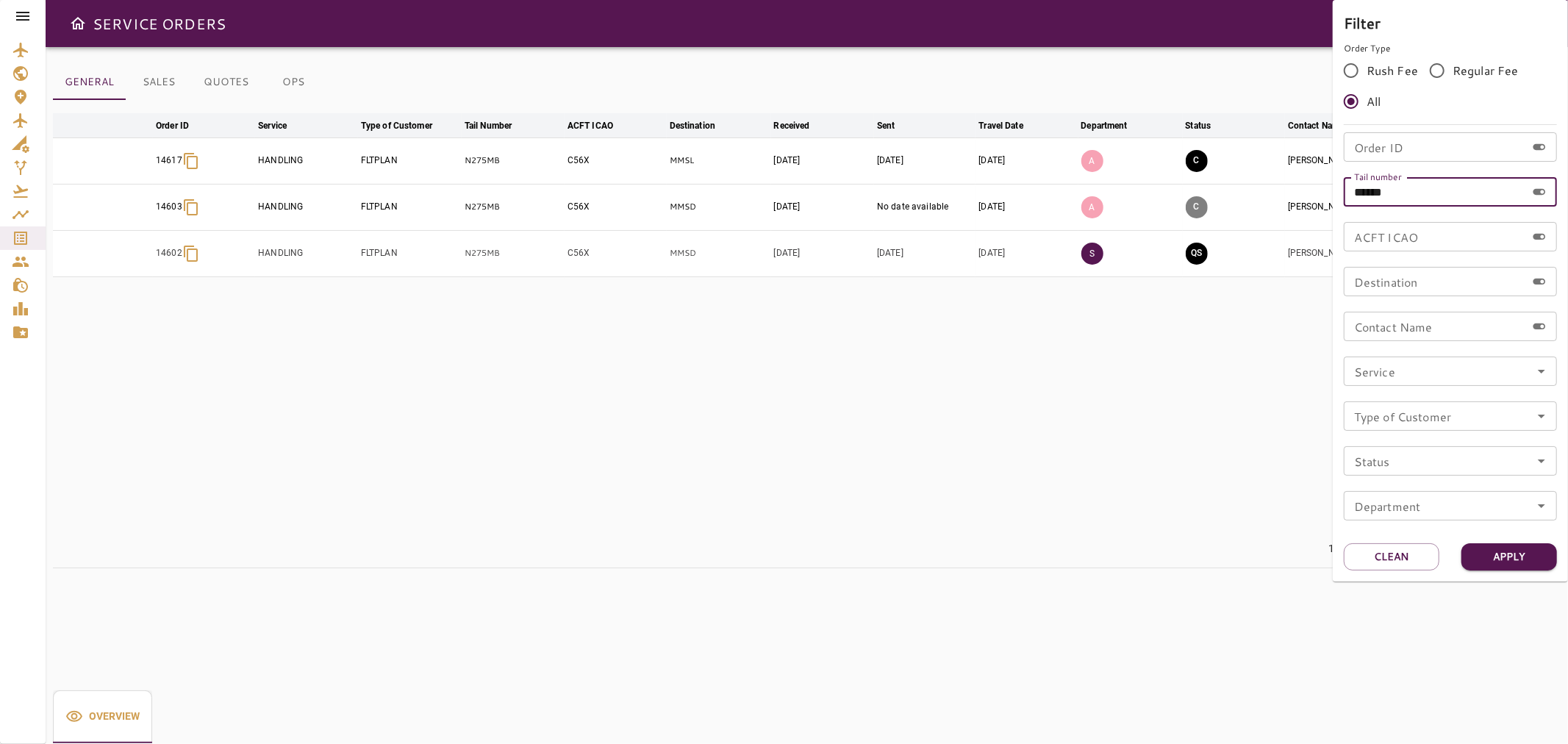
drag, startPoint x: 1417, startPoint y: 190, endPoint x: 1259, endPoint y: 187, distance: 158.0
click at [1259, 187] on div "Filter Order Type Rush Fee Regular Fee All Order ID Order ID Tail number ******…" at bounding box center [784, 372] width 1568 height 744
paste input "text"
type input "******"
drag, startPoint x: 1515, startPoint y: 565, endPoint x: 1496, endPoint y: 549, distance: 24.8
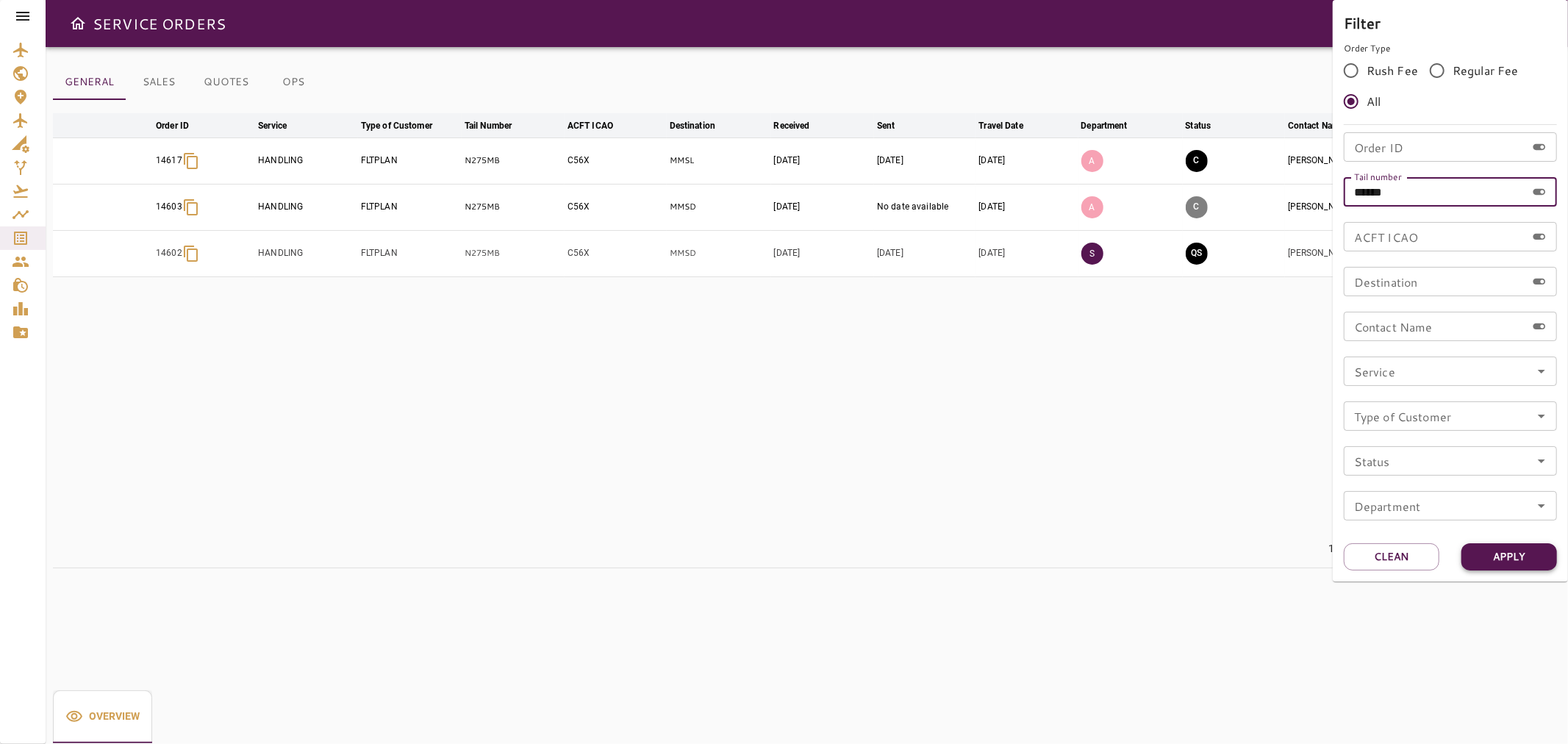
click at [1514, 565] on button "Apply" at bounding box center [1508, 556] width 95 height 27
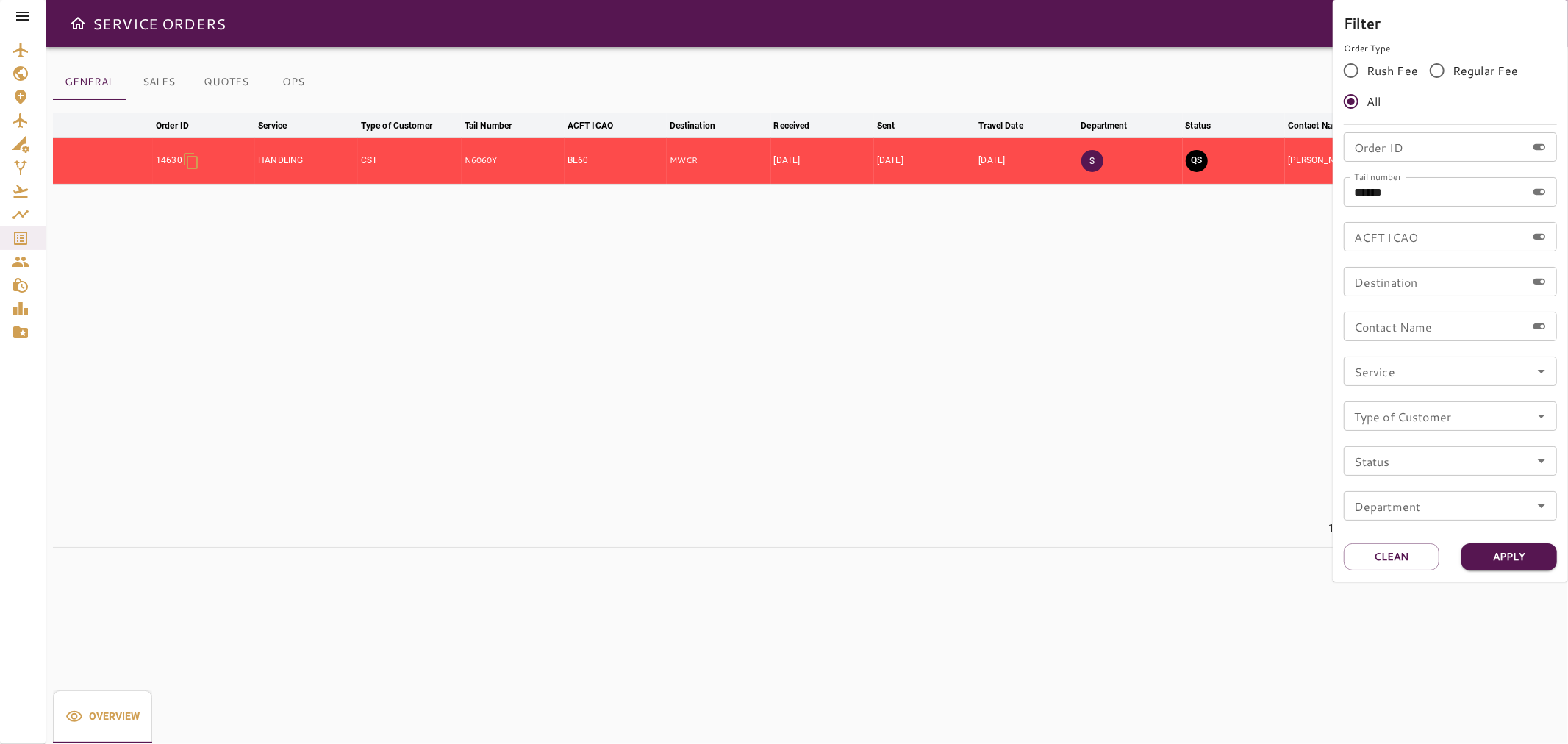
click at [155, 78] on div at bounding box center [784, 372] width 1568 height 744
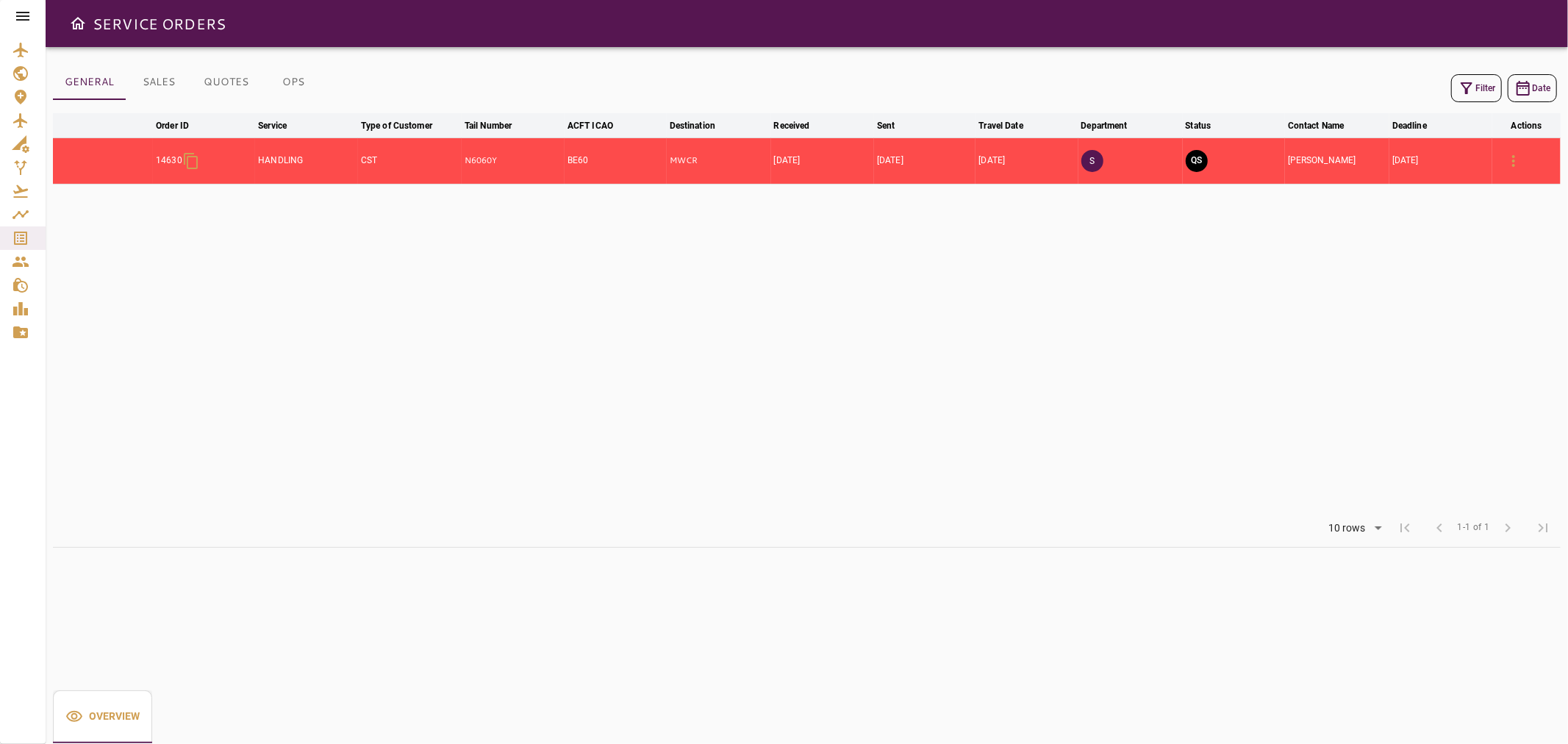
click at [155, 78] on button "SALES" at bounding box center [158, 82] width 66 height 36
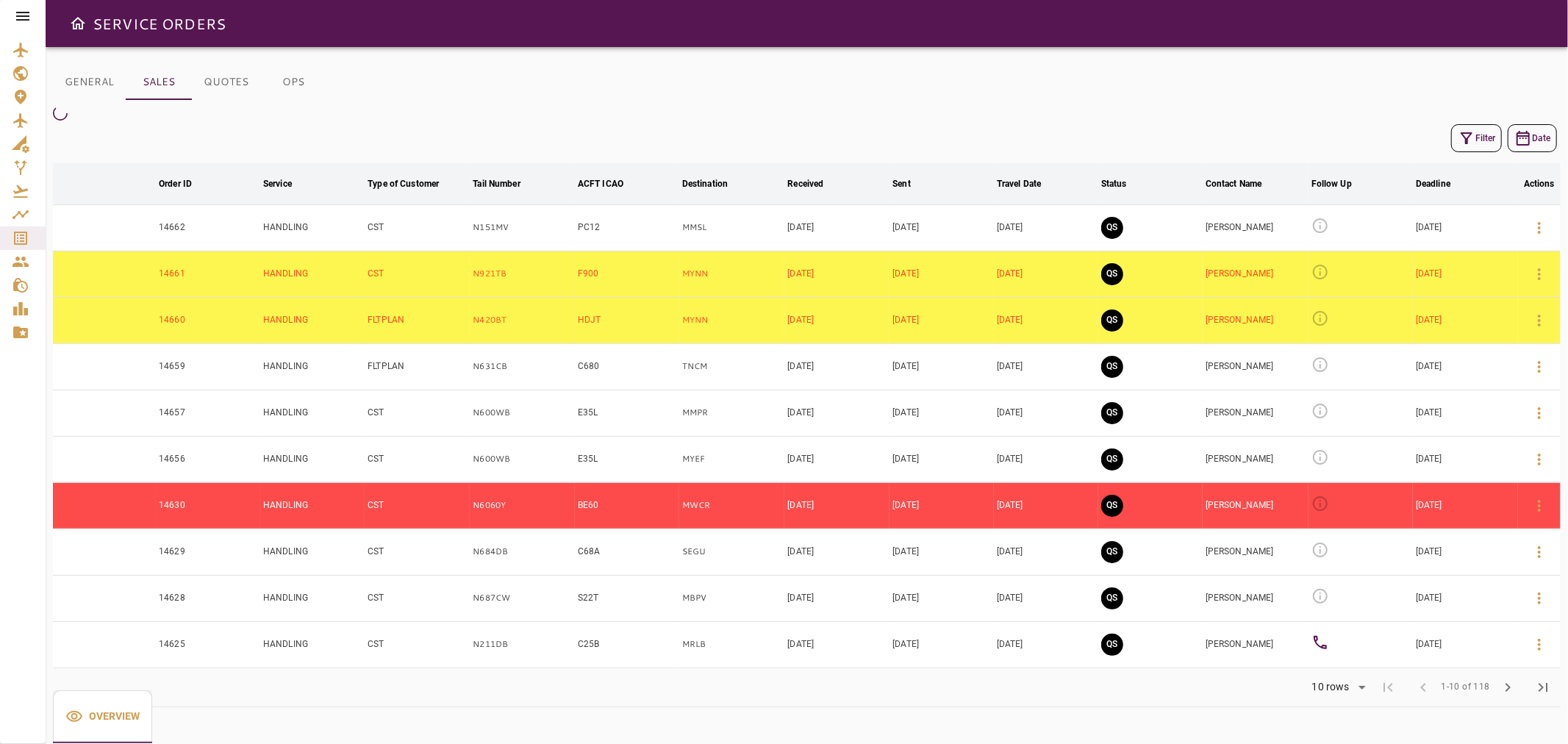
click at [1458, 144] on icon "button" at bounding box center [1466, 138] width 17 height 17
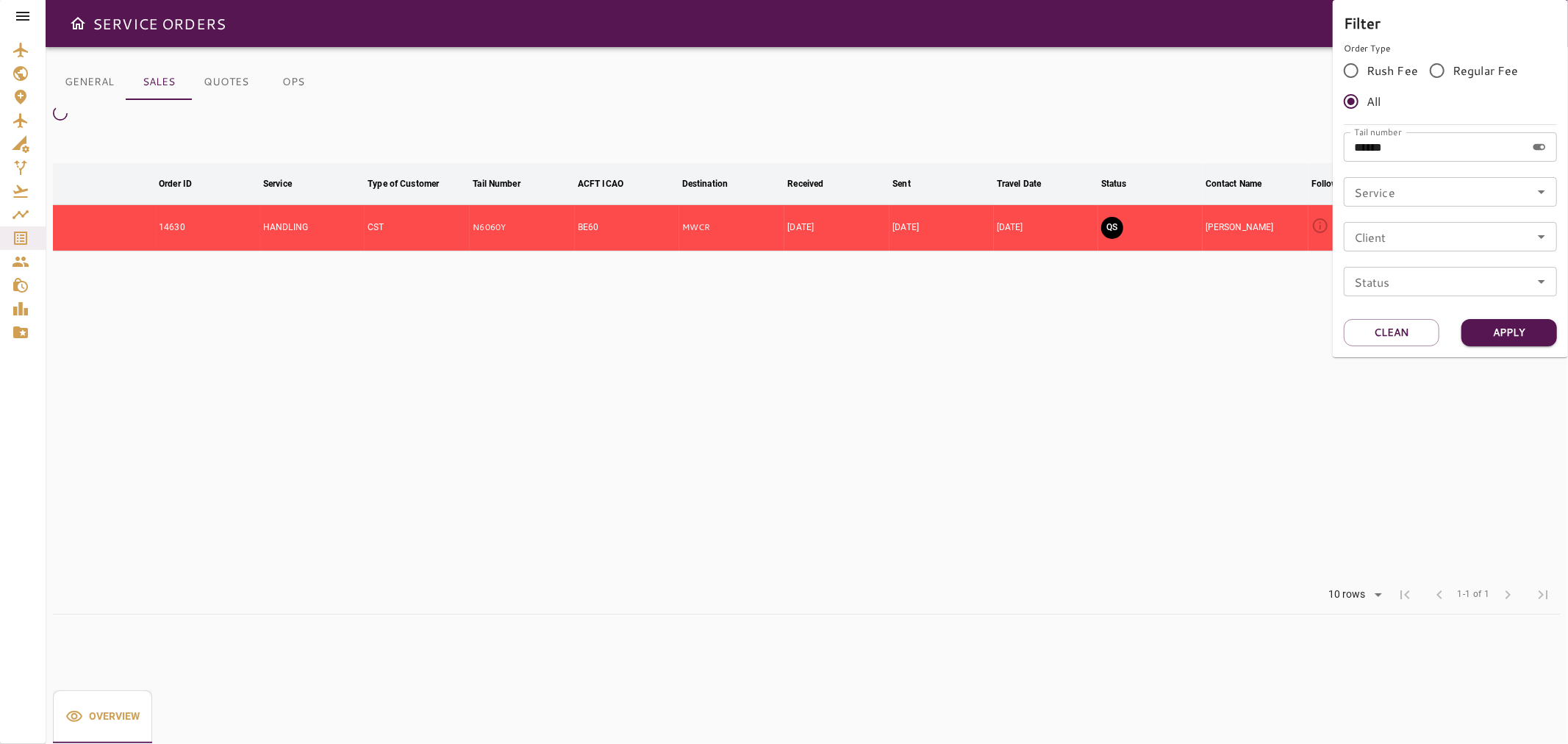
click at [1241, 81] on div at bounding box center [784, 372] width 1568 height 744
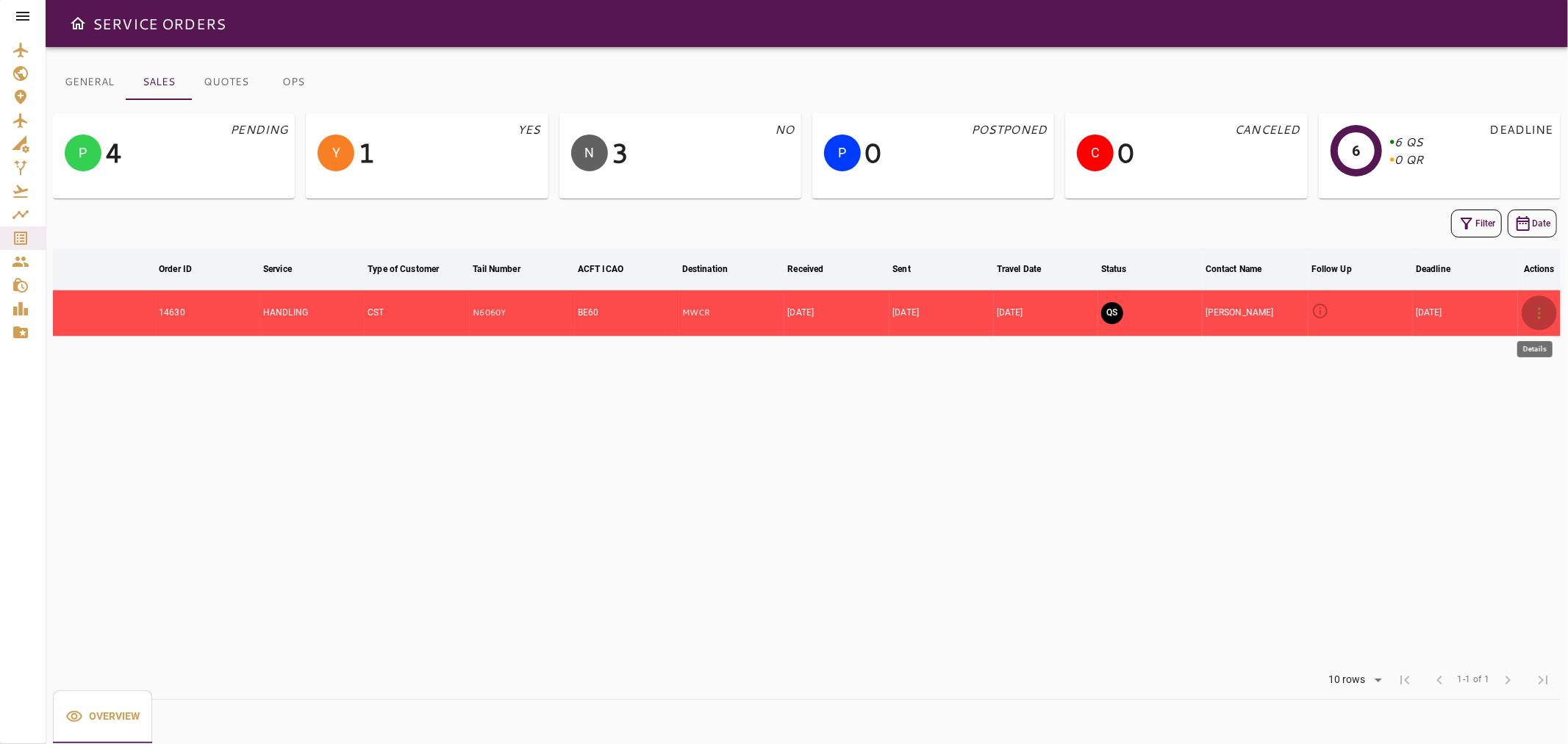
click at [1539, 314] on icon "button" at bounding box center [1539, 313] width 17 height 17
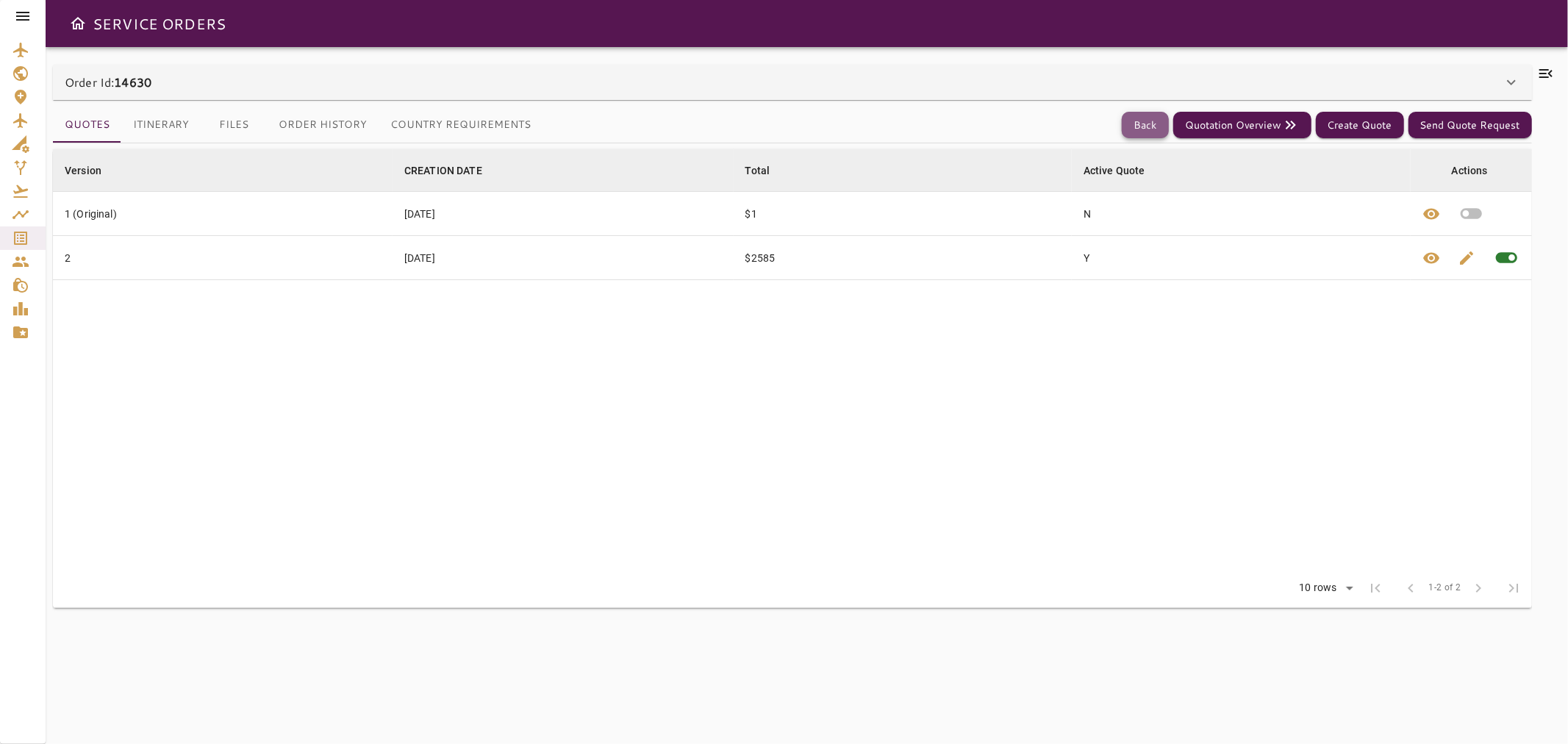
click at [1140, 112] on button "Back" at bounding box center [1145, 125] width 47 height 27
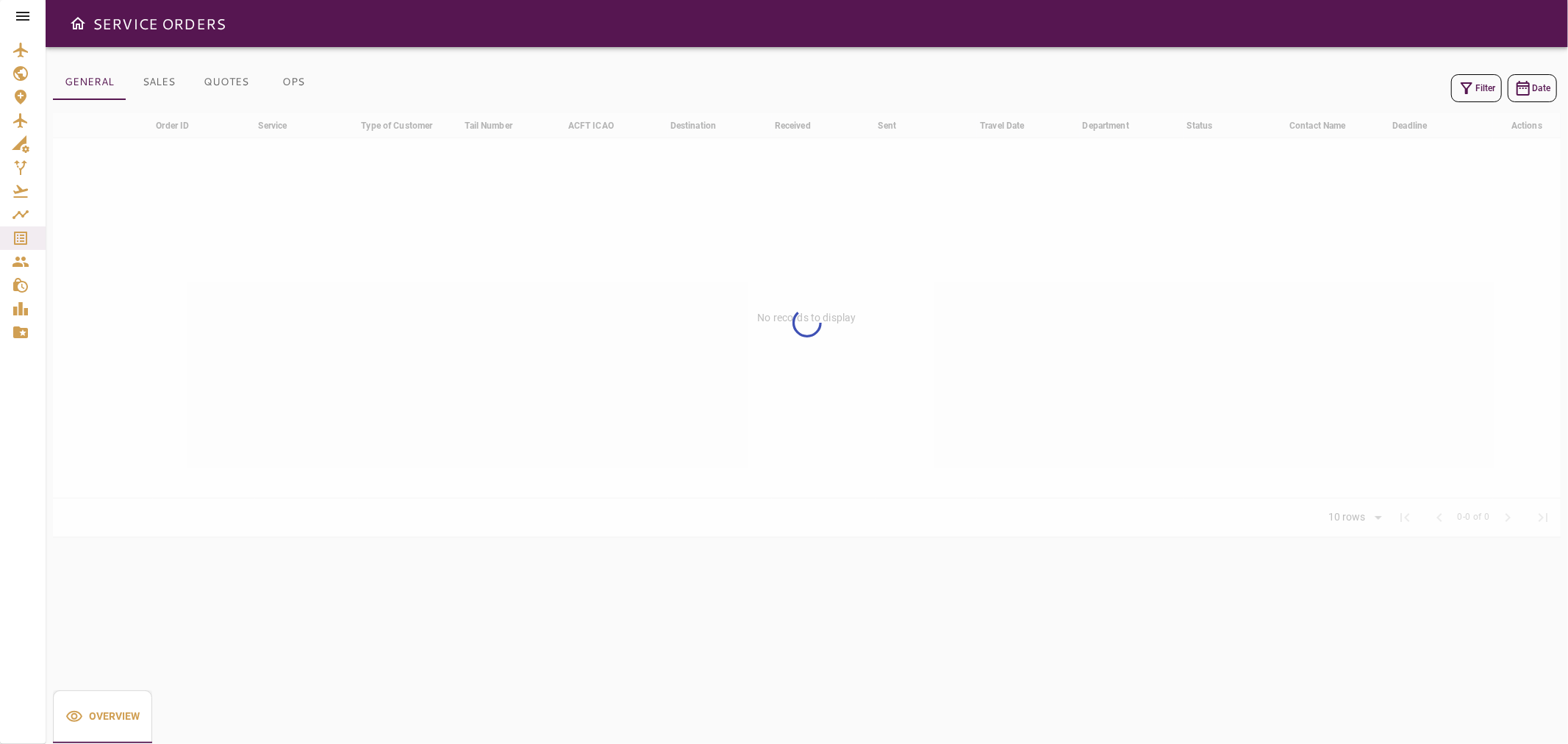
click at [1481, 82] on button "Filter" at bounding box center [1476, 88] width 51 height 28
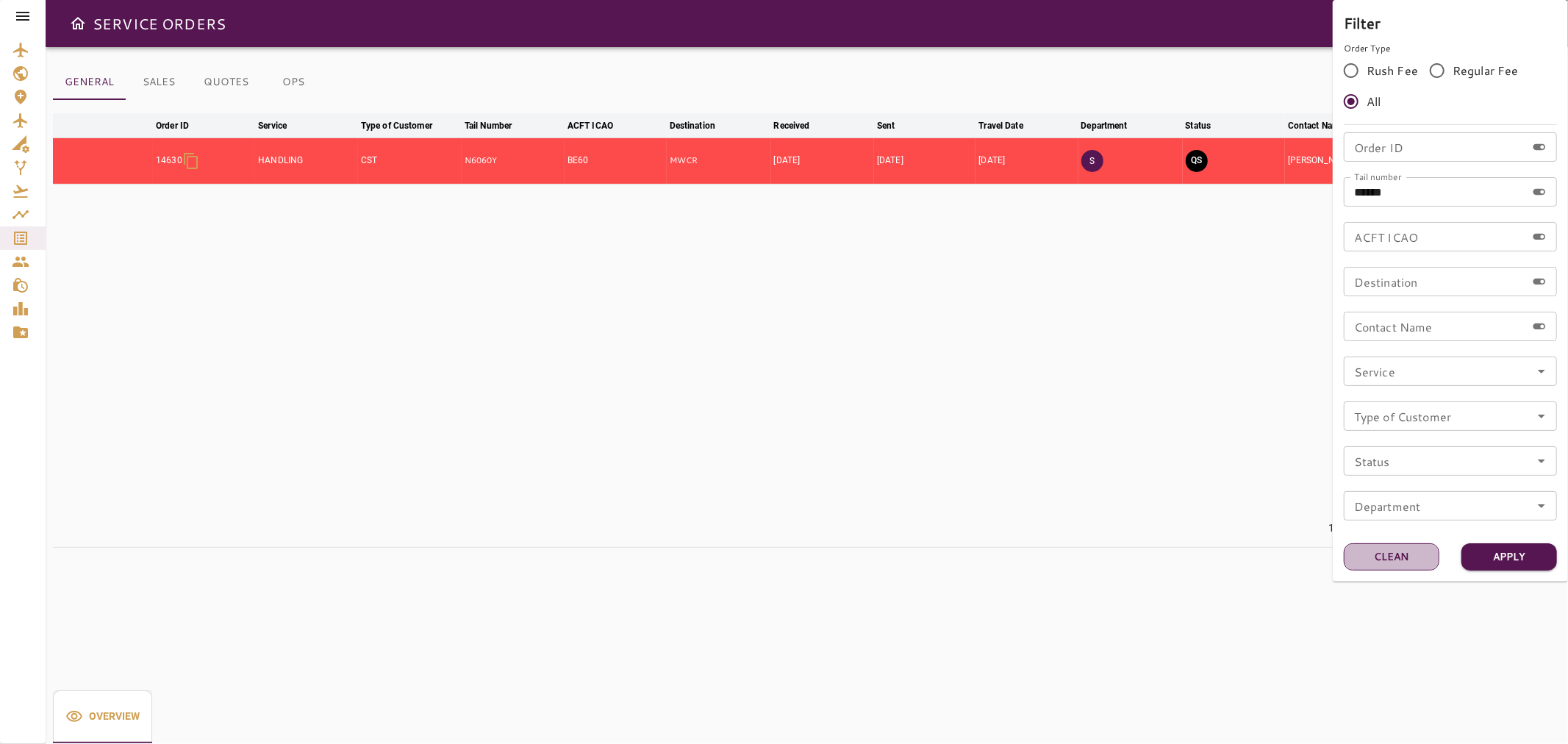
drag, startPoint x: 1404, startPoint y: 548, endPoint x: 1374, endPoint y: 546, distance: 30.1
click at [1403, 547] on button "Clean" at bounding box center [1391, 556] width 95 height 27
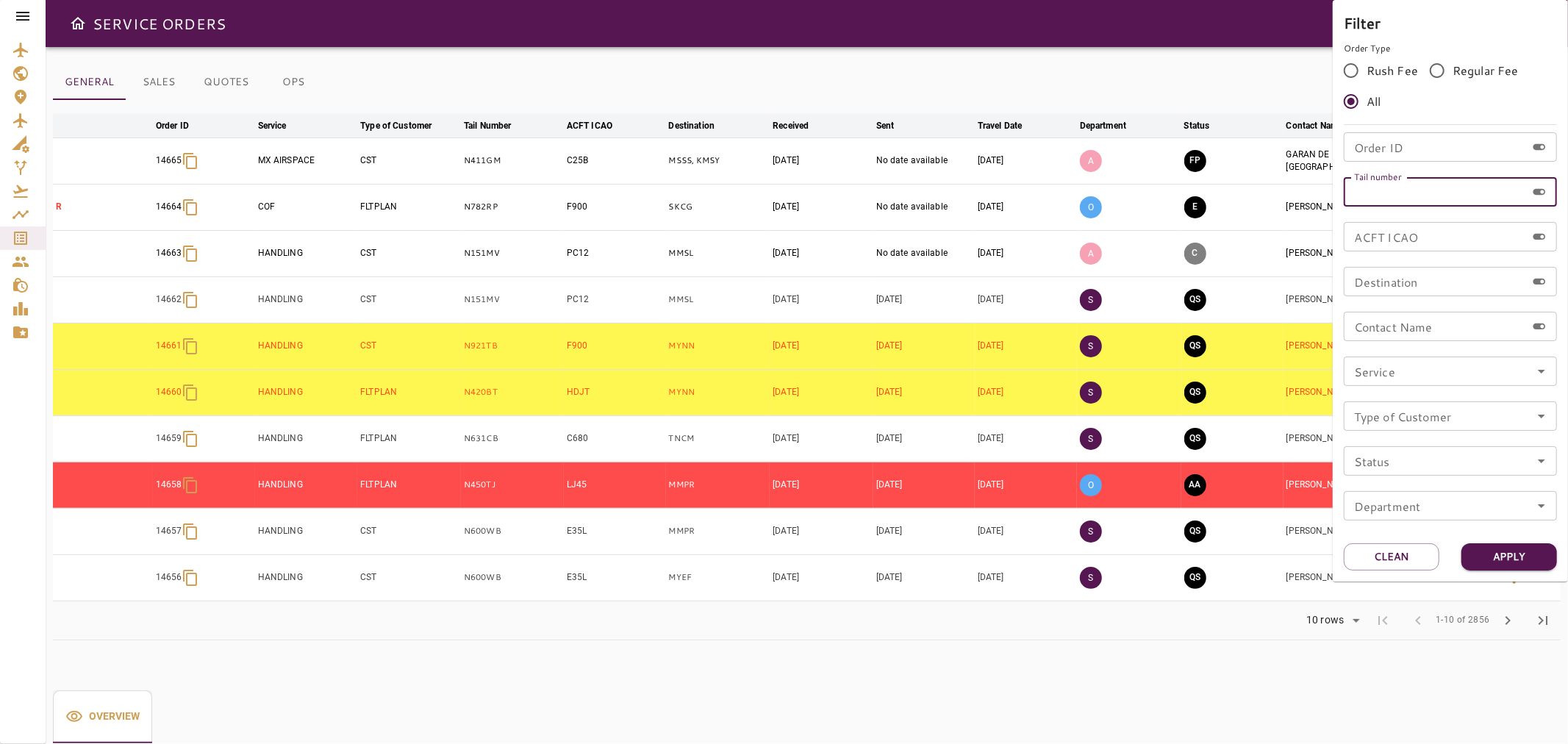
click at [1471, 200] on input "Tail number" at bounding box center [1435, 192] width 183 height 29
paste input "******"
type input "******"
click at [1496, 539] on div "Filter Order Type Rush Fee Regular Fee All Order ID Order ID Tail number ******…" at bounding box center [1450, 290] width 236 height 581
click at [1500, 548] on button "Apply" at bounding box center [1508, 556] width 95 height 27
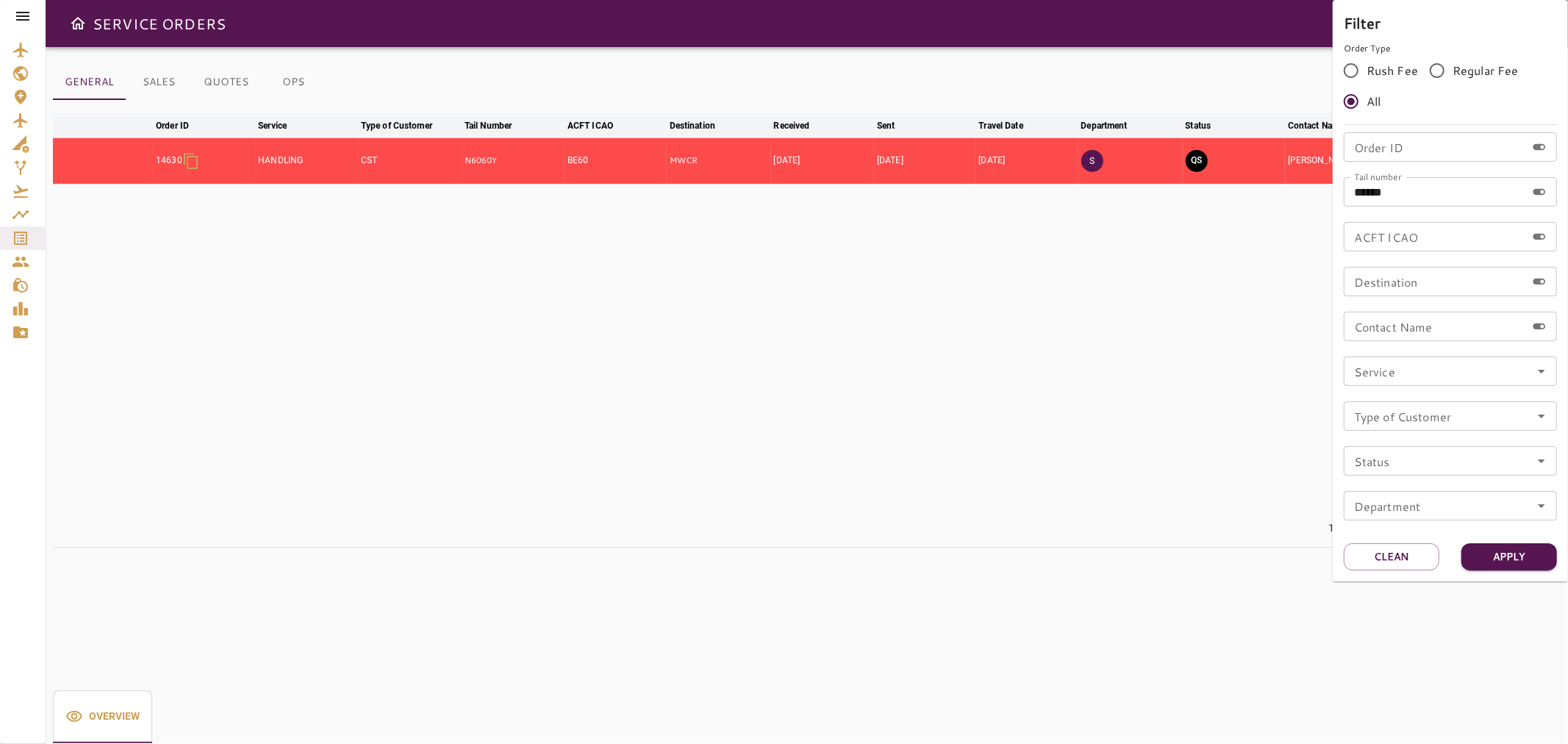
drag, startPoint x: 1178, startPoint y: 398, endPoint x: 1276, endPoint y: 262, distance: 167.6
click at [1182, 390] on div at bounding box center [784, 372] width 1568 height 744
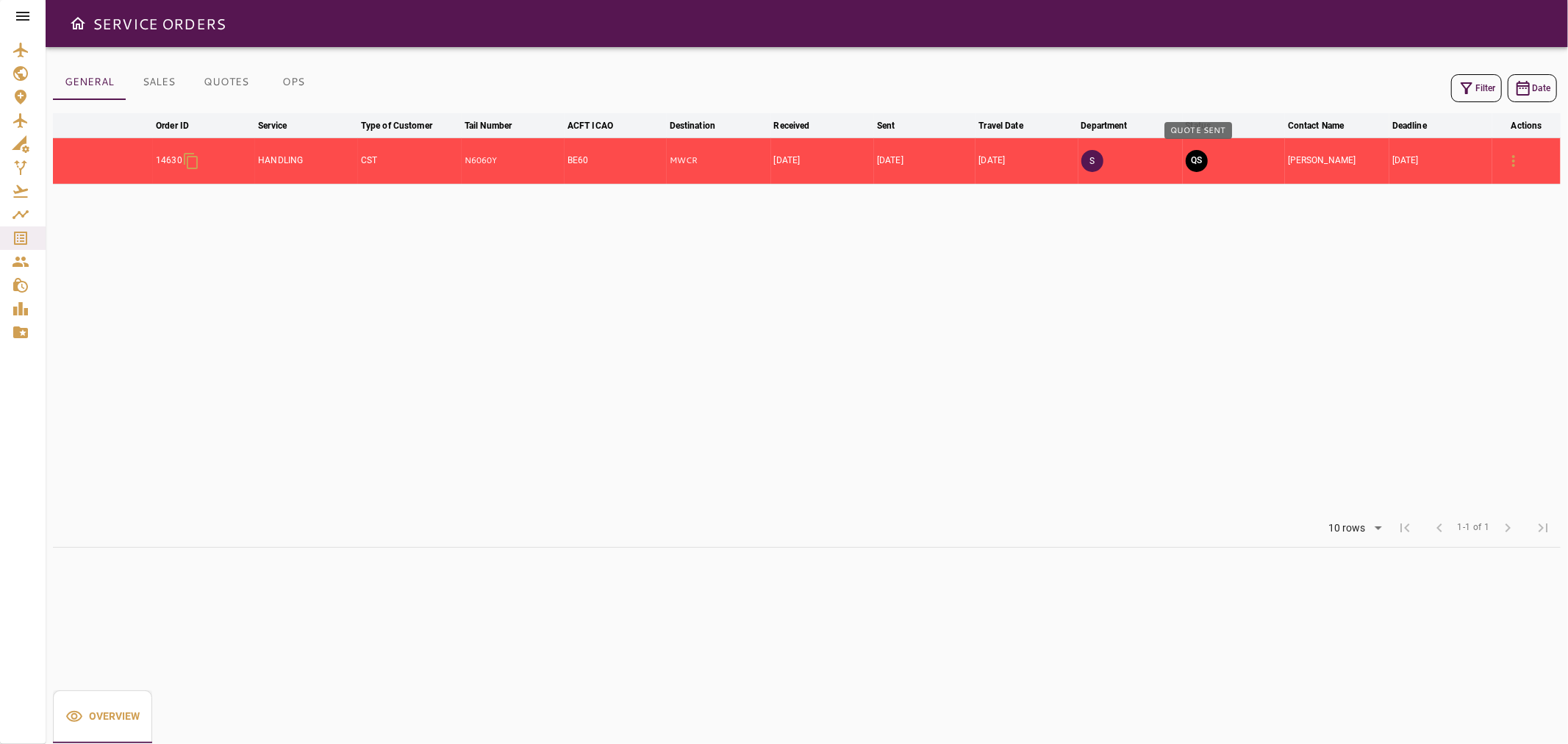
click at [1195, 162] on button "QS" at bounding box center [1196, 160] width 22 height 22
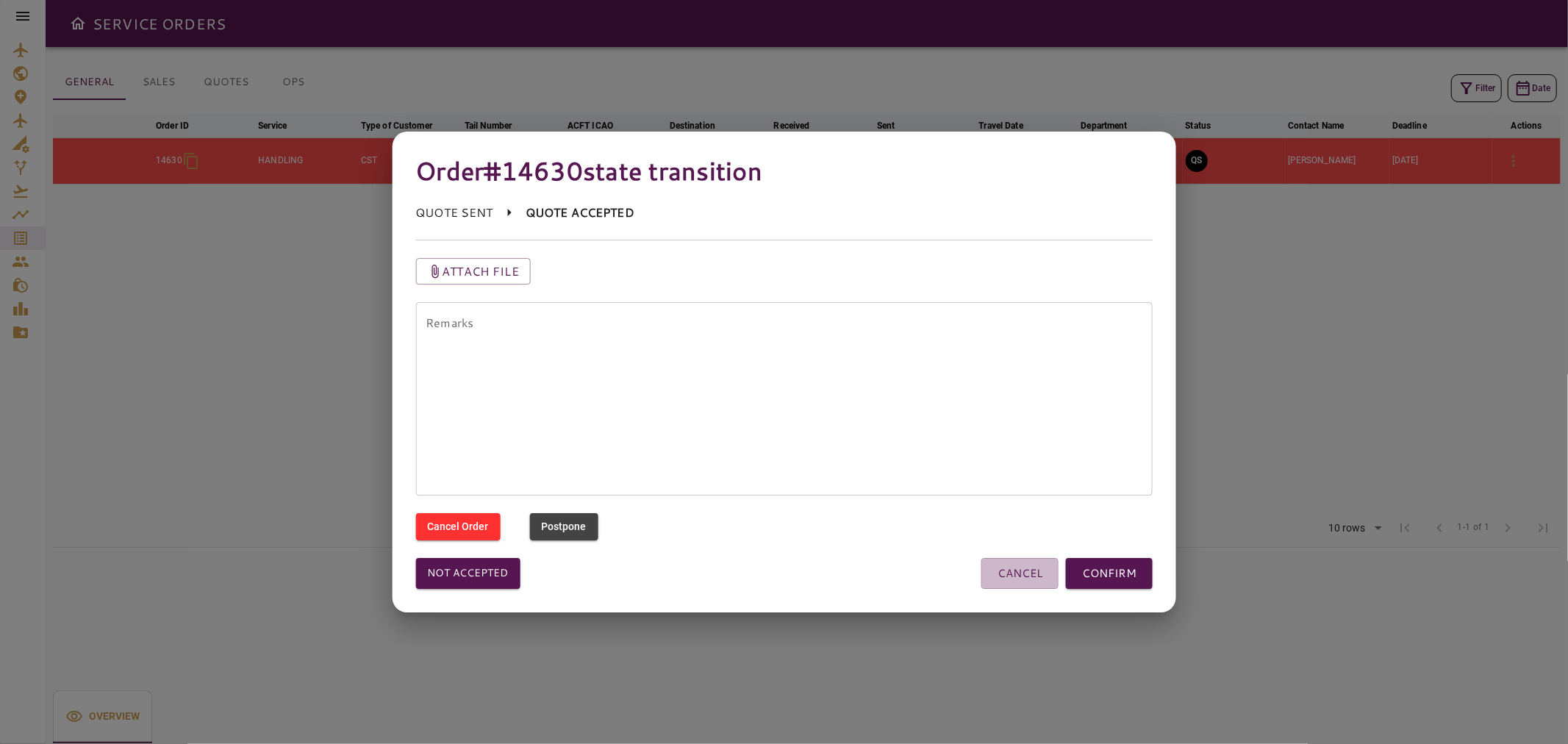
click at [1010, 578] on button "CANCEL" at bounding box center [1019, 573] width 77 height 31
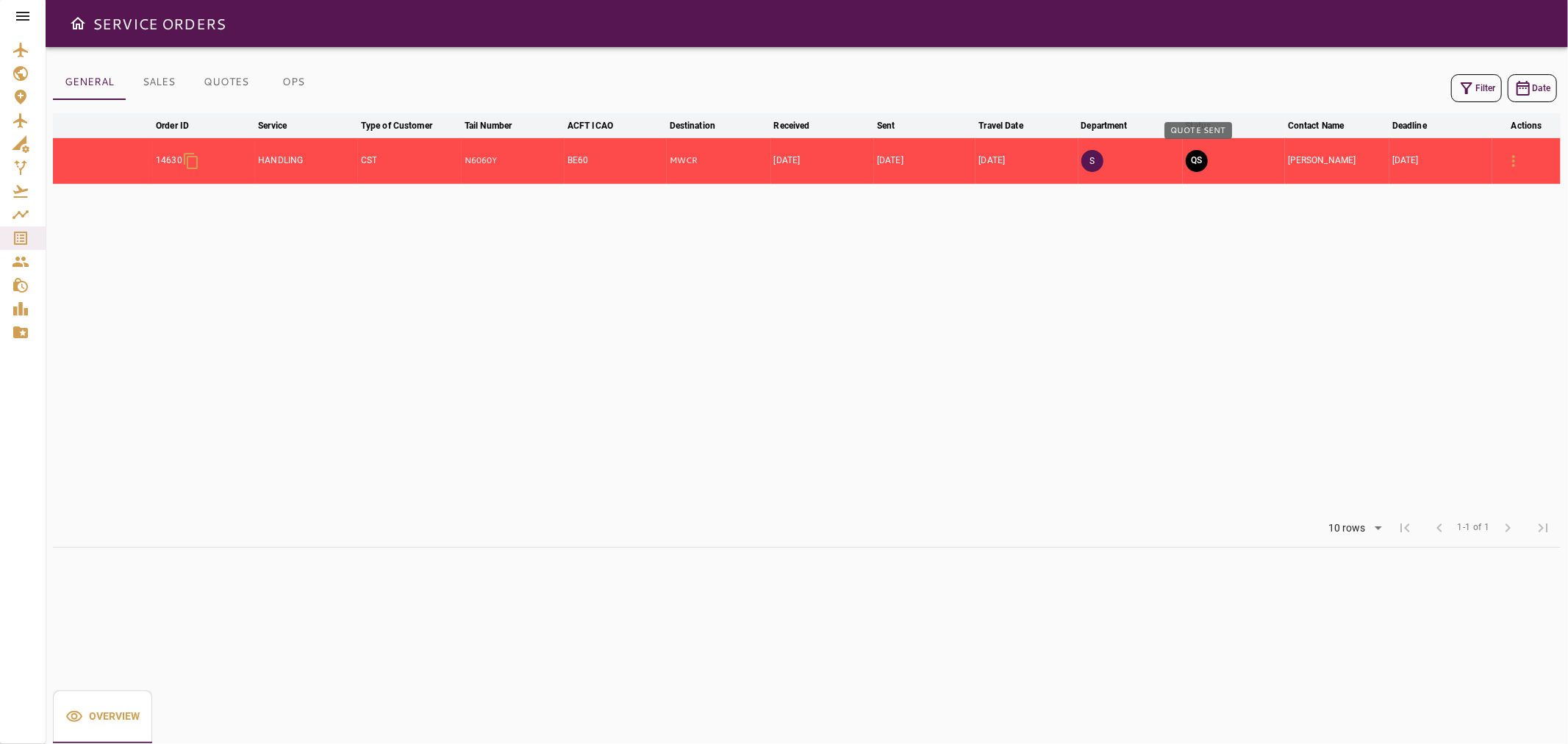
click at [1203, 159] on button "QS" at bounding box center [1196, 160] width 22 height 22
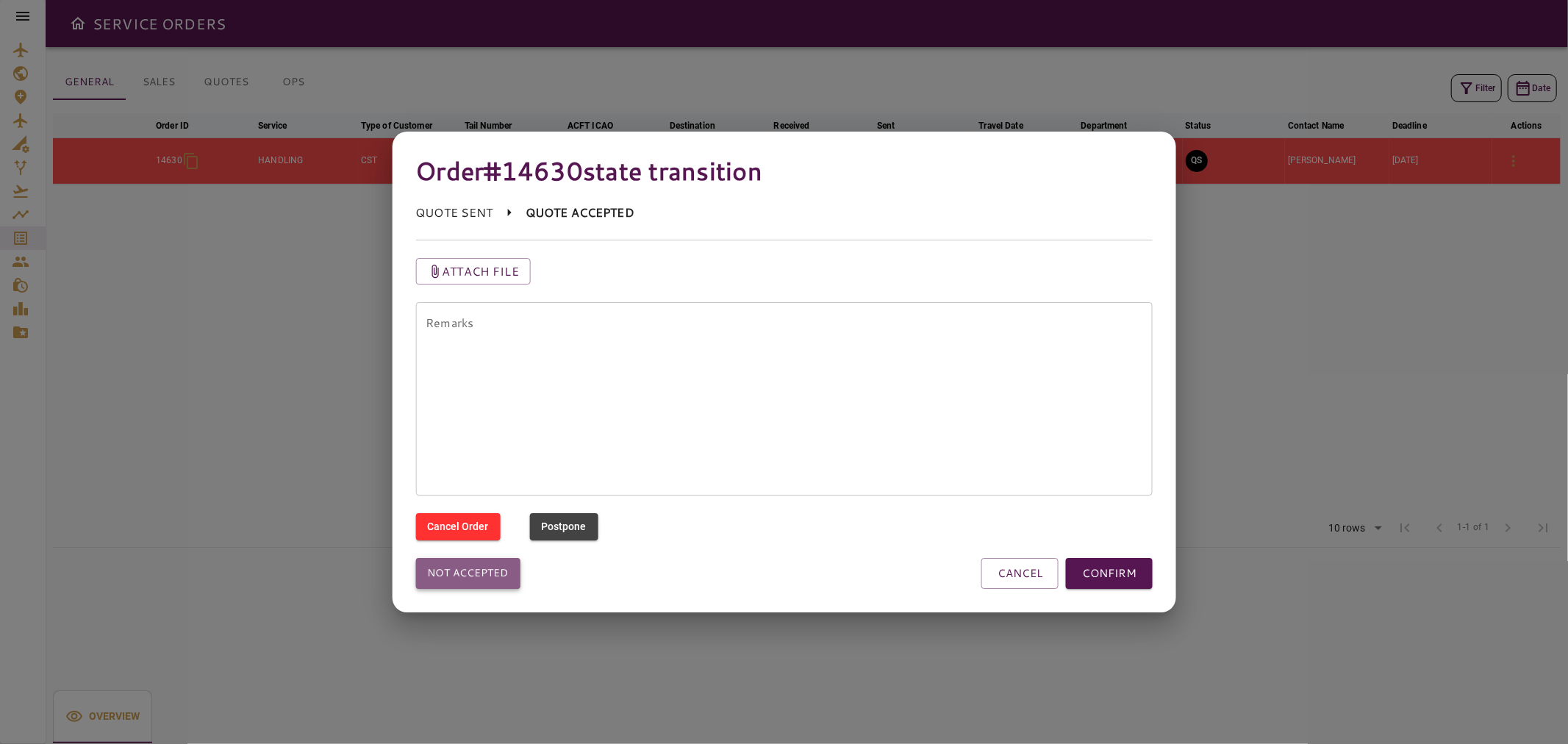
click at [464, 581] on button "Not accepted" at bounding box center [468, 573] width 105 height 31
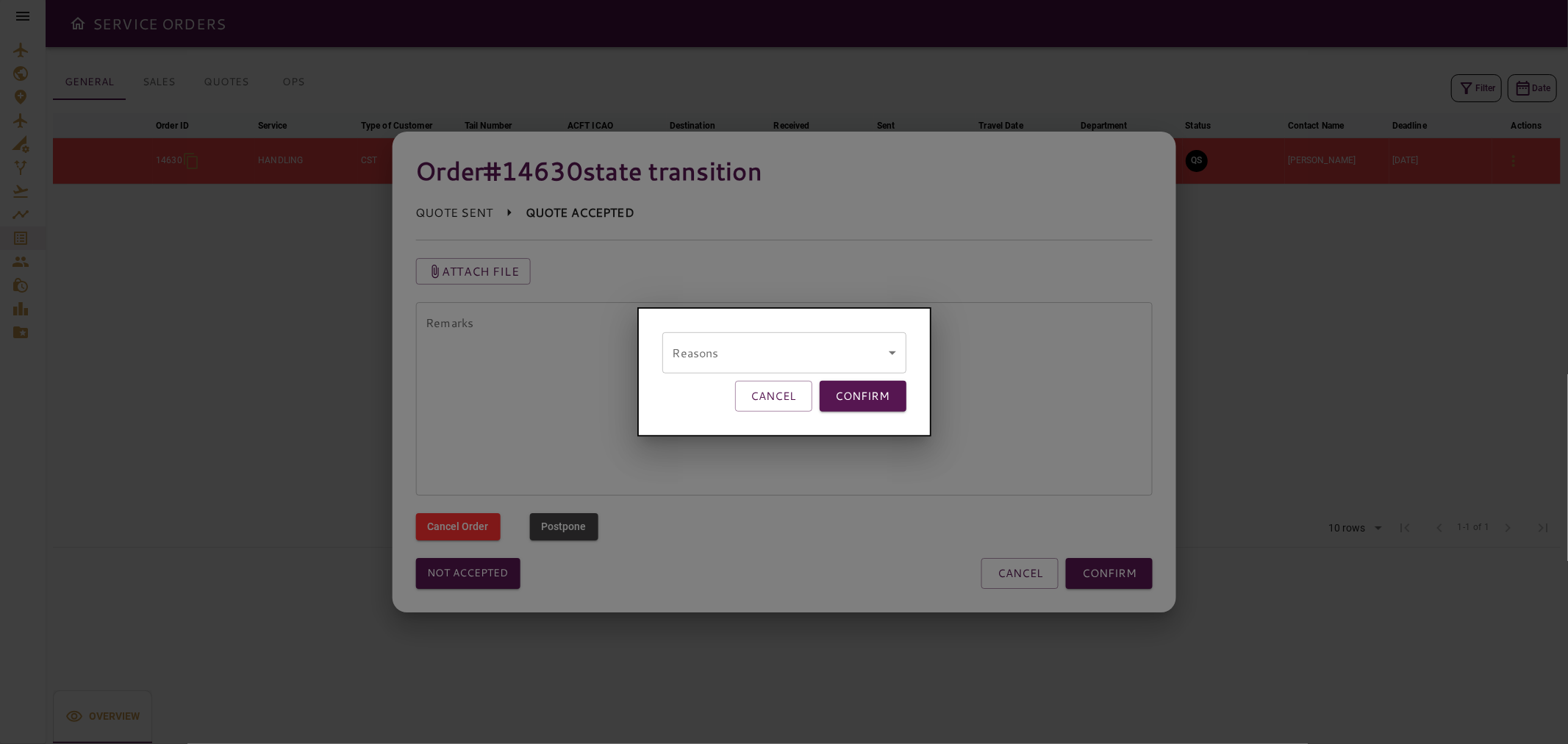
click at [686, 350] on body "SERVICE ORDERS GENERAL SALES QUOTES OPS Filter Date arrow_downward Order ID arr…" at bounding box center [784, 372] width 1568 height 744
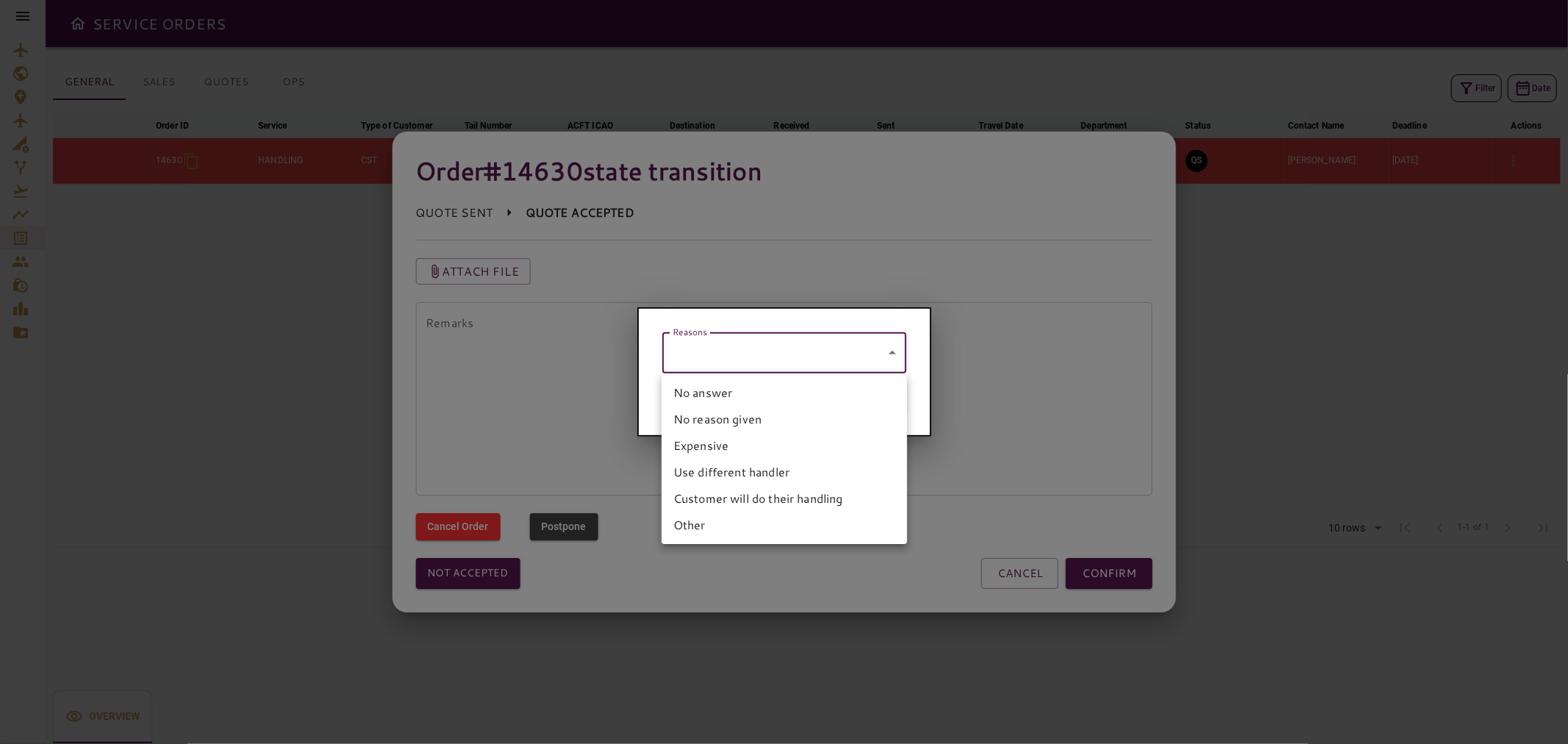
click at [752, 495] on li "Customer will do their handling" at bounding box center [784, 498] width 246 height 27
type input "**********"
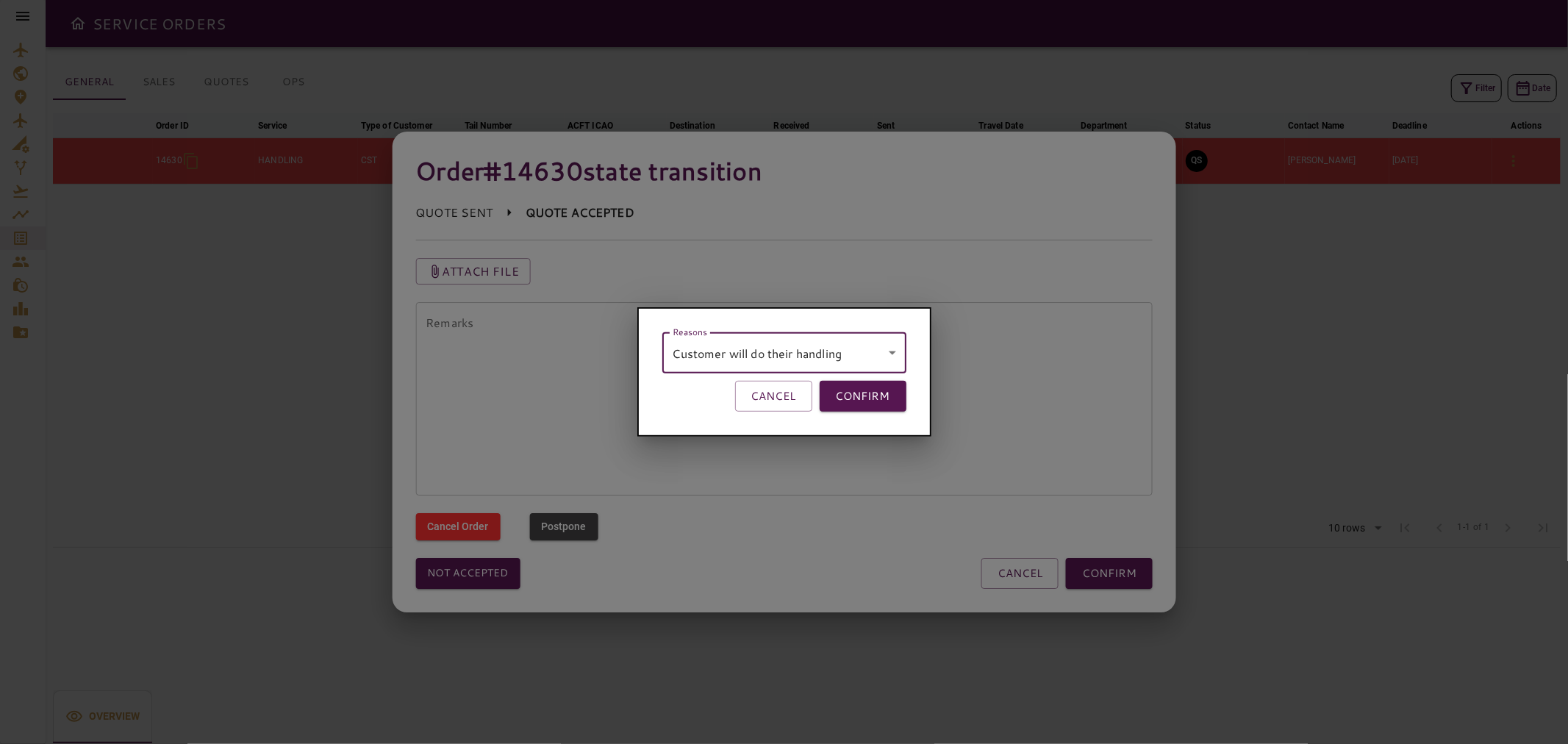
click at [1113, 563] on div at bounding box center [784, 372] width 1568 height 744
click at [878, 407] on button "CONFIRM" at bounding box center [862, 397] width 87 height 31
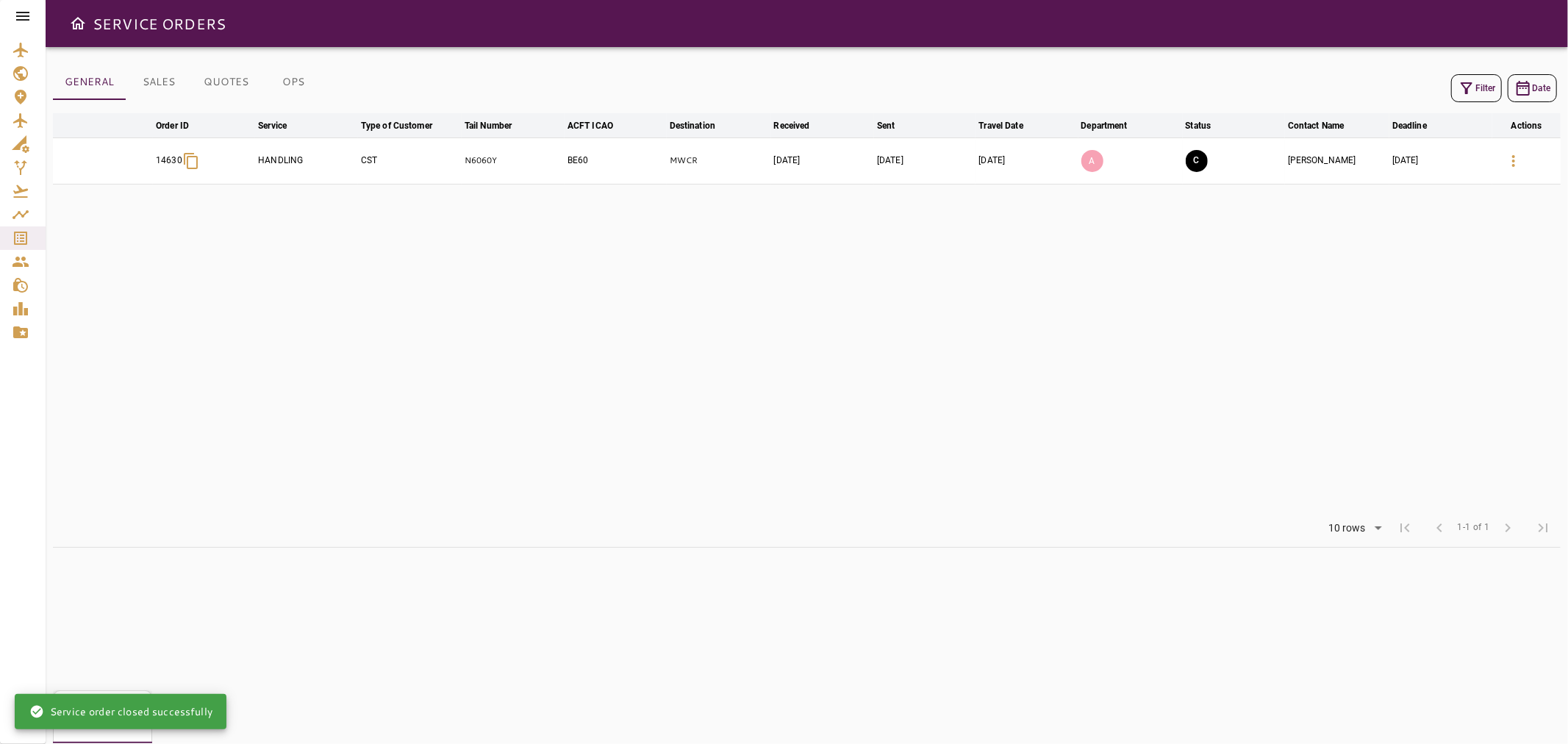
click at [1464, 90] on icon "button" at bounding box center [1466, 88] width 17 height 17
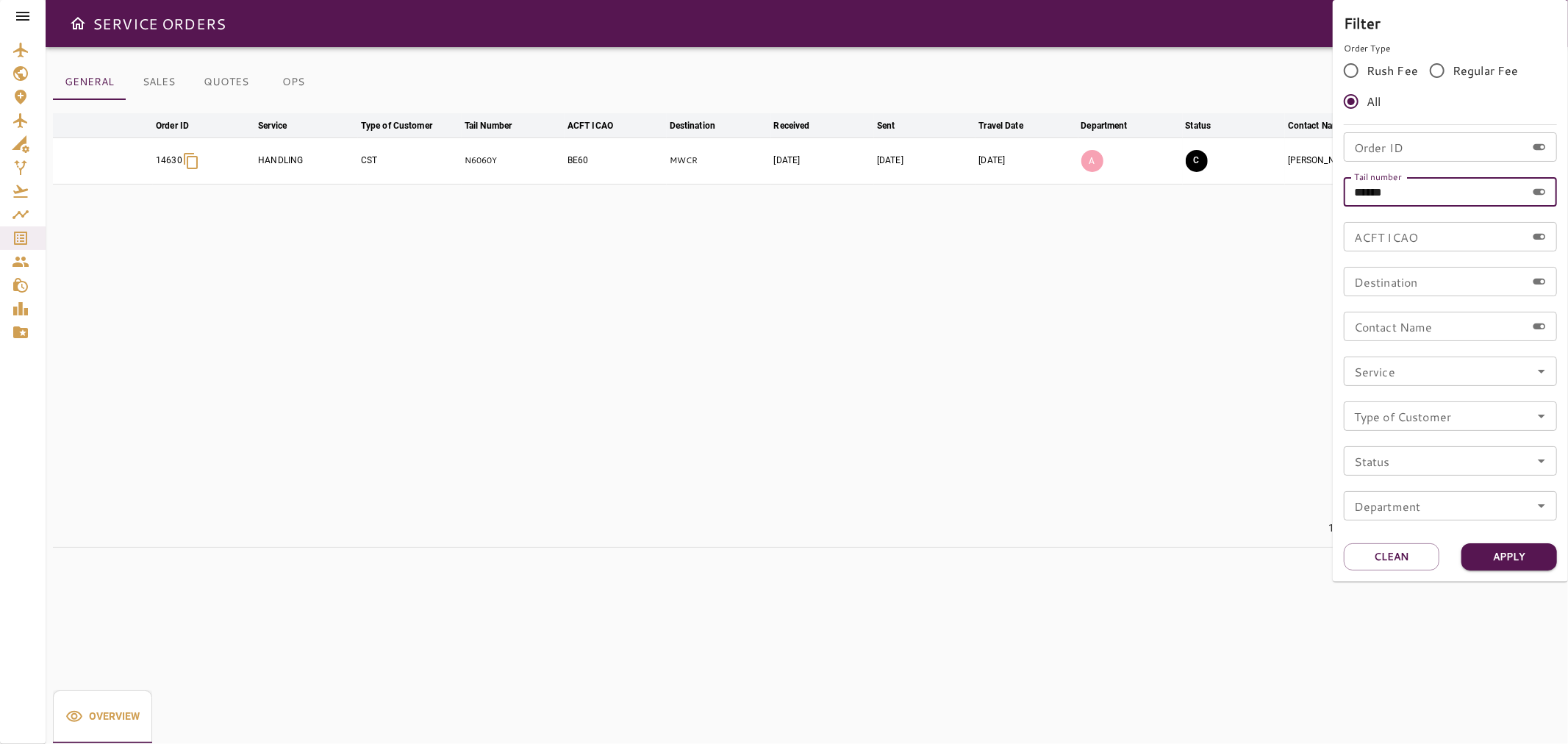
drag, startPoint x: 1434, startPoint y: 191, endPoint x: 1311, endPoint y: 190, distance: 123.0
click at [1311, 190] on div "Filter Order Type Rush Fee Regular Fee All Order ID Order ID Tail number ******…" at bounding box center [784, 372] width 1568 height 744
paste input "text"
type input "******"
click at [1532, 563] on button "Apply" at bounding box center [1508, 556] width 95 height 27
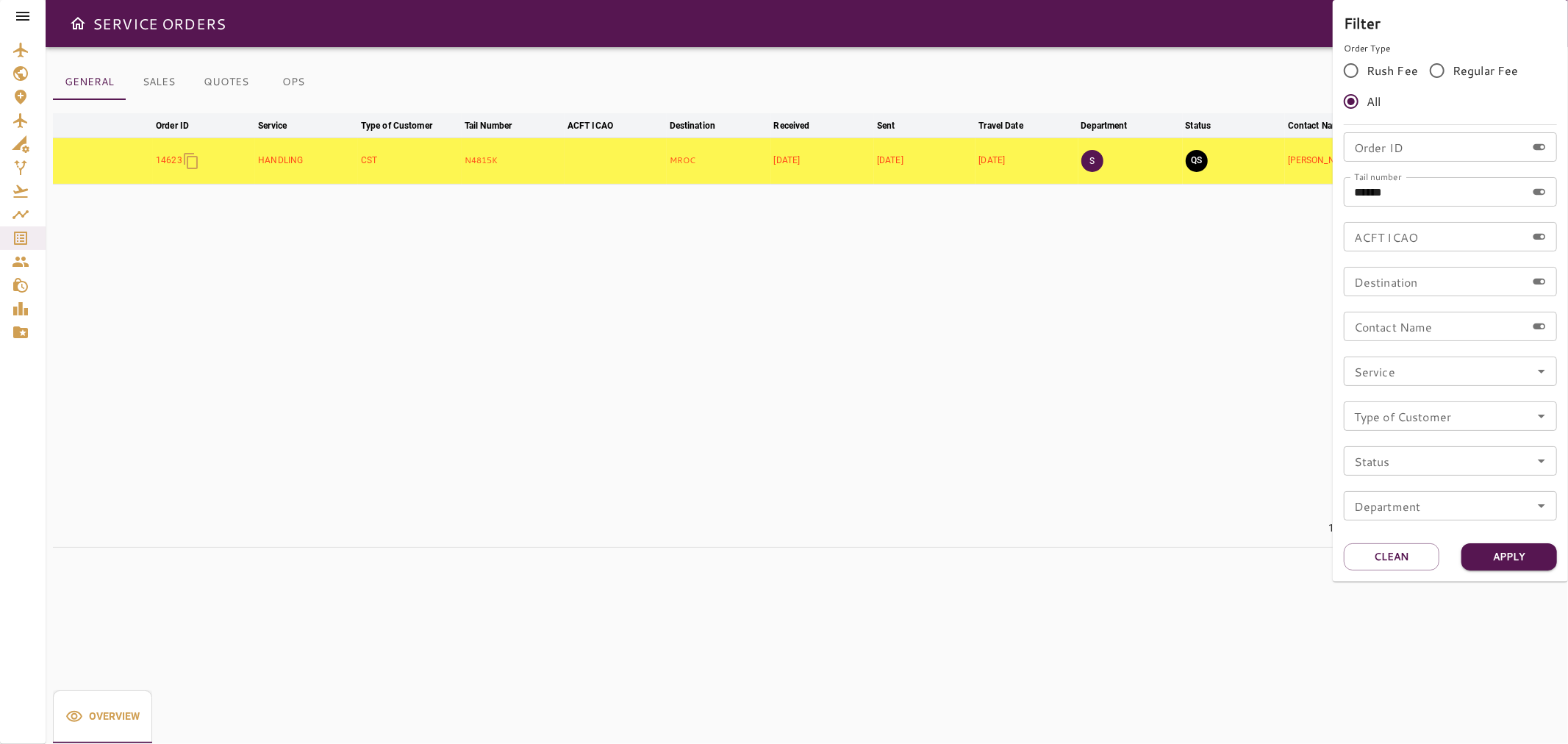
click at [1235, 417] on div at bounding box center [784, 372] width 1568 height 744
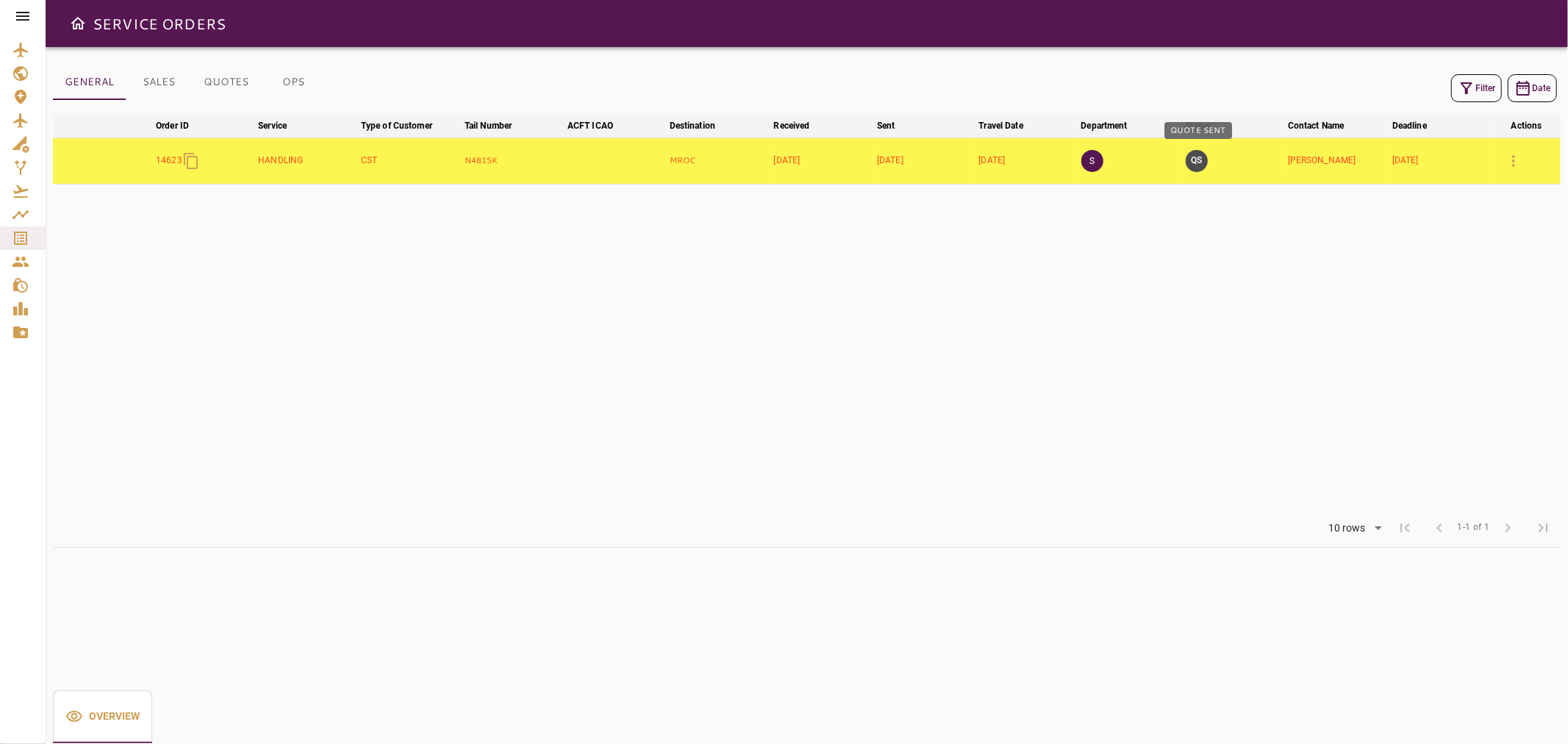
click at [1198, 167] on button "QS" at bounding box center [1196, 160] width 22 height 22
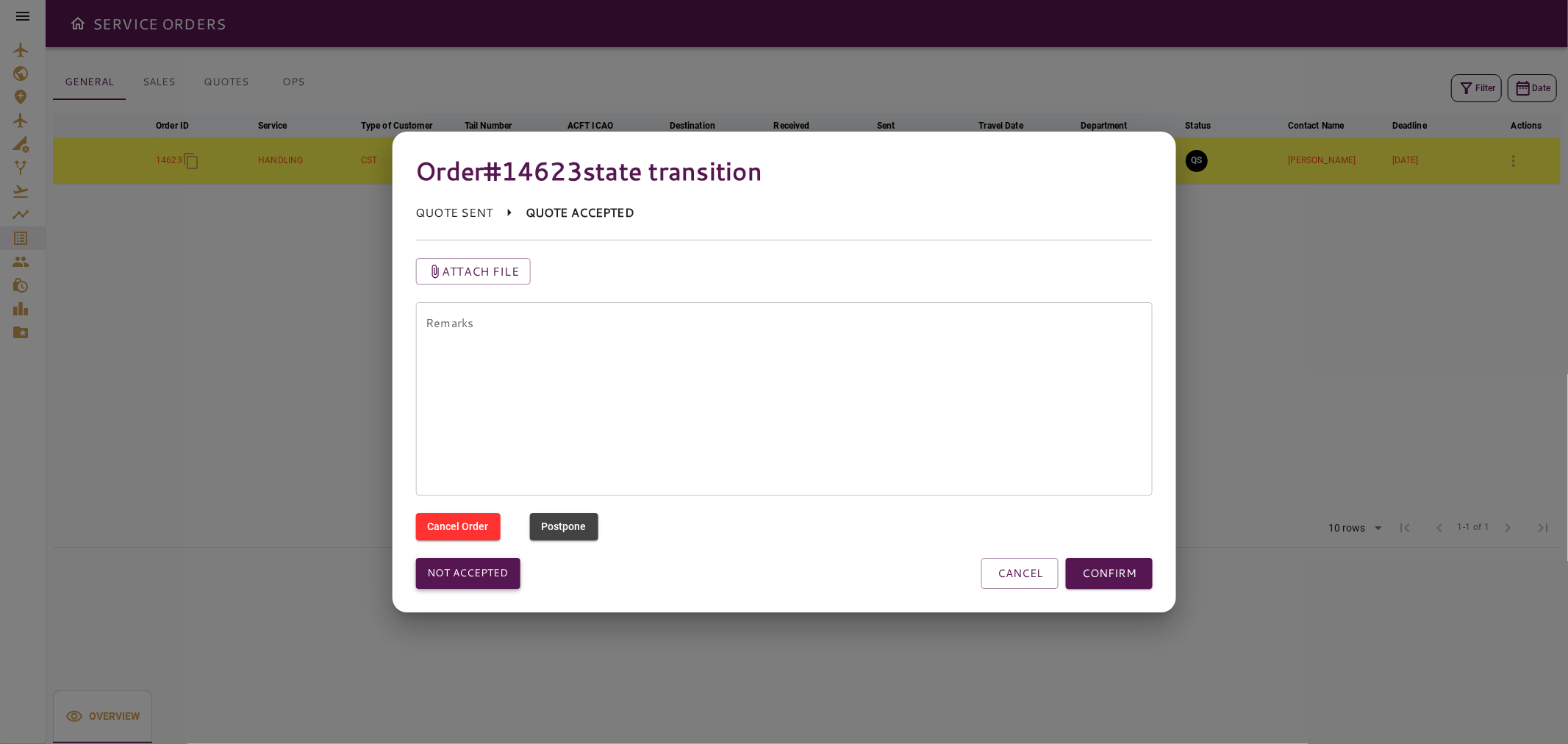
click at [454, 579] on button "Not accepted" at bounding box center [468, 573] width 105 height 31
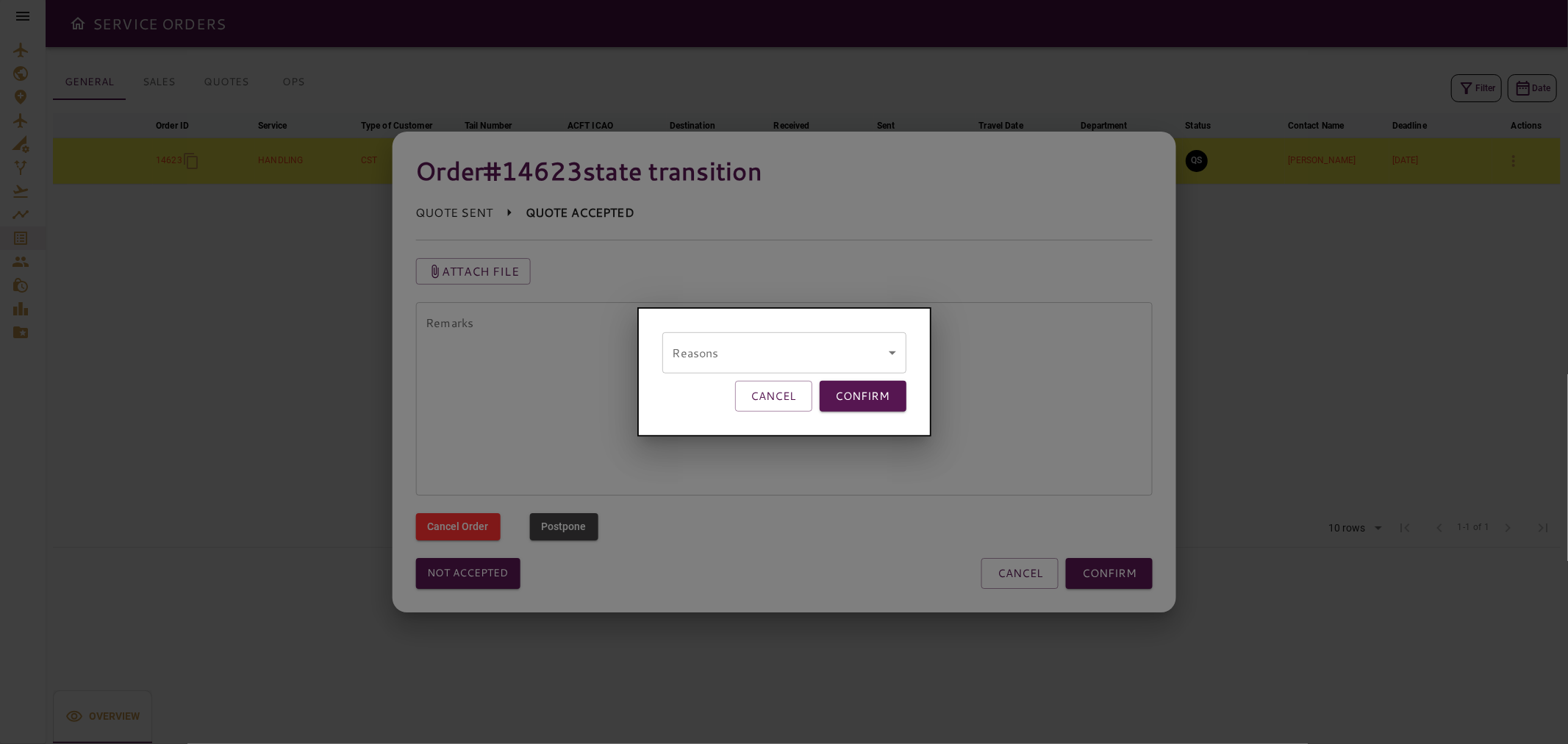
click at [752, 353] on body "SERVICE ORDERS GENERAL SALES QUOTES OPS Filter Date arrow_downward Order ID arr…" at bounding box center [784, 372] width 1568 height 744
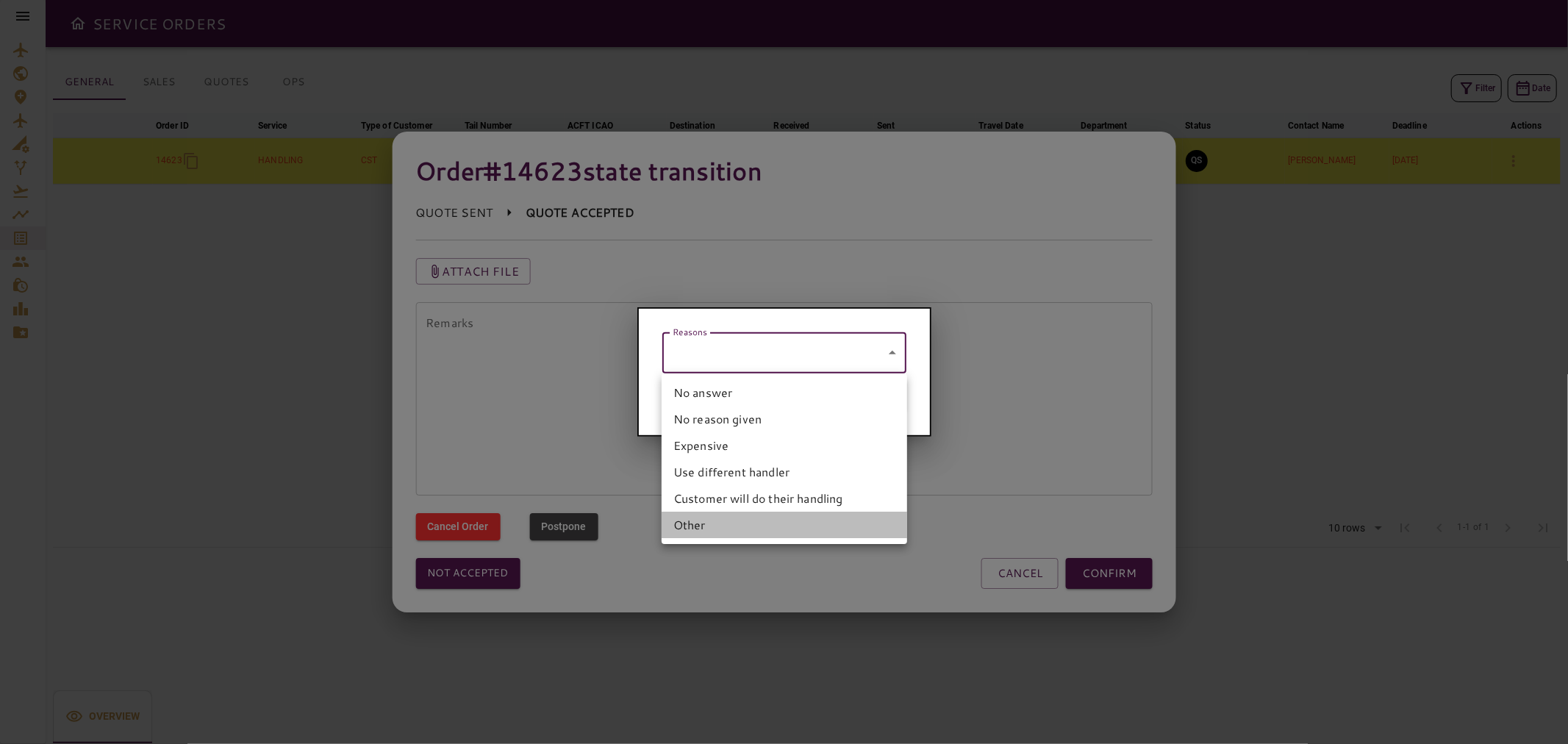
drag, startPoint x: 790, startPoint y: 526, endPoint x: 776, endPoint y: 445, distance: 82.2
click at [790, 525] on li "Other" at bounding box center [784, 525] width 246 height 27
type input "*****"
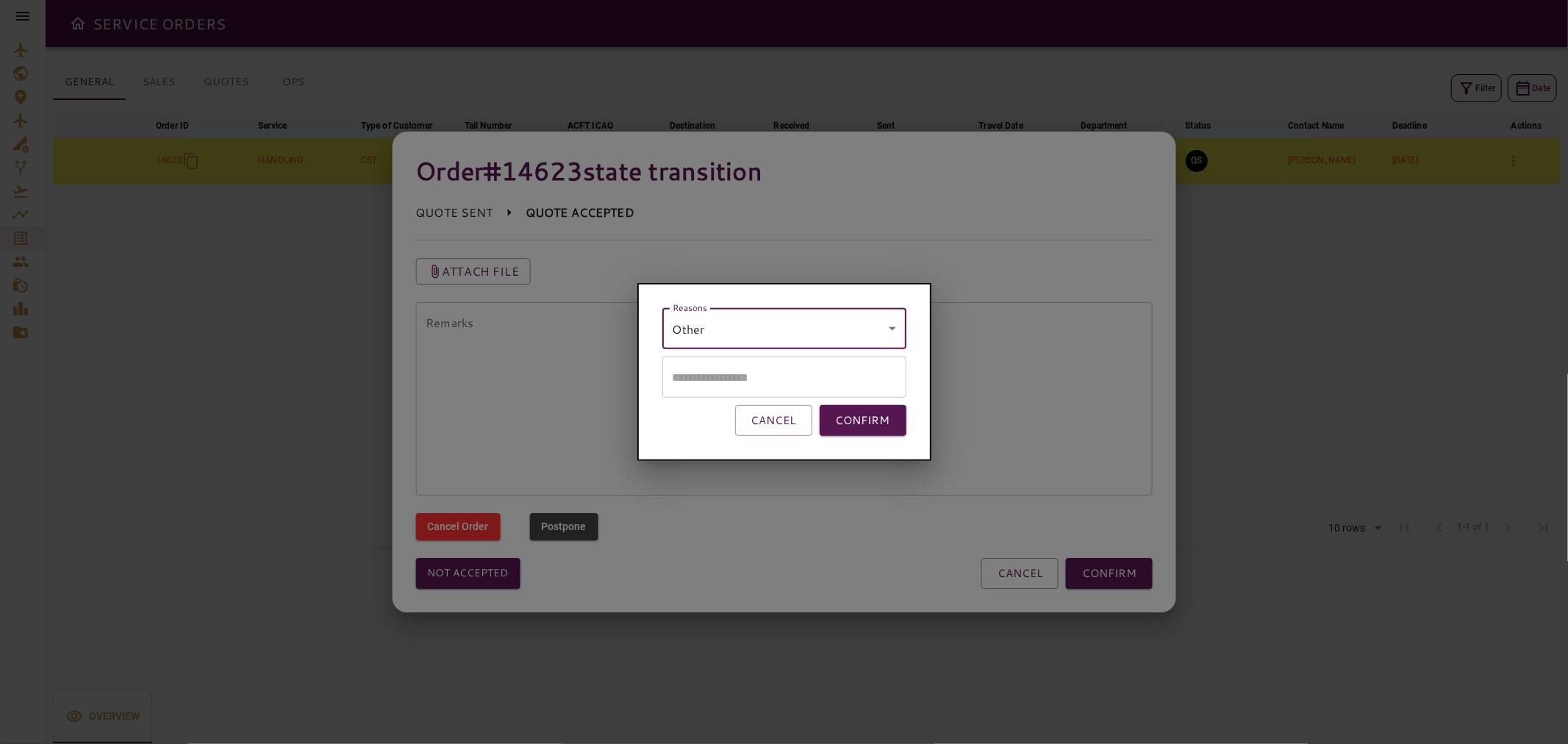
click at [771, 372] on input "text" at bounding box center [784, 378] width 244 height 42
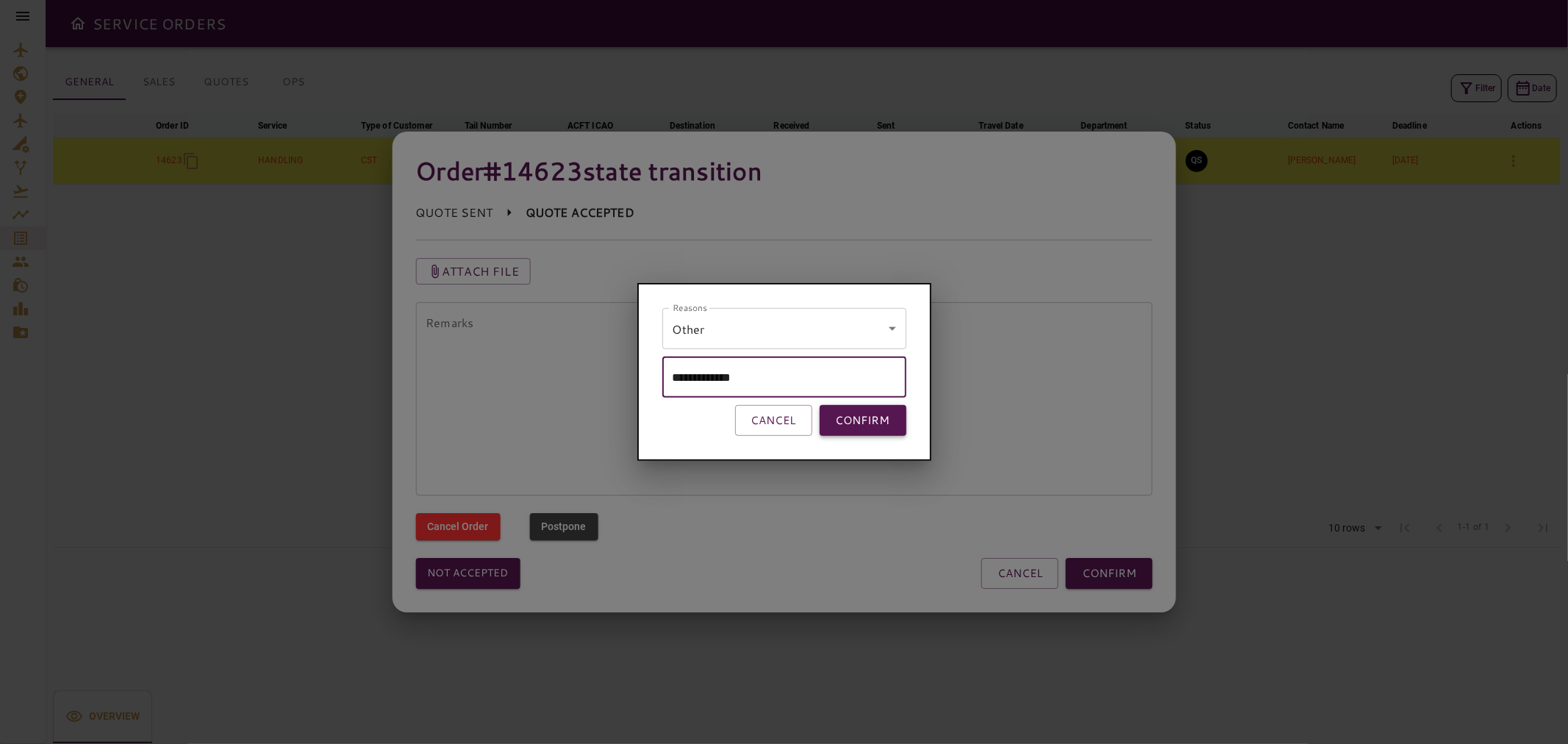
type input "**********"
click at [839, 426] on button "CONFIRM" at bounding box center [862, 421] width 87 height 31
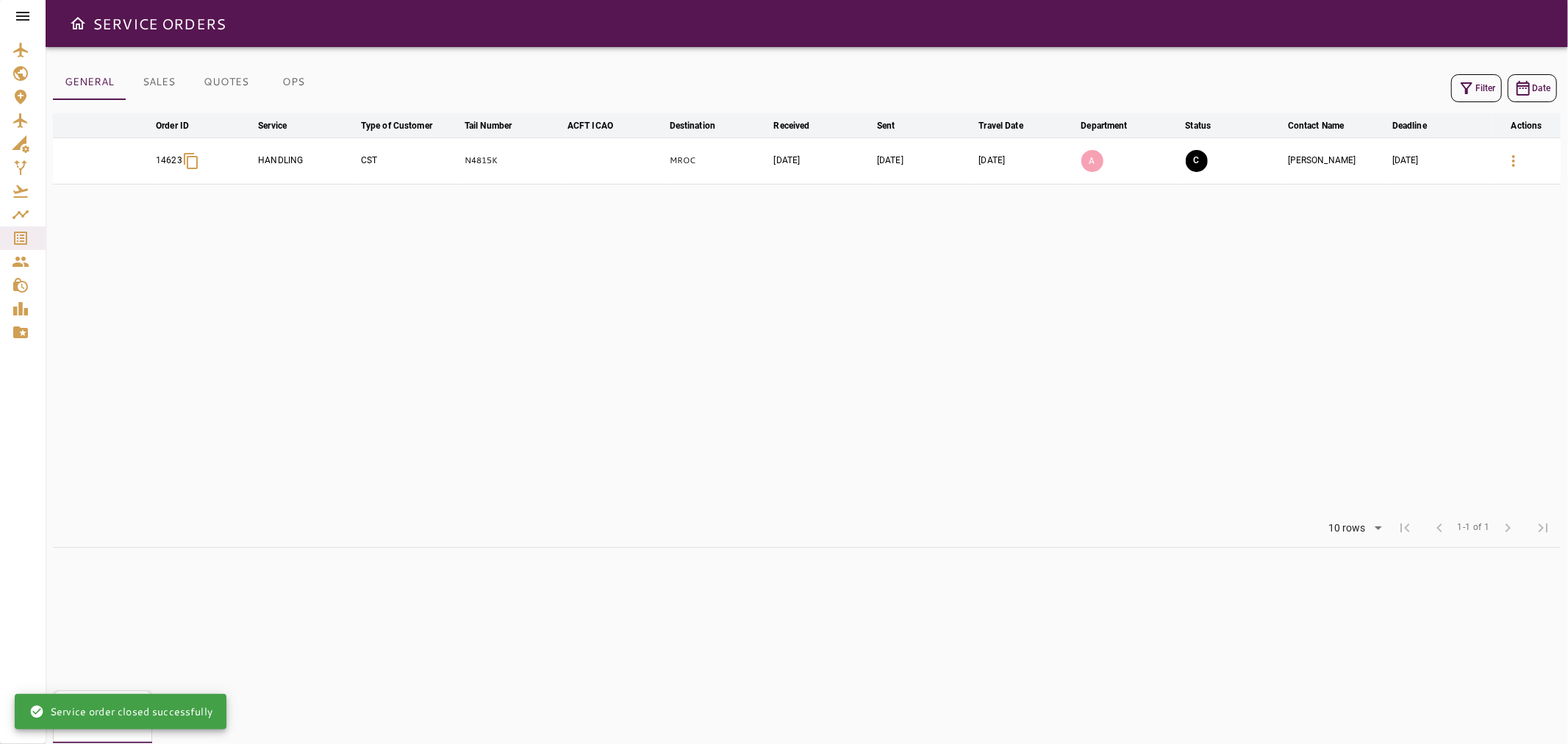
click at [1459, 81] on icon "button" at bounding box center [1466, 88] width 17 height 17
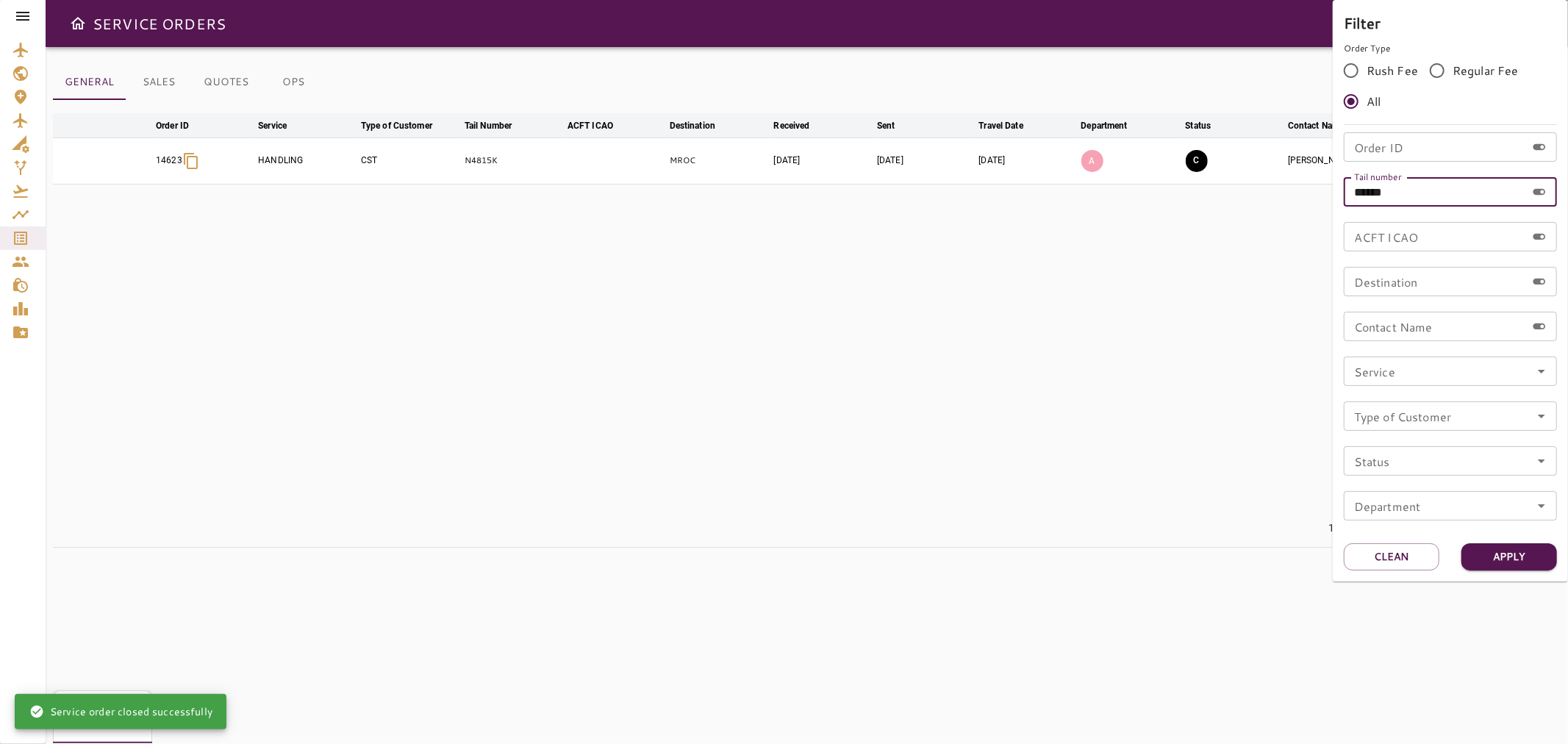
drag, startPoint x: 1423, startPoint y: 186, endPoint x: 1269, endPoint y: 189, distance: 154.0
click at [1269, 189] on div "Filter Order Type Rush Fee Regular Fee All Order ID Order ID Tail number ******…" at bounding box center [784, 372] width 1568 height 744
paste input "text"
type input "******"
click at [1519, 559] on button "Apply" at bounding box center [1508, 556] width 95 height 27
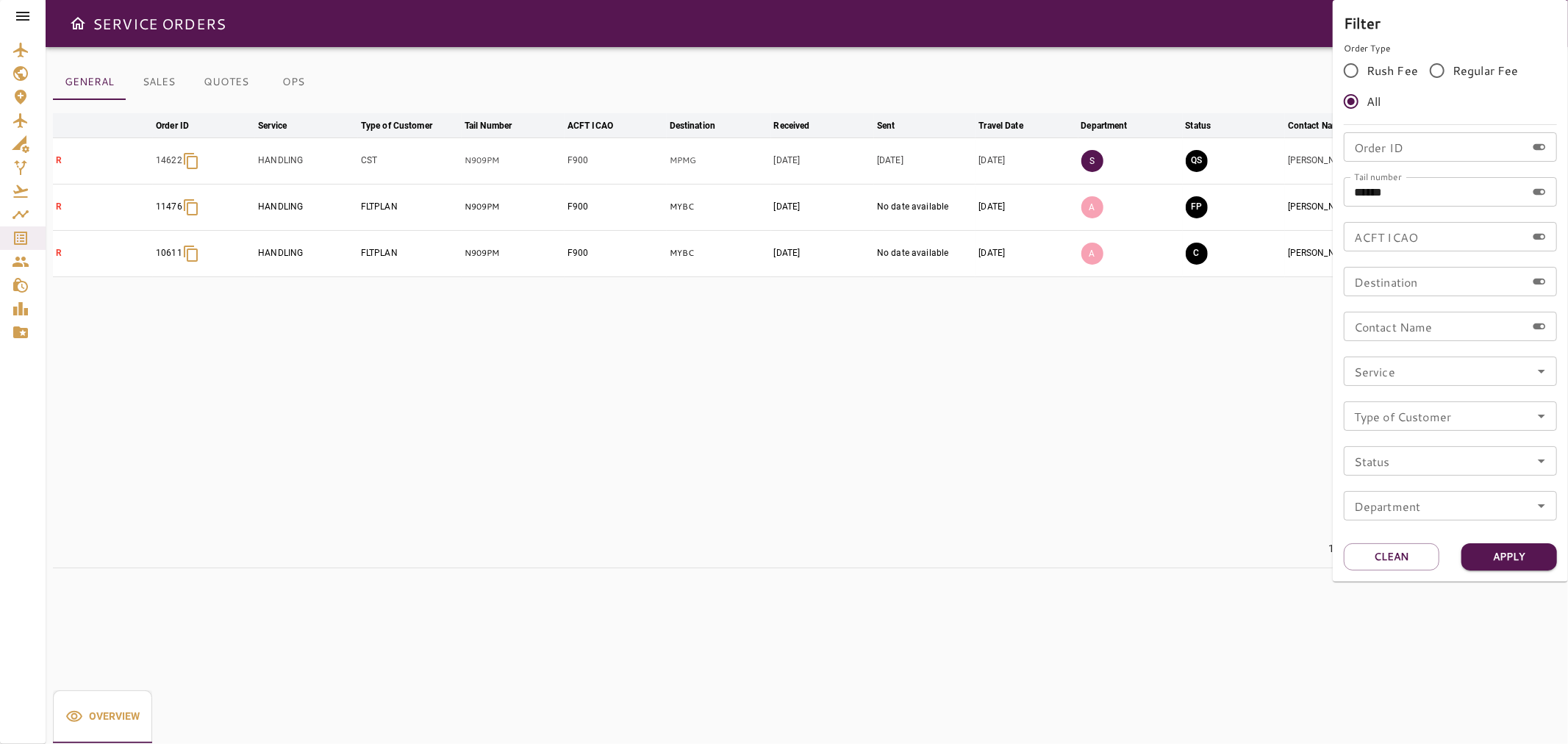
click at [1243, 423] on div at bounding box center [784, 372] width 1568 height 744
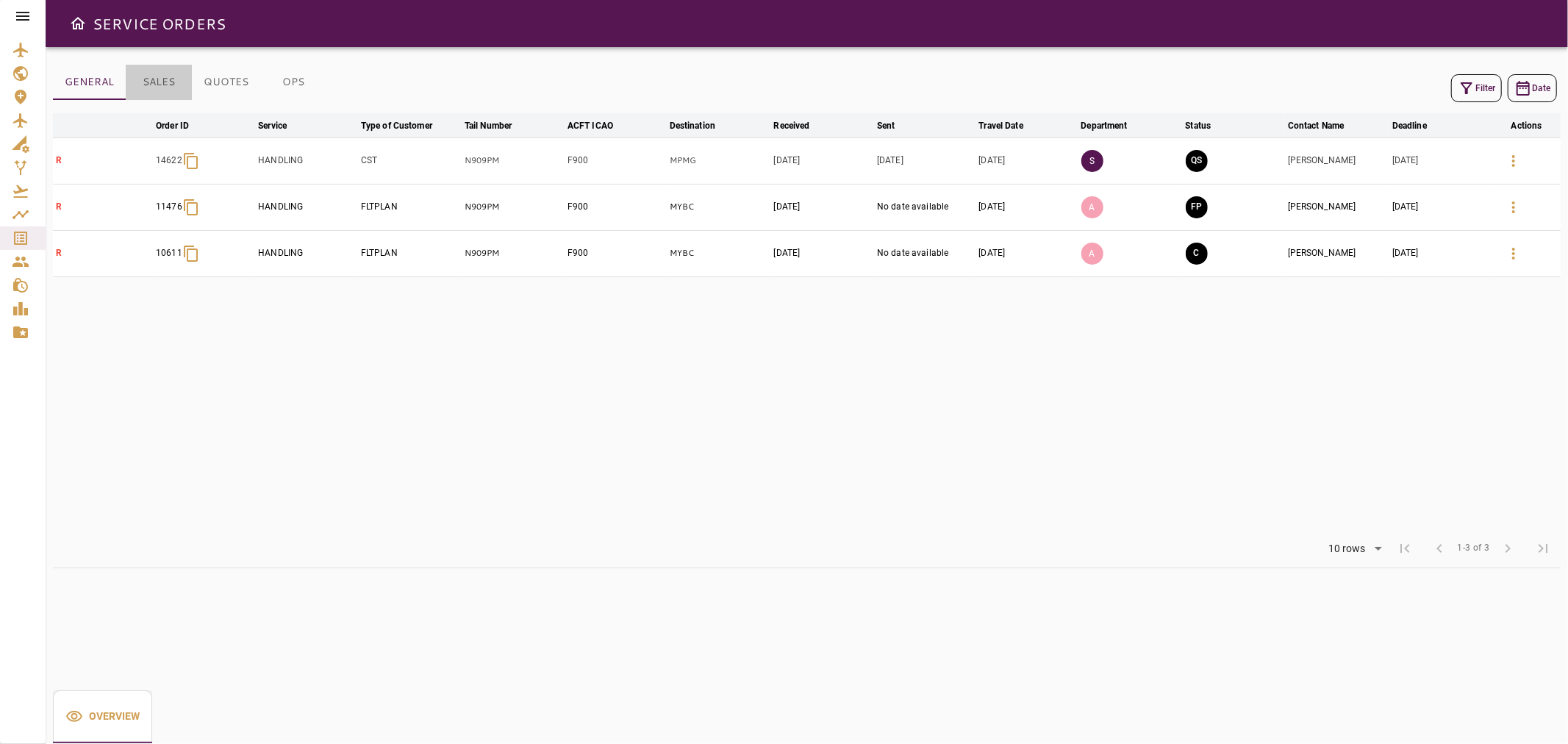
click at [142, 90] on button "SALES" at bounding box center [158, 82] width 66 height 36
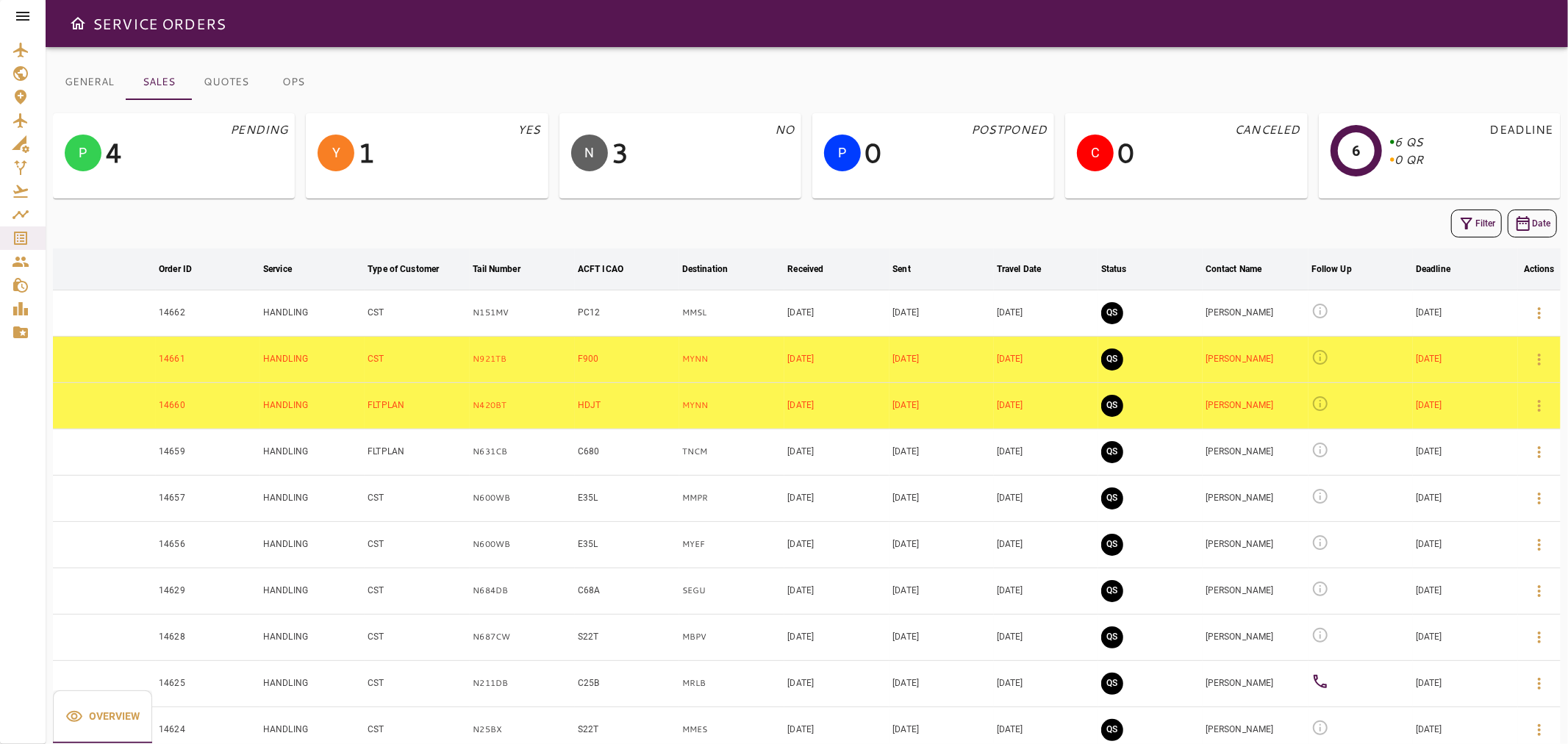
click at [1482, 225] on button "Filter" at bounding box center [1476, 223] width 51 height 28
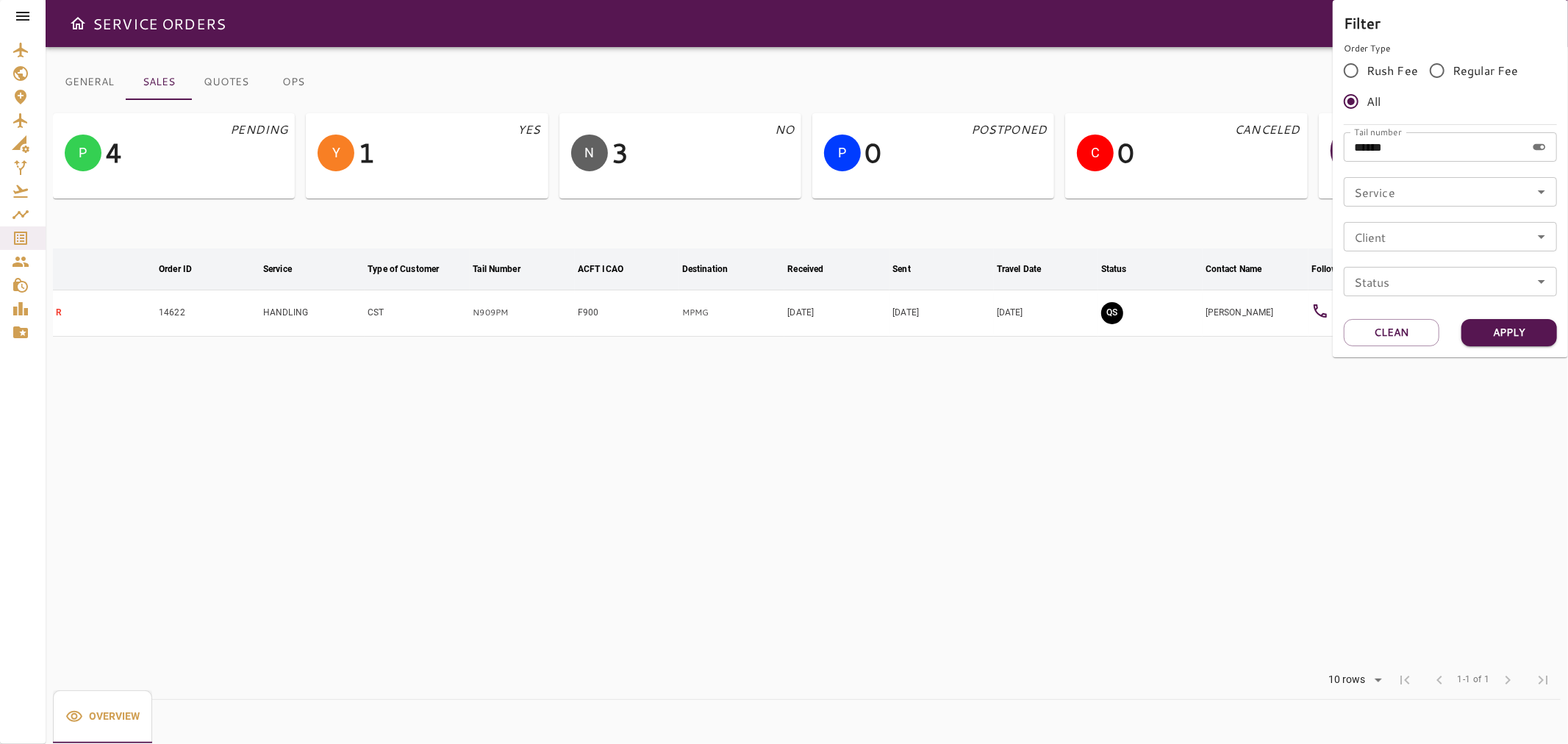
click at [1262, 440] on div at bounding box center [784, 372] width 1568 height 744
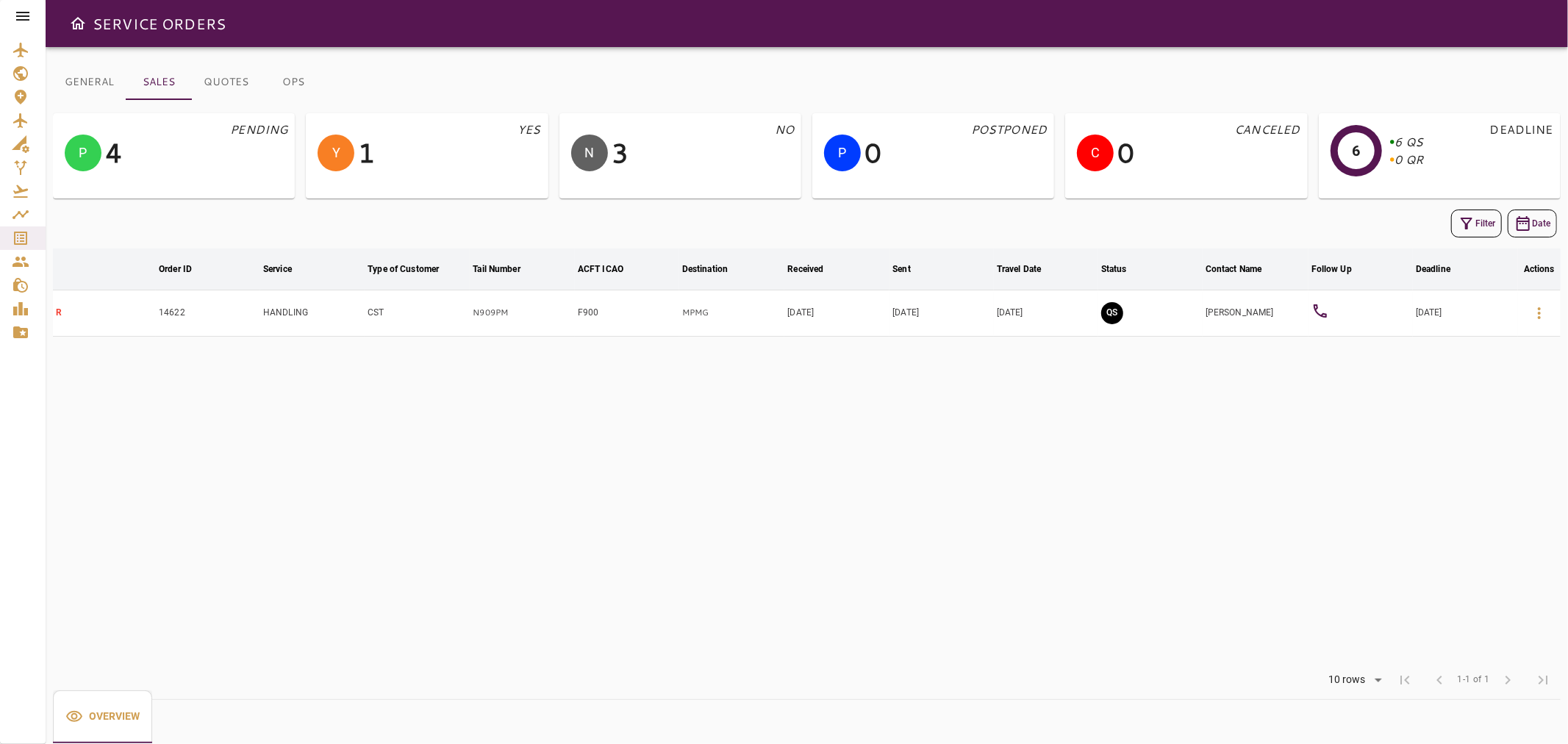
click at [1329, 314] on div at bounding box center [1321, 313] width 22 height 22
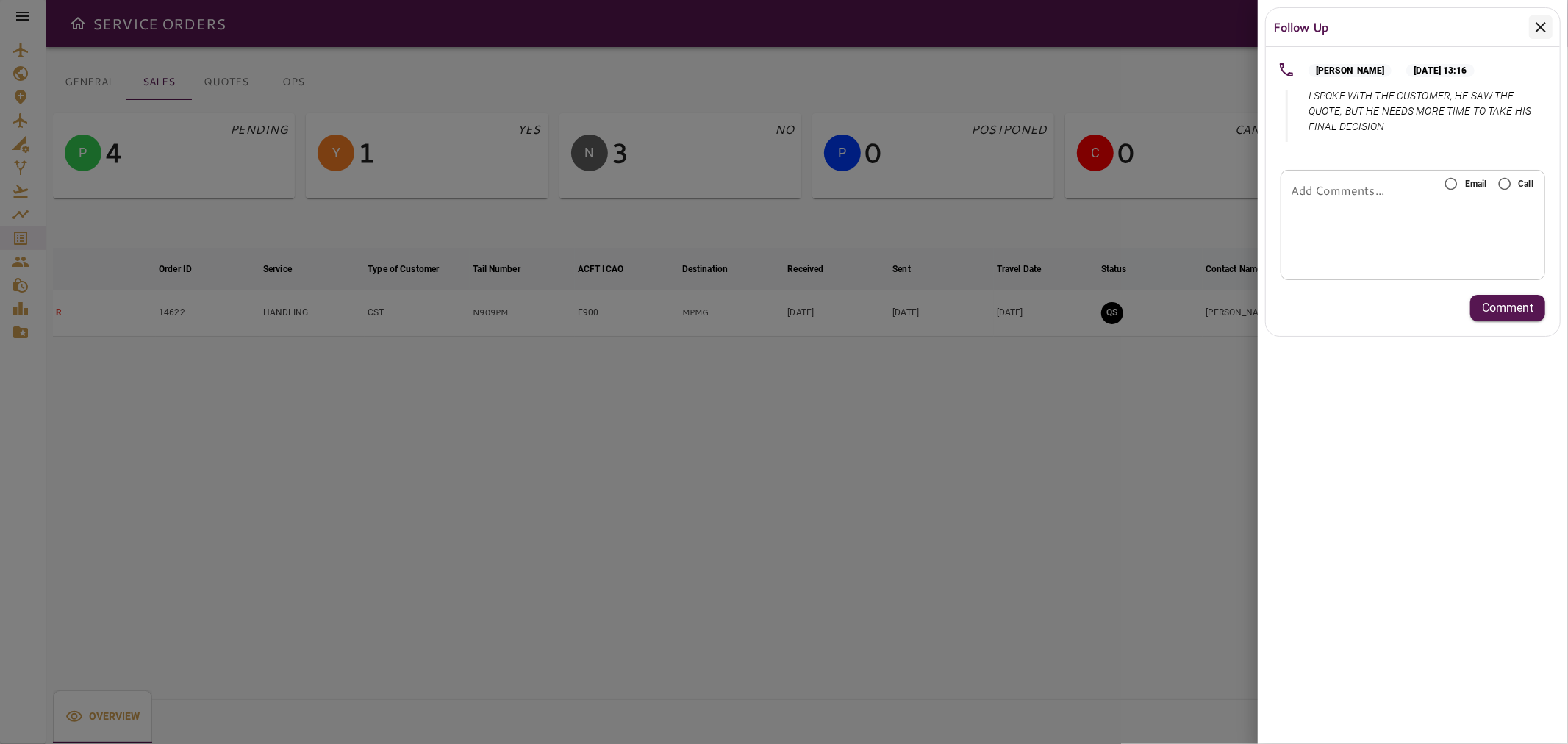
click at [1547, 31] on icon at bounding box center [1540, 27] width 17 height 17
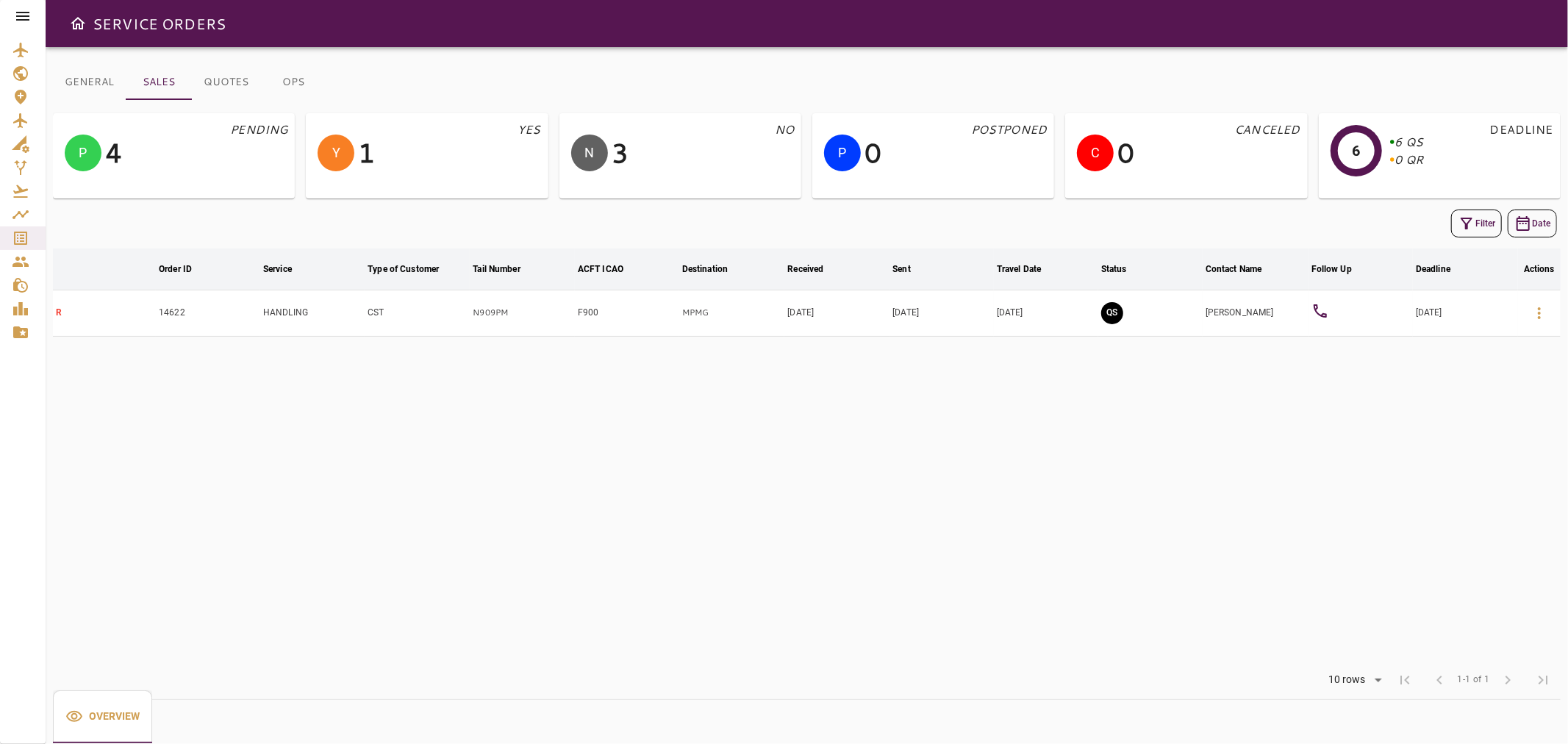
click at [75, 86] on button "GENERAL" at bounding box center [89, 82] width 73 height 36
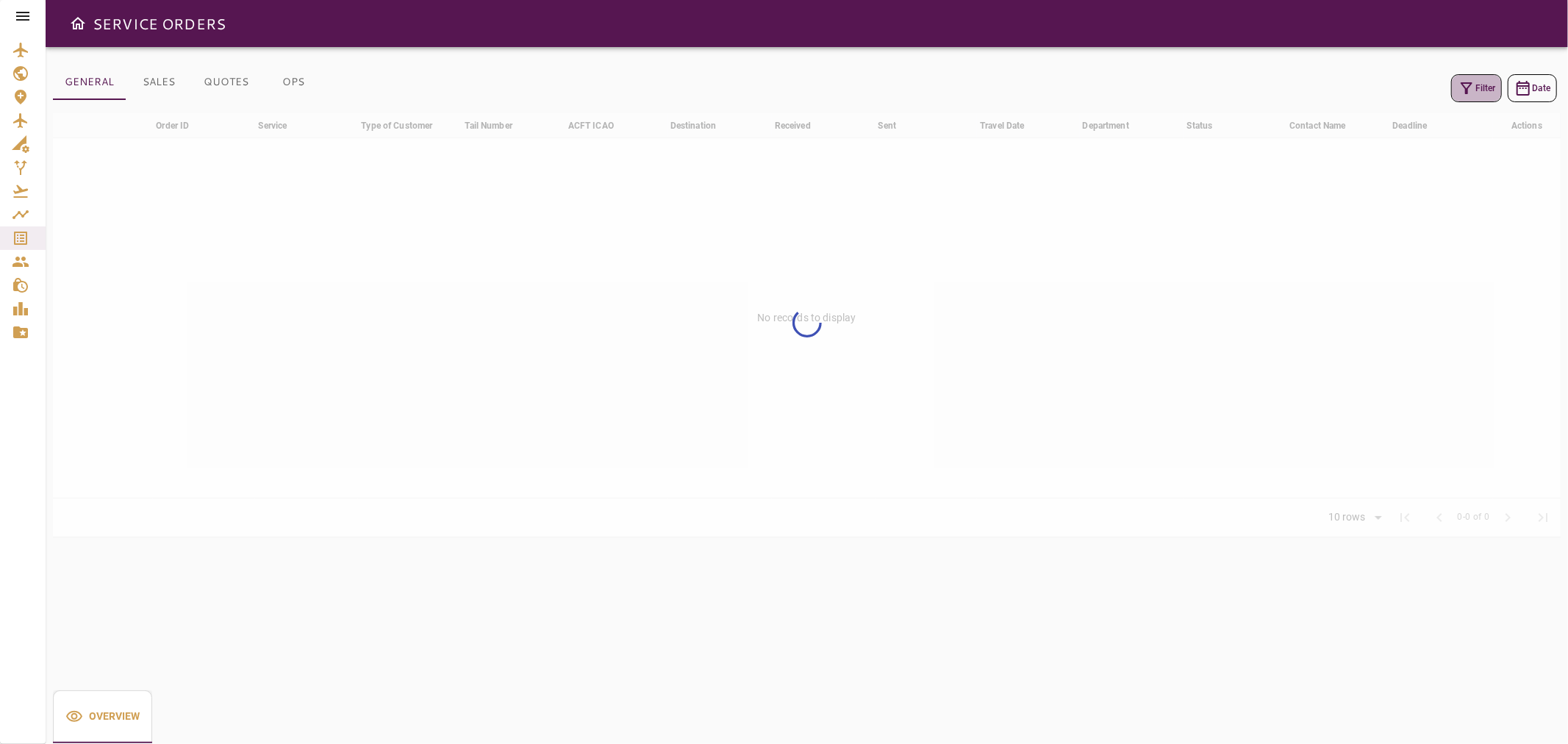
click at [1468, 95] on icon "button" at bounding box center [1466, 88] width 17 height 17
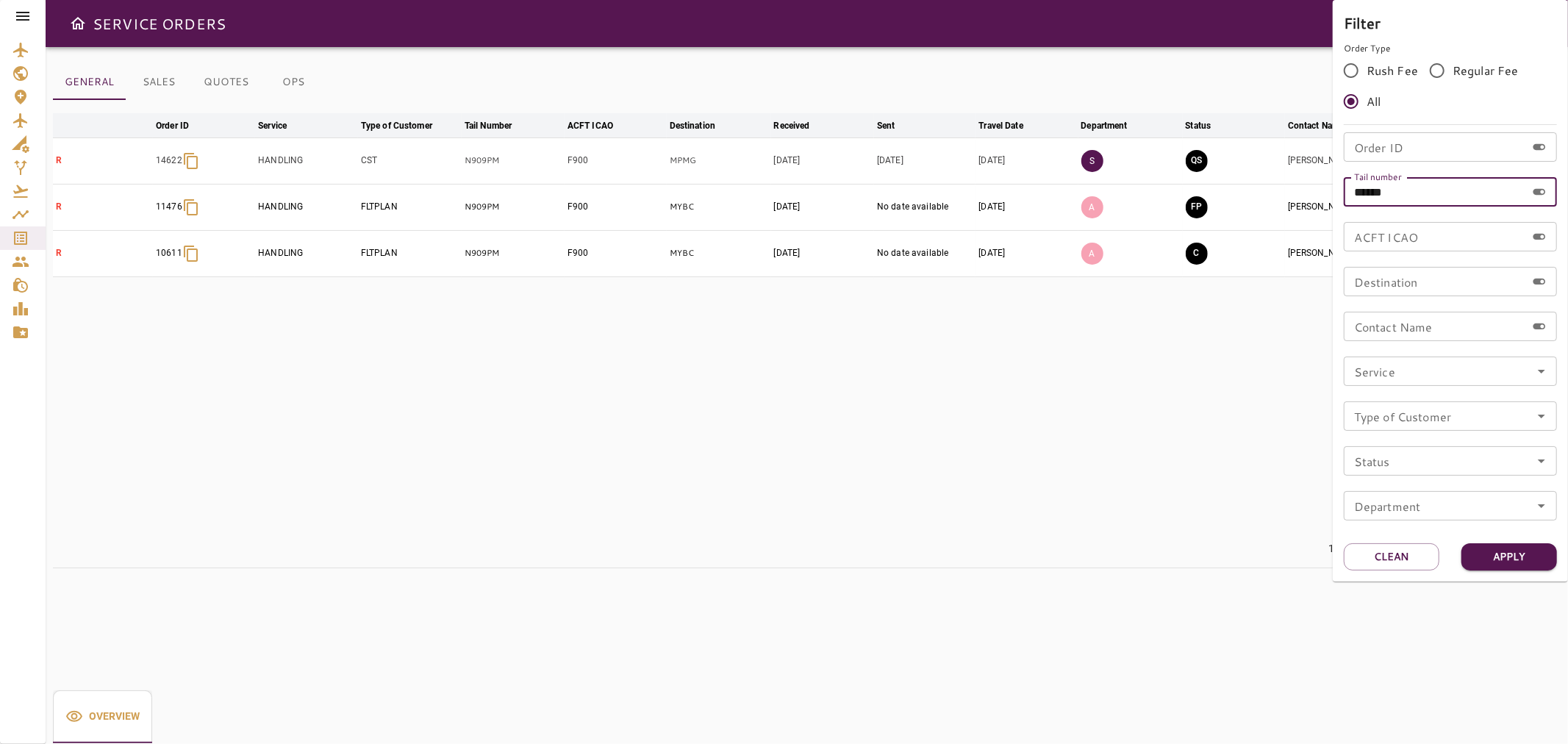
drag, startPoint x: 1436, startPoint y: 202, endPoint x: 1321, endPoint y: 188, distance: 115.8
click at [1321, 188] on div "Filter Order Type Rush Fee Regular Fee All Order ID Order ID Tail number ******…" at bounding box center [784, 372] width 1568 height 744
paste input "text"
type input "*****"
drag, startPoint x: 1509, startPoint y: 557, endPoint x: 1442, endPoint y: 554, distance: 67.1
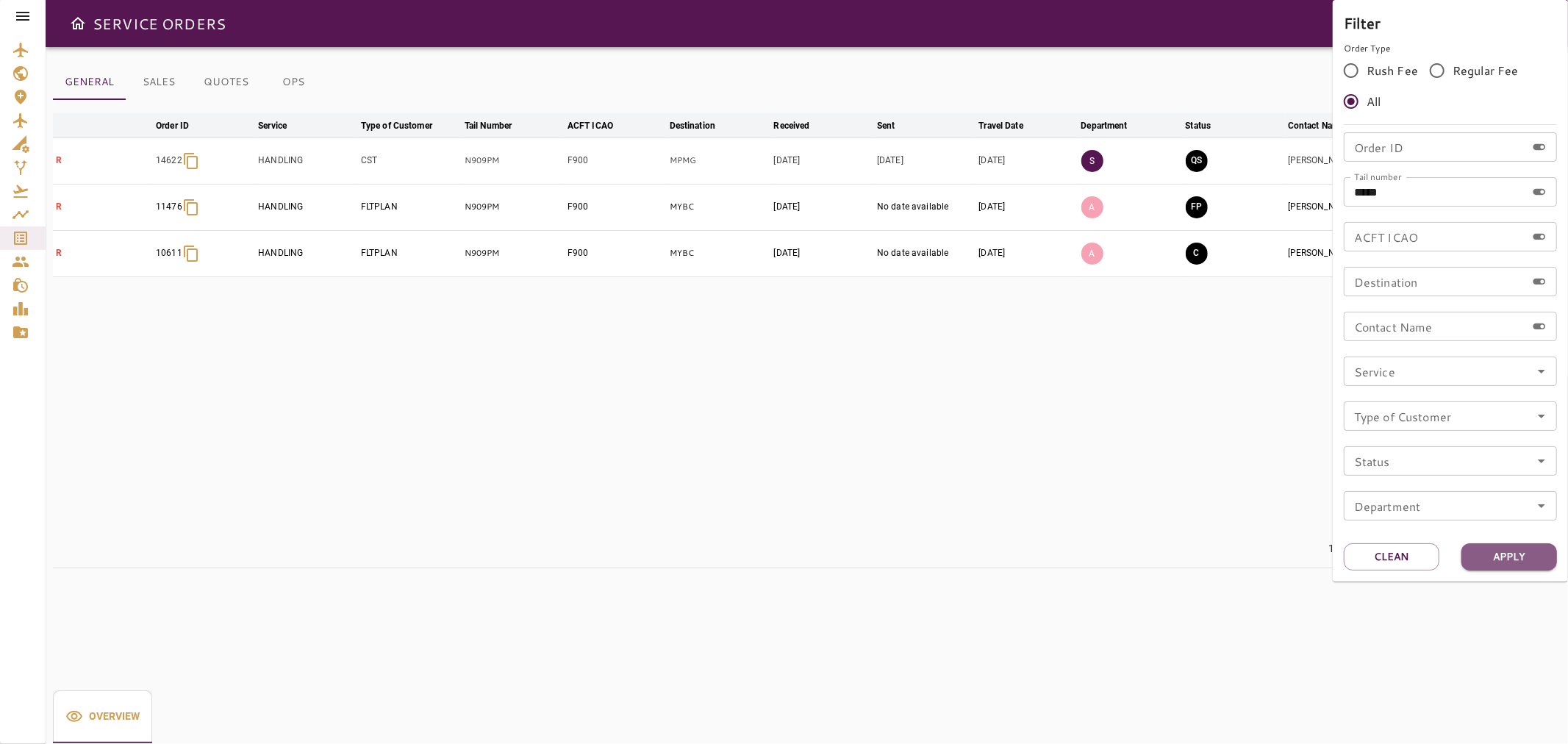
click at [1508, 557] on button "Apply" at bounding box center [1508, 556] width 95 height 27
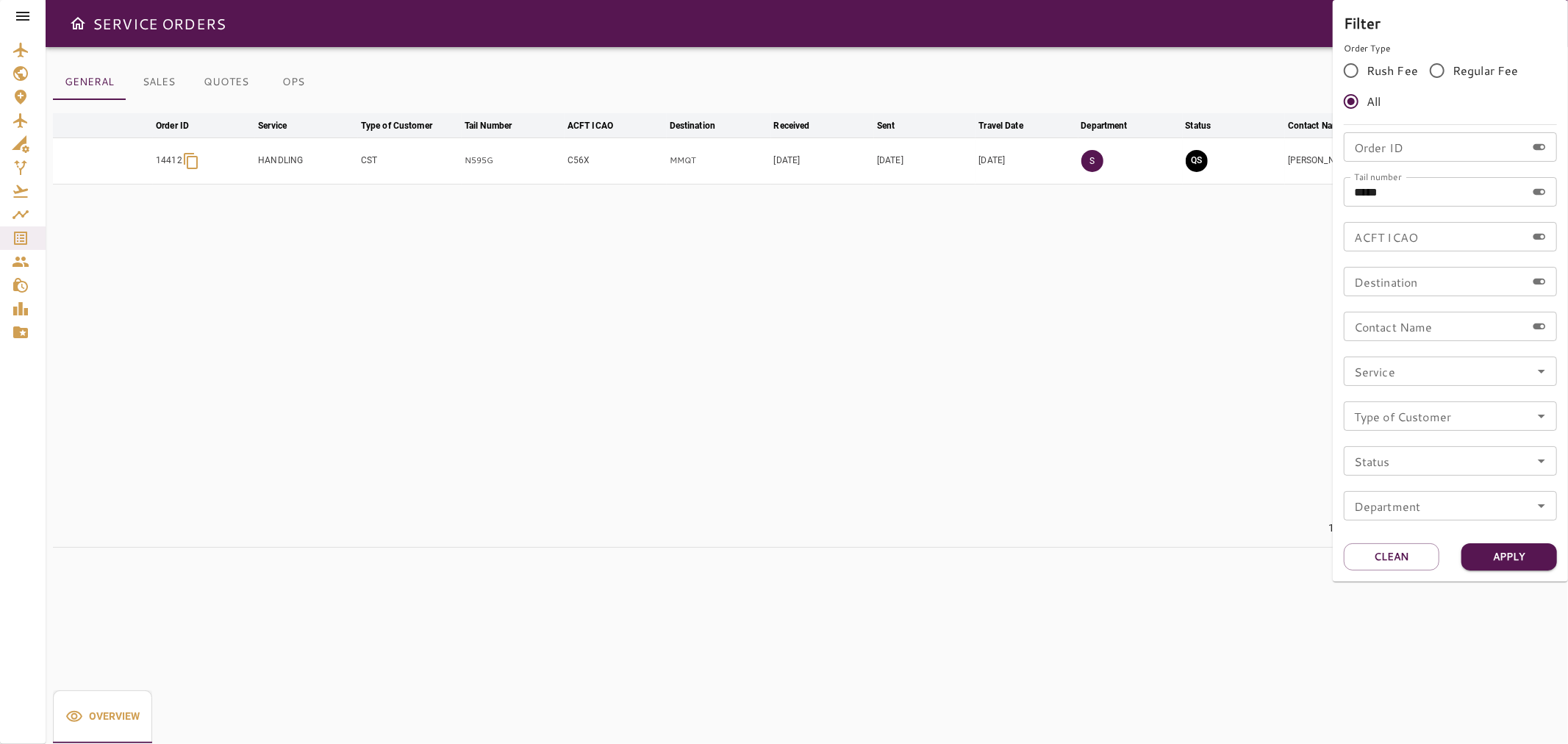
click at [1106, 460] on div at bounding box center [784, 372] width 1568 height 744
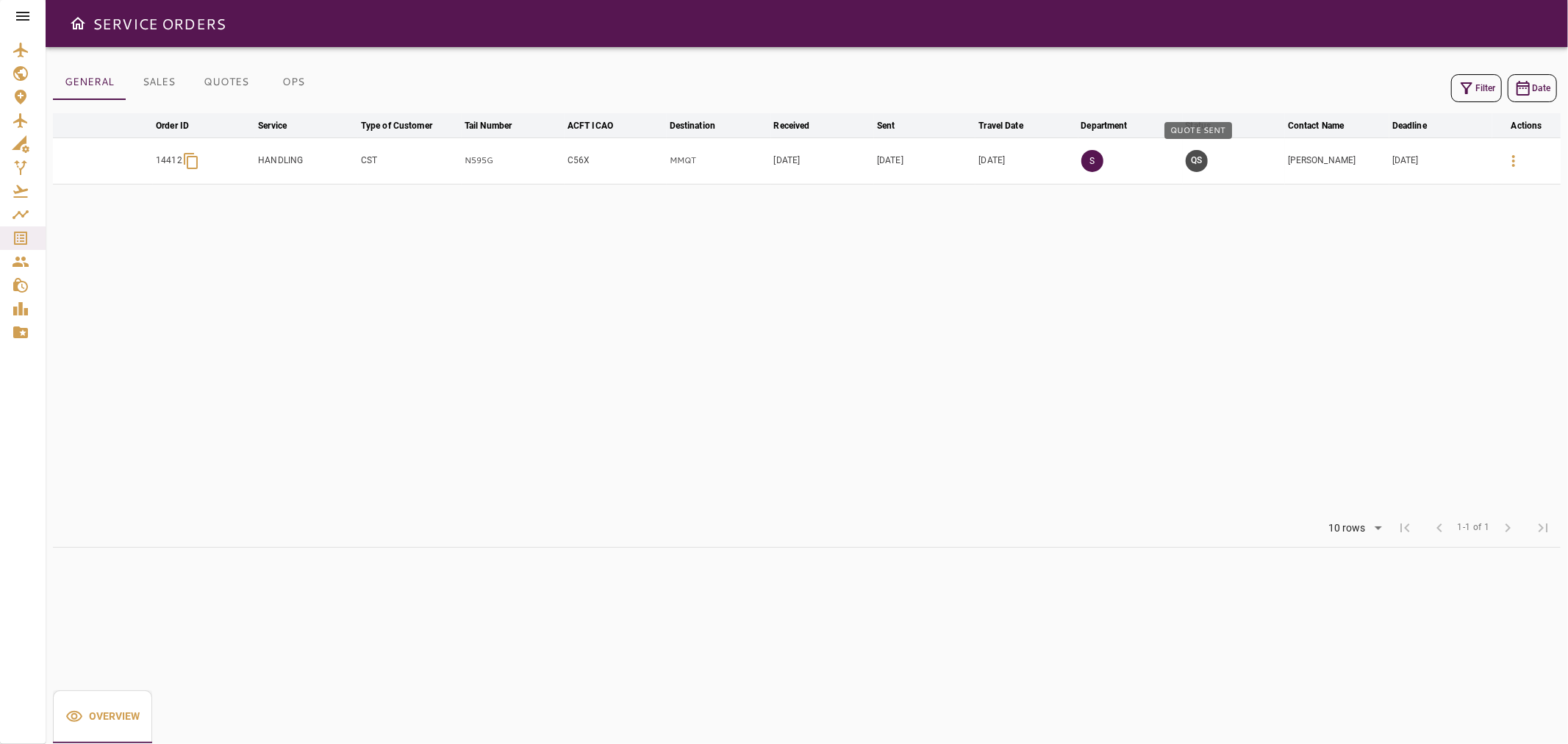
click at [1201, 157] on button "QS" at bounding box center [1196, 160] width 22 height 22
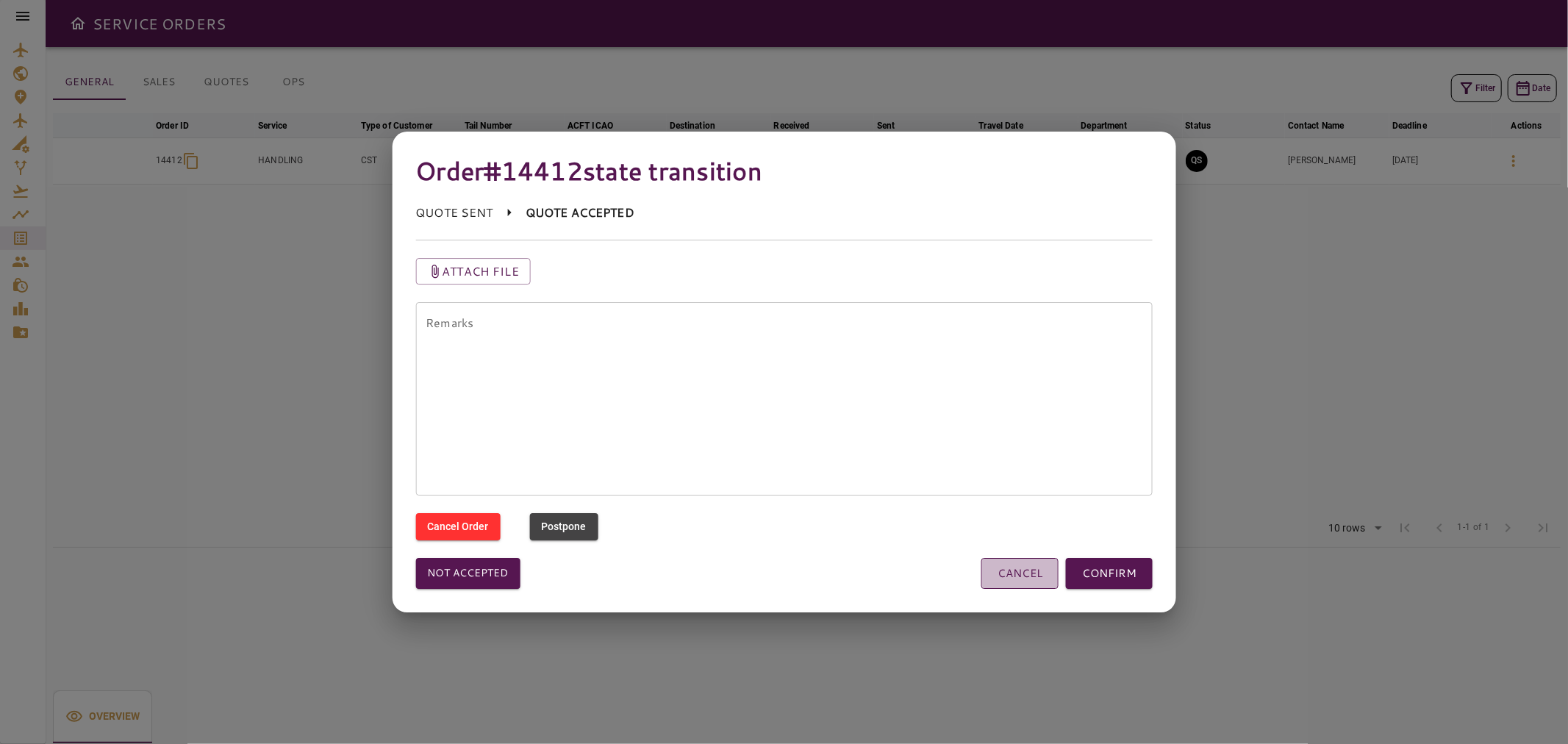
drag, startPoint x: 1043, startPoint y: 566, endPoint x: 1081, endPoint y: 350, distance: 219.3
click at [1042, 566] on button "CANCEL" at bounding box center [1019, 573] width 77 height 31
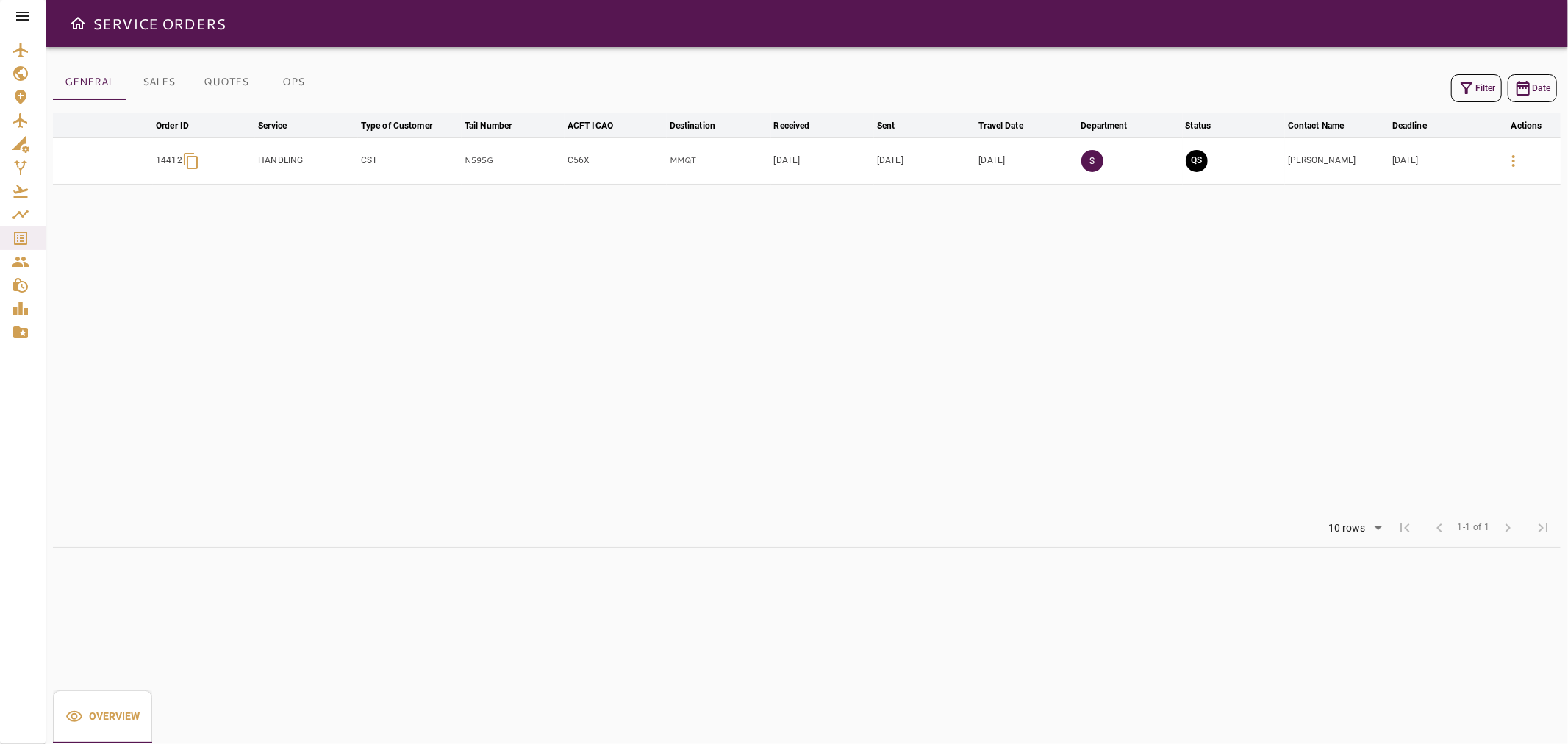
click at [1187, 171] on td "QS" at bounding box center [1234, 160] width 102 height 46
click at [1189, 162] on button "QS" at bounding box center [1196, 160] width 22 height 22
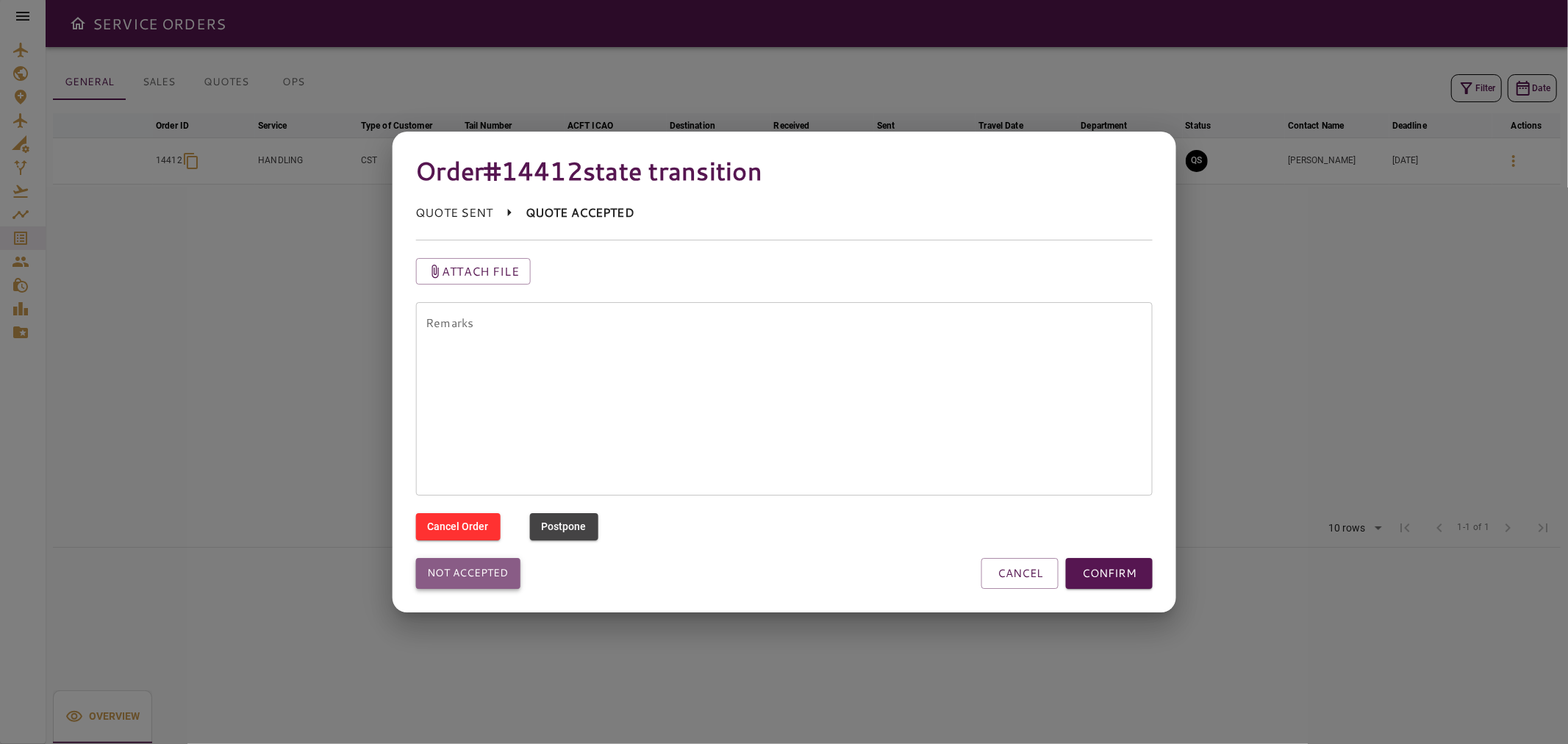
click at [503, 579] on button "Not accepted" at bounding box center [468, 573] width 105 height 31
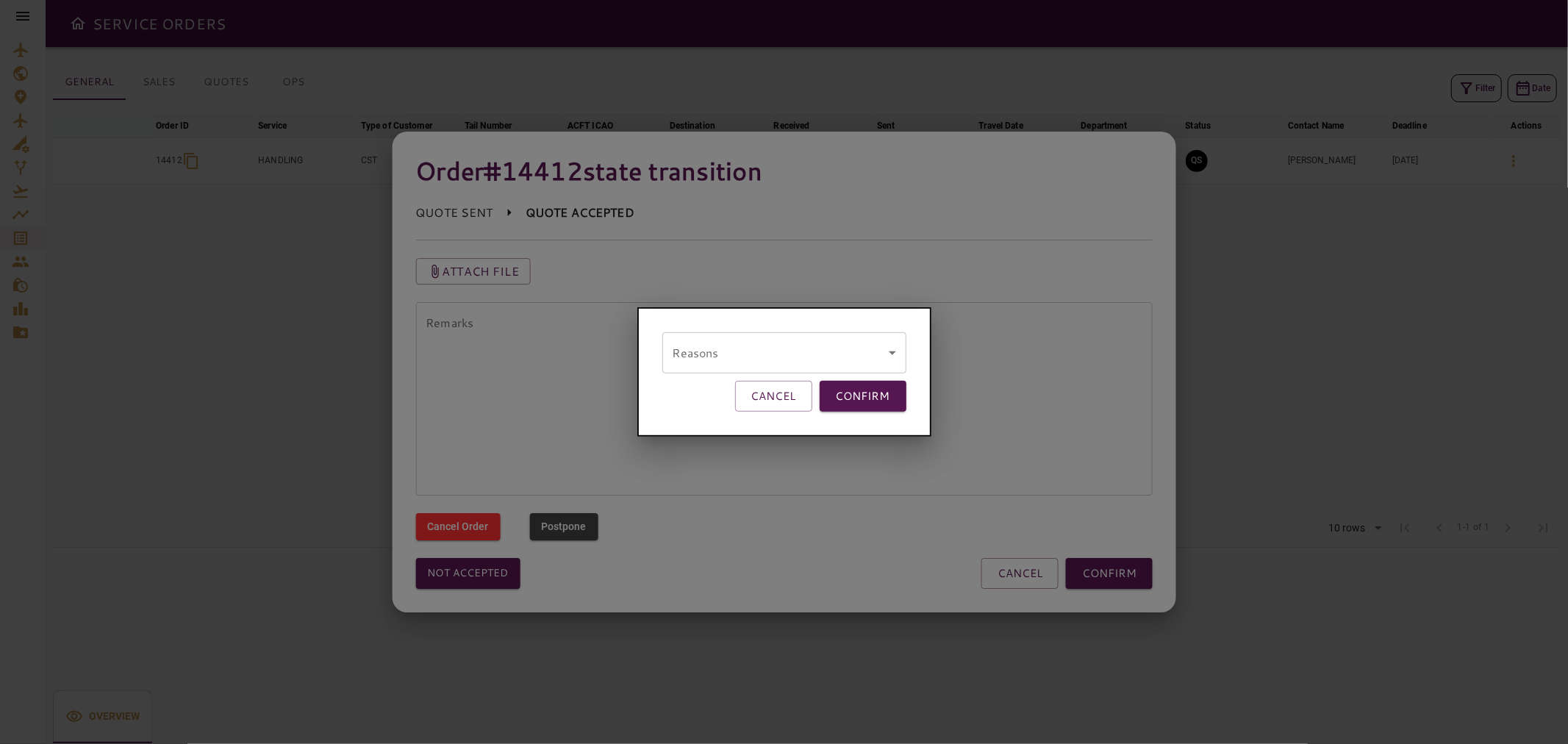
click at [746, 358] on body "SERVICE ORDERS GENERAL SALES QUOTES OPS Filter Date arrow_downward Order ID arr…" at bounding box center [784, 372] width 1568 height 744
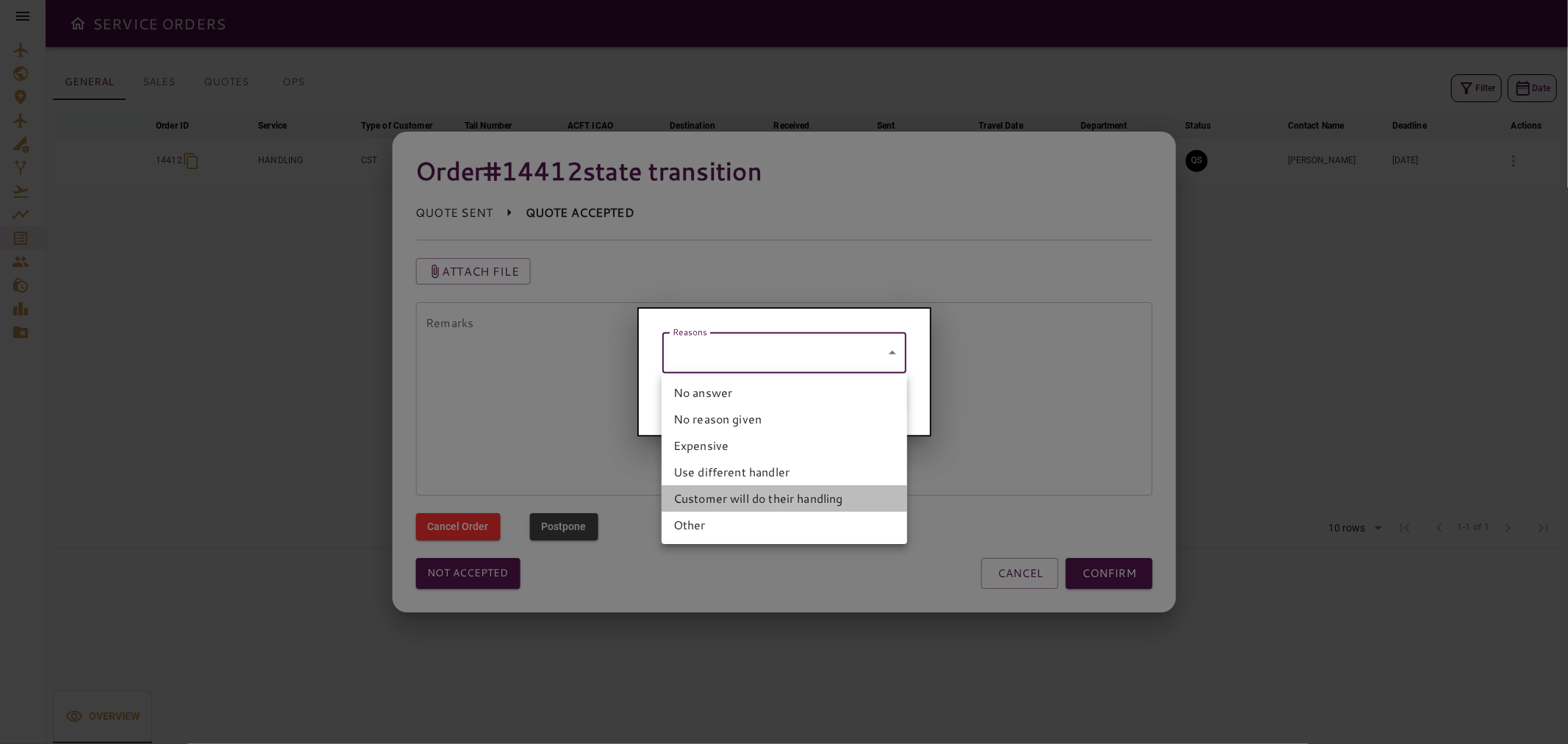
click at [776, 494] on li "Customer will do their handling" at bounding box center [784, 498] width 246 height 27
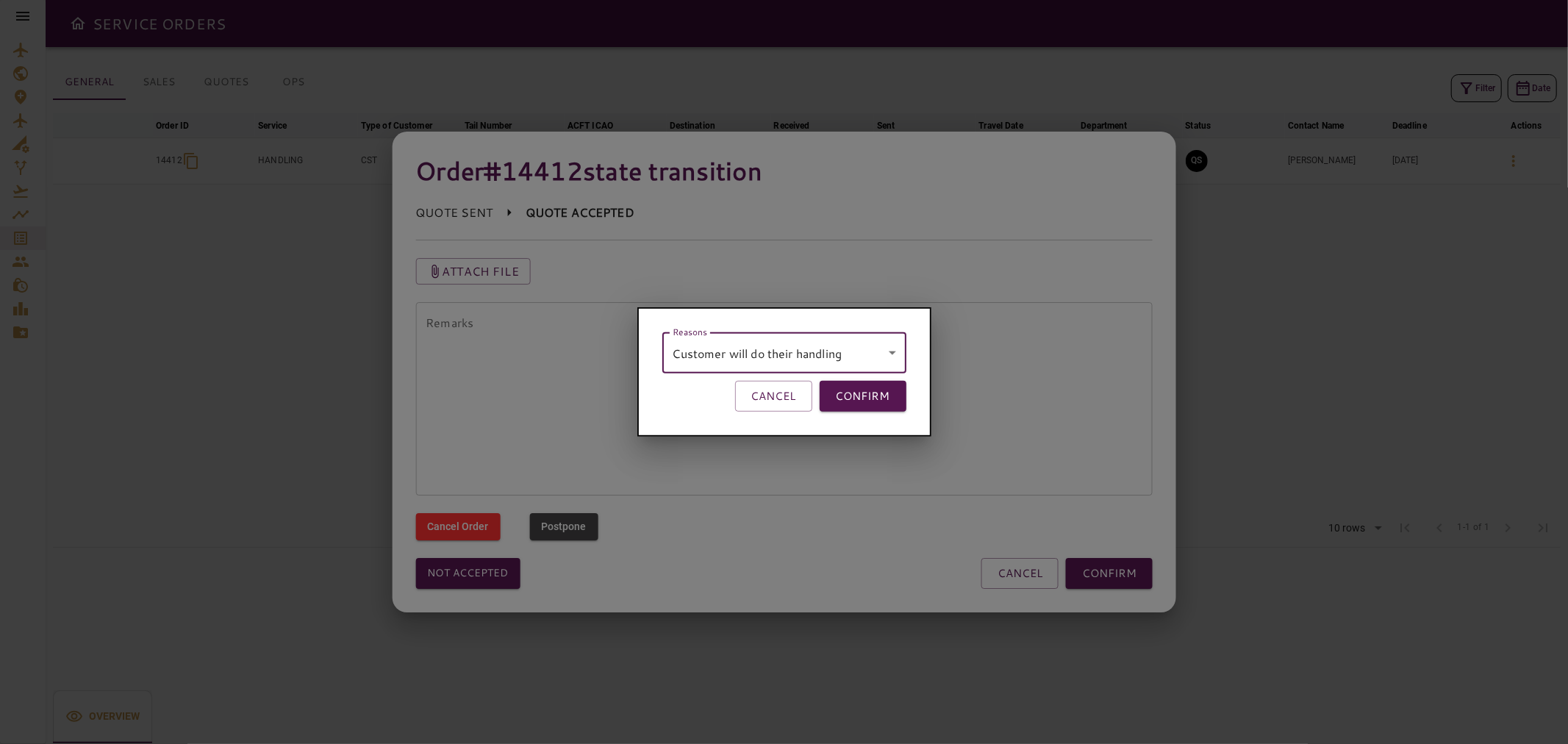
click at [838, 346] on body "SERVICE ORDERS GENERAL SALES QUOTES OPS Filter Date arrow_downward Order ID arr…" at bounding box center [784, 372] width 1568 height 744
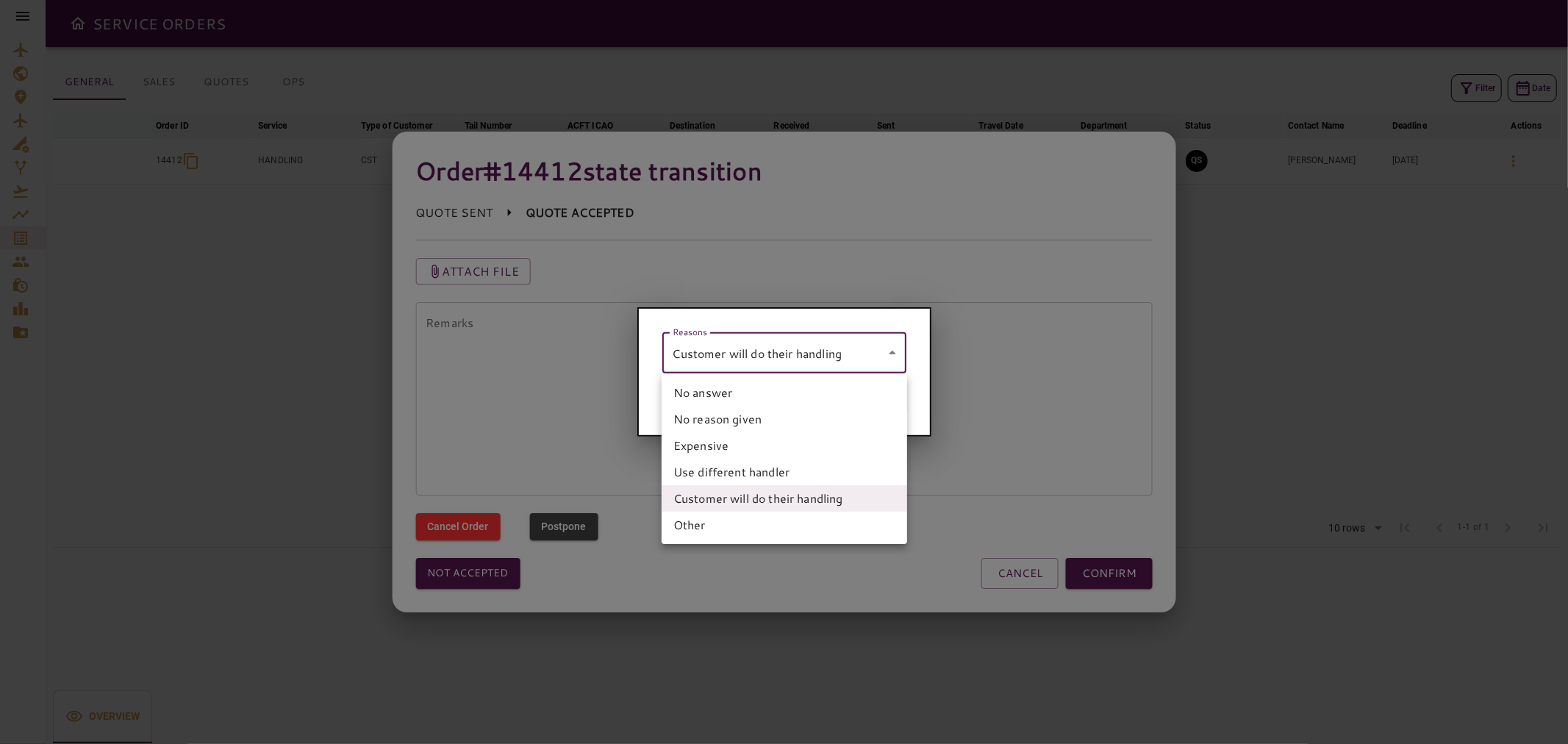
click at [838, 460] on li "Use different handler" at bounding box center [784, 472] width 246 height 27
type input "**********"
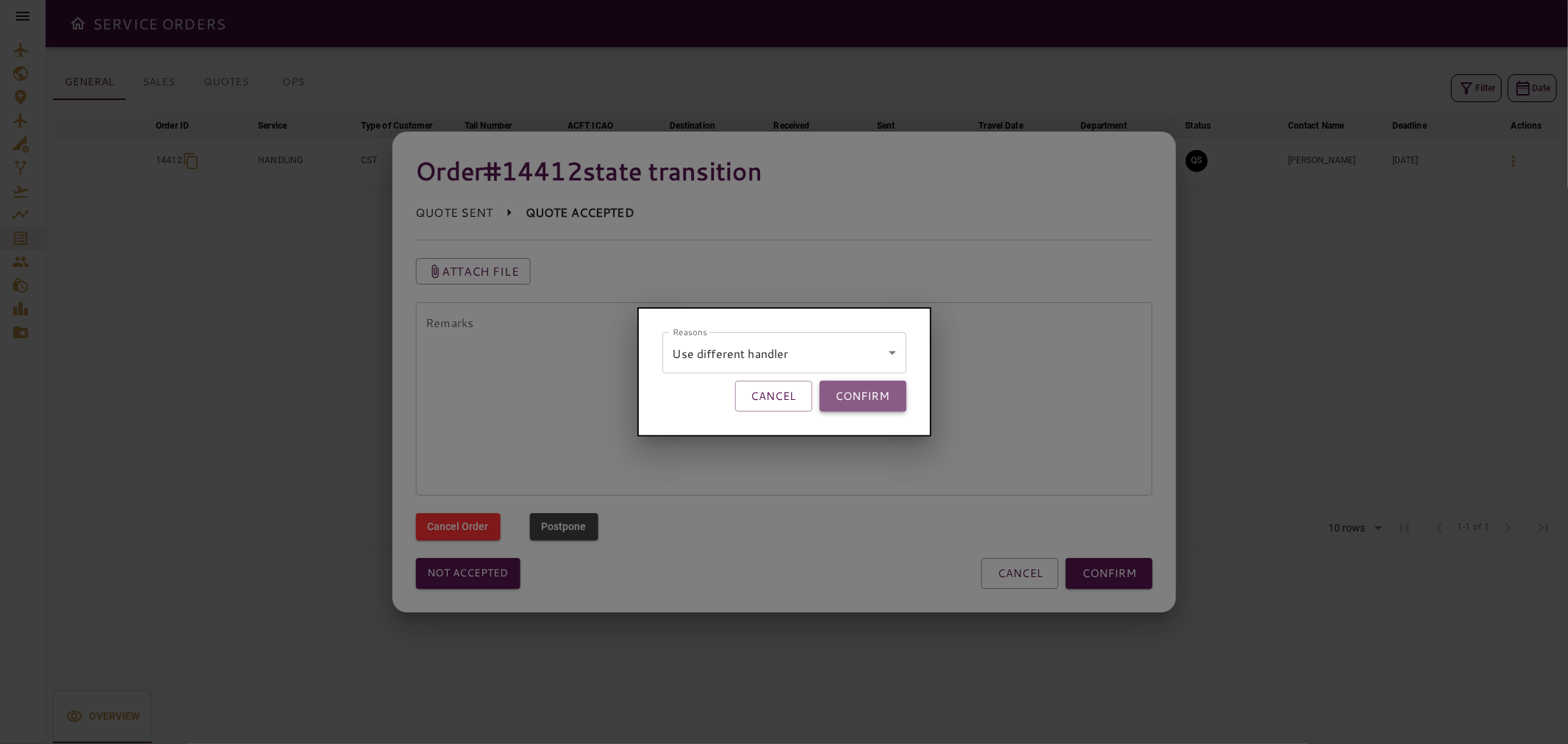
click at [886, 399] on button "CONFIRM" at bounding box center [862, 397] width 87 height 31
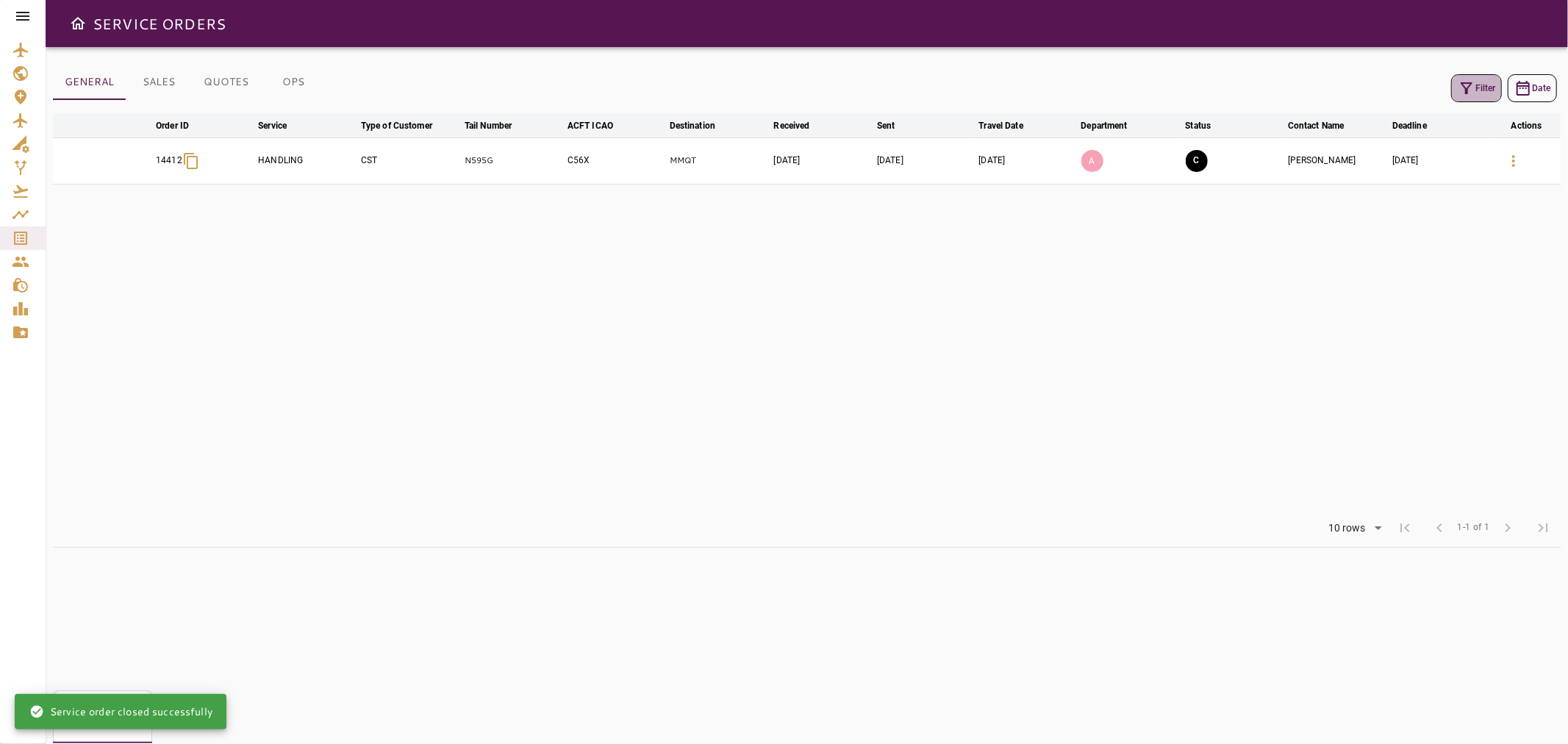
click at [1470, 93] on icon "button" at bounding box center [1466, 88] width 17 height 17
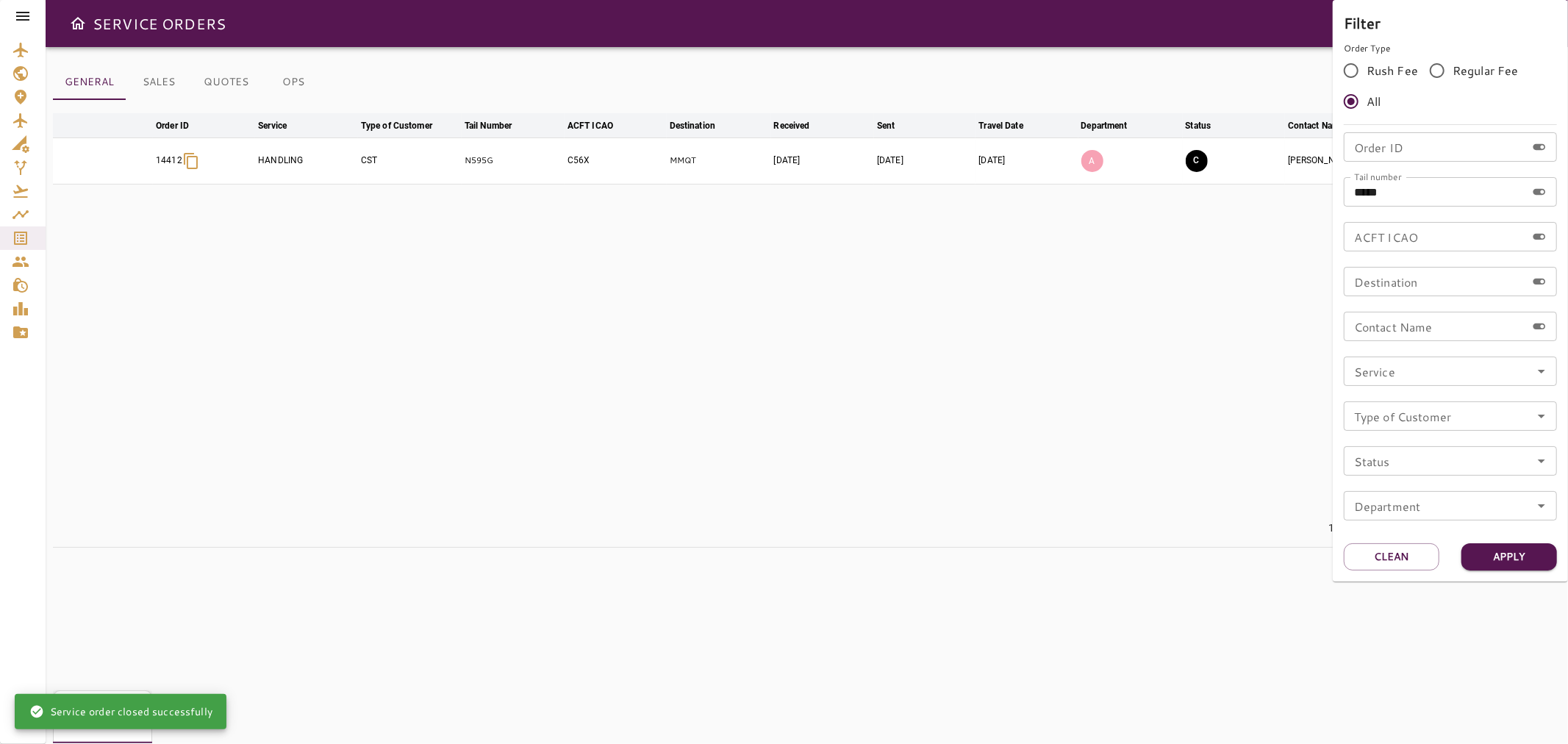
click at [1392, 184] on input "*****" at bounding box center [1435, 192] width 183 height 29
drag, startPoint x: 1405, startPoint y: 184, endPoint x: 1324, endPoint y: 185, distance: 81.0
click at [1324, 185] on div "Filter Order Type Rush Fee Regular Fee All Order ID Order ID Tail number ***** …" at bounding box center [784, 372] width 1568 height 744
paste input "*"
type input "******"
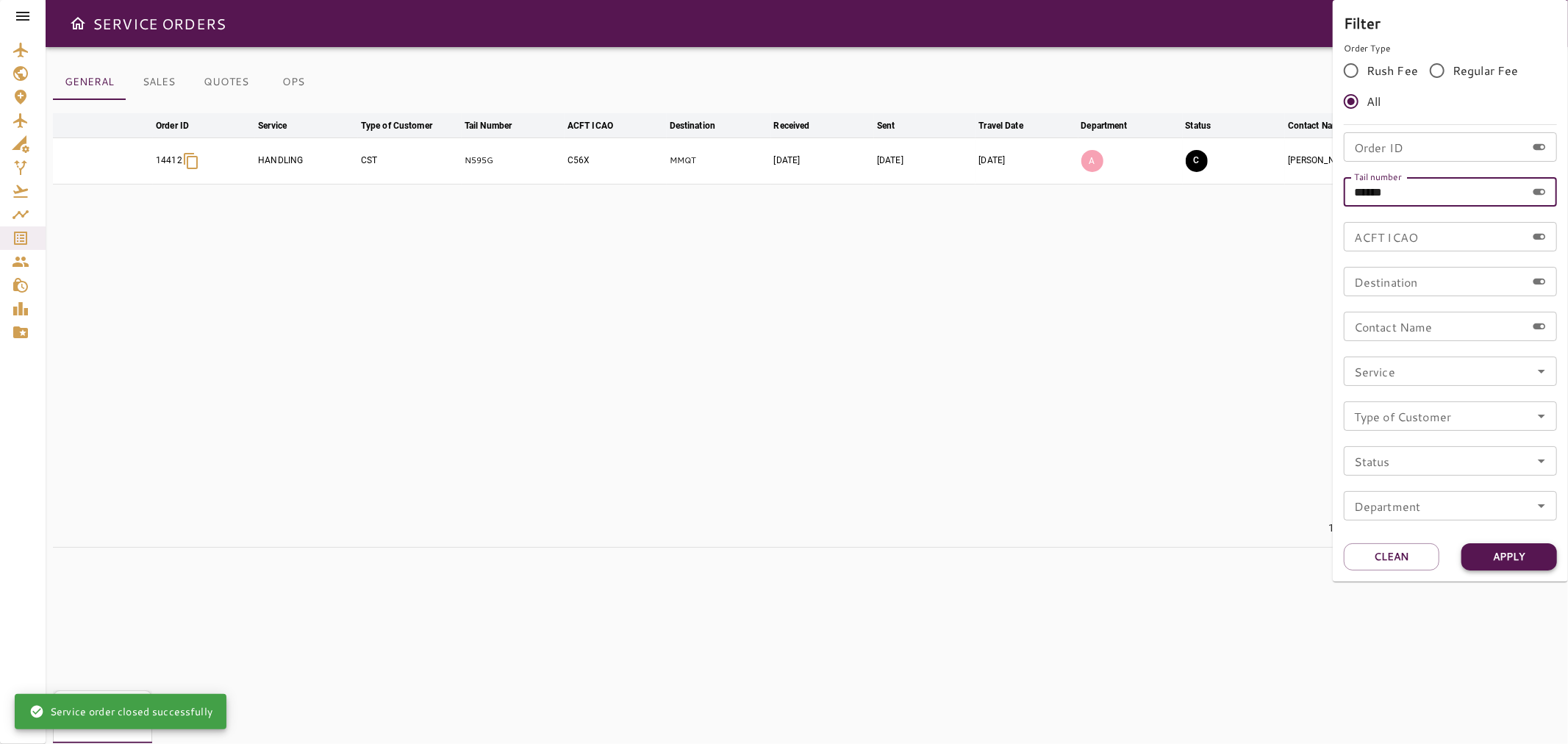
click at [1507, 553] on button "Apply" at bounding box center [1508, 556] width 95 height 27
click at [1126, 373] on div at bounding box center [784, 372] width 1568 height 744
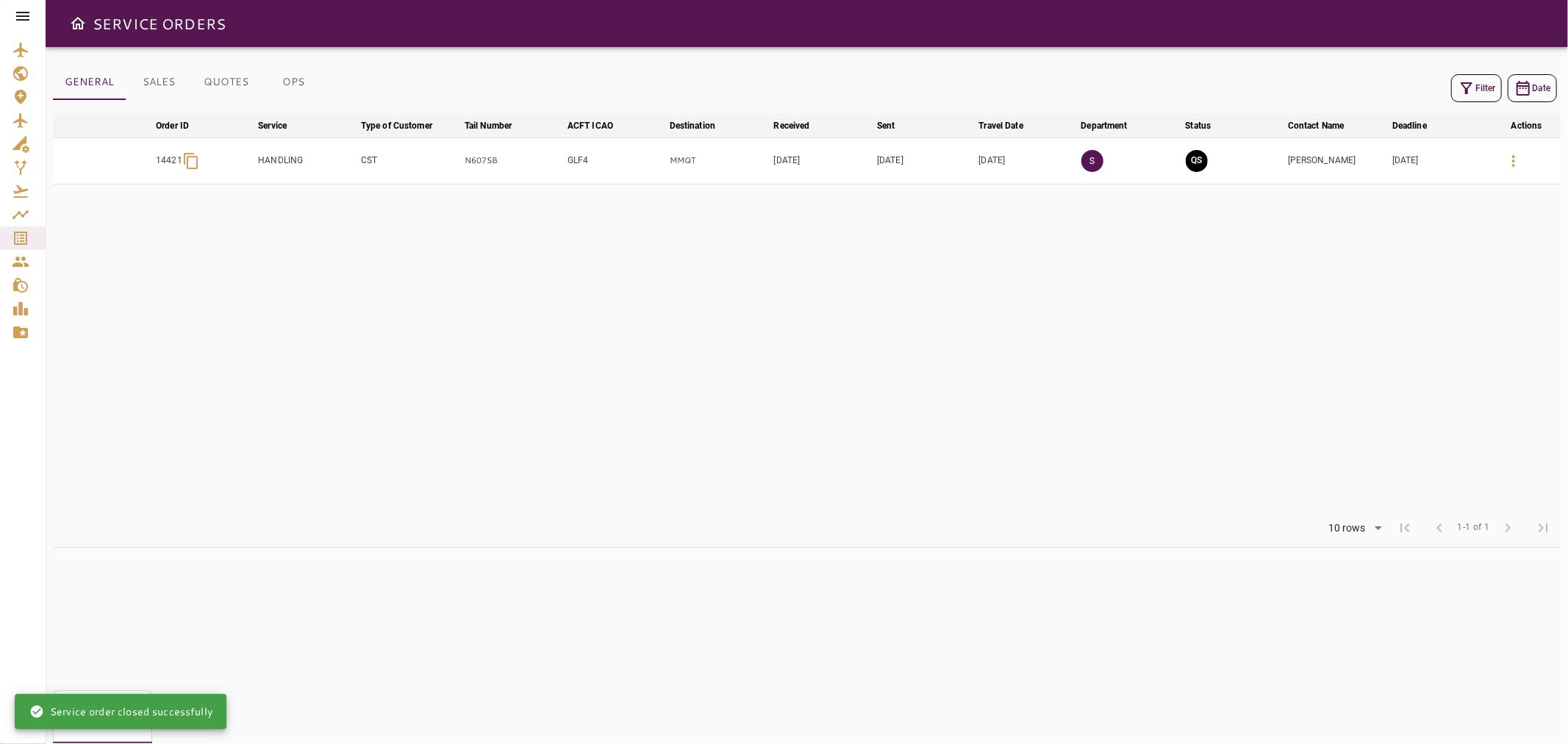
click at [1196, 147] on td "QS" at bounding box center [1234, 160] width 102 height 46
click at [1196, 152] on button "QS" at bounding box center [1196, 160] width 22 height 22
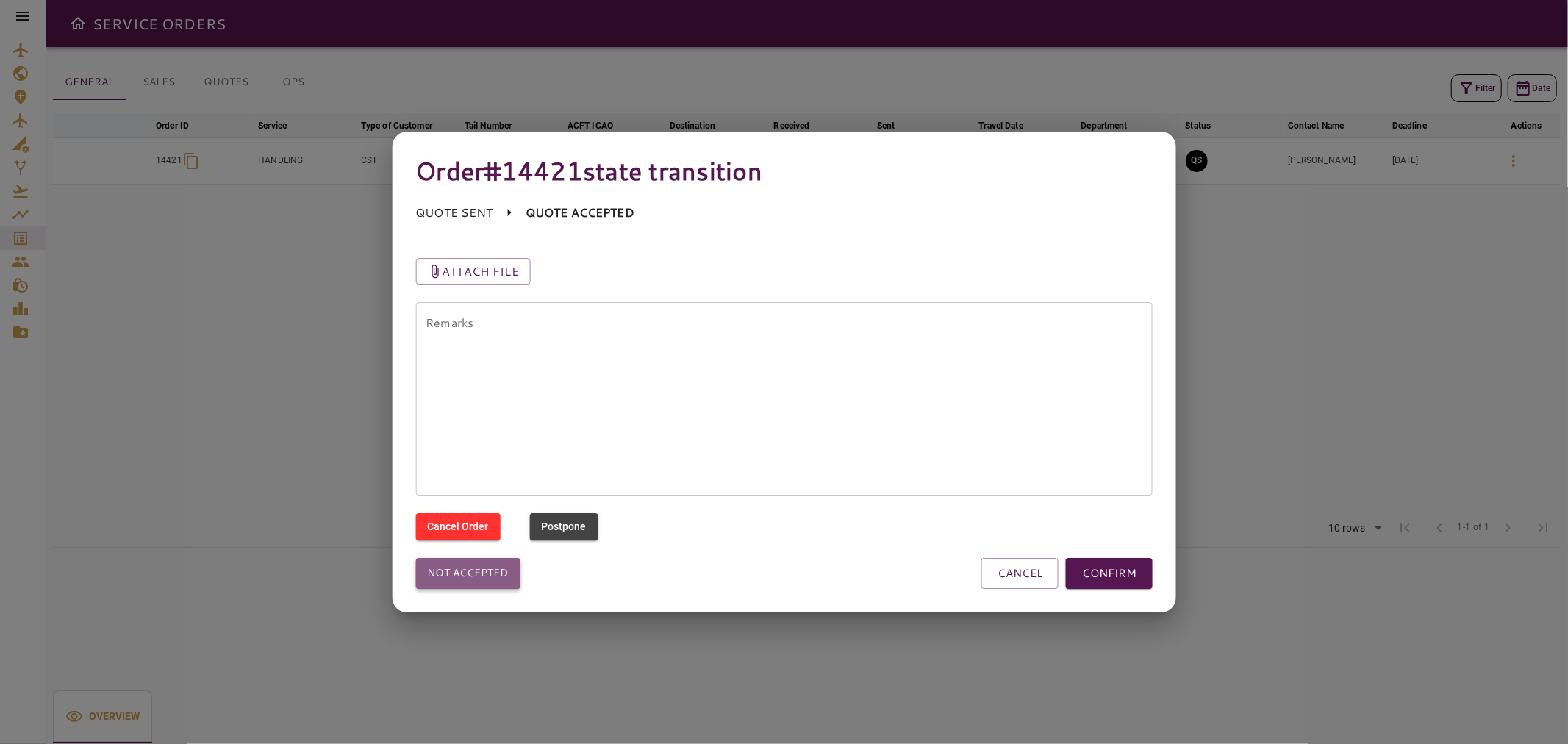
click at [485, 569] on button "Not accepted" at bounding box center [468, 573] width 105 height 31
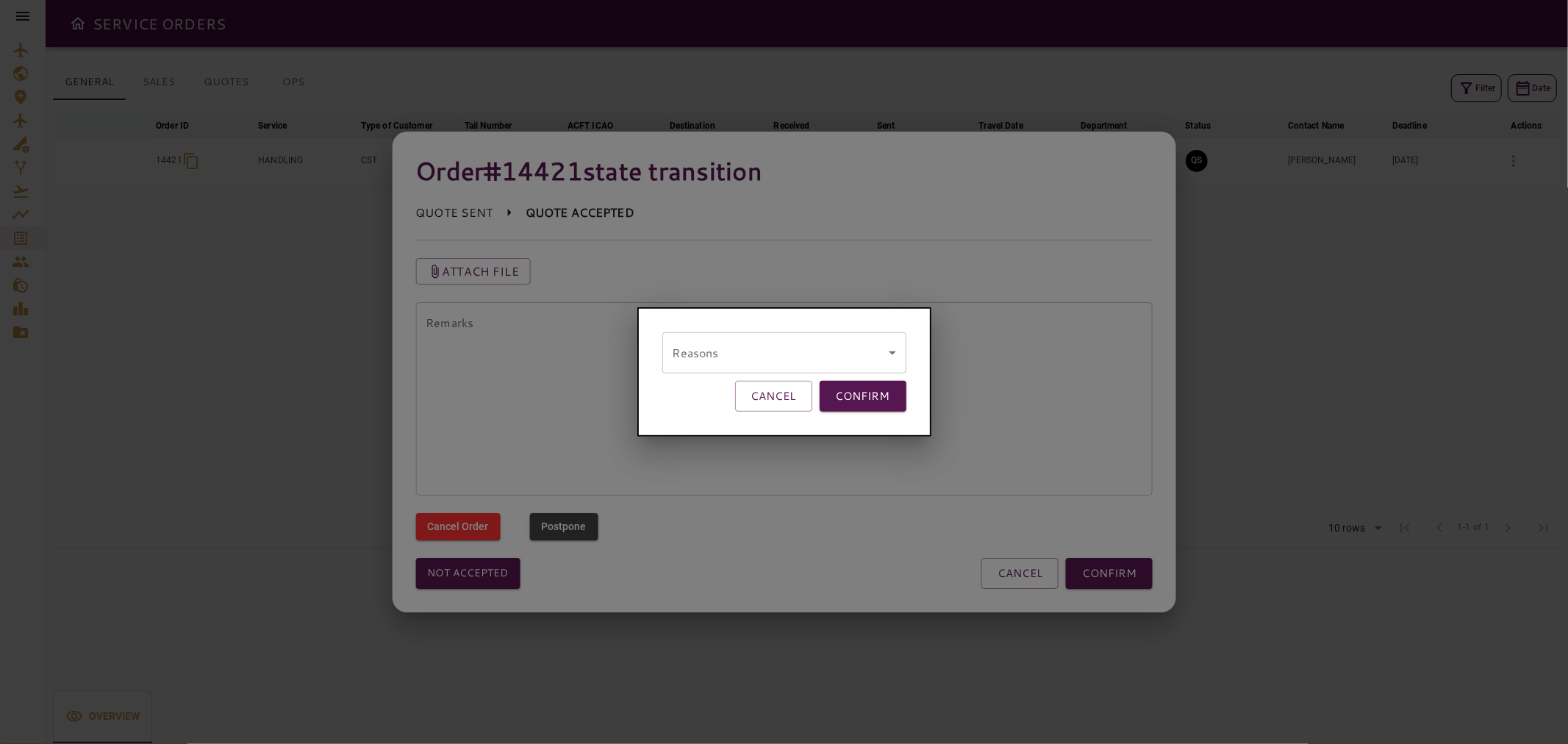
click at [767, 348] on body "SERVICE ORDERS GENERAL SALES QUOTES OPS Filter Date arrow_downward Order ID arr…" at bounding box center [784, 372] width 1568 height 744
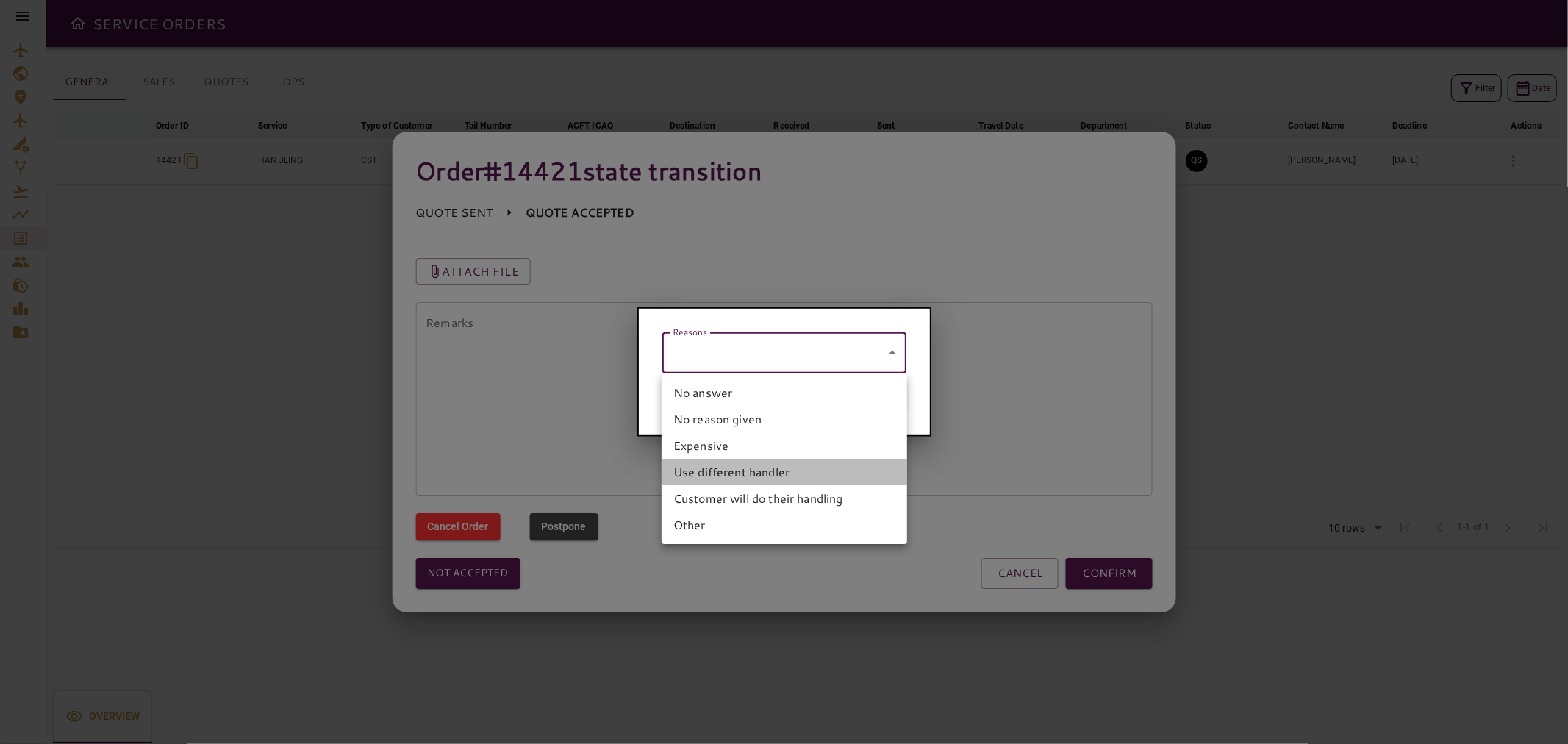
click at [777, 472] on li "Use different handler" at bounding box center [784, 472] width 246 height 27
type input "**********"
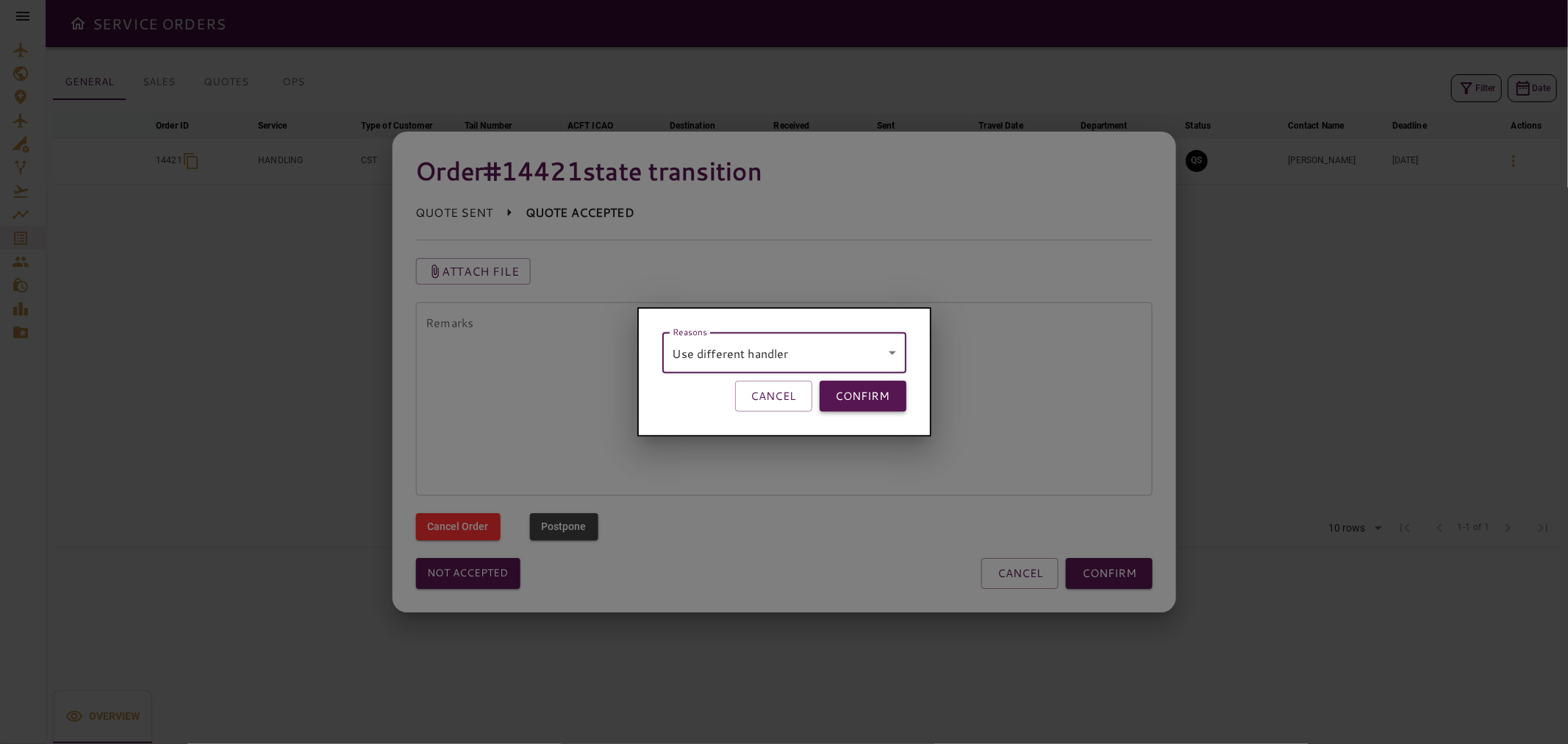
click at [900, 393] on button "CONFIRM" at bounding box center [862, 397] width 87 height 31
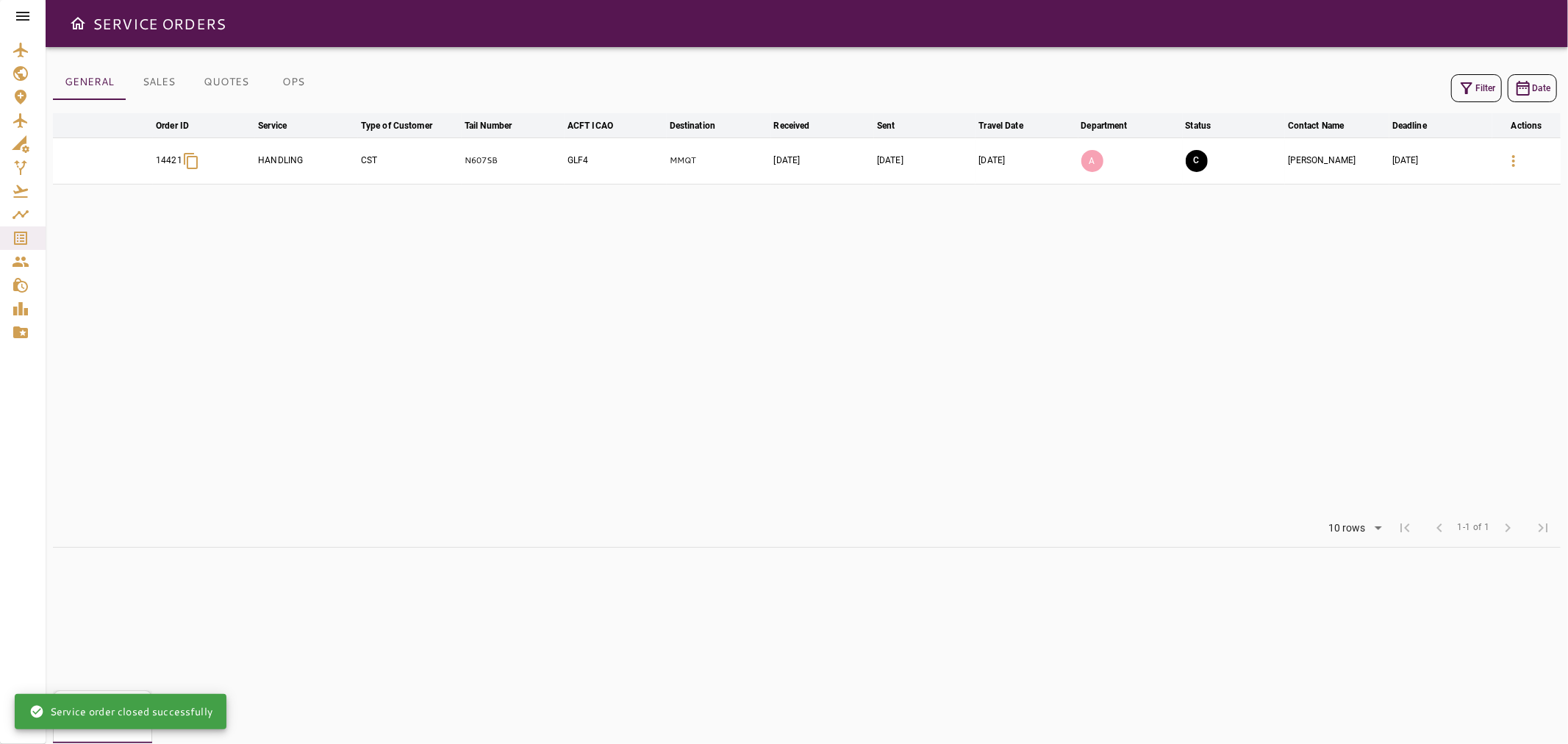
click at [1294, 344] on table "arrow_downward Order ID arrow_downward Service arrow_downward Type of Customer …" at bounding box center [806, 311] width 1507 height 396
click at [1459, 81] on icon "button" at bounding box center [1466, 88] width 17 height 17
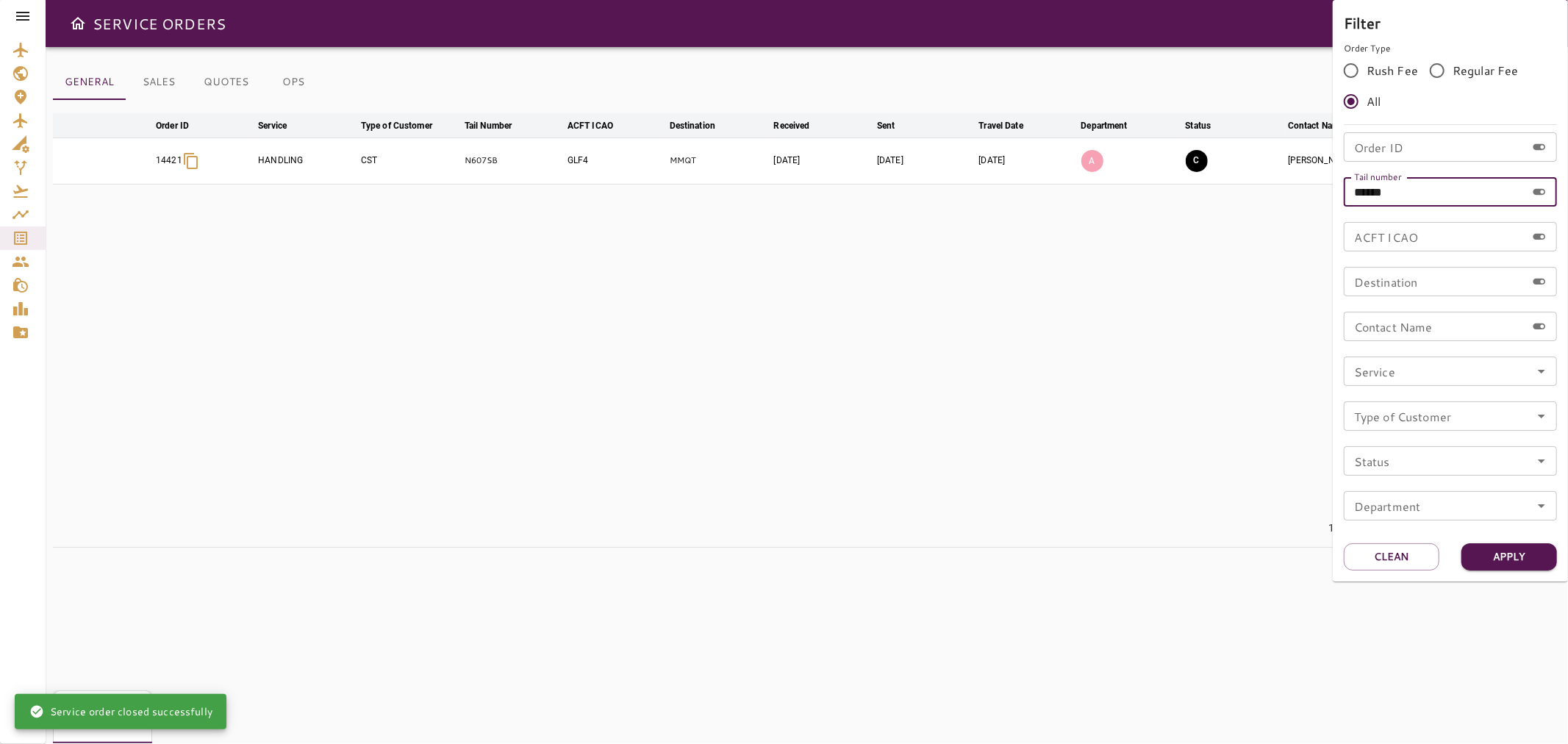
paste input "text"
drag, startPoint x: 1391, startPoint y: 195, endPoint x: 1368, endPoint y: 221, distance: 34.7
click at [1345, 193] on input "******" at bounding box center [1435, 192] width 183 height 29
type input "******"
click at [1509, 553] on button "Apply" at bounding box center [1508, 556] width 95 height 27
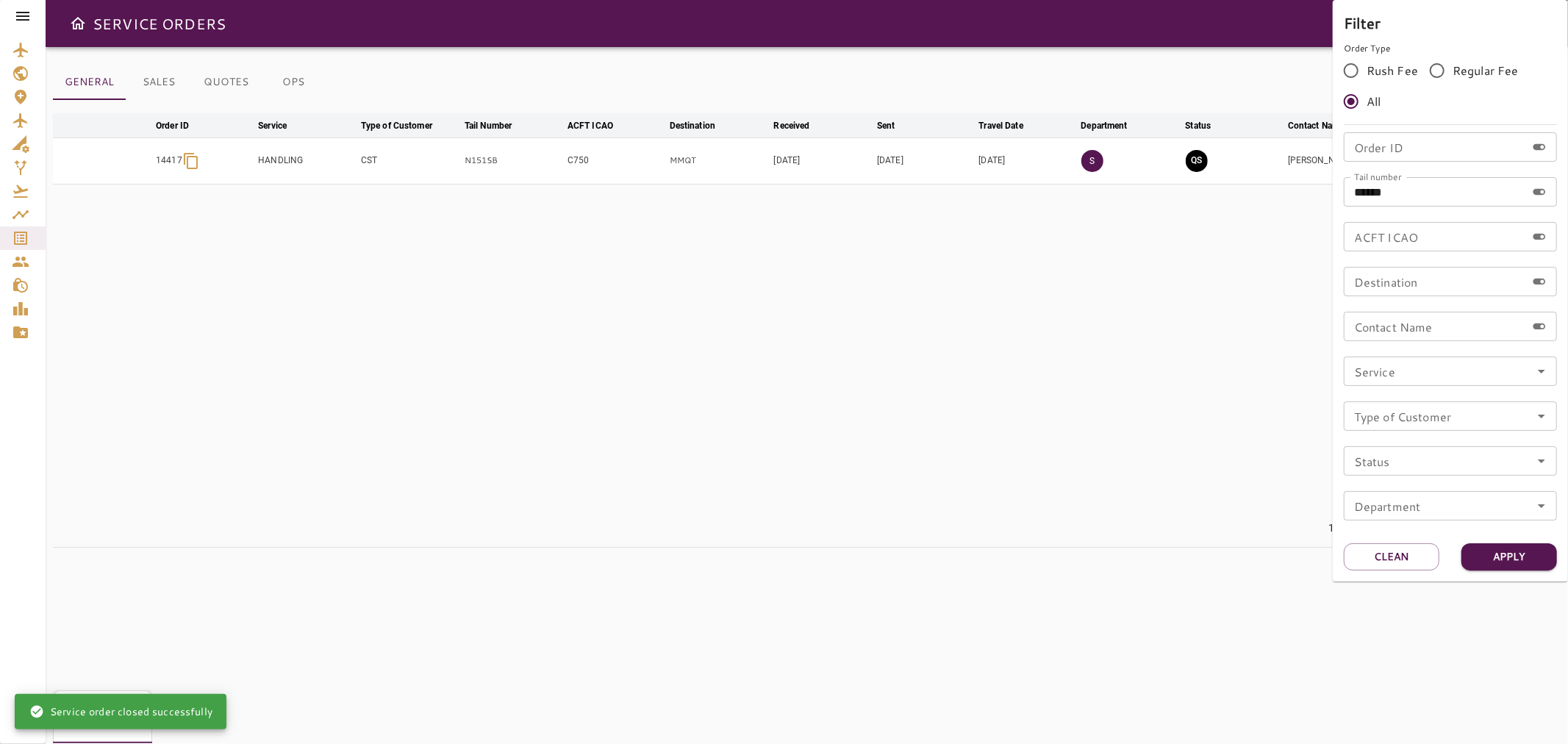
drag, startPoint x: 1049, startPoint y: 397, endPoint x: 1197, endPoint y: 158, distance: 281.1
click at [1063, 372] on div at bounding box center [784, 372] width 1568 height 744
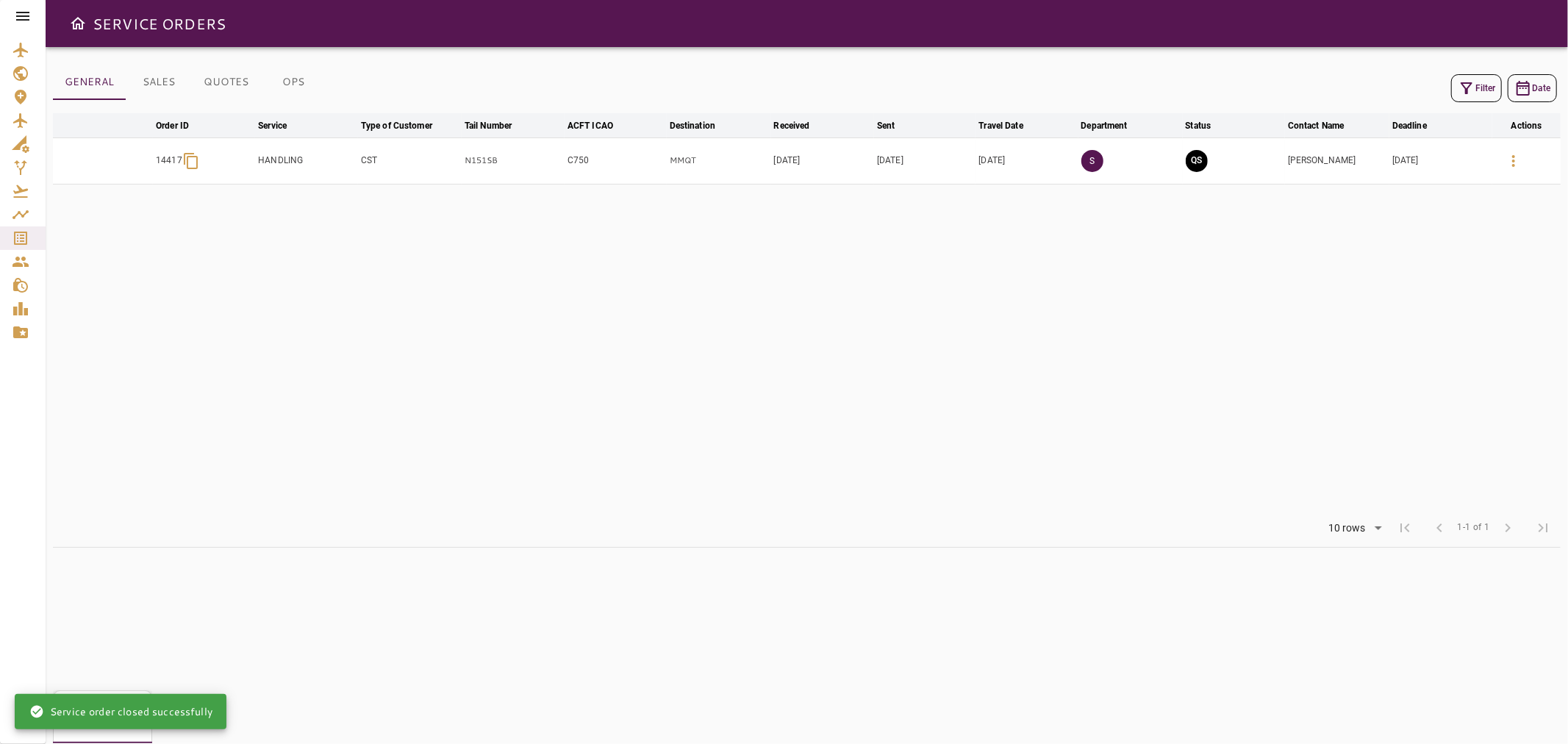
drag, startPoint x: 1202, startPoint y: 143, endPoint x: 1200, endPoint y: 155, distance: 12.2
click at [1200, 155] on td "QS" at bounding box center [1234, 160] width 102 height 46
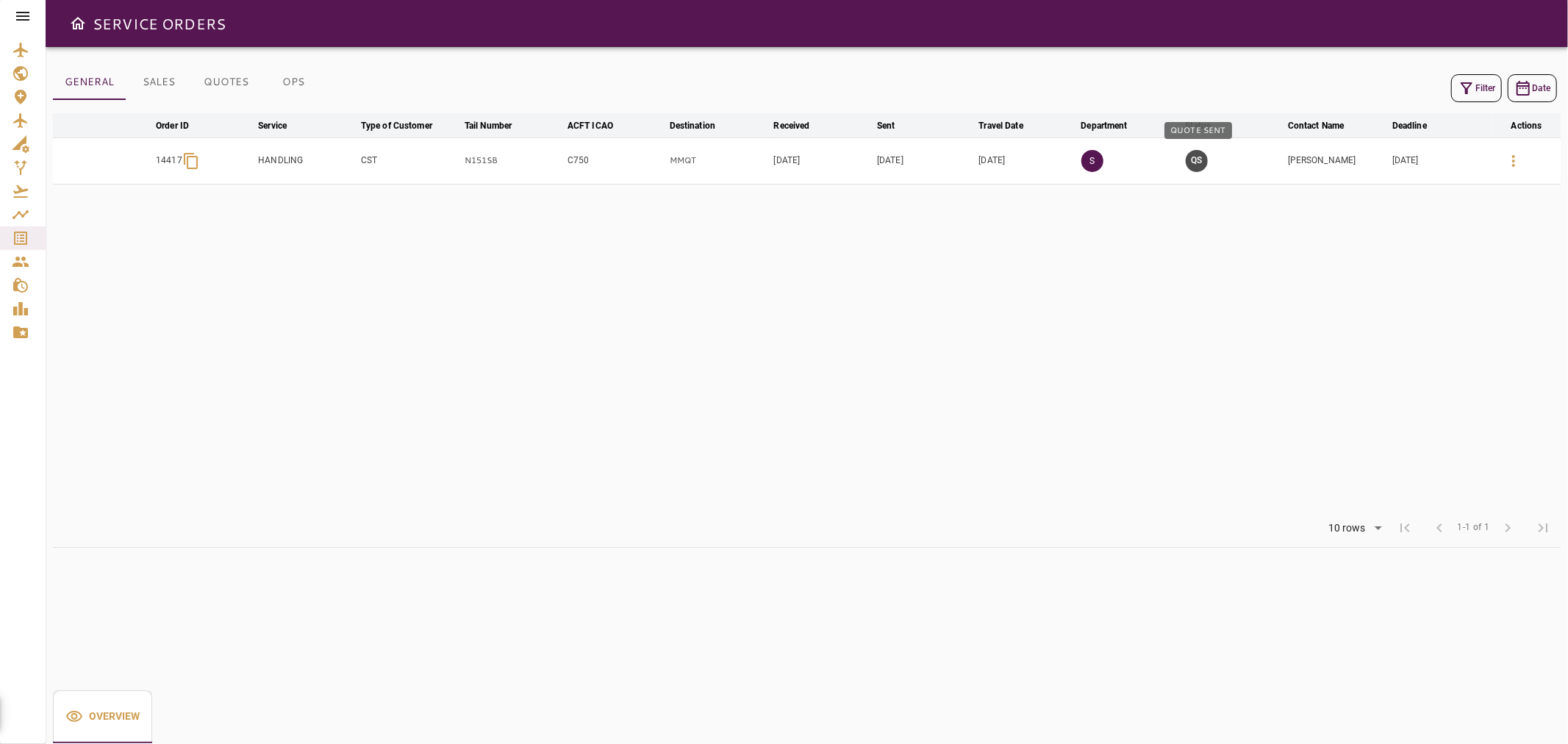
click at [1199, 159] on button "QS" at bounding box center [1196, 160] width 22 height 22
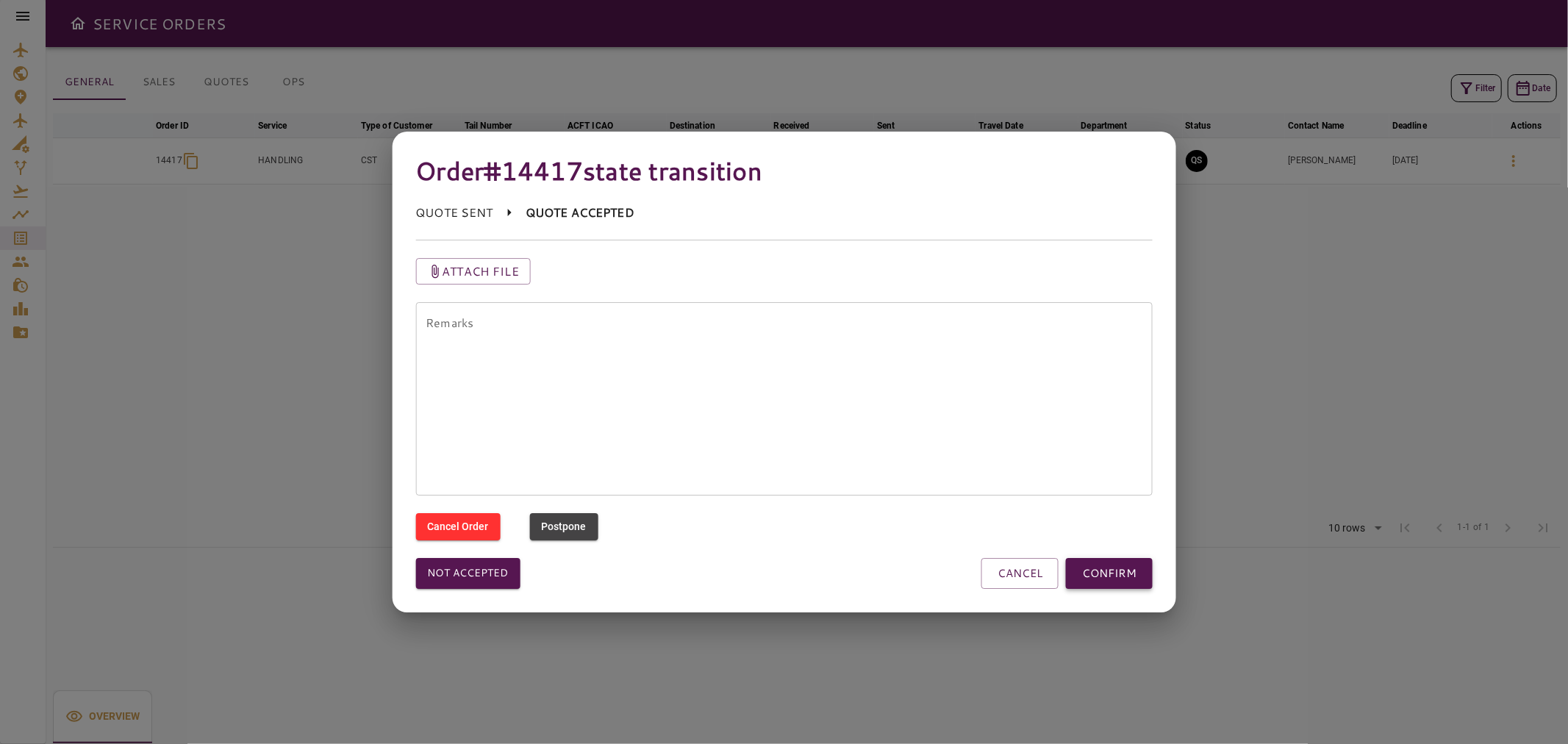
click at [1097, 565] on button "CONFIRM" at bounding box center [1109, 573] width 87 height 31
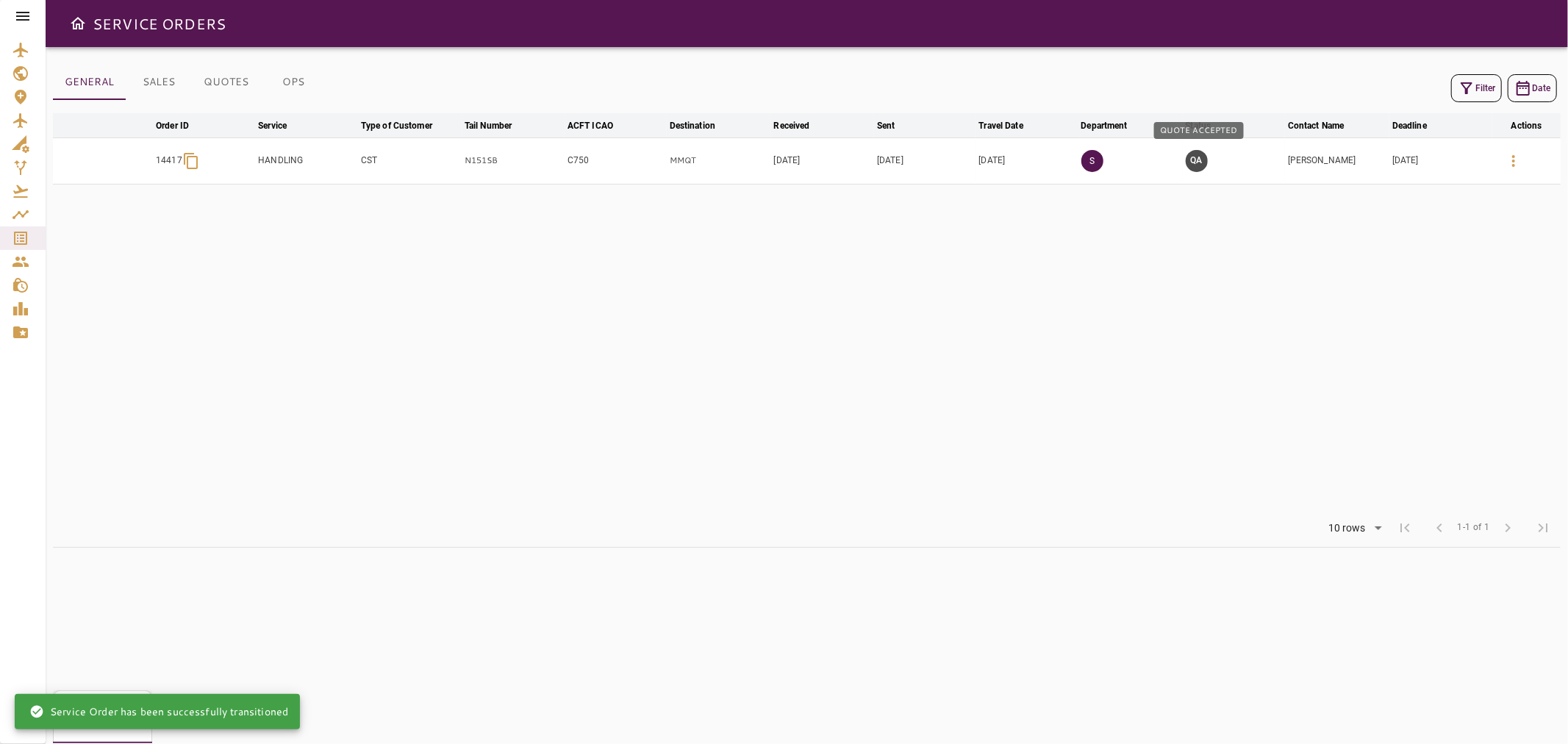
click at [1198, 165] on button "QA" at bounding box center [1196, 160] width 22 height 22
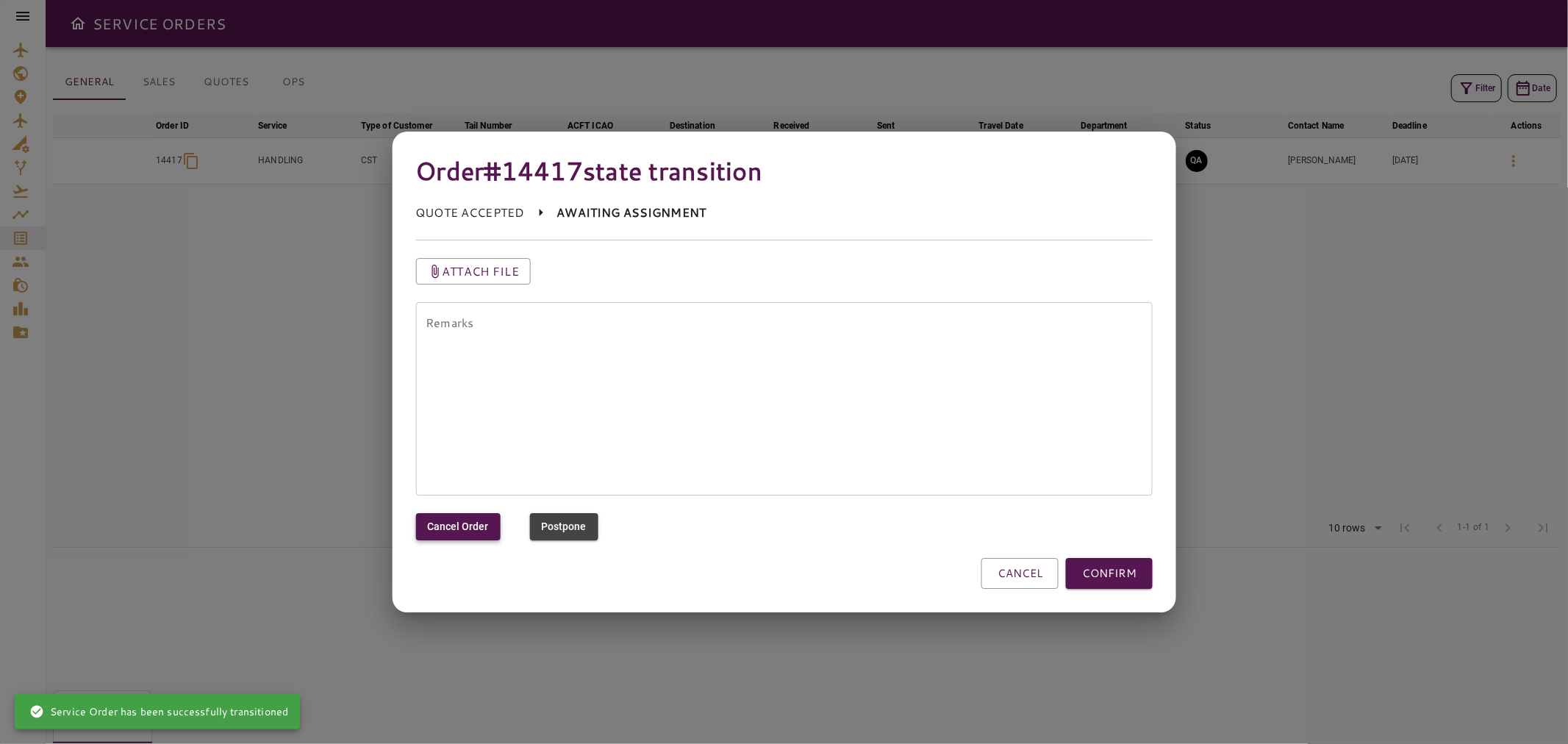
click at [472, 525] on button "Cancel Order" at bounding box center [458, 526] width 85 height 27
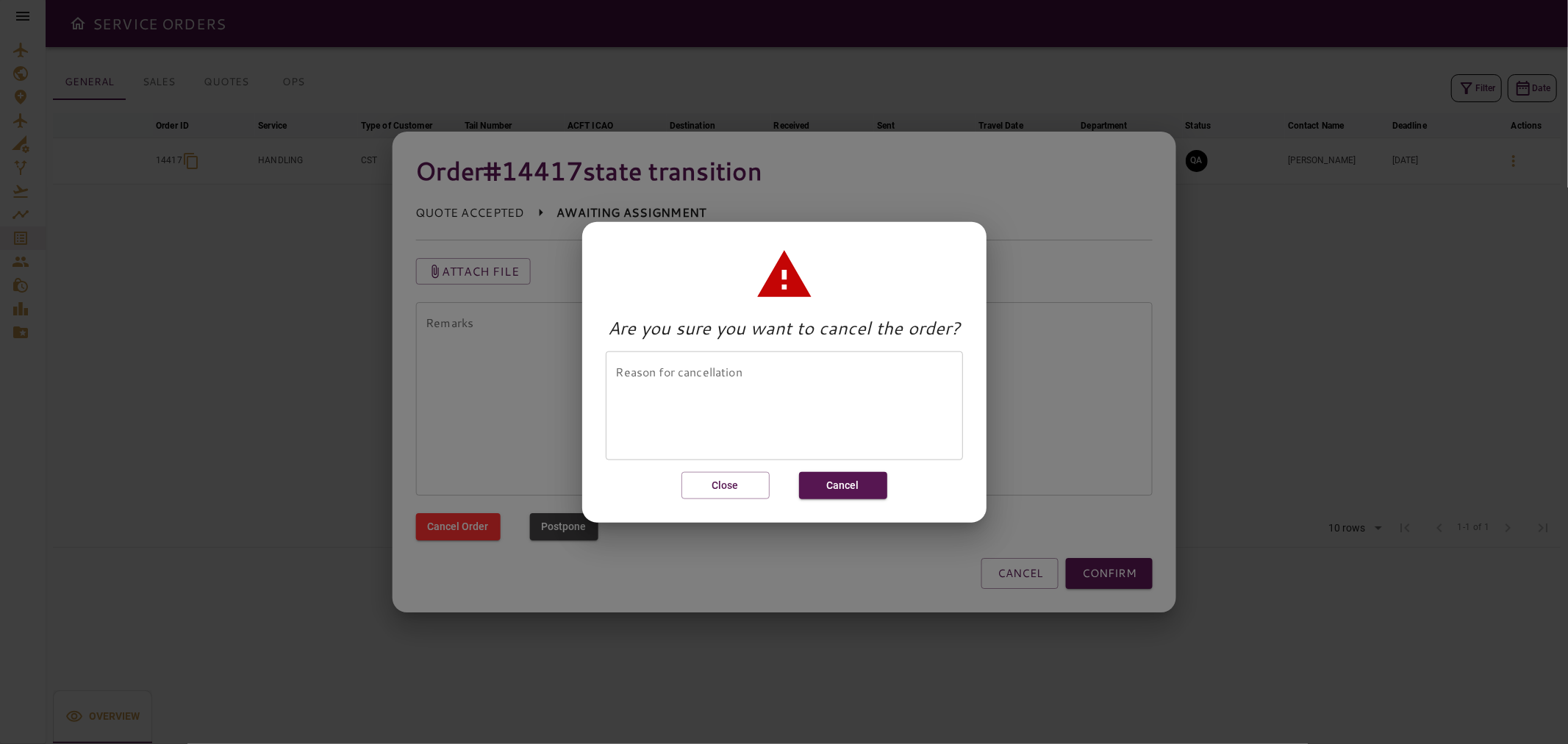
click at [878, 386] on textarea "Reason for cancellation" at bounding box center [784, 405] width 337 height 85
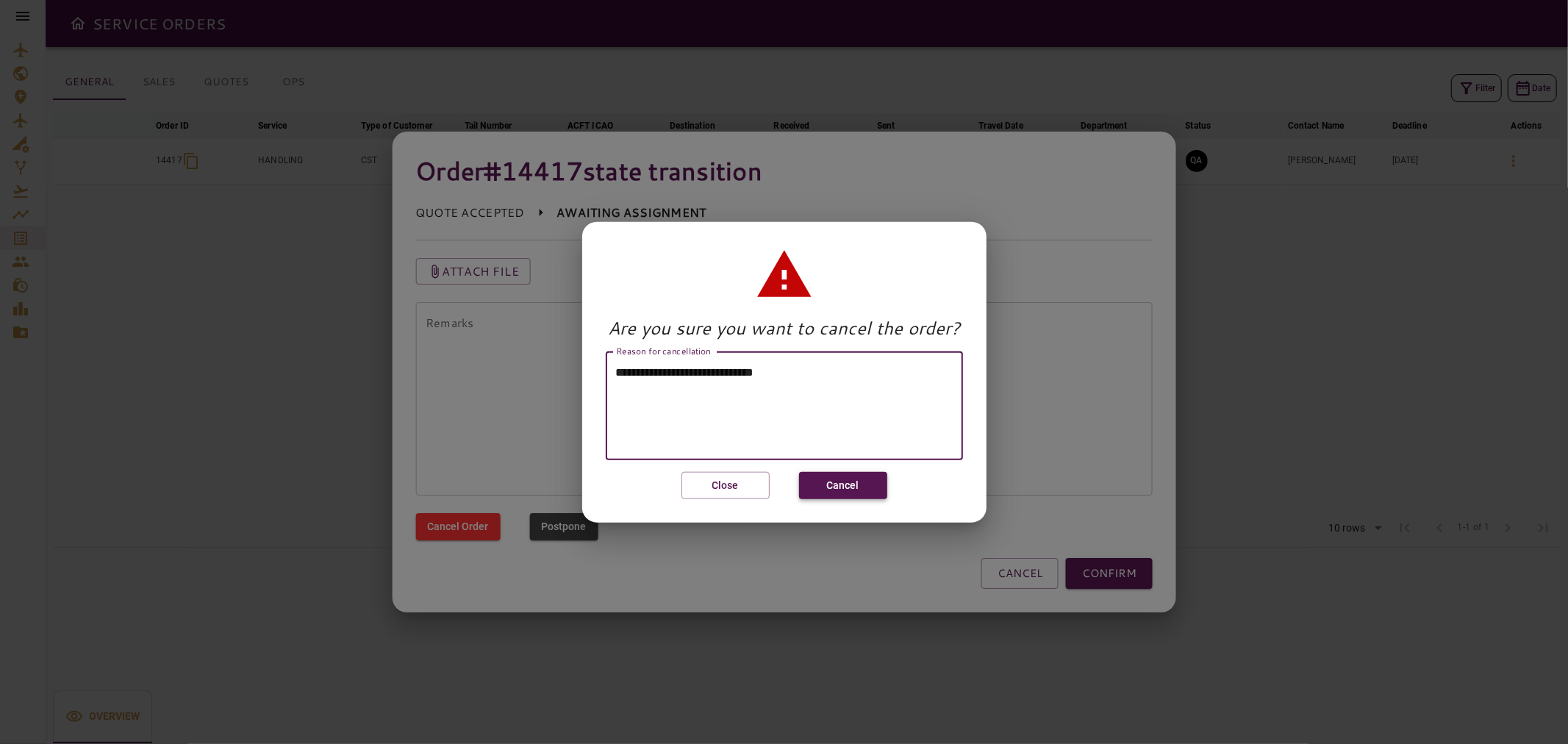
type textarea "**********"
click at [834, 483] on button "Cancel" at bounding box center [843, 485] width 88 height 27
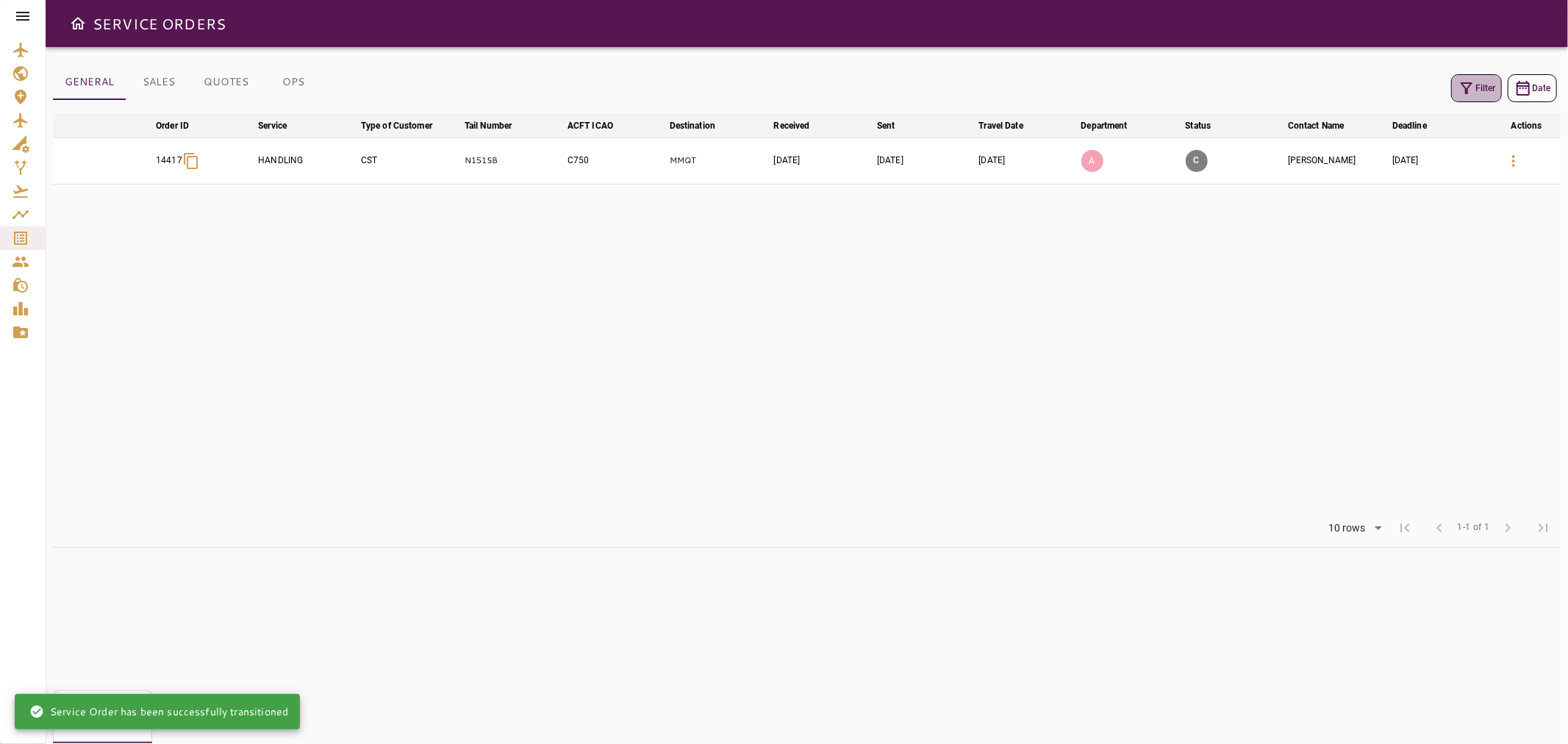
click at [1455, 87] on button "Filter" at bounding box center [1476, 88] width 51 height 28
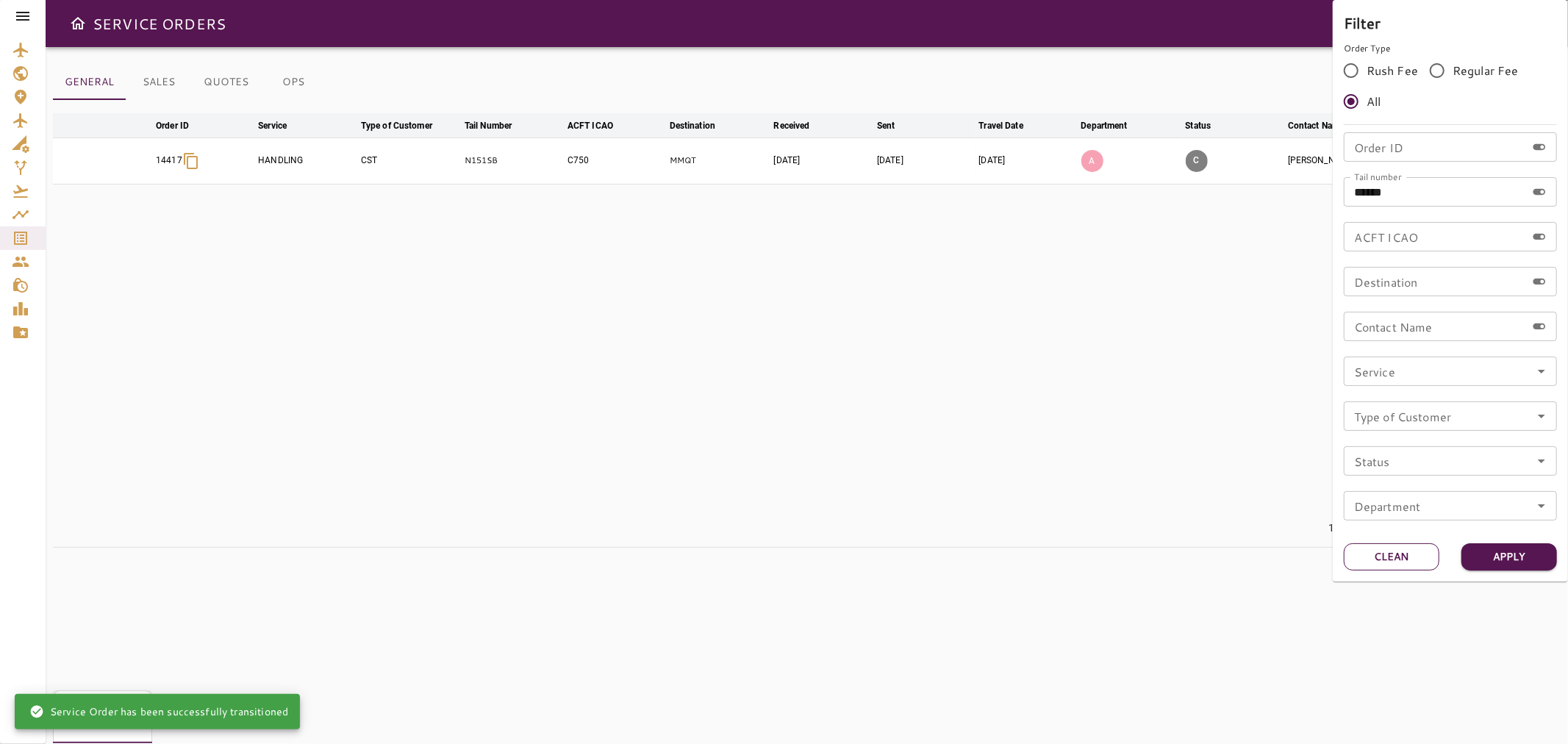
click at [1371, 549] on button "Clean" at bounding box center [1391, 556] width 95 height 27
